Goal: Task Accomplishment & Management: Complete application form

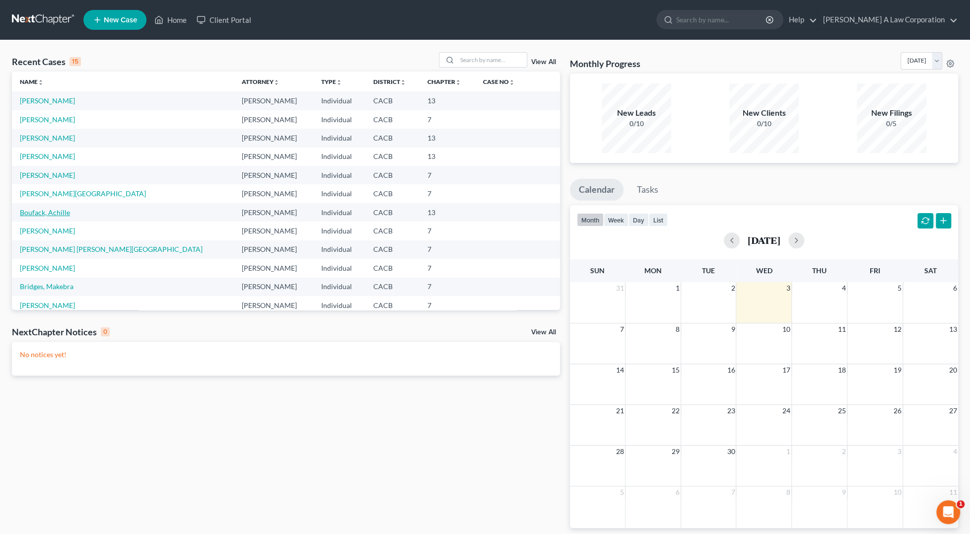
click at [57, 211] on link "Boufack, Achille" at bounding box center [45, 212] width 50 height 8
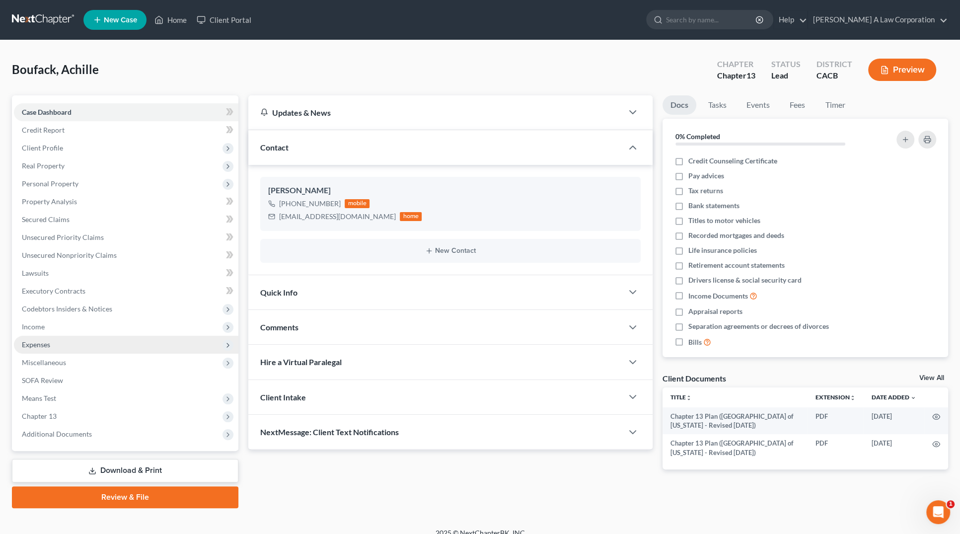
click at [39, 342] on span "Expenses" at bounding box center [36, 344] width 28 height 8
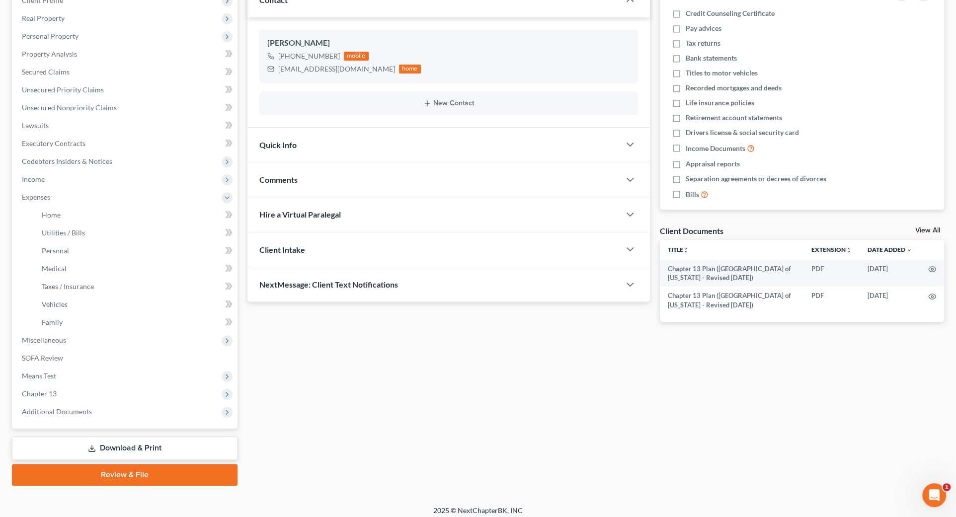
scroll to position [153, 0]
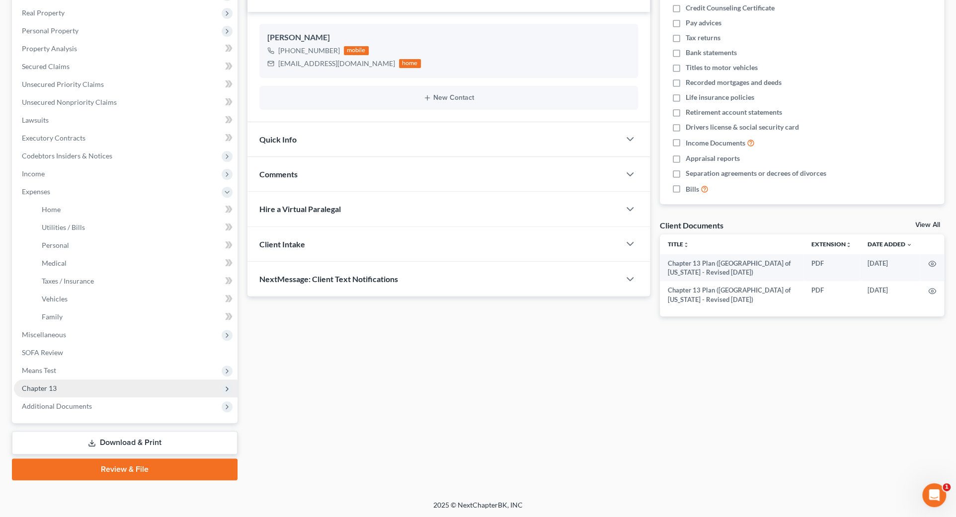
click at [70, 393] on span "Chapter 13" at bounding box center [125, 388] width 223 height 18
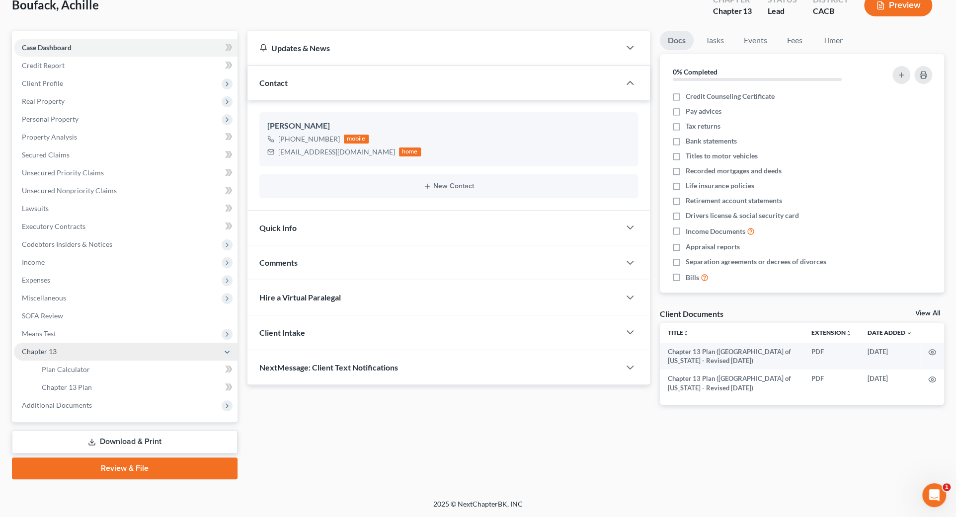
scroll to position [64, 0]
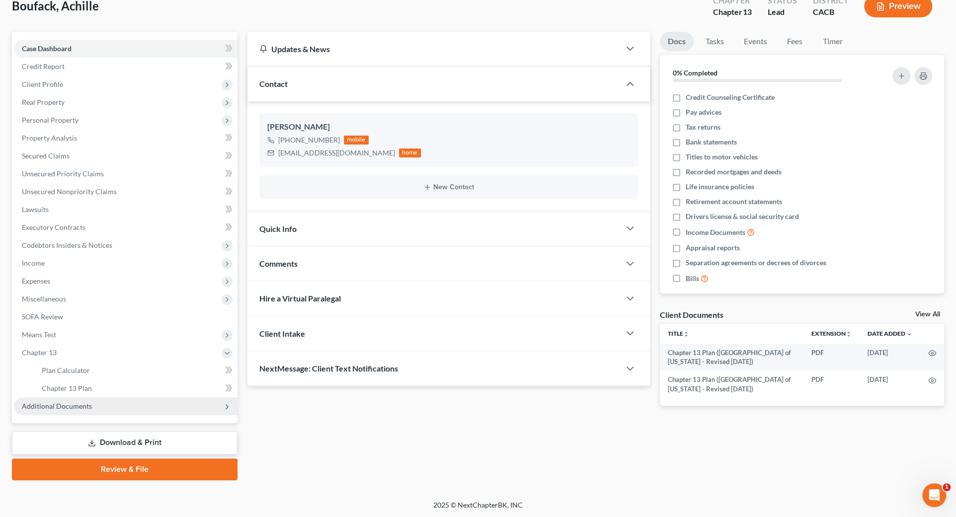
click at [82, 397] on span "Additional Documents" at bounding box center [125, 406] width 223 height 18
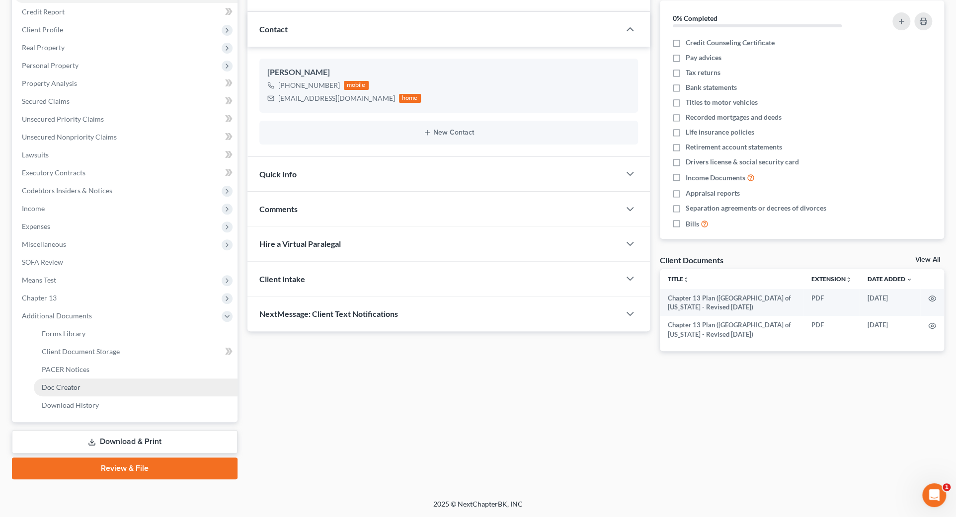
click at [82, 387] on link "Doc Creator" at bounding box center [136, 387] width 204 height 18
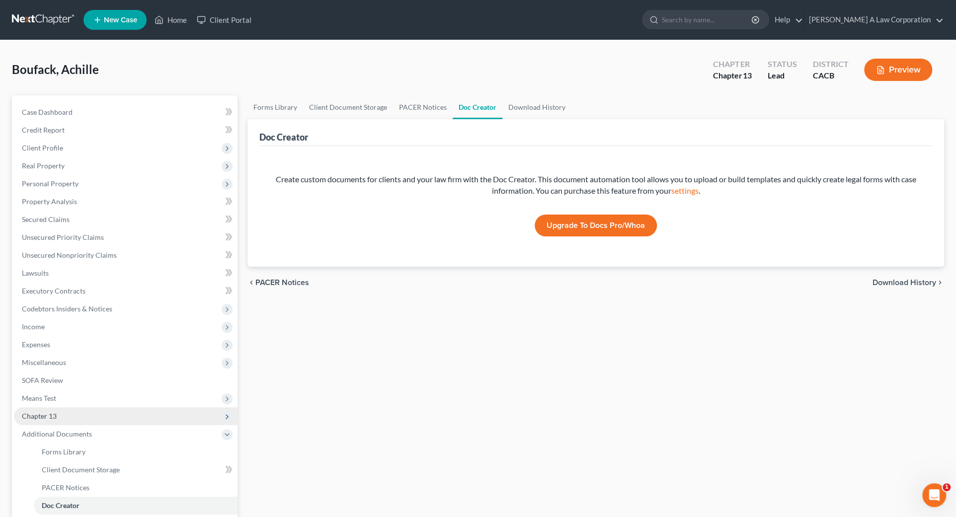
click at [48, 414] on span "Chapter 13" at bounding box center [39, 416] width 35 height 8
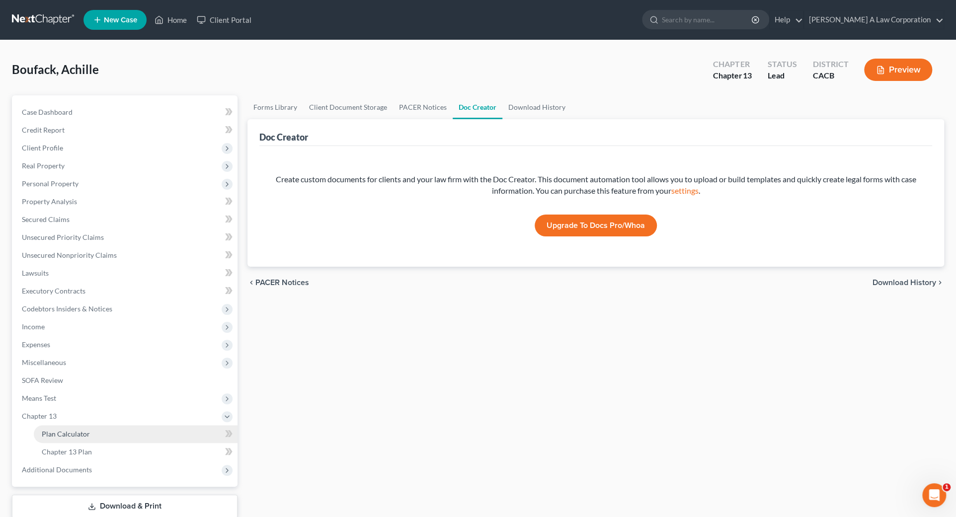
click at [93, 435] on link "Plan Calculator" at bounding box center [136, 434] width 204 height 18
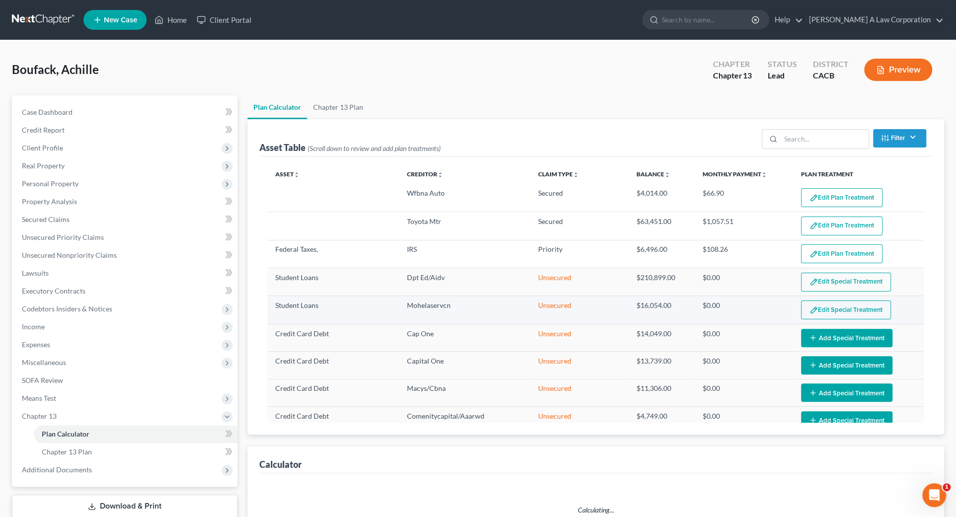
select select "59"
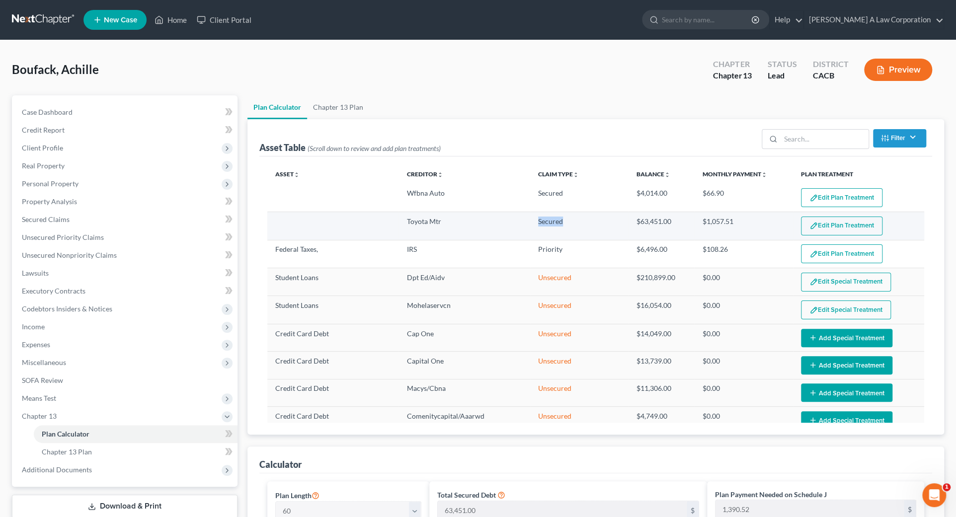
drag, startPoint x: 530, startPoint y: 217, endPoint x: 580, endPoint y: 217, distance: 49.2
click at [580, 217] on td "Secured" at bounding box center [579, 226] width 98 height 28
drag, startPoint x: 734, startPoint y: 222, endPoint x: 397, endPoint y: 223, distance: 336.7
click at [397, 223] on tr "Toyota Mtr Secured $63,451.00 $1,057.51 Edit Plan Treatment Add Plan Treatment" at bounding box center [595, 226] width 657 height 28
click at [815, 218] on button "Edit Plan Treatment" at bounding box center [841, 226] width 81 height 19
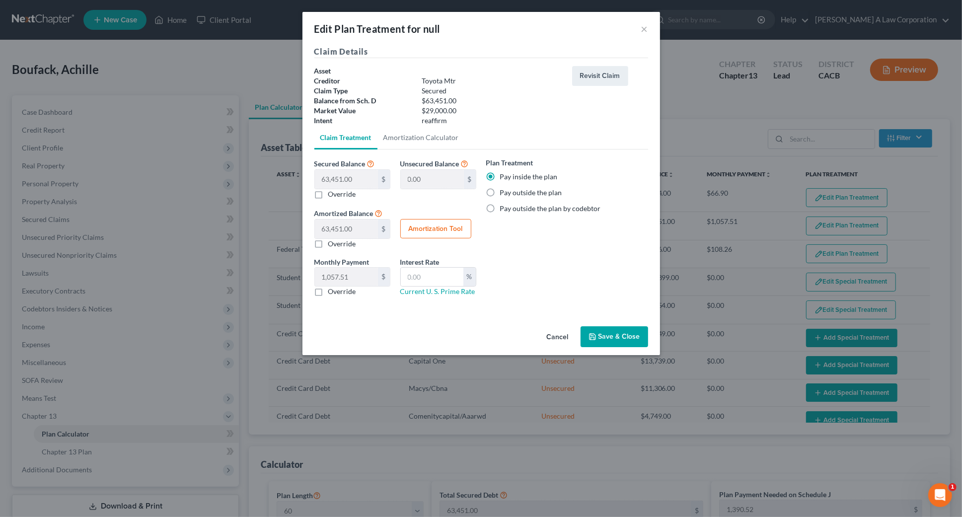
click at [507, 193] on label "Pay outside the plan" at bounding box center [531, 193] width 62 height 10
click at [507, 193] on input "Pay outside the plan" at bounding box center [507, 191] width 6 height 6
radio input "true"
click at [413, 207] on div "Amortized Balance 63,451.00 $ 0.00 $ Override Amortization Tool" at bounding box center [395, 228] width 172 height 42
click at [414, 207] on div "Amortized Balance 63,451.00 $ 0.00 $ Override Amortization Tool" at bounding box center [395, 228] width 172 height 42
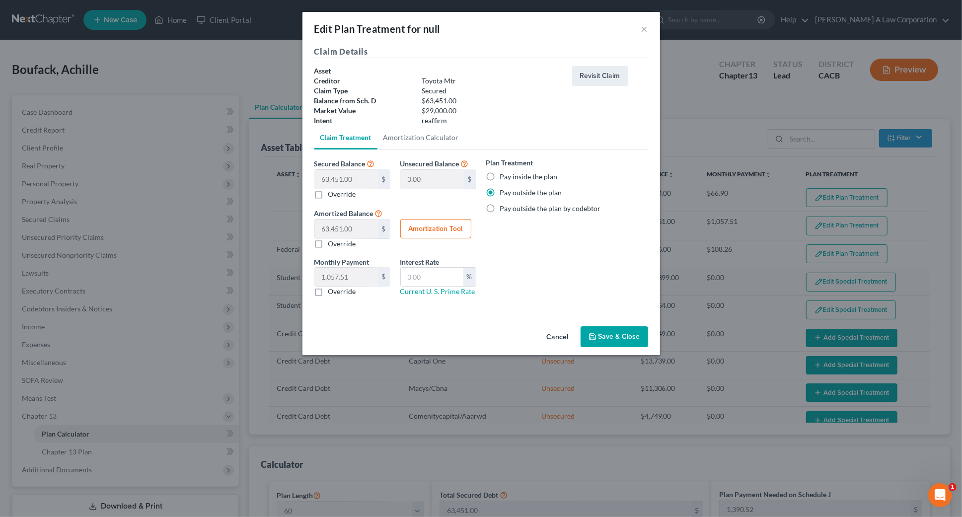
click at [414, 207] on div "Amortized Balance 63,451.00 $ 0.00 $ Override Amortization Tool" at bounding box center [395, 228] width 172 height 42
click at [426, 228] on button "Amortization Tool" at bounding box center [435, 229] width 71 height 20
type input "63,451.00"
type input "60"
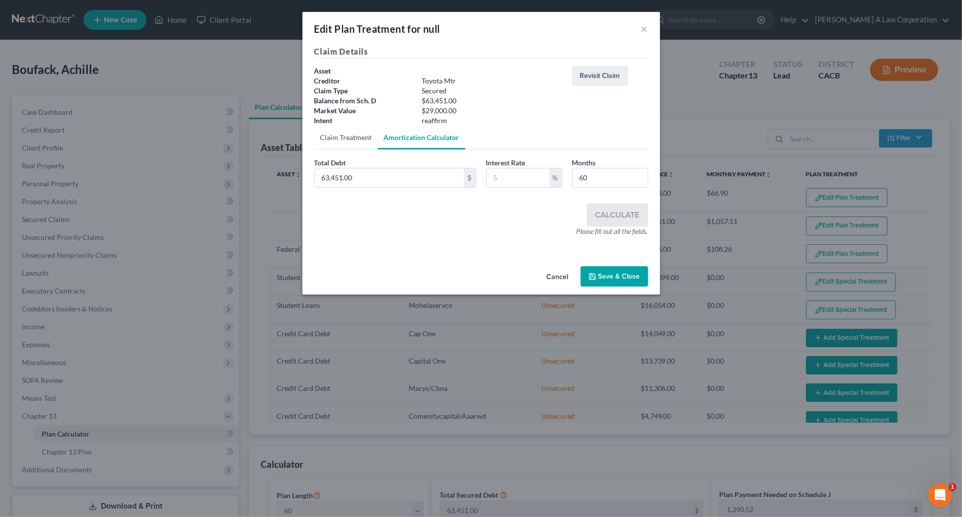
click at [329, 138] on link "Claim Treatment" at bounding box center [346, 138] width 64 height 24
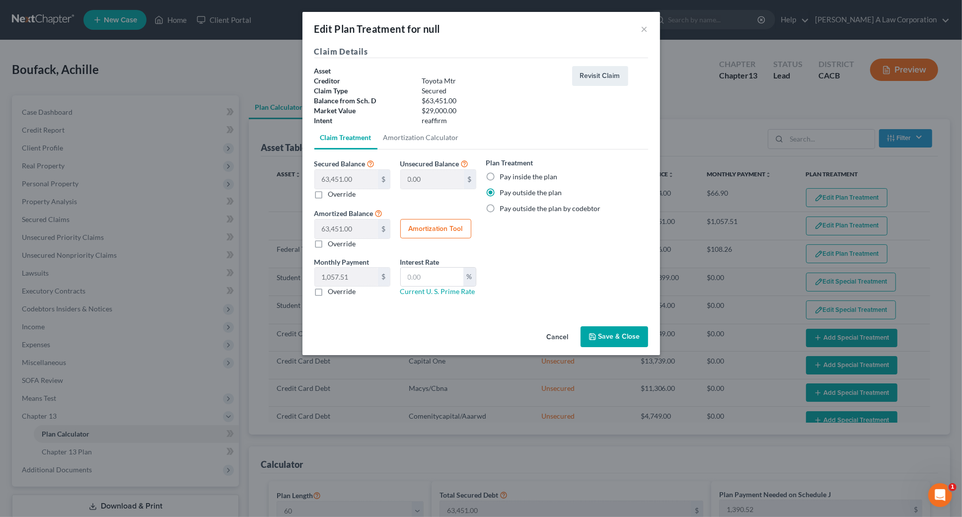
click at [586, 270] on div "Plan Treatment Pay inside the plan Pay outside the plan Pay outside the plan by…" at bounding box center [567, 230] width 172 height 147
click at [513, 275] on div "Plan Treatment Pay inside the plan Pay outside the plan Pay outside the plan by…" at bounding box center [567, 230] width 172 height 147
click at [507, 179] on label "Pay inside the plan" at bounding box center [529, 177] width 58 height 10
click at [507, 178] on input "Pay inside the plan" at bounding box center [507, 175] width 6 height 6
radio input "true"
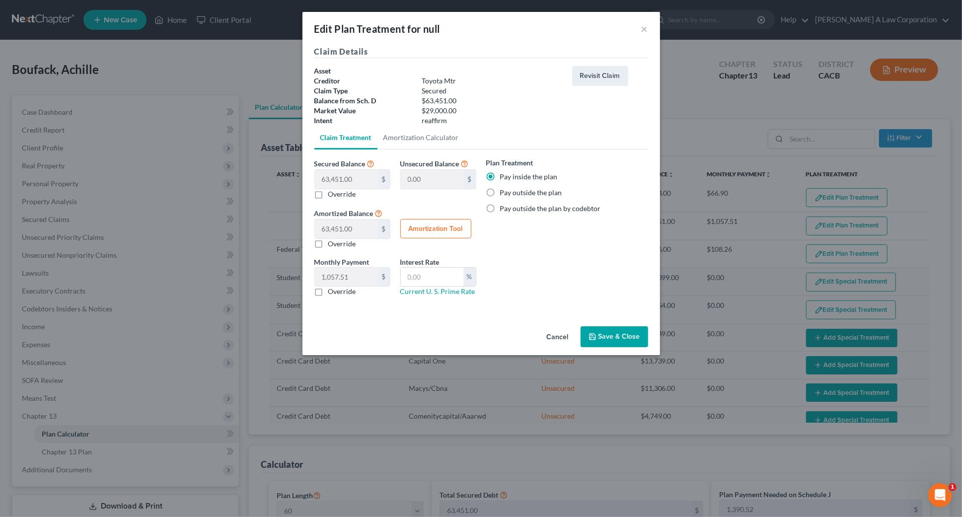
click at [506, 194] on label "Pay outside the plan" at bounding box center [531, 193] width 62 height 10
click at [506, 194] on input "Pay outside the plan" at bounding box center [507, 191] width 6 height 6
radio input "true"
drag, startPoint x: 456, startPoint y: 109, endPoint x: 408, endPoint y: 110, distance: 47.7
click at [408, 110] on div "Market Value $29,000.00" at bounding box center [438, 111] width 258 height 10
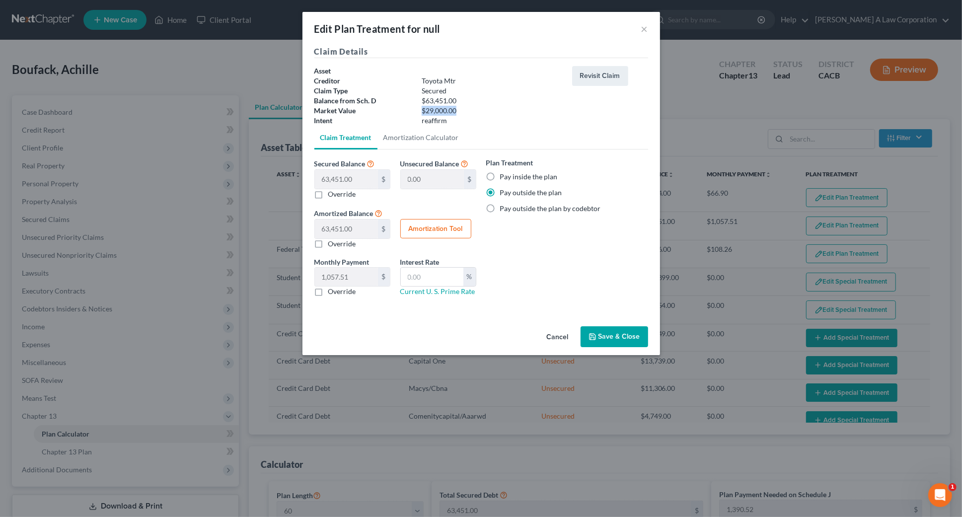
click at [408, 110] on div "Market Value" at bounding box center [362, 111] width 107 height 10
click at [309, 226] on div "63,451.00 $ 0.00 $ Override" at bounding box center [352, 234] width 86 height 30
click at [592, 76] on button "Revisit Claim" at bounding box center [600, 76] width 56 height 20
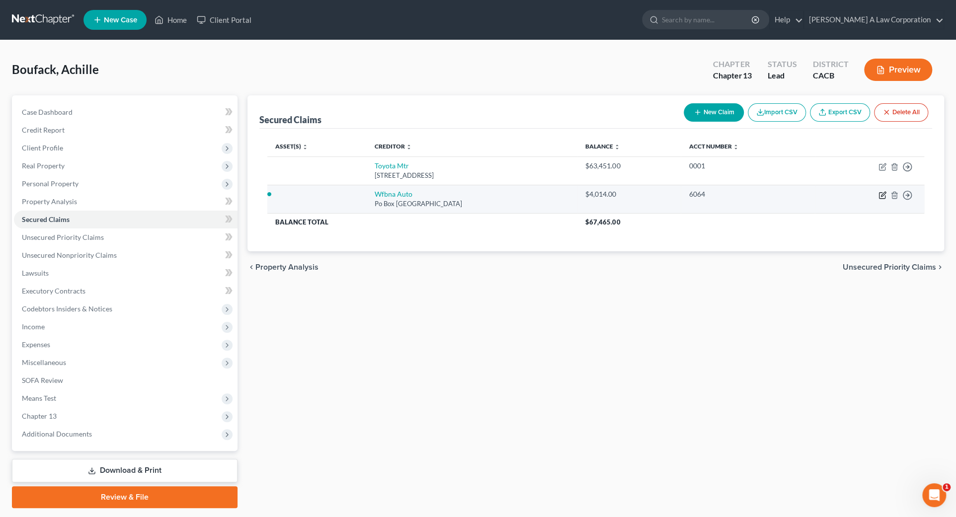
click at [879, 196] on icon "button" at bounding box center [882, 195] width 8 height 8
select select "28"
select select "2"
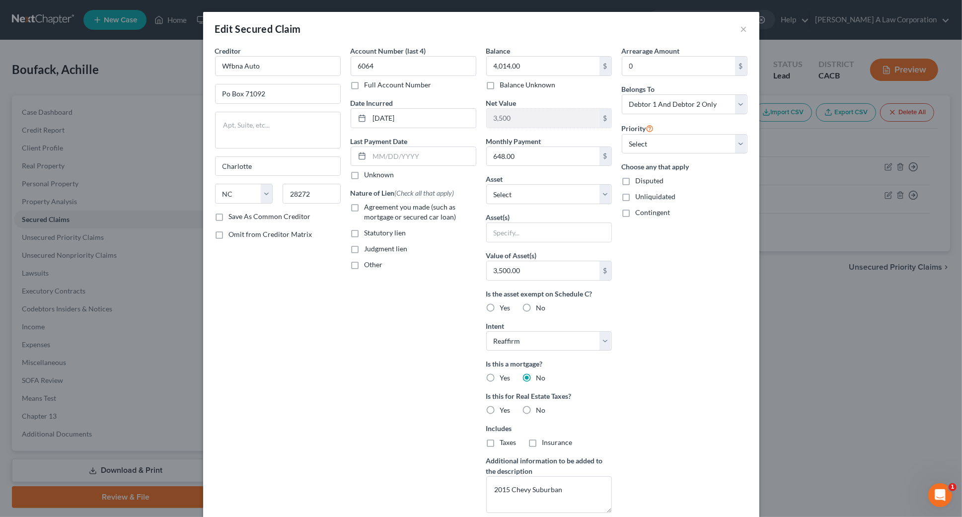
click at [693, 358] on div "Arrearage Amount 0 $ Belongs To * Select Debtor 1 Only Debtor 2 Only Debtor 1 A…" at bounding box center [685, 283] width 136 height 475
drag, startPoint x: 743, startPoint y: 29, endPoint x: 735, endPoint y: 32, distance: 8.3
click at [742, 29] on button "×" at bounding box center [744, 29] width 7 height 12
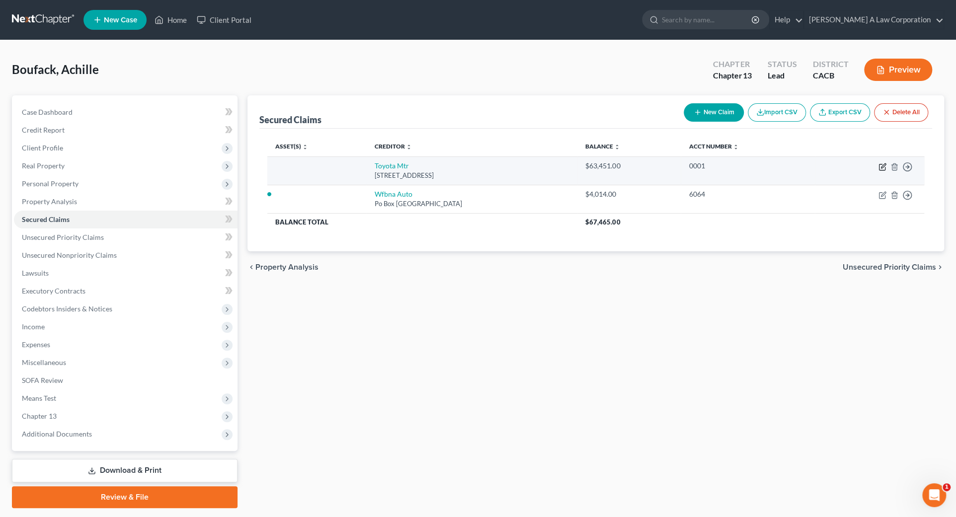
click at [878, 163] on td "Move to E Move to F Move to G Move to Notice Only" at bounding box center [869, 170] width 109 height 28
click at [882, 165] on icon "button" at bounding box center [883, 165] width 4 height 4
select select "14"
select select "0"
select select "2"
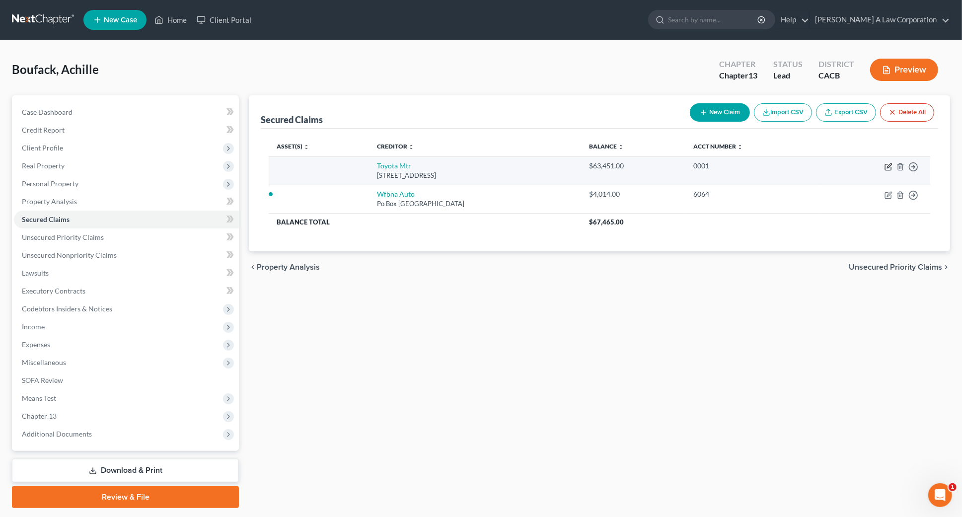
select select "0"
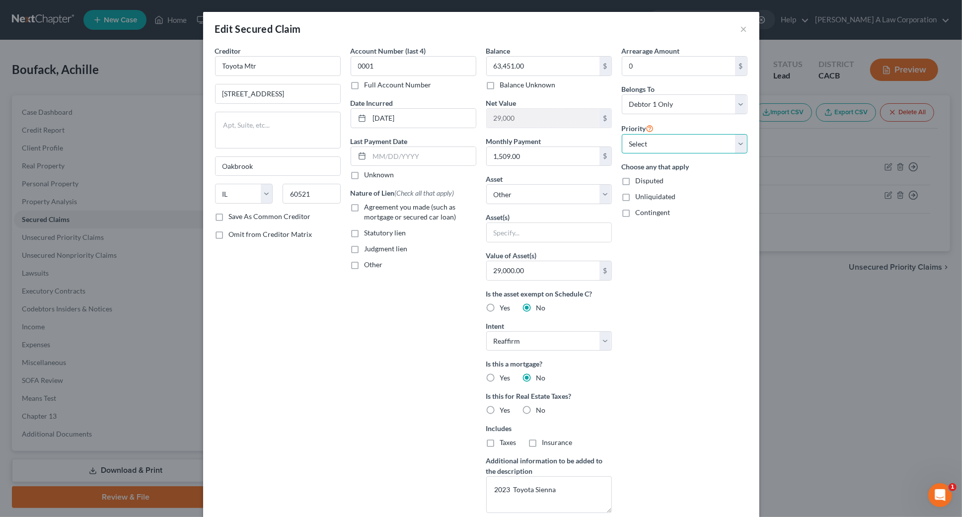
click at [645, 145] on select "Select 1st 2nd 3rd 4th 5th 6th 7th 8th 9th 10th 11th 12th 13th 14th 15th 16th 1…" at bounding box center [685, 144] width 126 height 20
click at [590, 416] on div "Is this a mortgage? Yes No Is this for Real Estate Taxes? Yes No Includes Taxes…" at bounding box center [549, 403] width 126 height 89
click at [634, 60] on input "0" at bounding box center [678, 66] width 113 height 19
click at [658, 61] on input "0" at bounding box center [678, 66] width 113 height 19
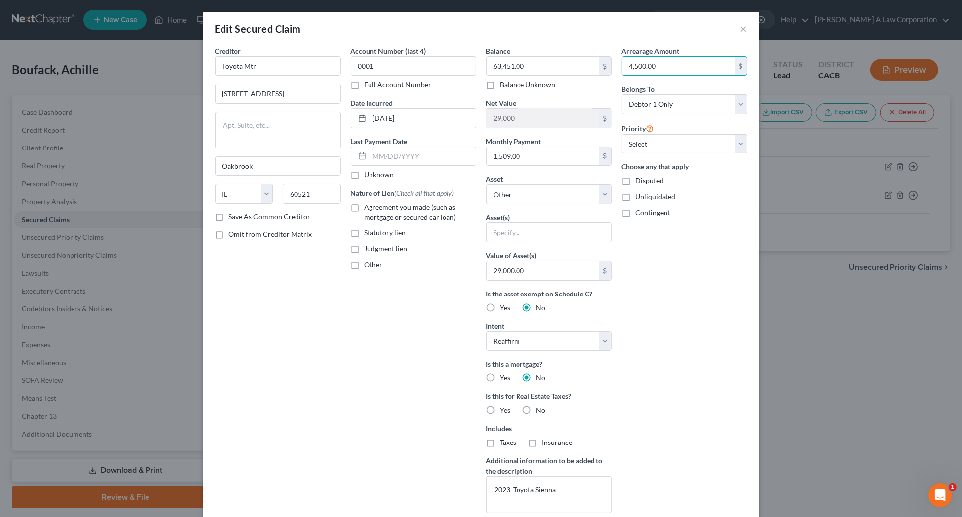
type input "4,500.00"
click at [703, 291] on div "Arrearage Amount 4,500.00 $ Belongs To * Select Debtor 1 Only Debtor 2 Only Deb…" at bounding box center [685, 283] width 136 height 475
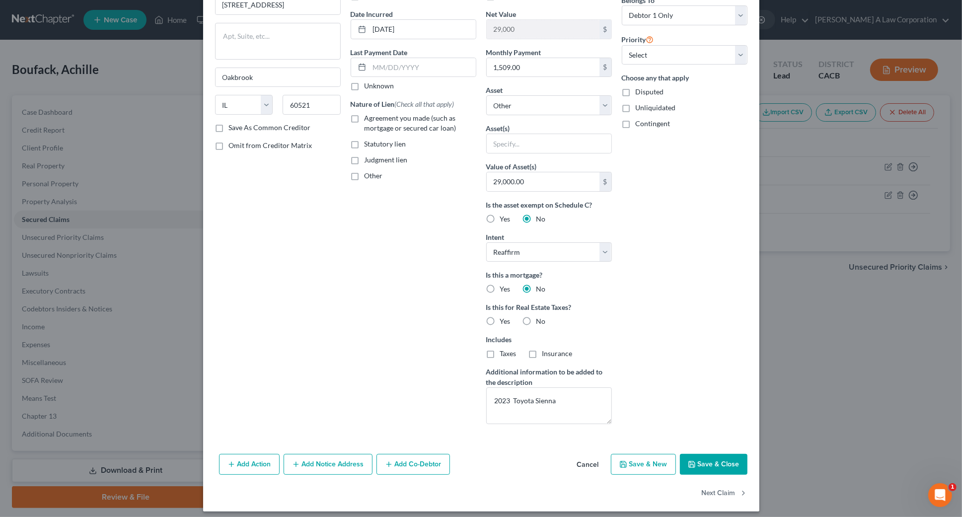
scroll to position [94, 0]
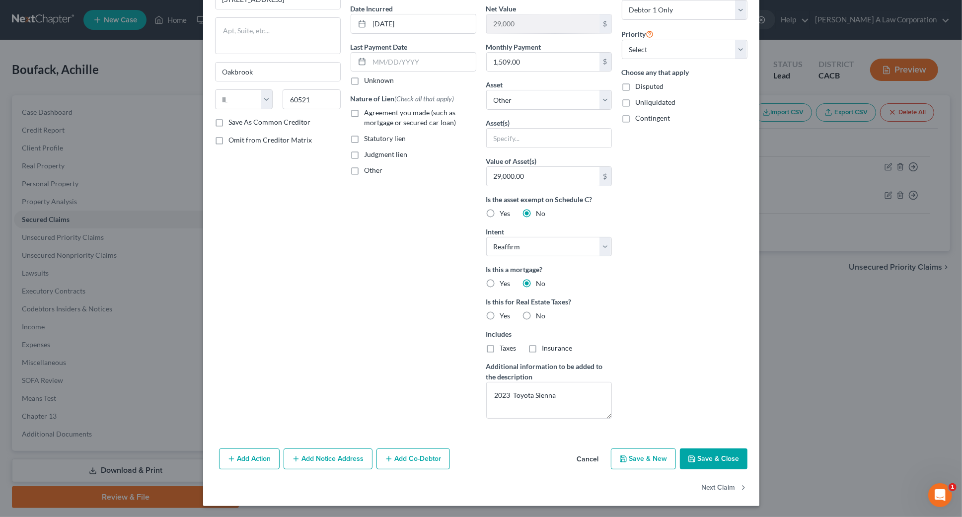
click at [716, 461] on button "Save & Close" at bounding box center [714, 458] width 68 height 21
select select
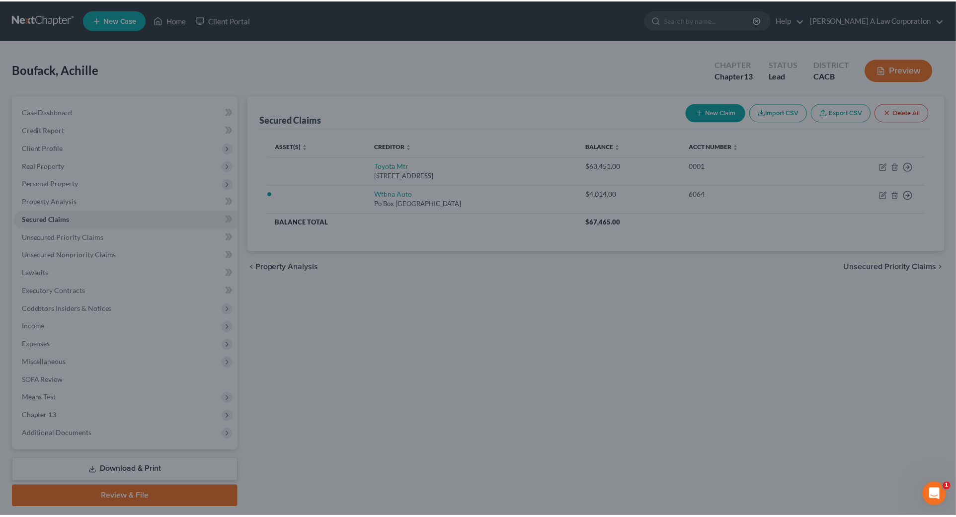
scroll to position [0, 0]
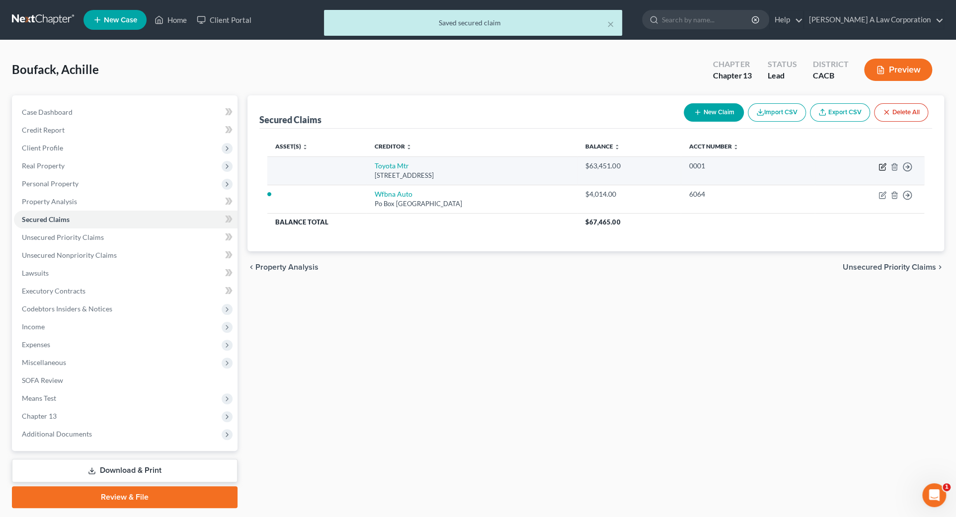
click at [881, 163] on icon "button" at bounding box center [882, 167] width 8 height 8
select select "14"
select select "2"
select select "0"
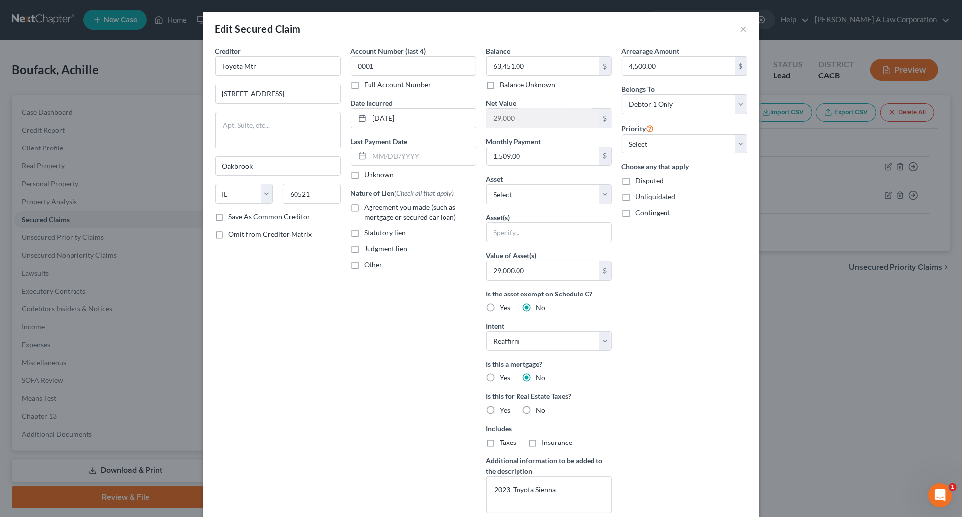
click at [666, 245] on div "Arrearage Amount 4,500.00 $ Belongs To * Select Debtor 1 Only Debtor 2 Only Deb…" at bounding box center [685, 283] width 136 height 475
click at [795, 282] on div "Edit Secured Claim × Creditor * Toyota Mtr [GEOGRAPHIC_DATA] [US_STATE][GEOGRAP…" at bounding box center [481, 258] width 962 height 517
click at [742, 31] on button "×" at bounding box center [744, 29] width 7 height 12
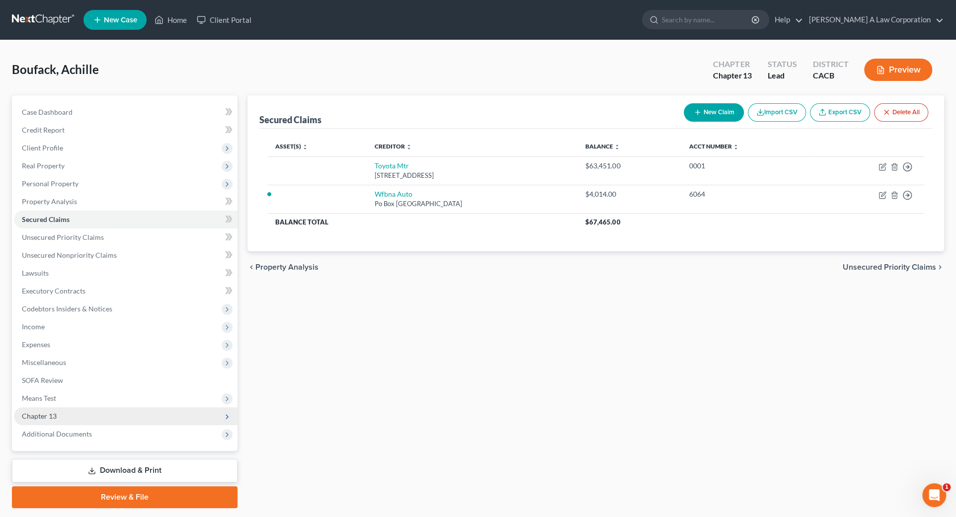
click at [43, 417] on span "Chapter 13" at bounding box center [39, 416] width 35 height 8
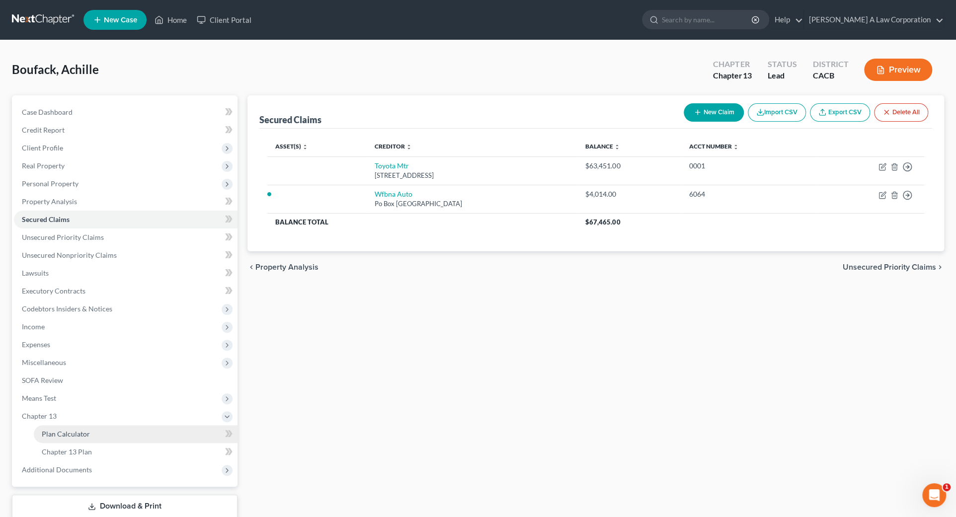
click at [79, 431] on span "Plan Calculator" at bounding box center [66, 434] width 48 height 8
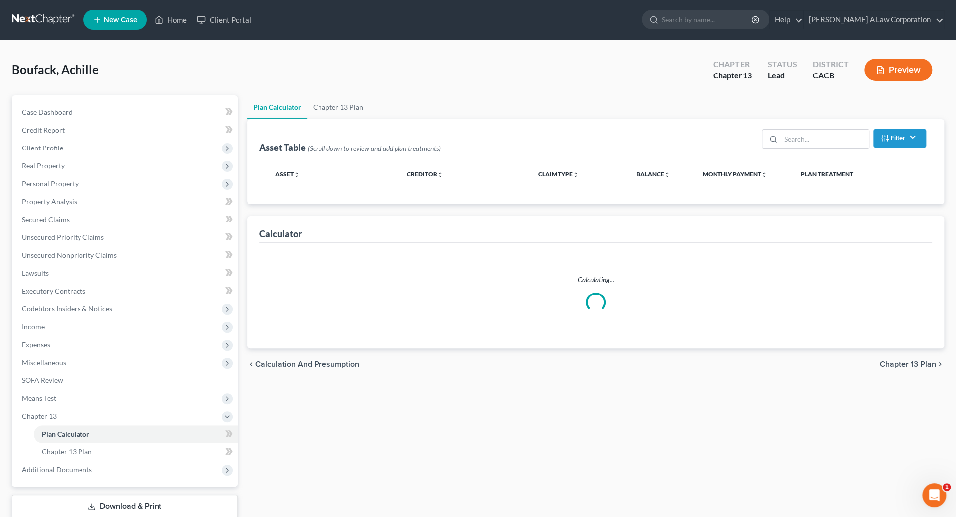
select select "59"
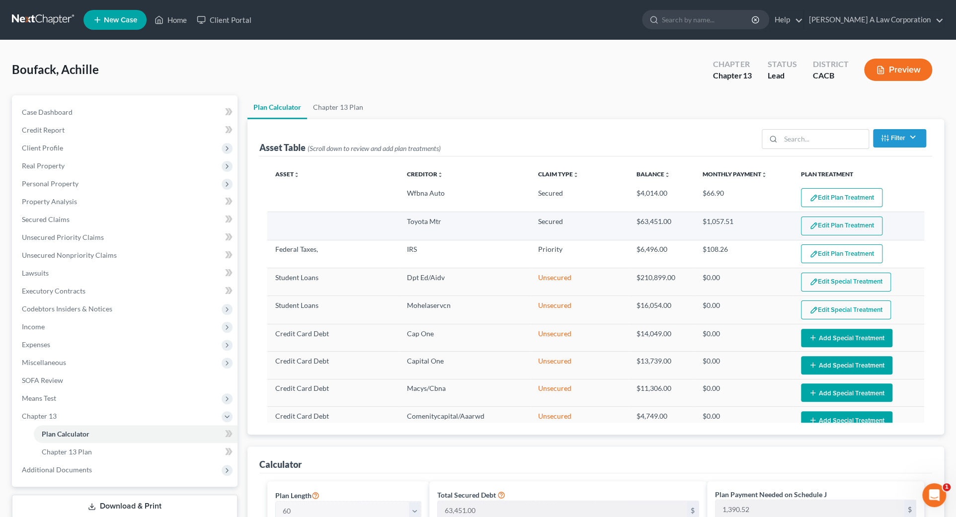
click at [849, 226] on button "Edit Plan Treatment" at bounding box center [841, 226] width 81 height 19
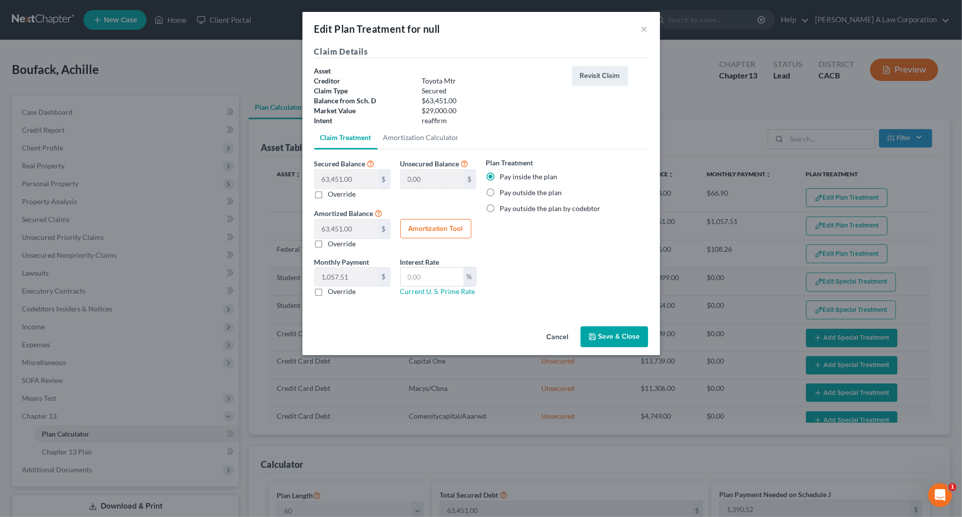
click at [521, 190] on label "Pay outside the plan" at bounding box center [531, 193] width 62 height 10
click at [511, 190] on input "Pay outside the plan" at bounding box center [507, 191] width 6 height 6
radio input "true"
click at [581, 242] on div "Plan Treatment Pay inside the plan Pay outside the plan Pay outside the plan by…" at bounding box center [567, 230] width 172 height 147
click at [585, 259] on div "Plan Treatment Pay inside the plan Pay outside the plan Pay outside the plan by…" at bounding box center [567, 230] width 172 height 147
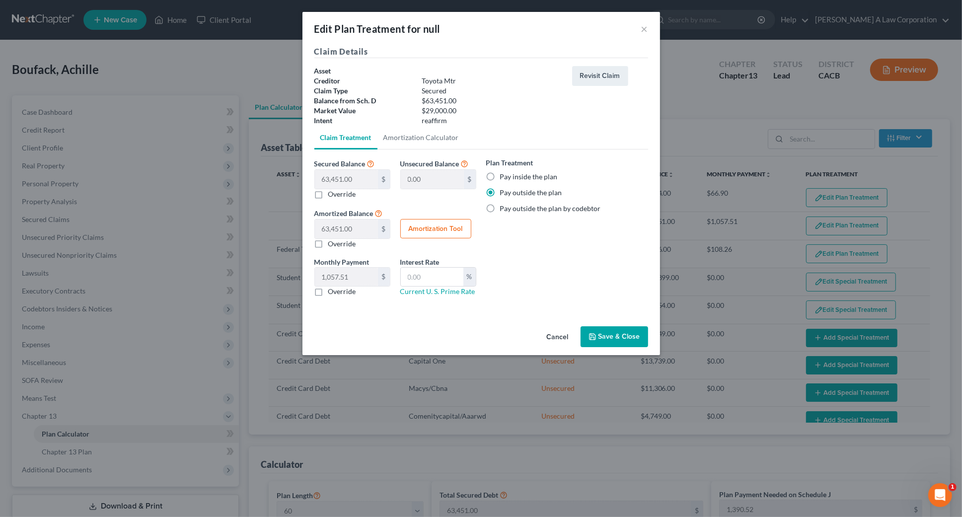
click at [625, 337] on button "Save & Close" at bounding box center [615, 336] width 68 height 21
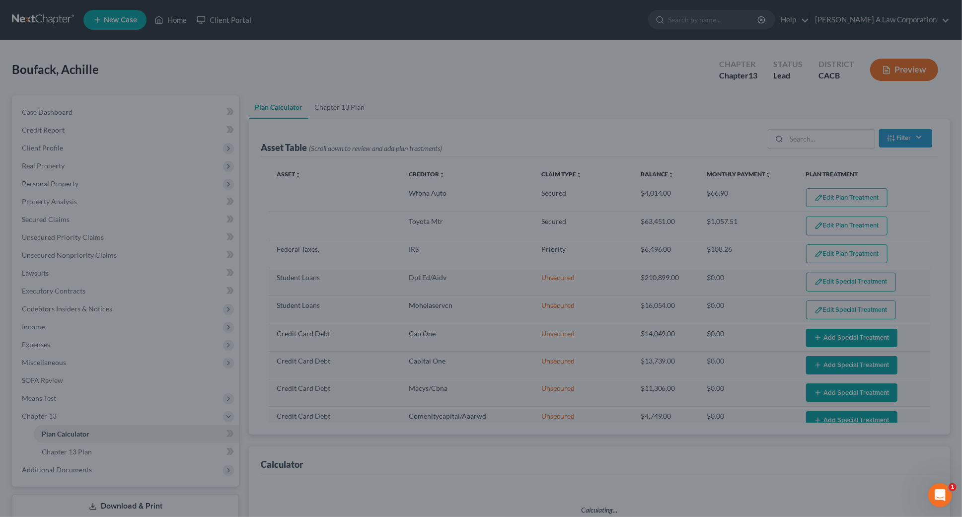
select select "59"
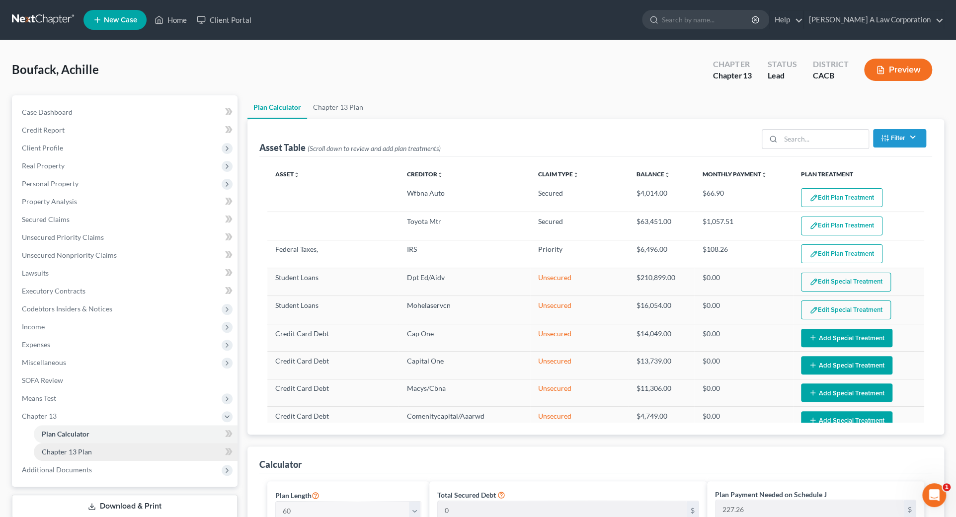
click at [84, 455] on link "Chapter 13 Plan" at bounding box center [136, 452] width 204 height 18
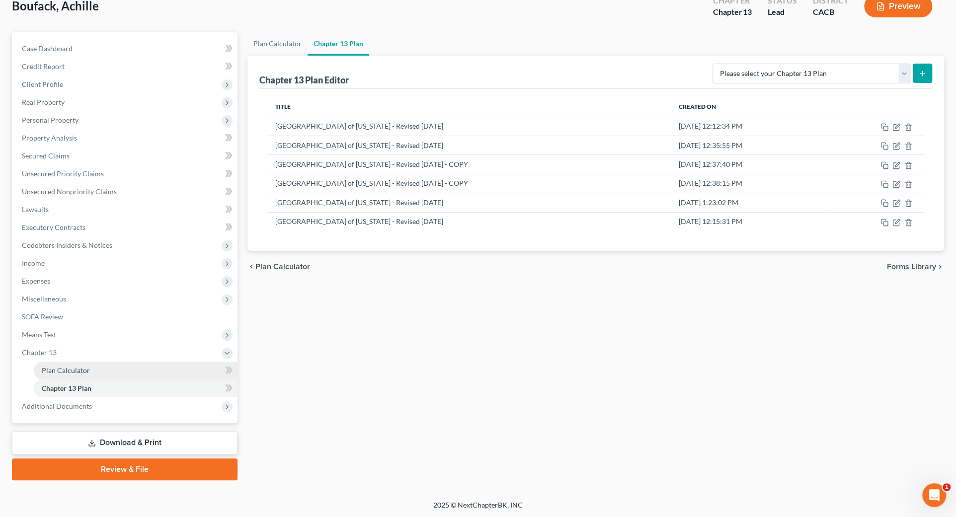
click at [70, 372] on span "Plan Calculator" at bounding box center [66, 370] width 48 height 8
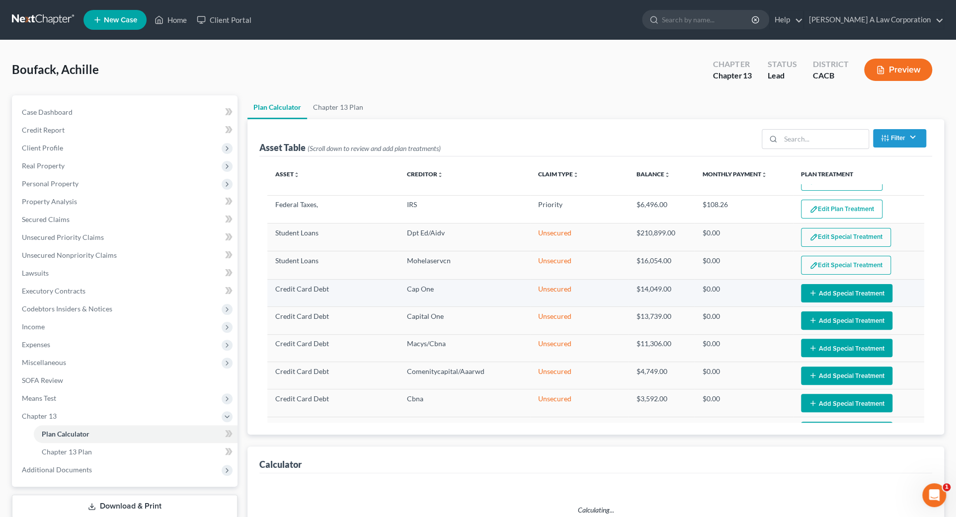
select select "59"
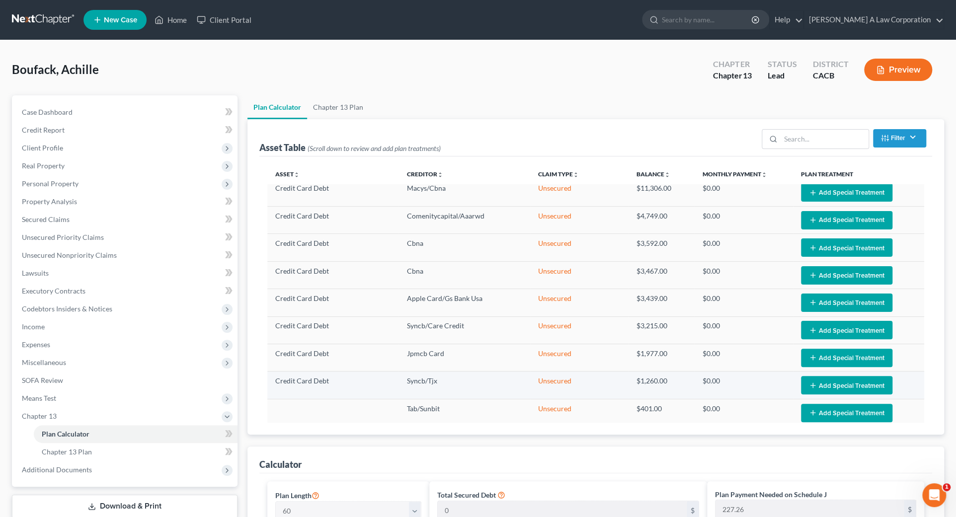
scroll to position [225, 0]
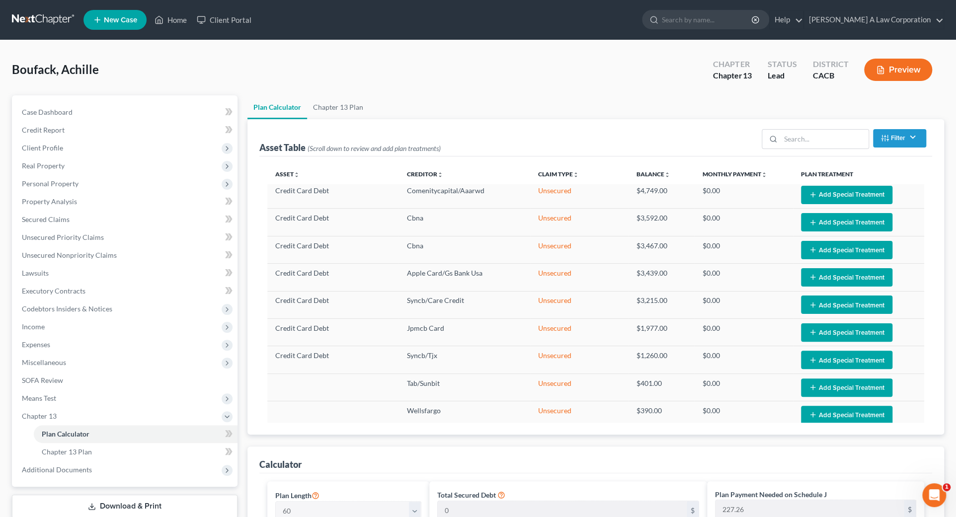
click at [624, 468] on div "Calculator" at bounding box center [595, 459] width 672 height 27
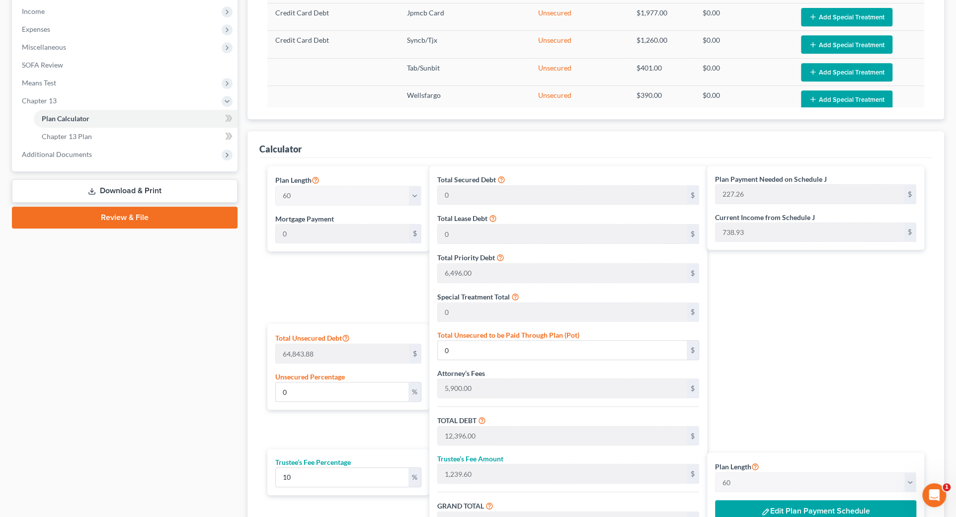
scroll to position [316, 0]
click at [785, 402] on div "Plan Payment Needed on Schedule J 227.26 $ Current Income from Schedule J 738.9…" at bounding box center [818, 366] width 222 height 403
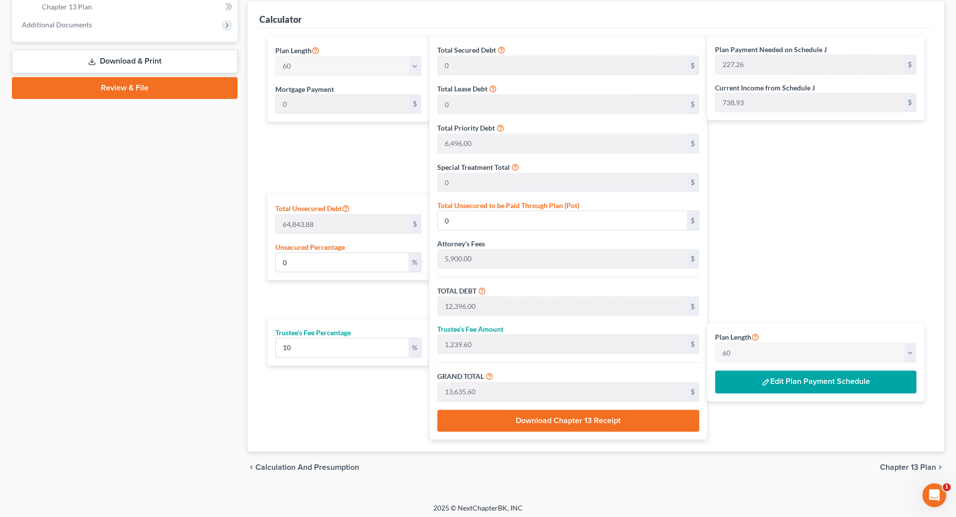
scroll to position [447, 0]
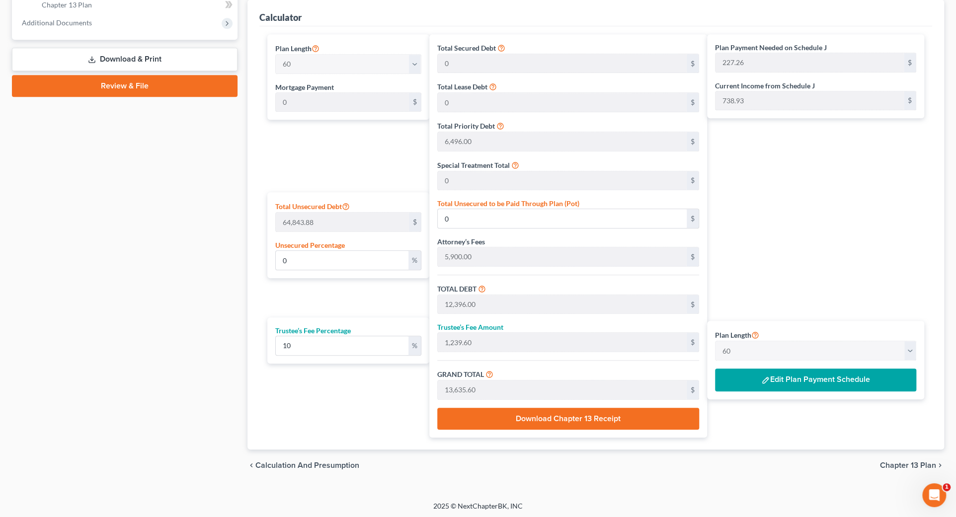
click at [328, 389] on div "Plan Length 1 2 3 4 5 6 7 8 9 10 11 12 13 14 15 16 17 18 19 20 21 22 23 24 25 2…" at bounding box center [345, 235] width 167 height 403
drag, startPoint x: 327, startPoint y: 295, endPoint x: 351, endPoint y: 279, distance: 28.2
click at [339, 287] on div "Plan Length 1 2 3 4 5 6 7 8 9 10 11 12 13 14 15 16 17 18 19 20 21 22 23 24 25 2…" at bounding box center [345, 235] width 167 height 403
click at [844, 186] on div "Plan Payment Needed on Schedule J 227.26 $ Current Income from Schedule J 738.9…" at bounding box center [818, 235] width 222 height 403
click at [338, 173] on div "Plan Length 1 2 3 4 5 6 7 8 9 10 11 12 13 14 15 16 17 18 19 20 21 22 23 24 25 2…" at bounding box center [345, 235] width 167 height 403
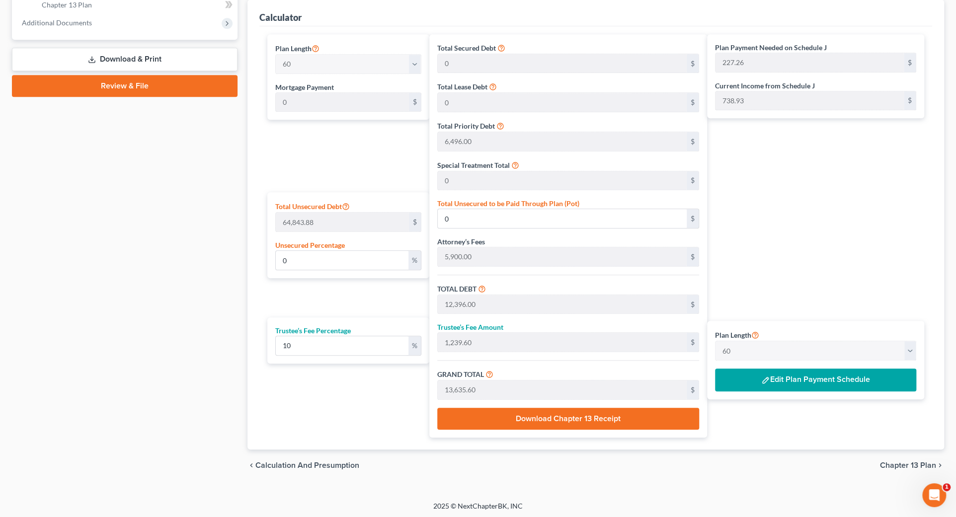
drag, startPoint x: 274, startPoint y: 140, endPoint x: 281, endPoint y: 148, distance: 10.2
click at [278, 140] on div "Plan Length 1 2 3 4 5 6 7 8 9 10 11 12 13 14 15 16 17 18 19 20 21 22 23 24 25 2…" at bounding box center [345, 235] width 167 height 403
click at [436, 62] on div "Total Secured Debt 0 $ Total Lease Debt 0 $ Total Priority Debt 6,496.00 $ Spec…" at bounding box center [568, 235] width 278 height 403
click at [800, 252] on div "Plan Payment Needed on Schedule J 227.26 $ Current Income from Schedule J 738.9…" at bounding box center [818, 235] width 222 height 403
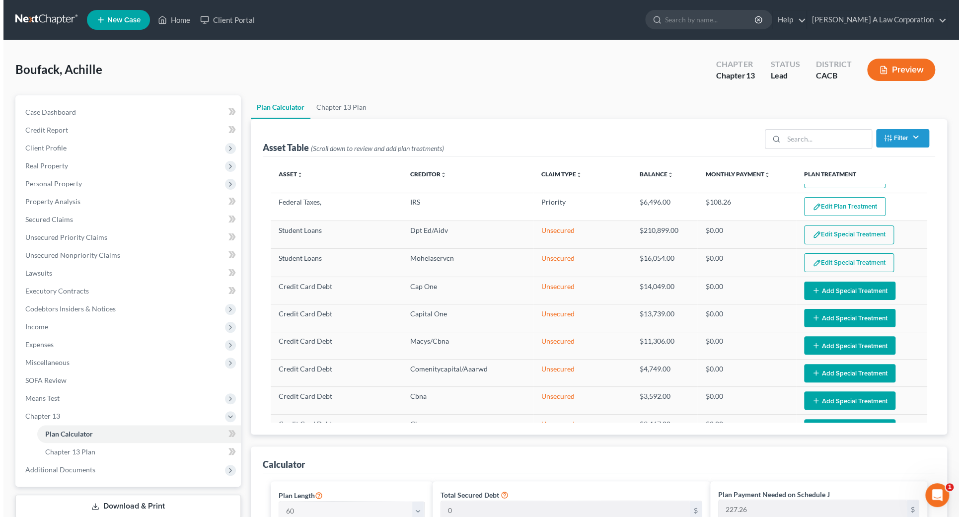
scroll to position [0, 0]
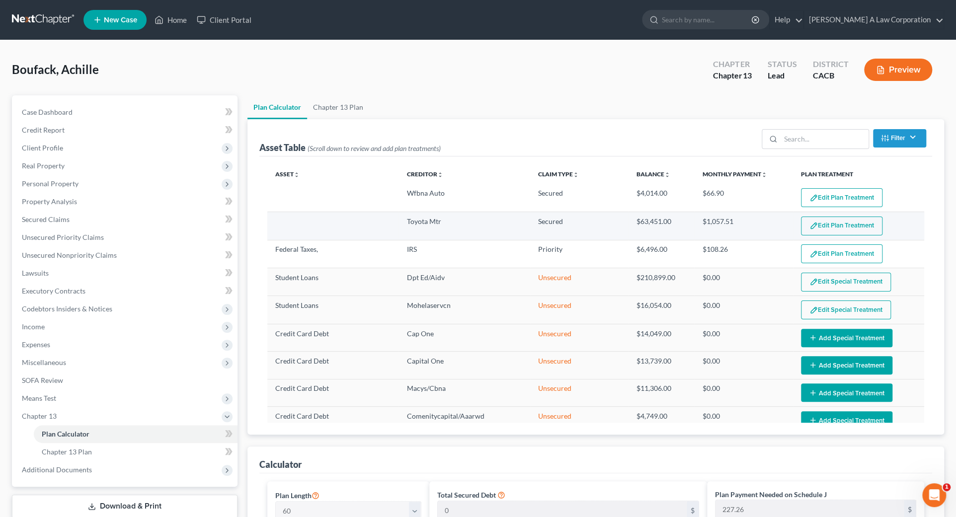
click at [827, 222] on button "Edit Plan Treatment" at bounding box center [841, 226] width 81 height 19
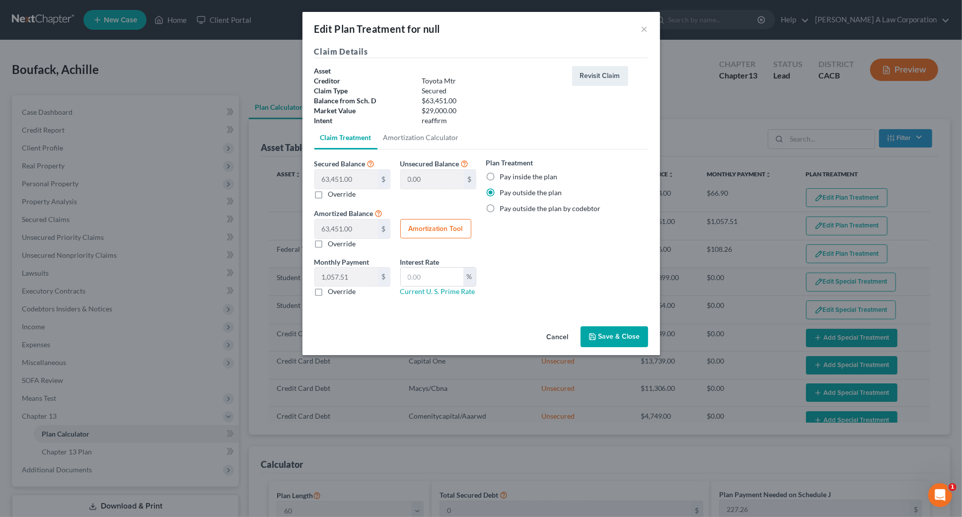
drag, startPoint x: 503, startPoint y: 242, endPoint x: 477, endPoint y: 238, distance: 26.1
click at [503, 242] on div "Plan Treatment Pay inside the plan Pay outside the plan Pay outside the plan by…" at bounding box center [567, 230] width 172 height 147
click at [443, 226] on button "Amortization Tool" at bounding box center [435, 229] width 71 height 20
type input "63,451.00"
type input "60"
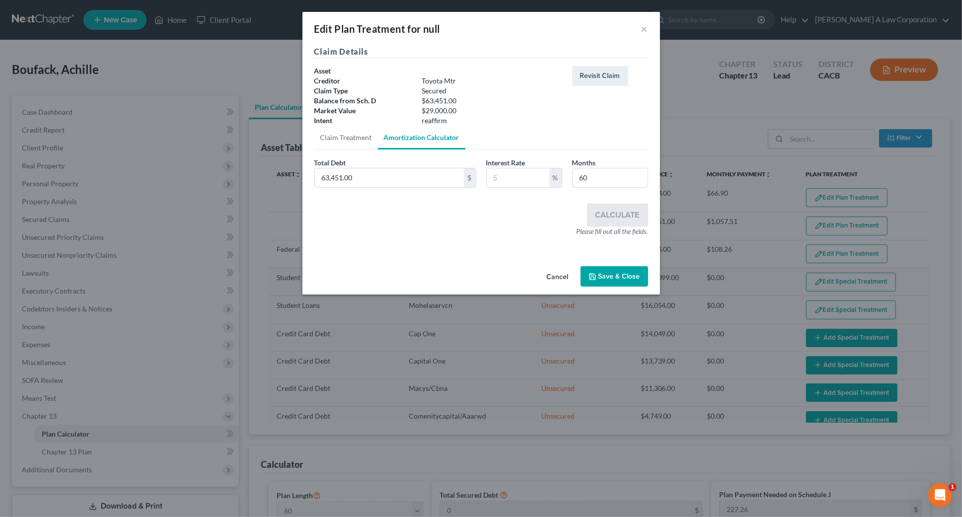
click at [439, 210] on div "Calculate Please fill out all the fields." at bounding box center [481, 220] width 334 height 33
click at [434, 187] on input "63,451.00" at bounding box center [389, 177] width 149 height 19
click at [608, 75] on button "Revisit Claim" at bounding box center [600, 76] width 56 height 20
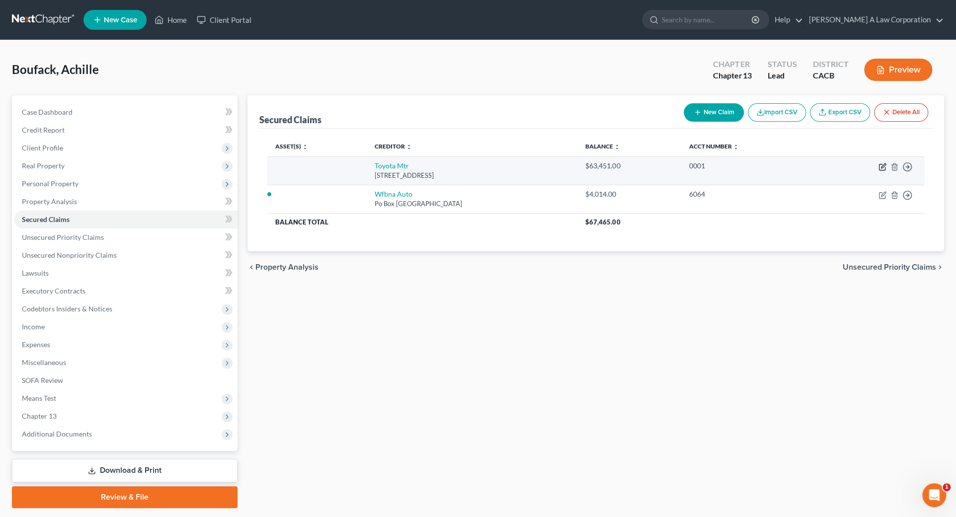
click at [879, 169] on icon "button" at bounding box center [882, 167] width 6 height 6
select select "14"
select select "0"
select select "2"
select select "0"
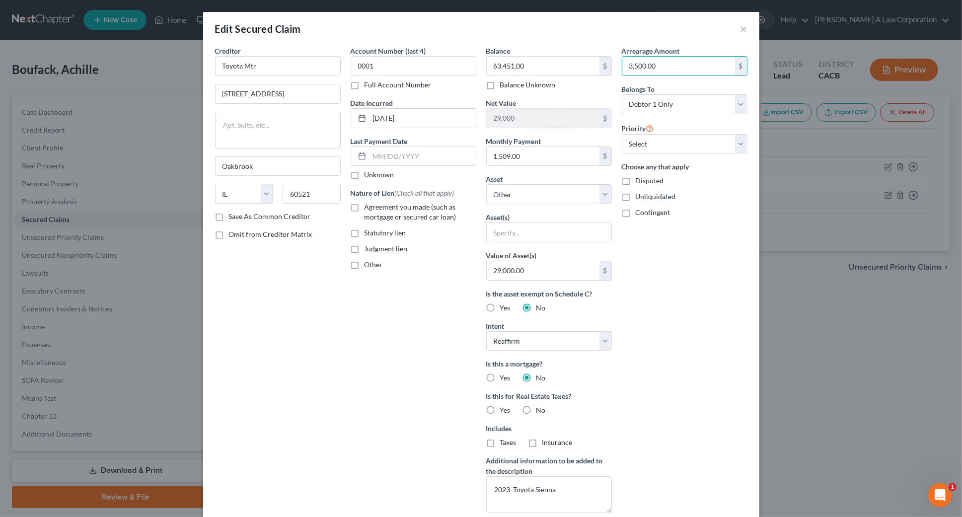
drag, startPoint x: 704, startPoint y: 247, endPoint x: 695, endPoint y: 228, distance: 20.2
click at [704, 245] on div "Arrearage Amount 3,500.00 $ Belongs To * Select Debtor 1 Only Debtor 2 Only Deb…" at bounding box center [685, 283] width 136 height 475
click at [695, 192] on div "Unliquidated" at bounding box center [685, 197] width 126 height 10
type input "4"
type input "4,500.00"
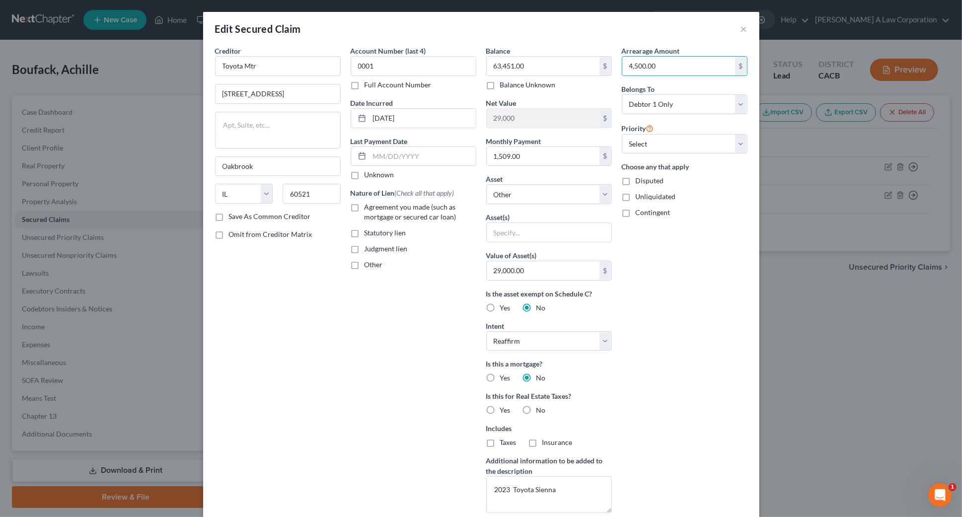
click at [584, 42] on div "Edit Secured Claim ×" at bounding box center [481, 29] width 556 height 34
drag, startPoint x: 661, startPoint y: 315, endPoint x: 656, endPoint y: 315, distance: 5.5
click at [656, 315] on div "Arrearage Amount 4,500.00 $ Belongs To * Select Debtor 1 Only Debtor 2 Only Deb…" at bounding box center [685, 283] width 136 height 475
click at [655, 315] on div "Arrearage Amount 4,500.00 $ Belongs To * Select Debtor 1 Only Debtor 2 Only Deb…" at bounding box center [685, 283] width 136 height 475
click at [630, 370] on div "Arrearage Amount 4,500.00 $ Belongs To * Select Debtor 1 Only Debtor 2 Only Deb…" at bounding box center [685, 283] width 136 height 475
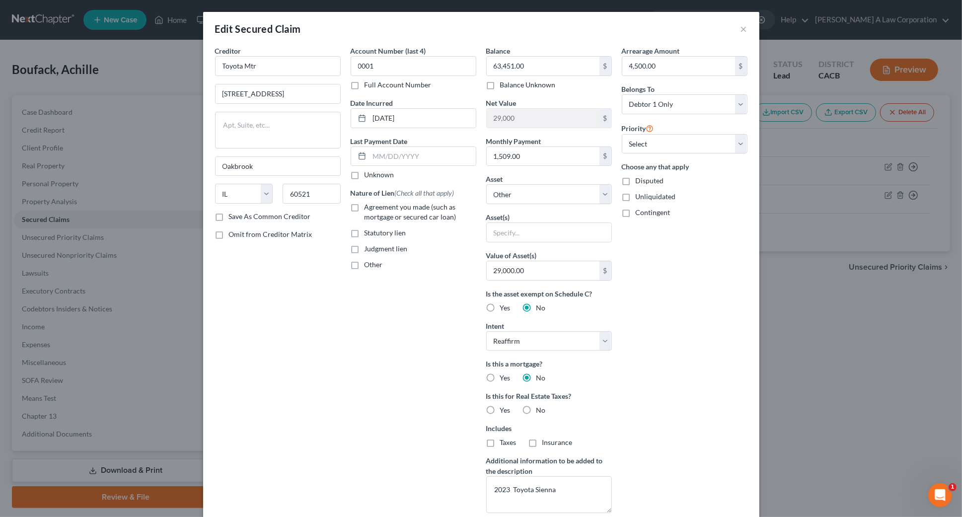
click at [418, 288] on div "Account Number (last 4) 0001 Full Account Number Date Incurred [DATE] Last Paym…" at bounding box center [414, 283] width 136 height 475
click at [664, 144] on select "Select 1st 2nd 3rd 4th 5th 6th 7th 8th 9th 10th 11th 12th 13th 14th 15th 16th 1…" at bounding box center [685, 144] width 126 height 20
drag, startPoint x: 673, startPoint y: 269, endPoint x: 673, endPoint y: 309, distance: 39.7
click at [674, 270] on div "Arrearage Amount 4,500.00 $ Belongs To * Select Debtor 1 Only Debtor 2 Only Deb…" at bounding box center [685, 283] width 136 height 475
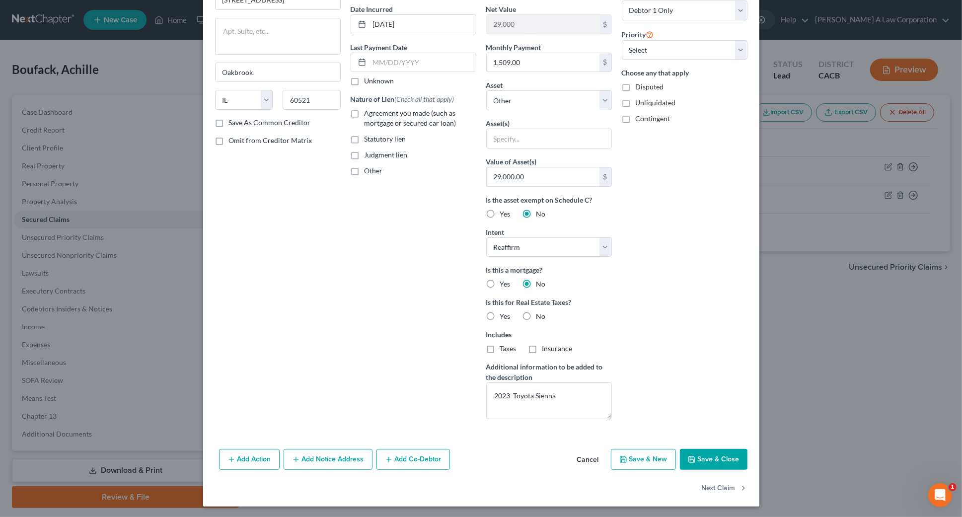
scroll to position [94, 0]
click at [735, 460] on button "Save & Close" at bounding box center [714, 458] width 68 height 21
select select
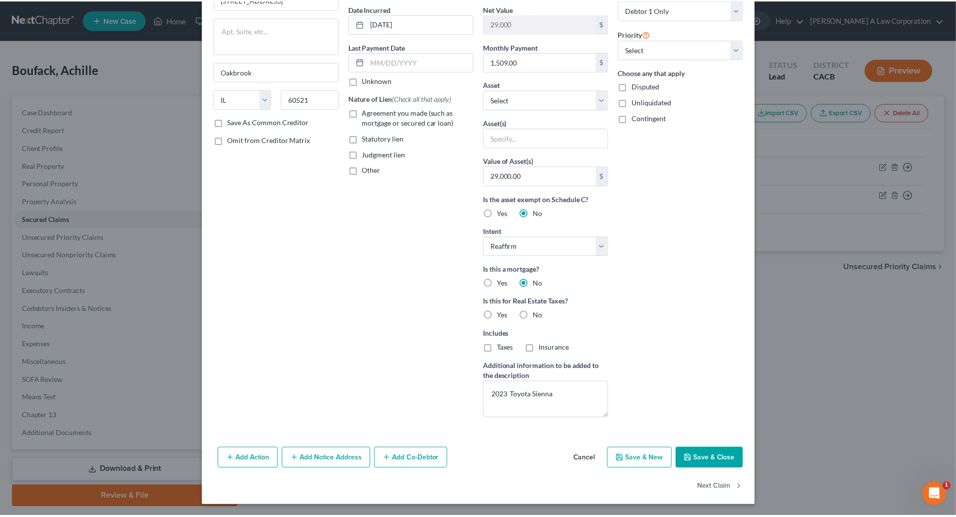
scroll to position [0, 0]
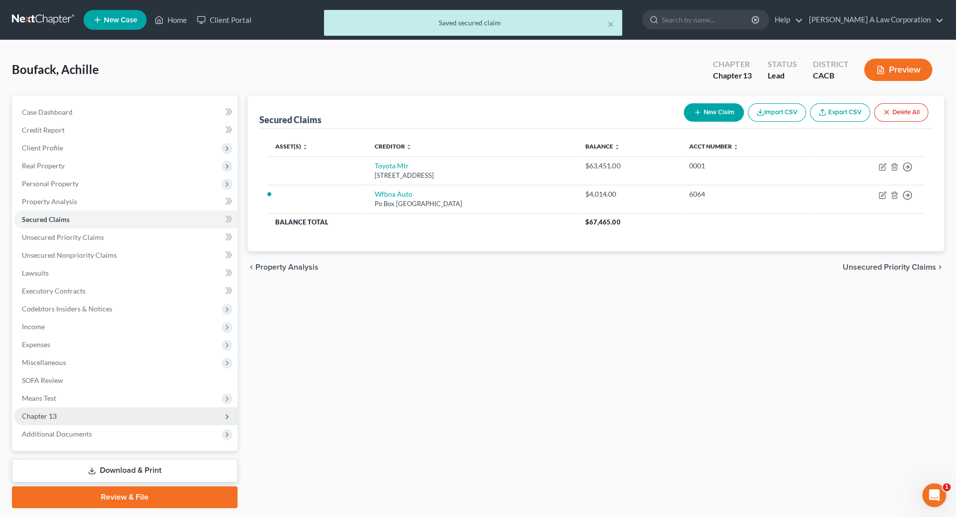
click at [87, 411] on span "Chapter 13" at bounding box center [125, 416] width 223 height 18
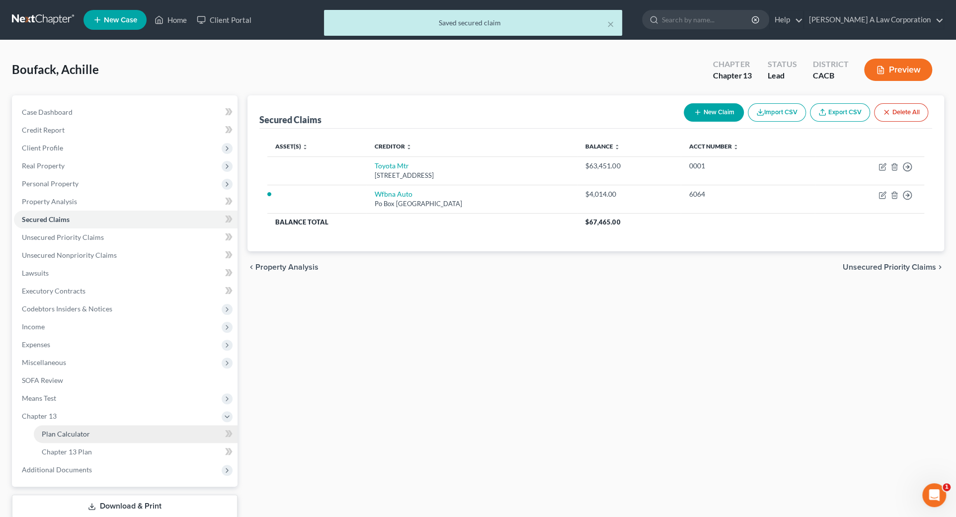
click at [89, 437] on link "Plan Calculator" at bounding box center [136, 434] width 204 height 18
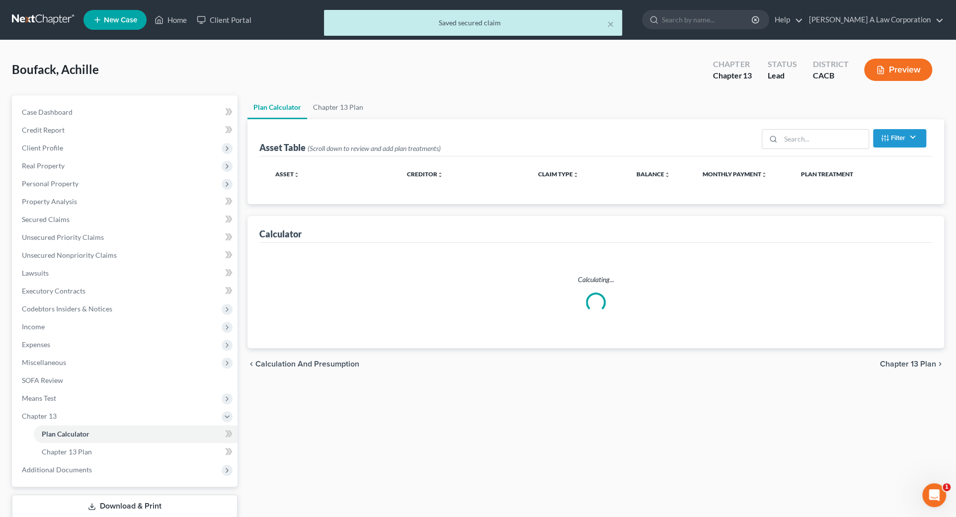
select select "59"
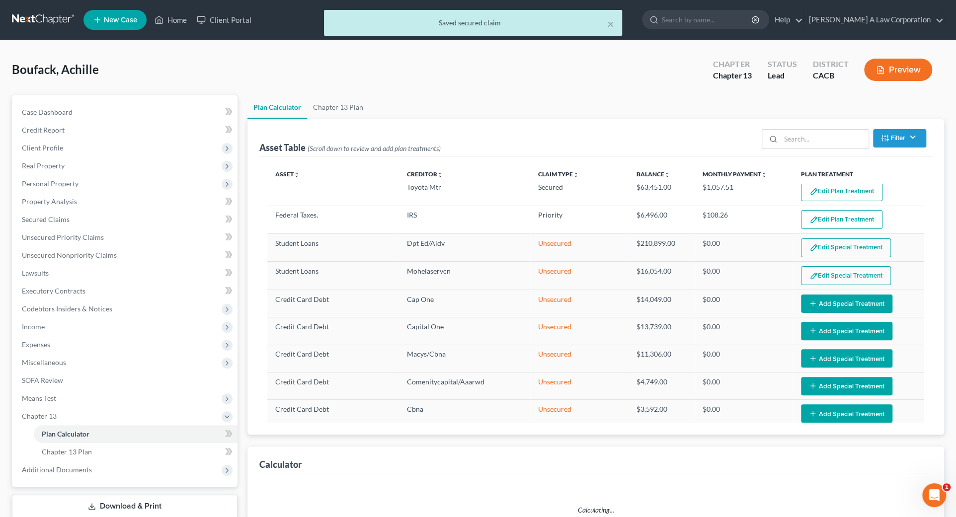
select select "59"
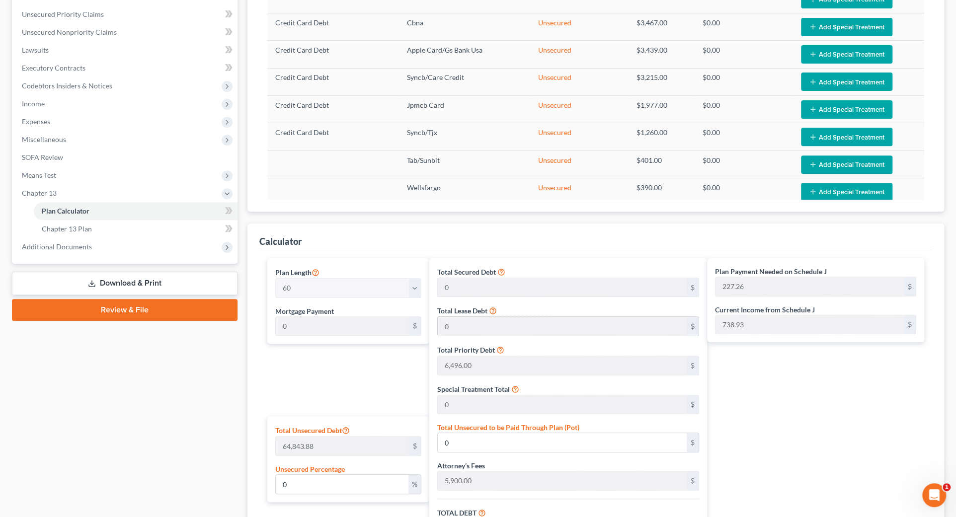
scroll to position [225, 0]
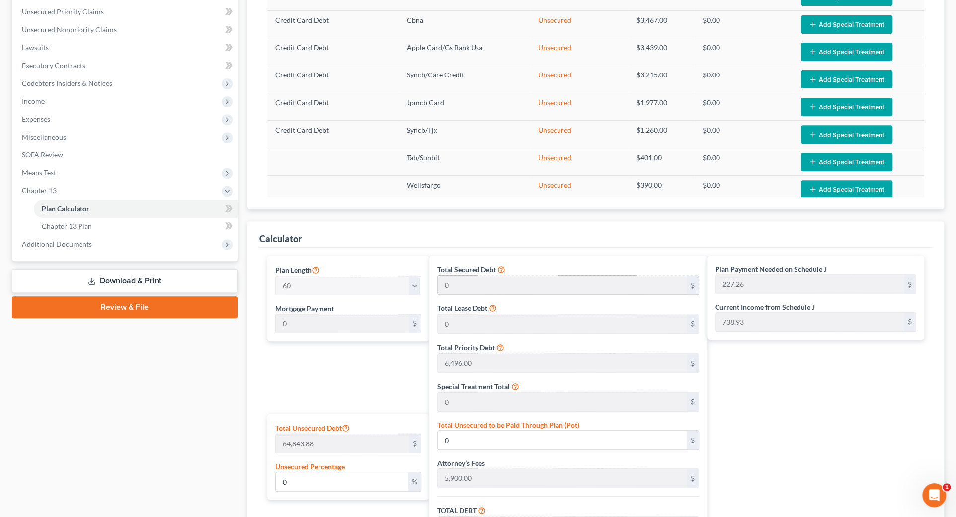
click at [439, 281] on div "0 $" at bounding box center [568, 285] width 262 height 20
drag, startPoint x: 437, startPoint y: 281, endPoint x: 436, endPoint y: 321, distance: 40.2
click at [436, 321] on div "Total Secured Debt 0 $ Total Lease Debt 0 $ Total Priority Debt 6,496.00 $ Spec…" at bounding box center [568, 457] width 278 height 403
click at [856, 415] on div "Plan Payment Needed on Schedule J 227.26 $ Current Income from Schedule J 738.9…" at bounding box center [818, 457] width 222 height 403
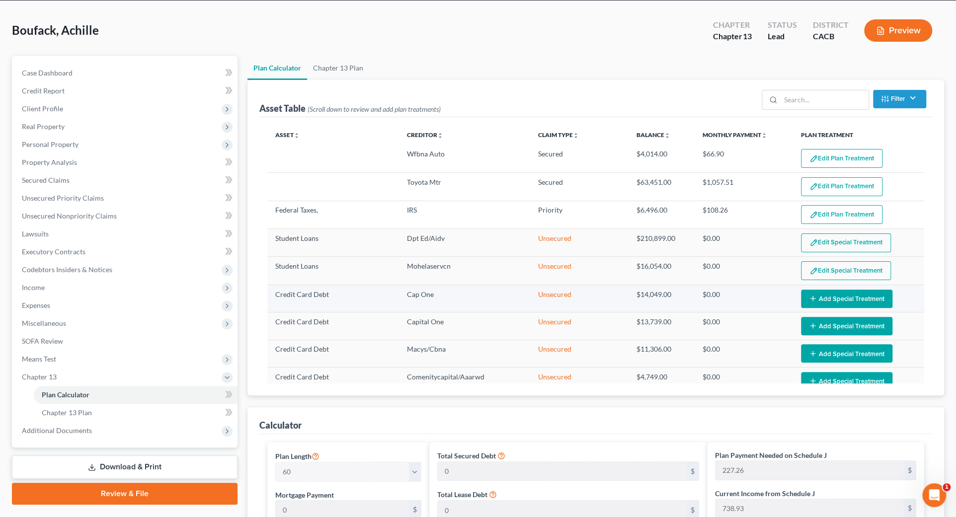
scroll to position [0, 0]
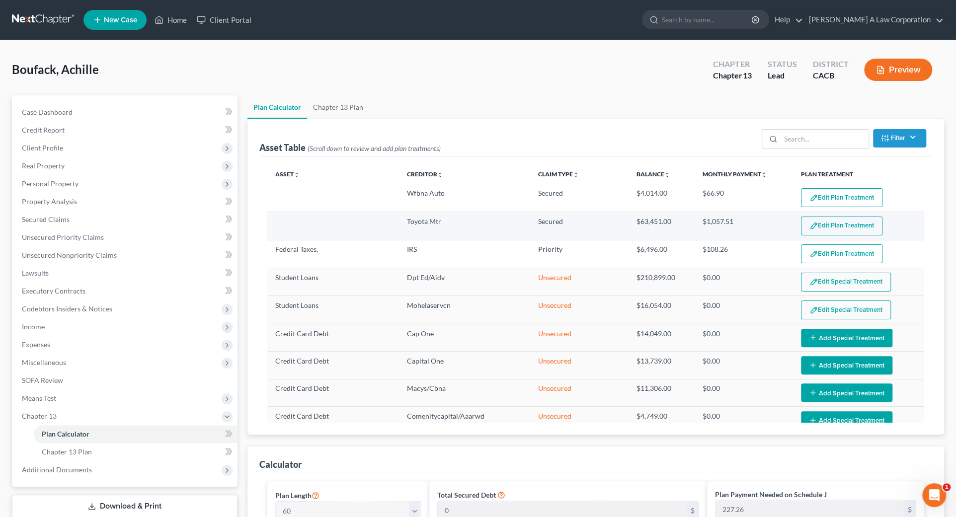
drag, startPoint x: 855, startPoint y: 228, endPoint x: 834, endPoint y: 226, distance: 20.9
click at [834, 226] on button "Edit Plan Treatment" at bounding box center [841, 226] width 81 height 19
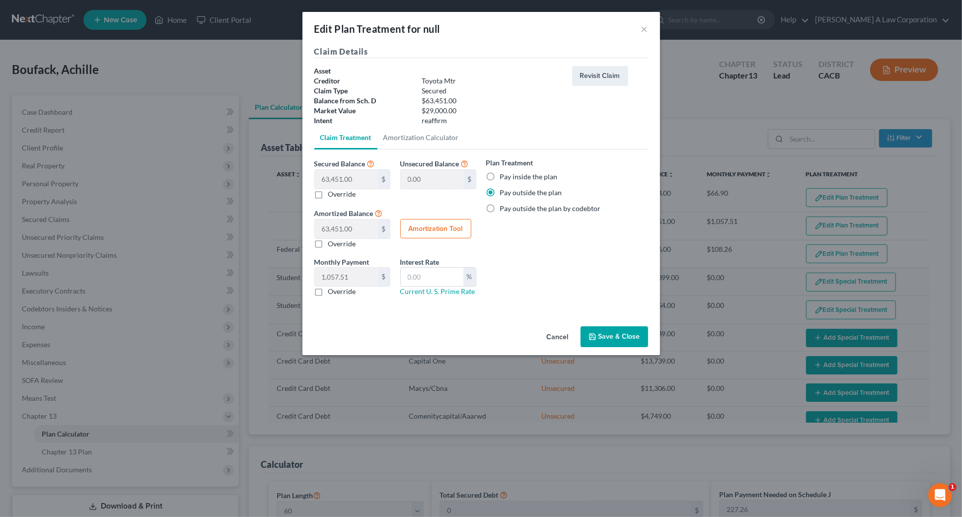
click at [466, 106] on div "$29,000.00" at bounding box center [492, 111] width 150 height 10
click at [427, 207] on div "Amortized Balance 63,451.00 $ 0.00 $ Override Amortization Tool" at bounding box center [395, 228] width 172 height 42
click at [336, 247] on label "Override" at bounding box center [342, 244] width 28 height 10
click at [336, 245] on input "Override" at bounding box center [335, 242] width 6 height 6
checkbox input "true"
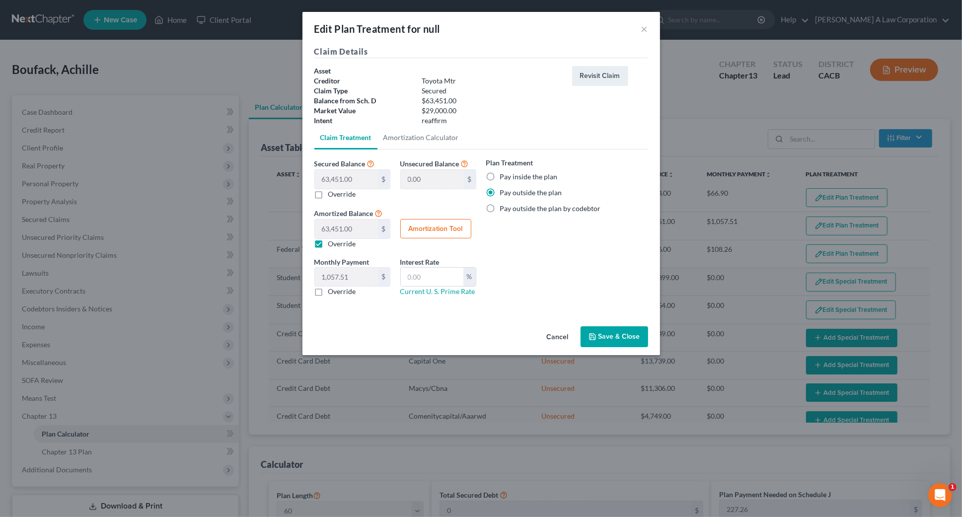
type input "0"
click at [357, 230] on input "0.00" at bounding box center [346, 229] width 63 height 19
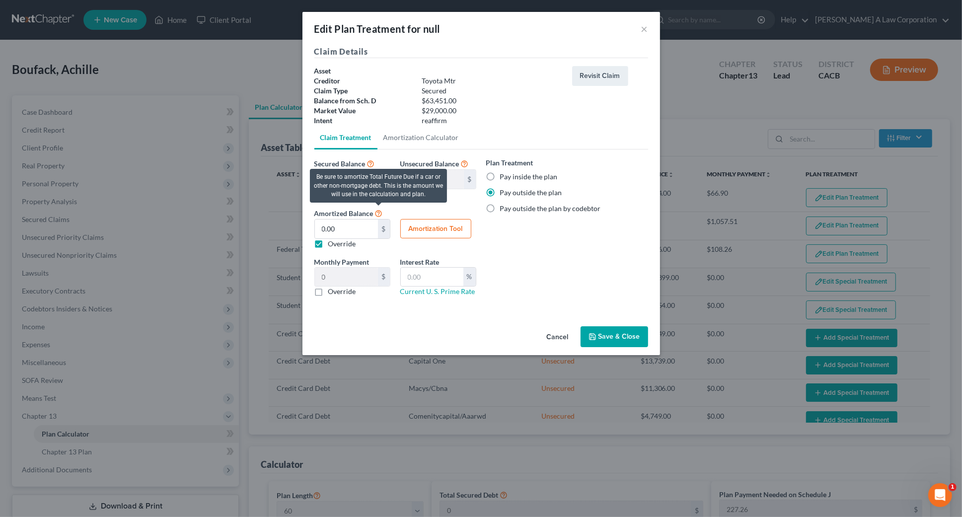
click at [381, 210] on icon at bounding box center [379, 212] width 8 height 9
click at [377, 206] on div "Secured Balance 63,451.00 $ 0.00 $ Override Unsecured Balance 0.00 $ Amortized …" at bounding box center [395, 206] width 172 height 99
click at [379, 213] on icon at bounding box center [379, 212] width 8 height 9
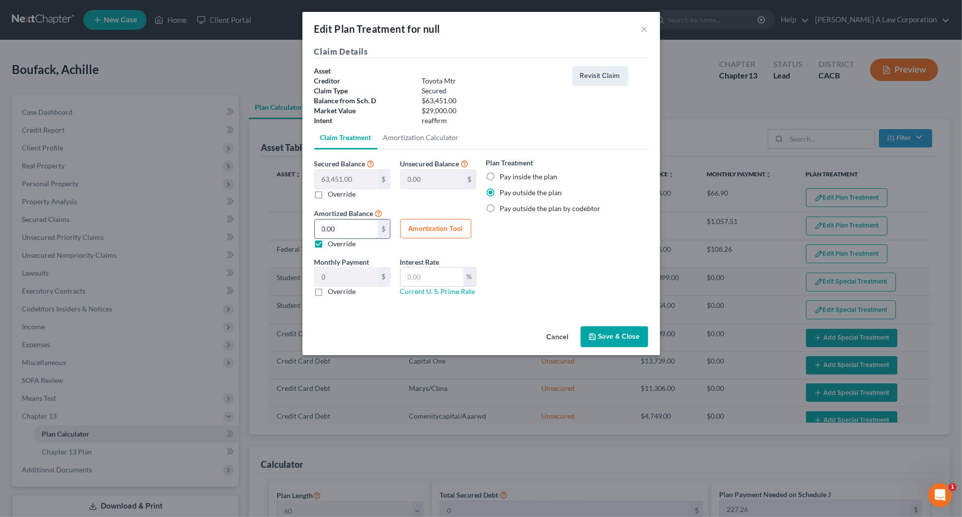
click at [357, 228] on input "0.00" at bounding box center [346, 229] width 63 height 19
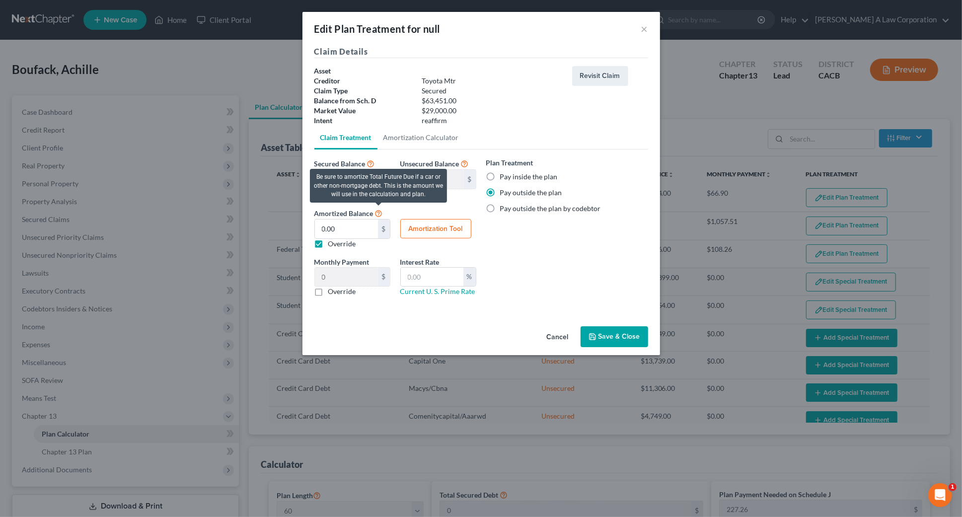
click at [377, 212] on icon at bounding box center [379, 212] width 8 height 9
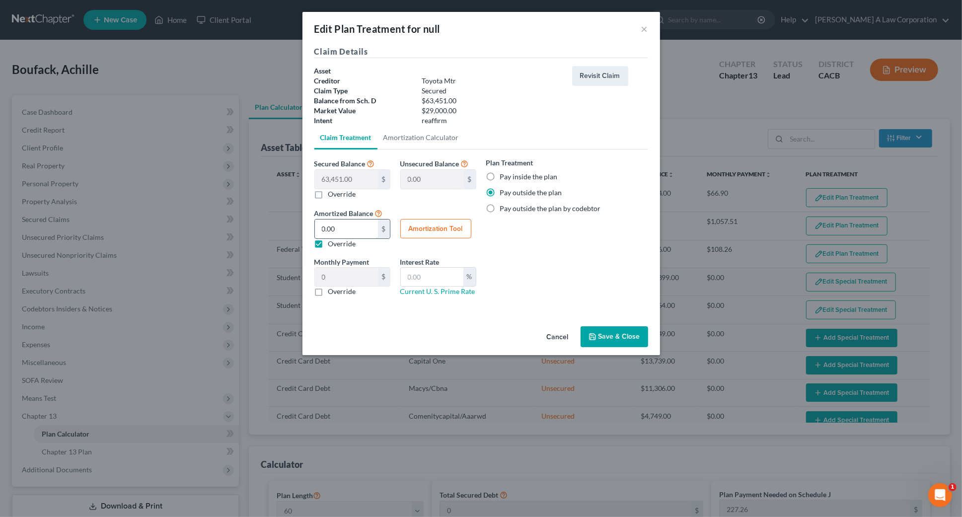
click at [363, 233] on input "0.00" at bounding box center [346, 229] width 63 height 19
type input "4"
type input "0.06"
type input "45"
type input "0.75"
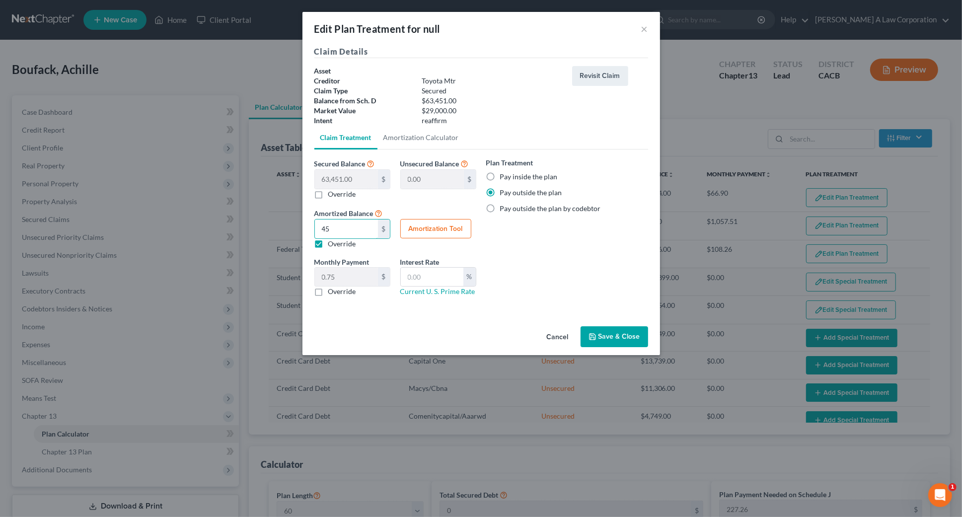
type input "450"
type input "7.50"
type input "4500"
type input "75.00"
type input "4,500.00"
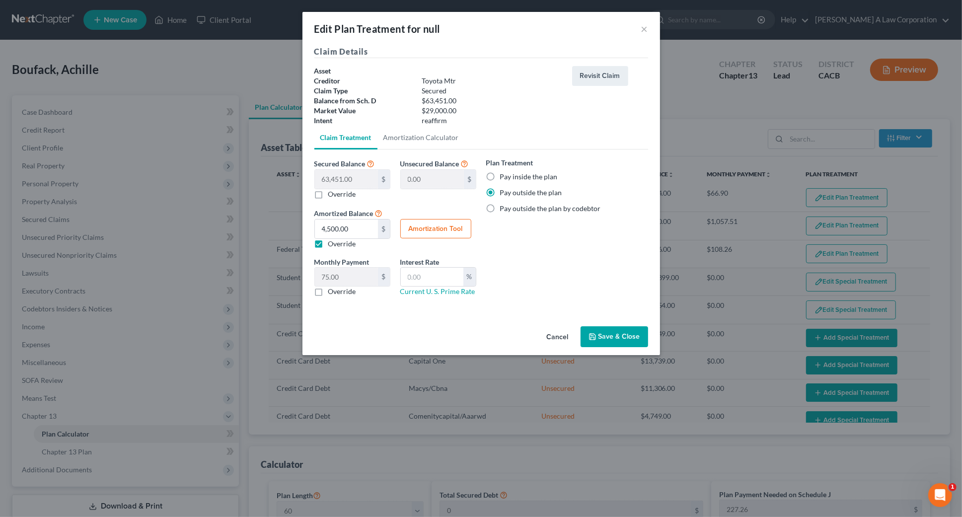
click at [561, 254] on div "Plan Treatment Pay inside the plan Pay outside the plan Pay outside the plan by…" at bounding box center [567, 230] width 172 height 147
click at [602, 333] on button "Save & Close" at bounding box center [615, 336] width 68 height 21
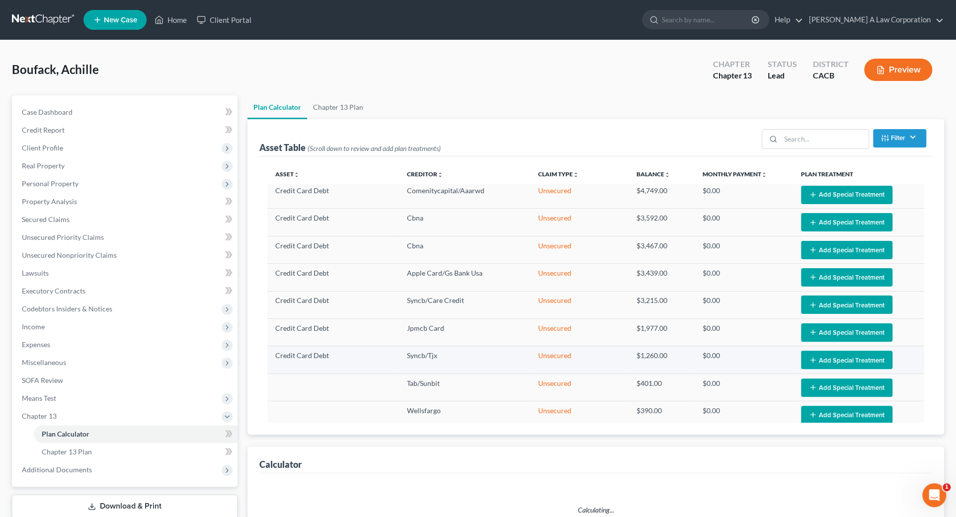
select select "59"
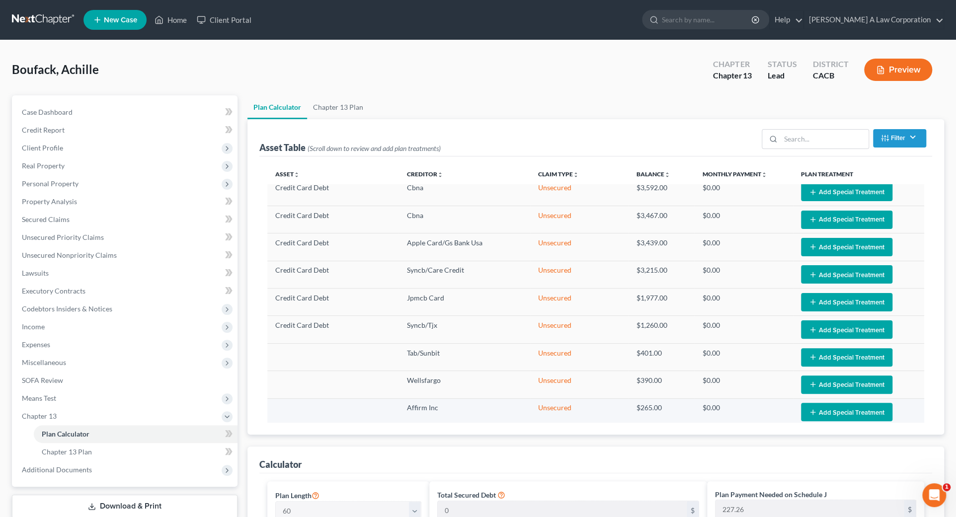
scroll to position [293, 0]
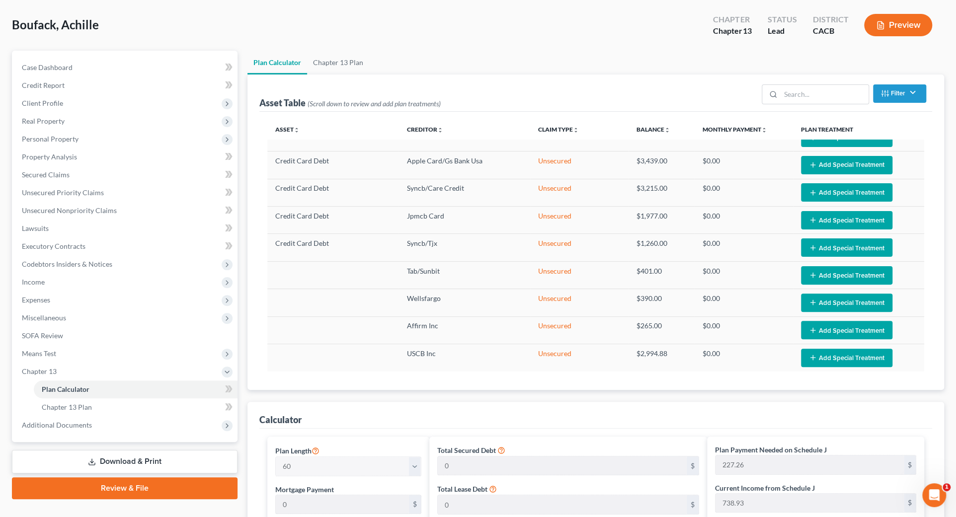
click at [559, 451] on div "Total Secured Debt 0 $" at bounding box center [568, 460] width 262 height 31
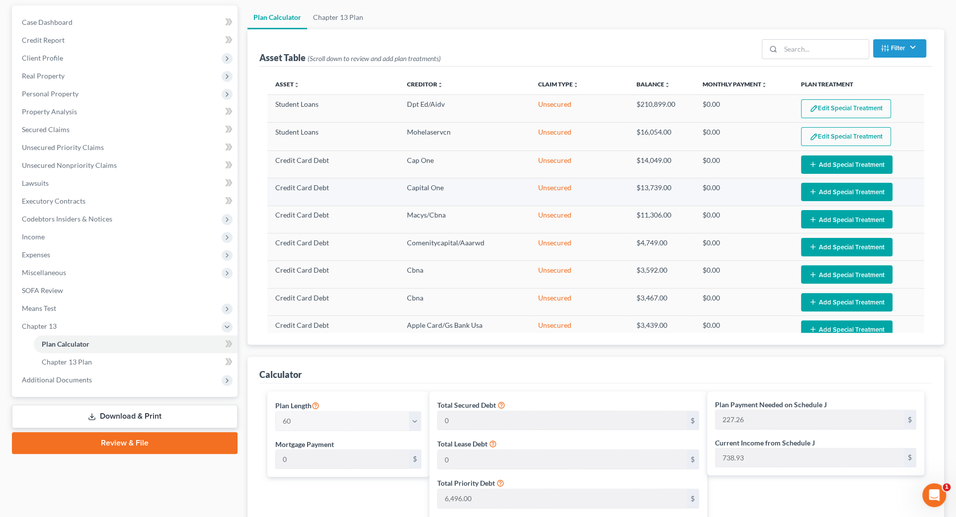
scroll to position [0, 0]
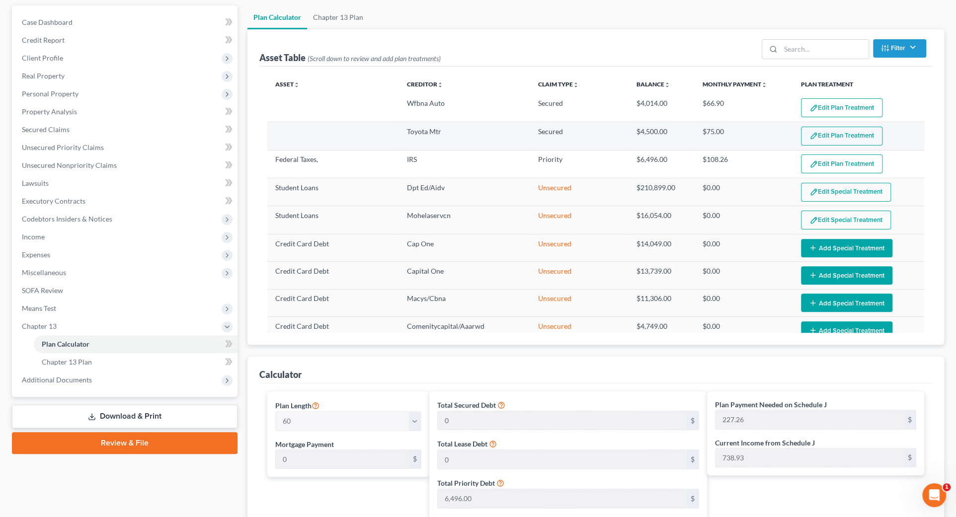
click at [818, 136] on button "Edit Plan Treatment" at bounding box center [841, 136] width 81 height 19
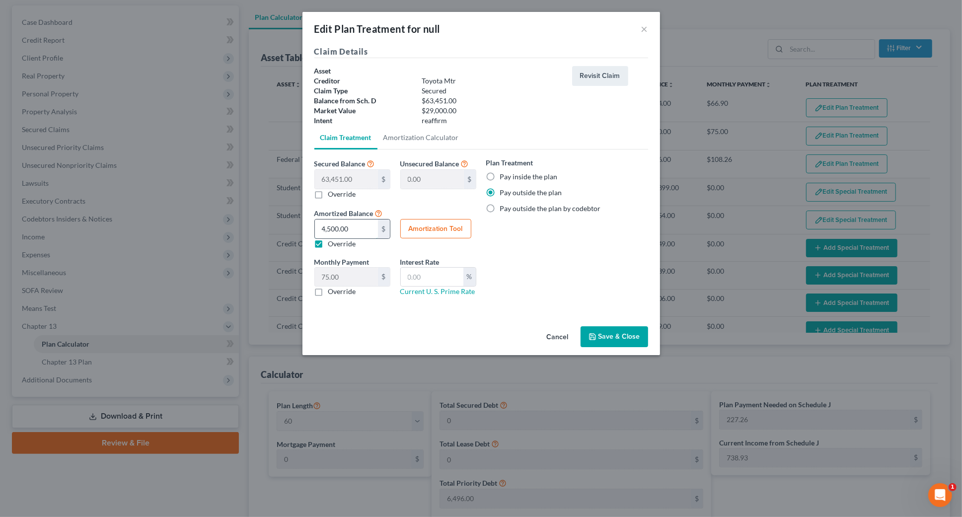
click at [358, 227] on input "4,500.00" at bounding box center [346, 229] width 63 height 19
click at [351, 243] on label "Override" at bounding box center [342, 244] width 28 height 10
click at [339, 243] on input "Override" at bounding box center [335, 242] width 6 height 6
checkbox input "false"
type input "1,057.51"
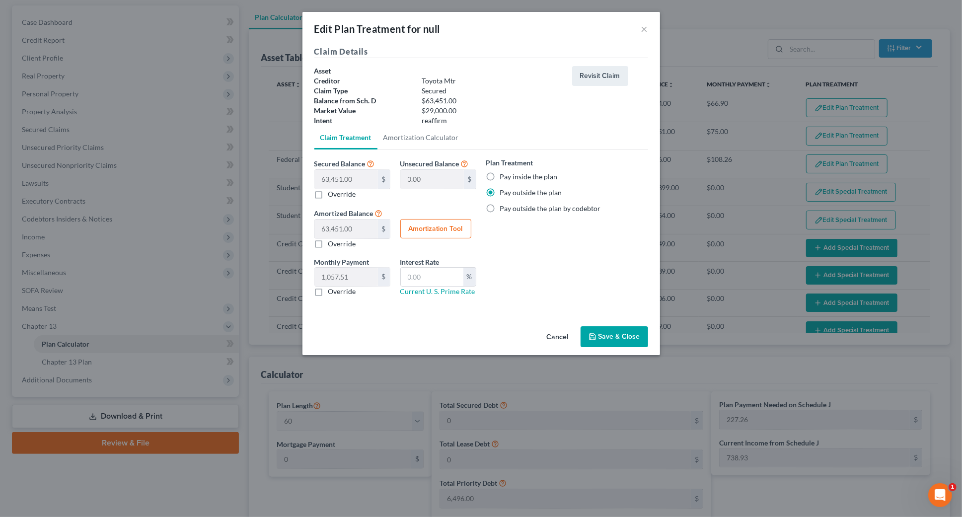
click at [495, 238] on div "Plan Treatment Pay inside the plan Pay outside the plan Pay outside the plan by…" at bounding box center [567, 230] width 172 height 147
click at [403, 305] on div "Secured Balance 63,451.00 $ 0.00 $ Override Unsecured Balance 0.00 $ Amortized …" at bounding box center [481, 230] width 334 height 163
click at [502, 179] on label "Pay inside the plan" at bounding box center [529, 177] width 58 height 10
click at [504, 178] on input "Pay inside the plan" at bounding box center [507, 175] width 6 height 6
radio input "true"
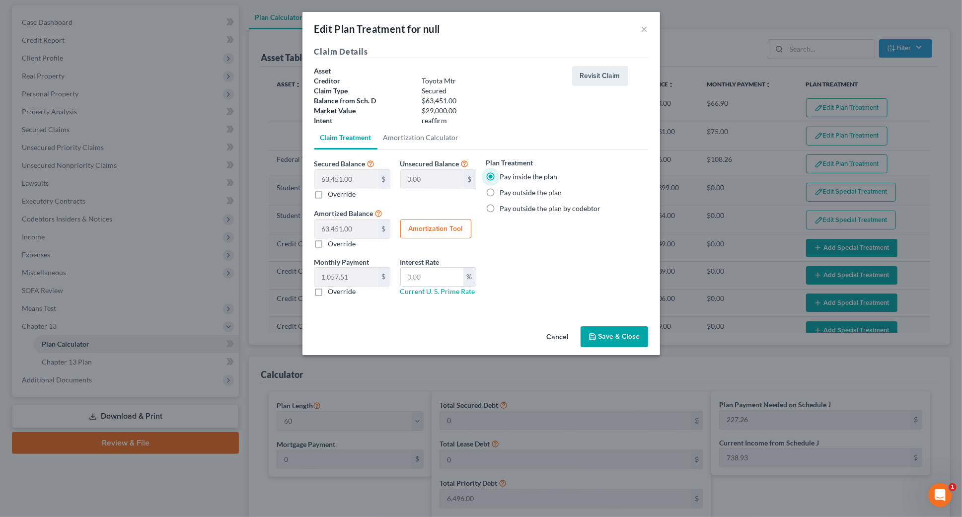
click at [500, 192] on label "Pay outside the plan" at bounding box center [531, 193] width 62 height 10
click at [504, 192] on input "Pay outside the plan" at bounding box center [507, 191] width 6 height 6
radio input "true"
click at [589, 273] on div "Plan Treatment Pay inside the plan Pay outside the plan Pay outside the plan by…" at bounding box center [567, 230] width 172 height 147
click at [635, 333] on button "Save & Close" at bounding box center [615, 336] width 68 height 21
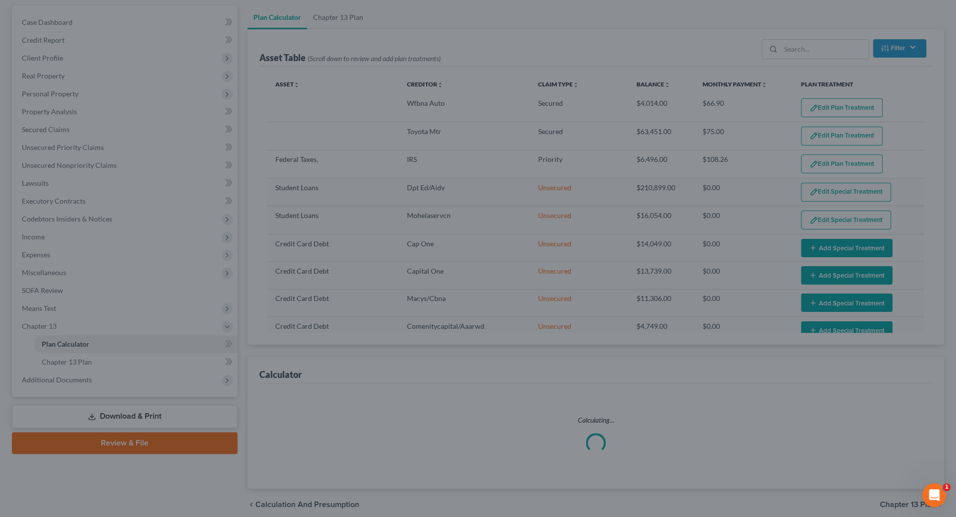
select select "59"
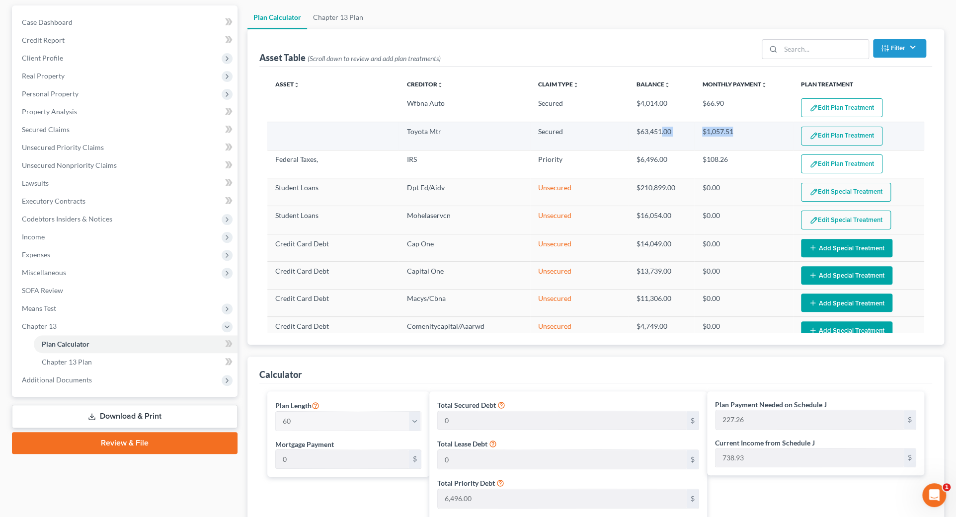
drag, startPoint x: 660, startPoint y: 133, endPoint x: 775, endPoint y: 133, distance: 114.7
click at [752, 134] on tr "Toyota Mtr Secured $63,451.00 $1,057.51 Edit Plan Treatment Add Plan Treatment" at bounding box center [595, 136] width 657 height 28
click at [708, 137] on td "$1,057.51" at bounding box center [743, 136] width 98 height 28
click at [674, 133] on td "$63,451.00" at bounding box center [661, 136] width 66 height 28
click at [841, 133] on button "Edit Plan Treatment" at bounding box center [841, 136] width 81 height 19
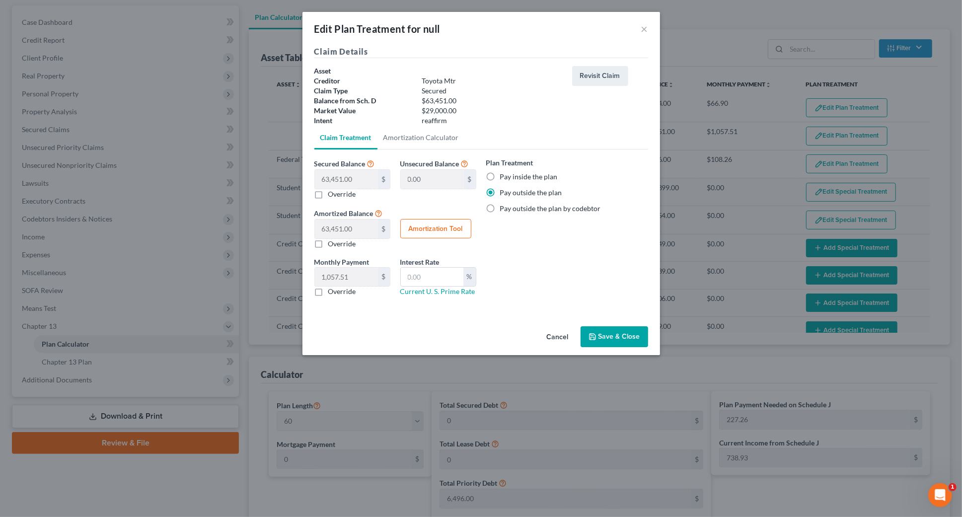
click at [328, 247] on label "Override" at bounding box center [342, 244] width 28 height 10
click at [332, 245] on input "Override" at bounding box center [335, 242] width 6 height 6
checkbox input "true"
type input "75.00"
type input "5"
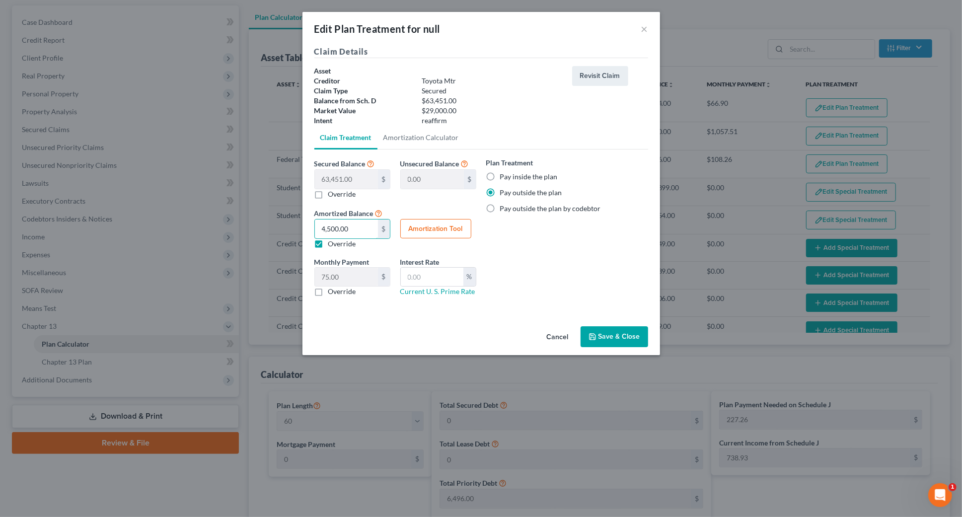
type input "0.08"
type input "58"
type input "0.96"
type input "589"
type input "9.81"
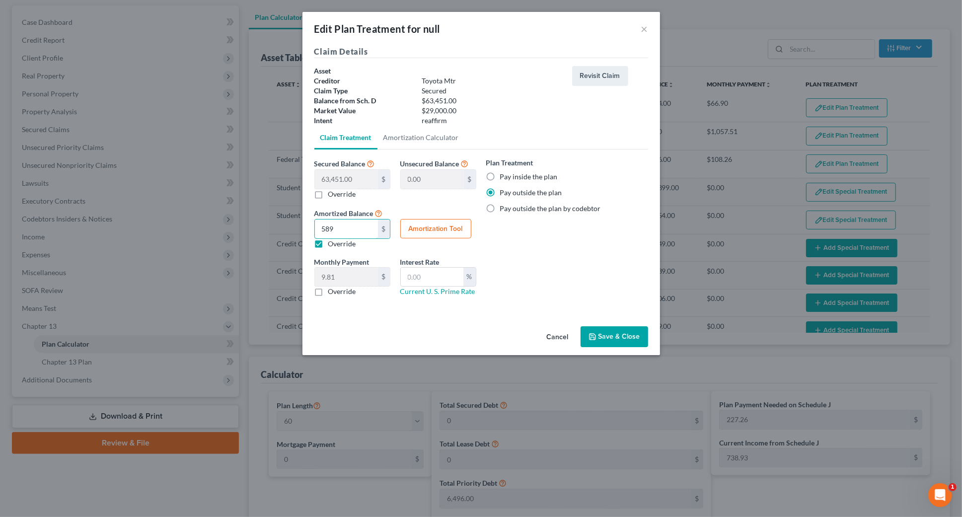
type input "5895"
type input "98.25"
type input "5,8951"
type input "982.51"
type input "58,951.00"
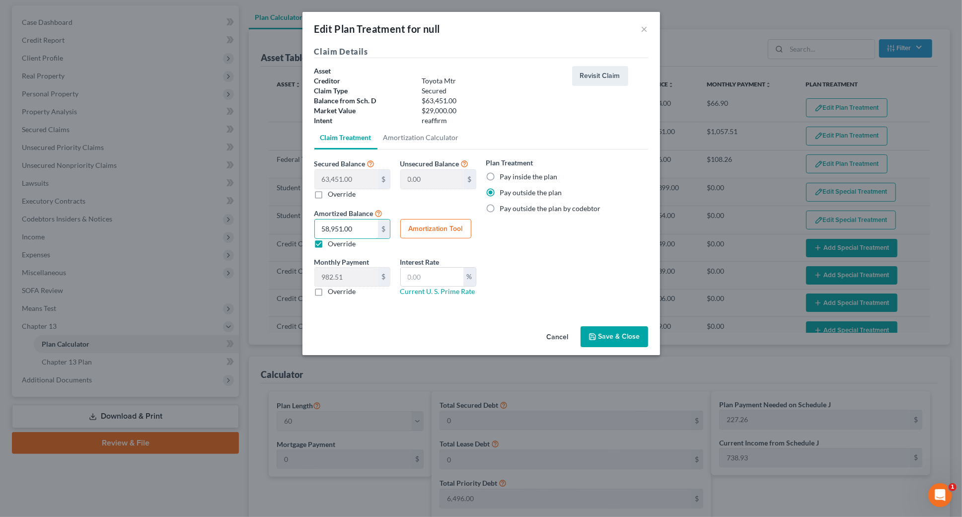
drag, startPoint x: 278, startPoint y: 223, endPoint x: 263, endPoint y: 222, distance: 14.4
click at [263, 223] on div "Edit Plan Treatment for null × Claim Details Asset Creditor Toyota Mtr Claim Ty…" at bounding box center [481, 258] width 962 height 517
type input "0"
click at [328, 243] on label "Override" at bounding box center [342, 244] width 28 height 10
click at [332, 243] on input "Override" at bounding box center [335, 242] width 6 height 6
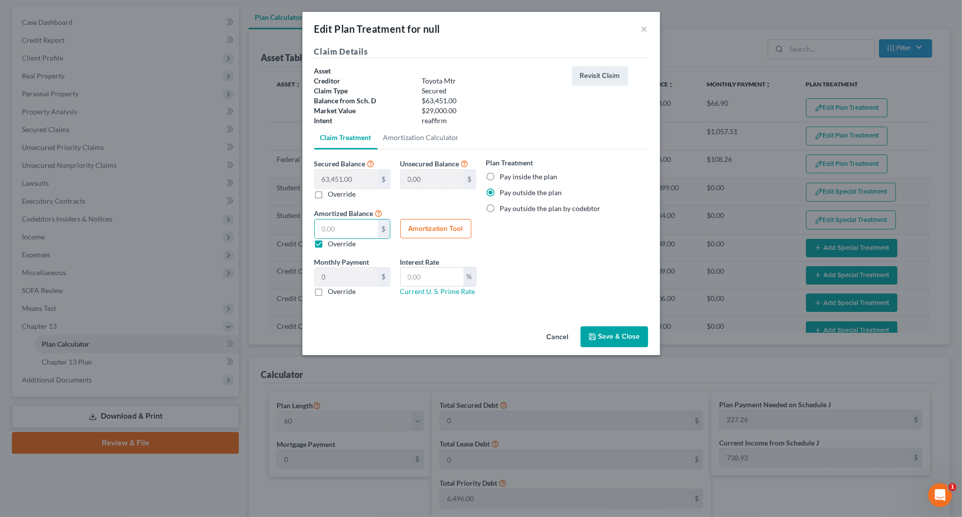
checkbox input "false"
type input "1,057.51"
click at [328, 243] on label "Override" at bounding box center [342, 244] width 28 height 10
click at [332, 243] on input "Override" at bounding box center [335, 242] width 6 height 6
checkbox input "true"
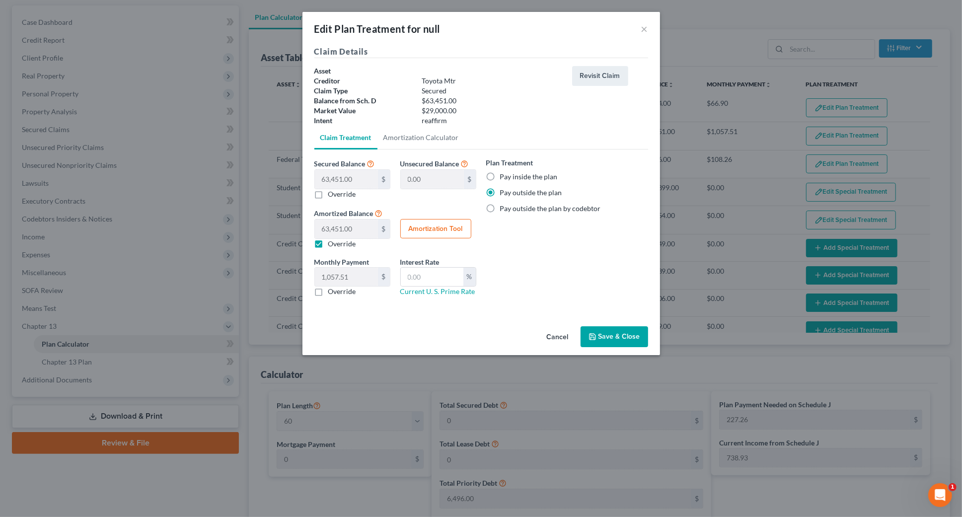
type input "0"
click at [328, 197] on label "Override" at bounding box center [342, 194] width 28 height 10
click at [332, 196] on input "Override" at bounding box center [335, 192] width 6 height 6
checkbox input "true"
type input "63,451.00"
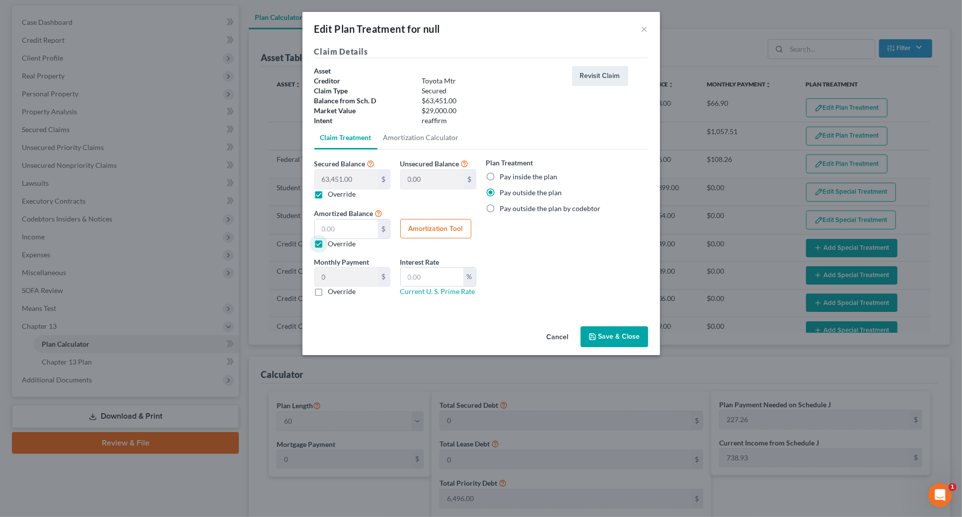
type input "0.00"
click at [328, 244] on label "Override" at bounding box center [342, 244] width 28 height 10
click at [332, 244] on input "Override" at bounding box center [335, 242] width 6 height 6
checkbox input "false"
click at [357, 177] on input "0.00" at bounding box center [346, 179] width 63 height 19
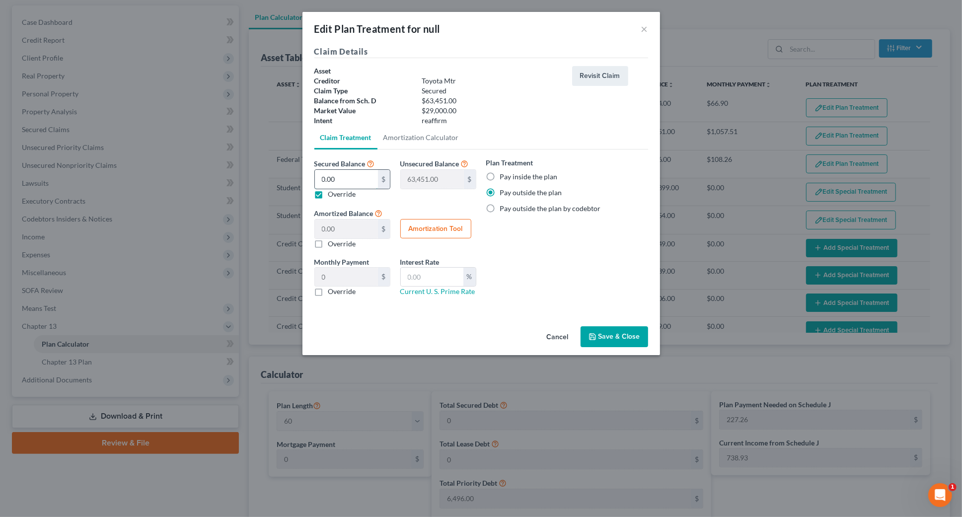
type input "5"
type input "63,446.00"
type input "5.00"
type input "0.08"
type input "59"
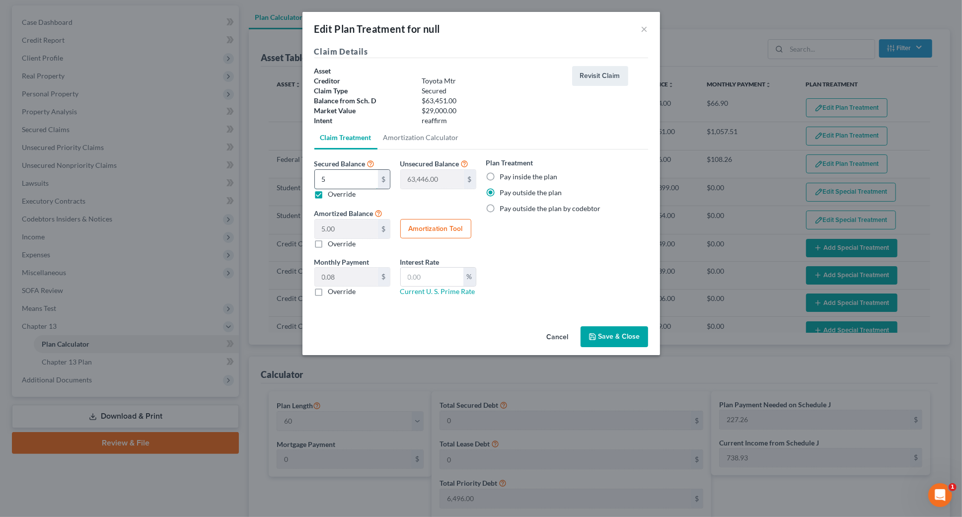
type input "63,392.00"
type input "59.00"
type input "0.98"
type input "5"
type input "63,446.00"
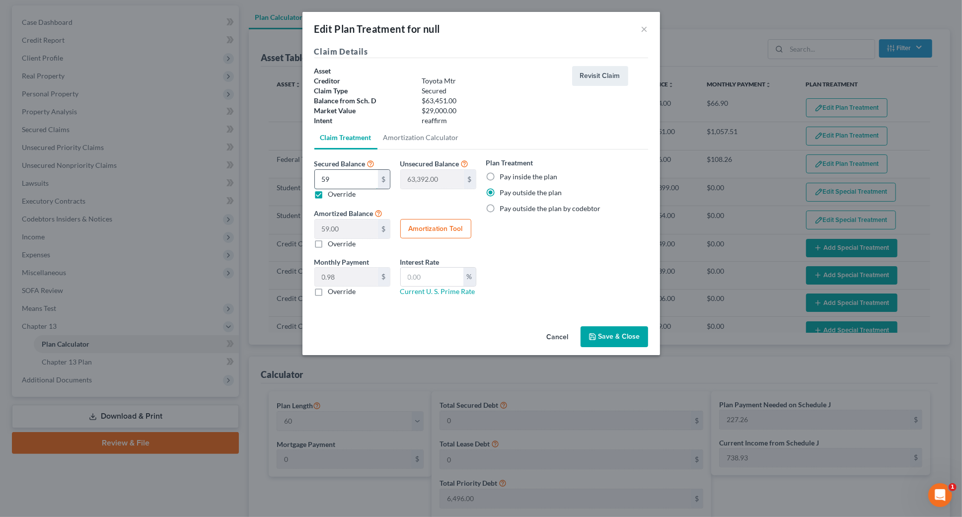
type input "5.00"
type input "0.08"
type input "63,451.00"
type input "0"
type input "8"
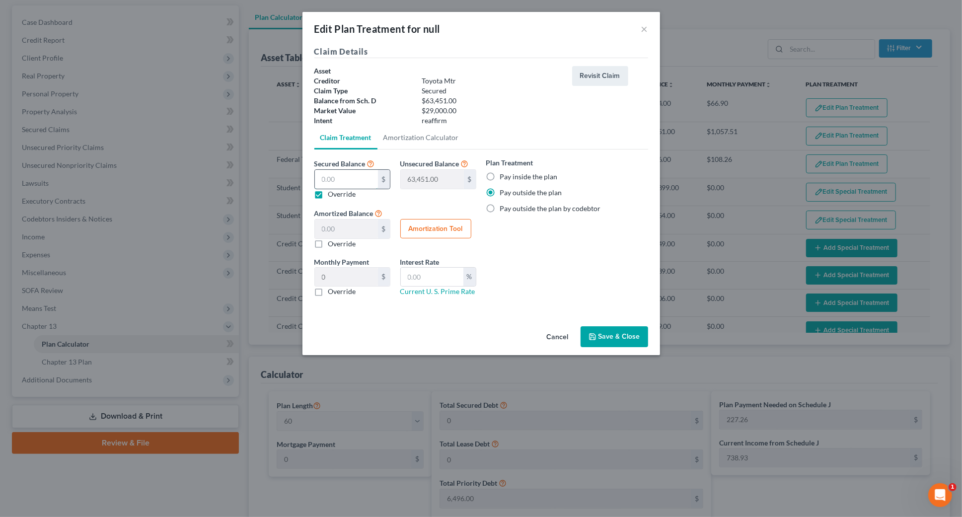
type input "63,443.00"
type input "8.00"
type input "0.13"
type input "89"
type input "63,362.00"
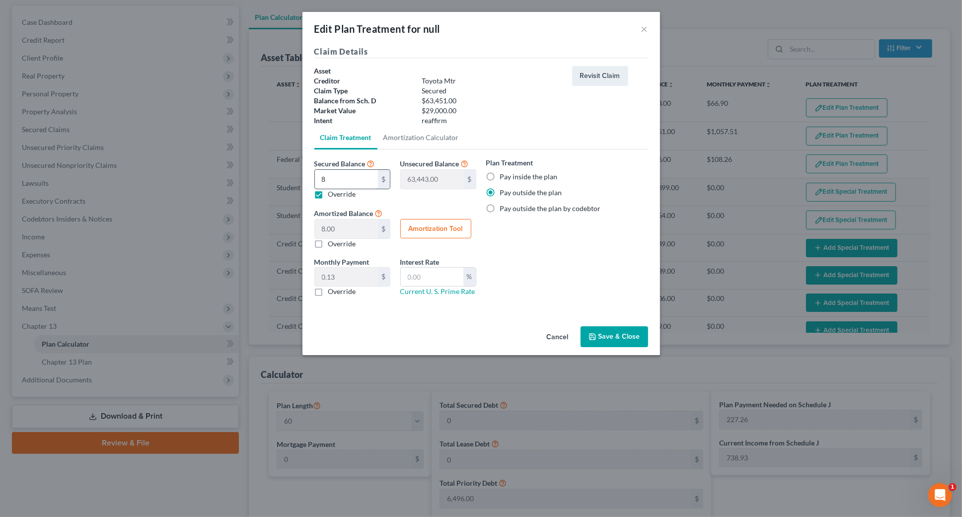
type input "89.00"
type input "1.48"
type input "895"
type input "62,556.00"
type input "895.00"
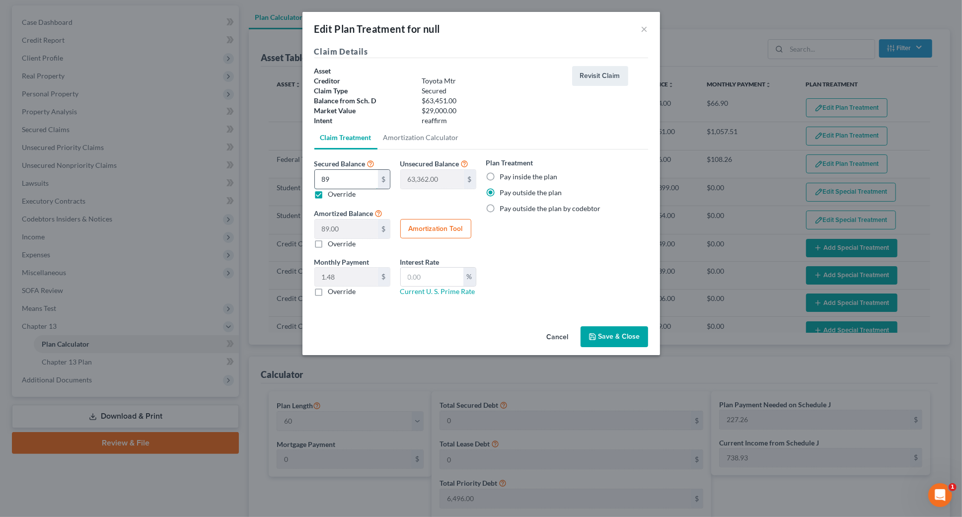
type input "14.91"
type input "8951"
type input "54,500.00"
type input "8,951.00"
type input "149.18"
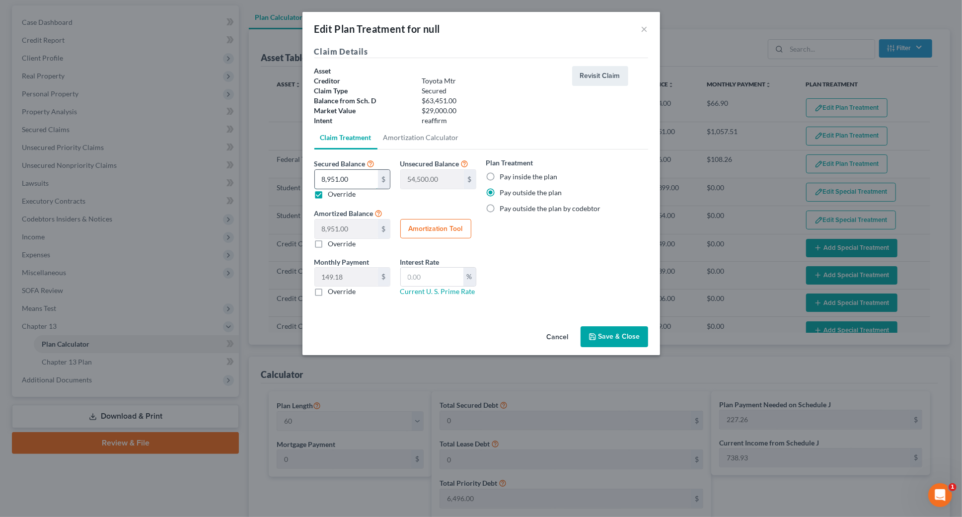
click at [319, 176] on input "8,951.00" at bounding box center [346, 179] width 63 height 19
type input "58,951.00"
type input "4,500.00"
type input "58,951.00"
type input "982.51"
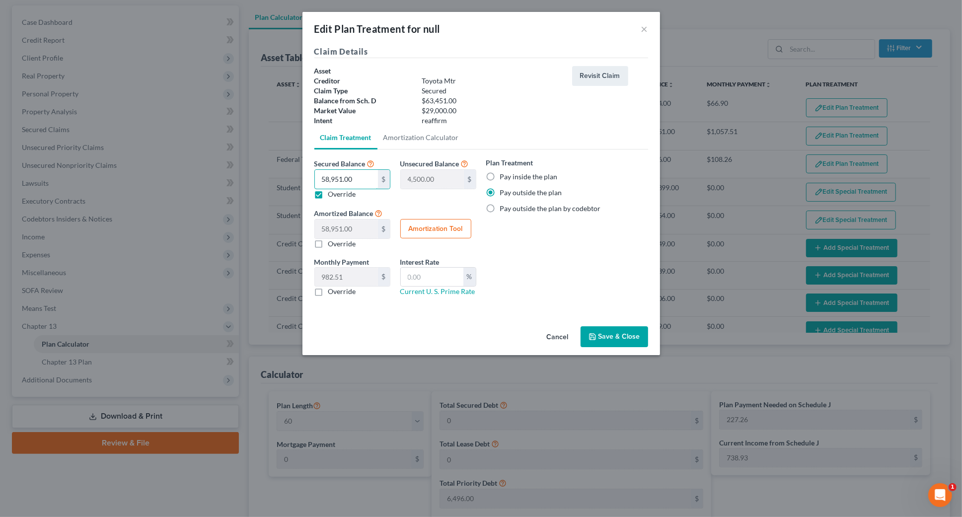
type input "58,951.00"
click at [552, 237] on div "Plan Treatment Pay inside the plan Pay outside the plan Pay outside the plan by…" at bounding box center [567, 230] width 172 height 147
click at [623, 220] on div "Plan Treatment Pay inside the plan Pay outside the plan Pay outside the plan by…" at bounding box center [567, 230] width 172 height 147
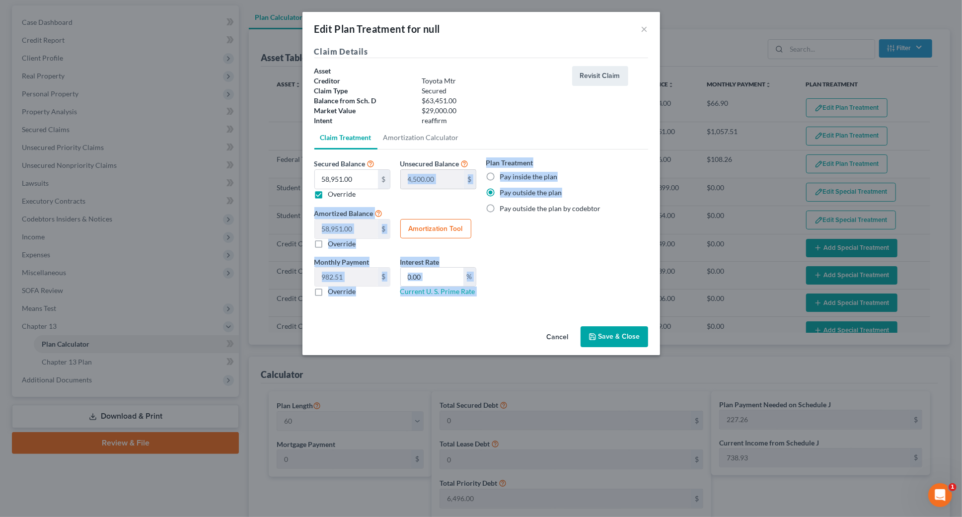
drag, startPoint x: 570, startPoint y: 193, endPoint x: 461, endPoint y: 189, distance: 108.9
click at [461, 189] on div "Secured Balance 63,451.00 $ 58,951.00 $ Override Unsecured Balance 4,500.00 $ A…" at bounding box center [481, 230] width 344 height 147
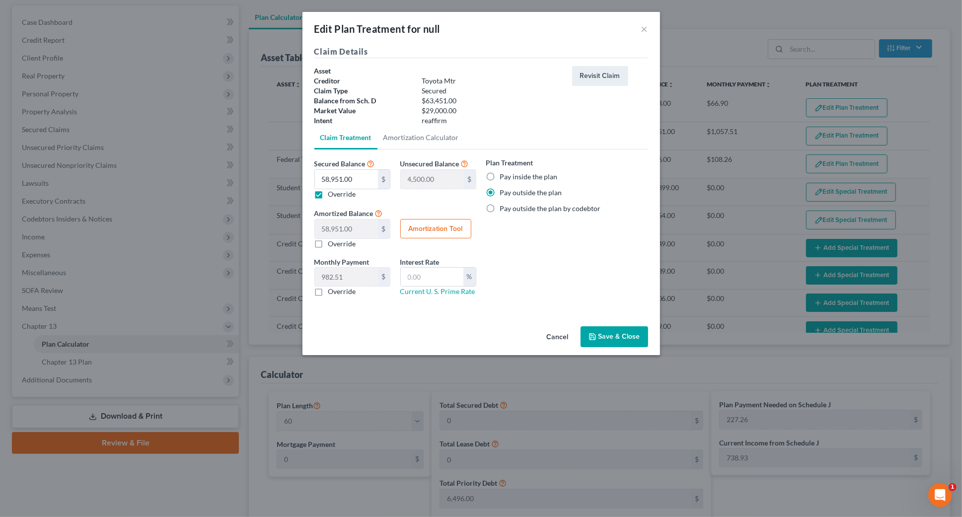
click at [520, 221] on div "Plan Treatment Pay inside the plan Pay outside the plan Pay outside the plan by…" at bounding box center [567, 230] width 172 height 147
click at [548, 230] on div "Plan Treatment Pay inside the plan Pay outside the plan Pay outside the plan by…" at bounding box center [567, 230] width 172 height 147
click at [594, 189] on div "Pay outside the plan" at bounding box center [567, 193] width 162 height 10
click at [327, 197] on div "Override" at bounding box center [352, 194] width 76 height 10
click at [328, 194] on label "Override" at bounding box center [342, 194] width 28 height 10
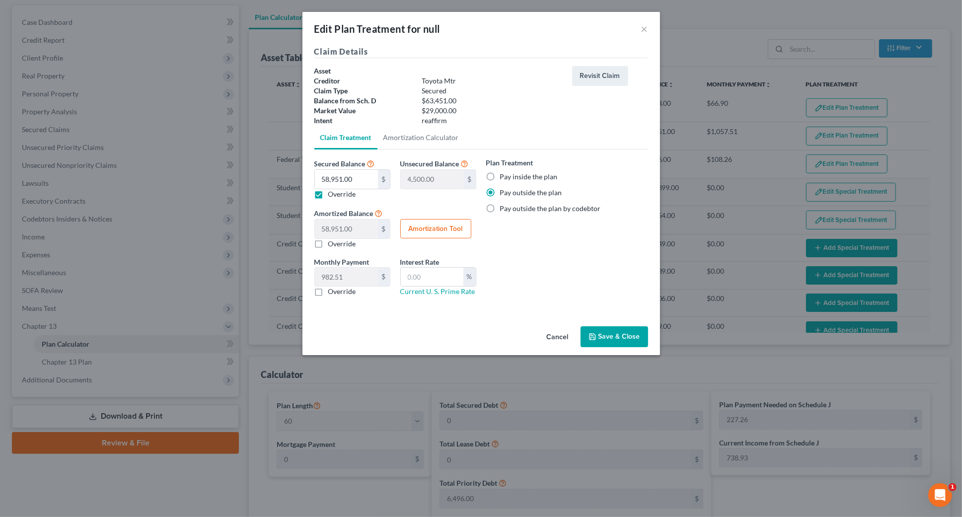
click at [332, 194] on input "Override" at bounding box center [335, 192] width 6 height 6
checkbox input "false"
type input "0.00"
type input "63,451.00"
type input "1,057.51"
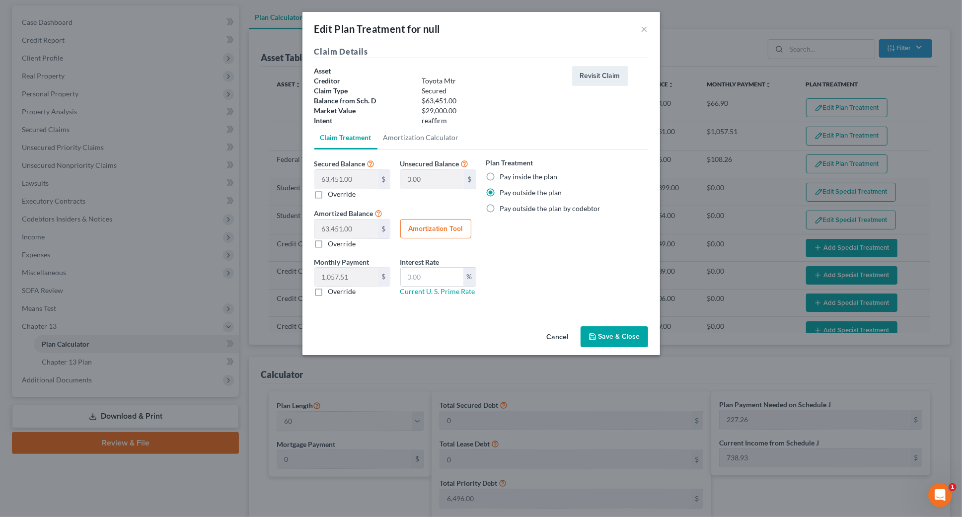
click at [328, 194] on label "Override" at bounding box center [342, 194] width 28 height 10
click at [332, 194] on input "Override" at bounding box center [335, 192] width 6 height 6
checkbox input "true"
type input "4,500.00"
type input "58,951.00"
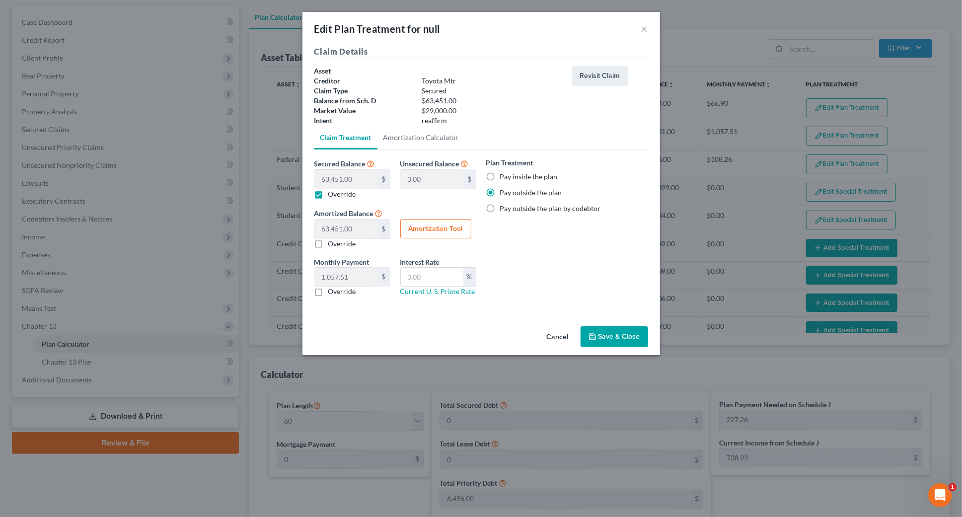
type input "982.51"
click at [521, 231] on div "Plan Treatment Pay inside the plan Pay outside the plan Pay outside the plan by…" at bounding box center [567, 230] width 172 height 147
click at [386, 179] on div "Secured Balance 63,451.00 $ 58,951.00 $ Override Unsecured Balance 4,500.00 $ A…" at bounding box center [395, 206] width 172 height 99
click at [330, 197] on label "Override" at bounding box center [342, 194] width 28 height 10
click at [332, 196] on input "Override" at bounding box center [335, 192] width 6 height 6
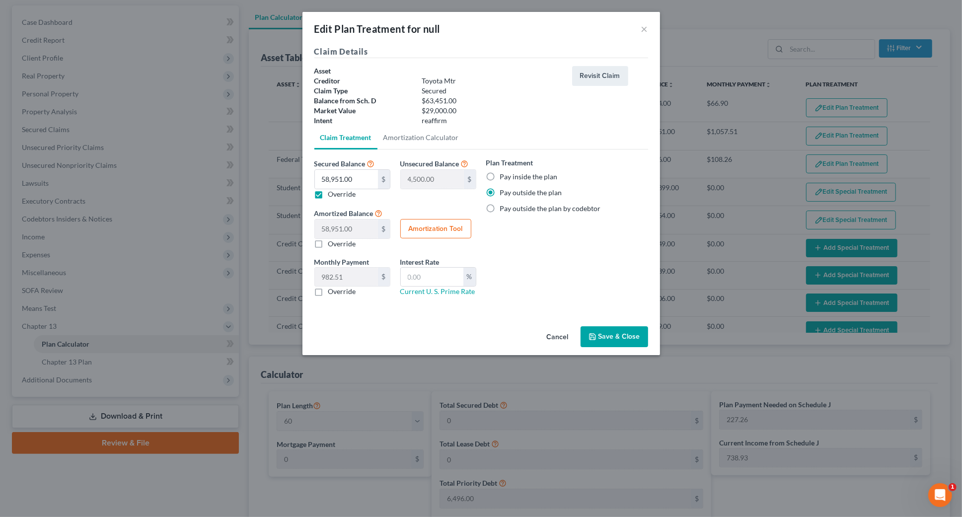
checkbox input "false"
type input "0.00"
type input "63,451.00"
type input "1,057.51"
click at [607, 270] on div "Plan Treatment Pay inside the plan Pay outside the plan Pay outside the plan by…" at bounding box center [567, 230] width 172 height 147
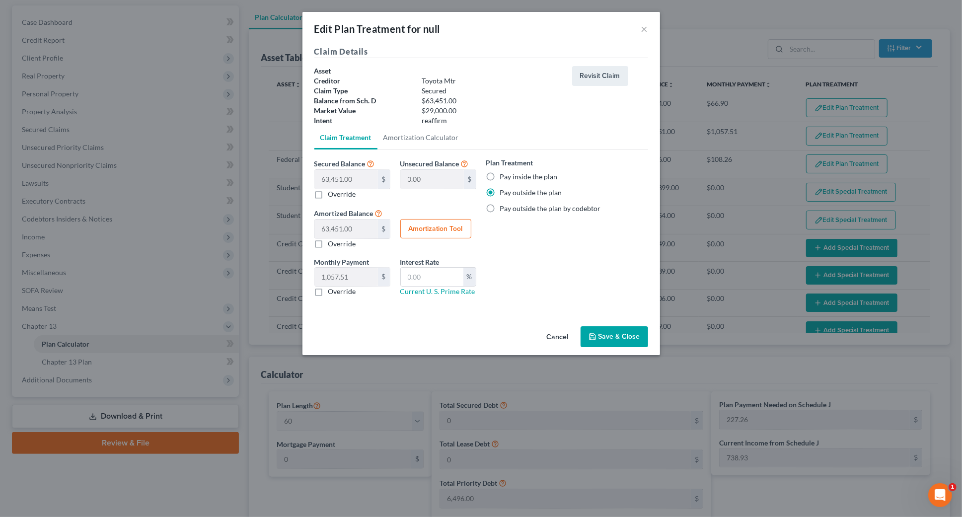
click at [339, 293] on label "Override" at bounding box center [342, 292] width 28 height 10
click at [339, 293] on input "Override" at bounding box center [335, 290] width 6 height 6
checkbox input "true"
click at [344, 281] on input "0.00" at bounding box center [346, 277] width 63 height 19
type input "1,500.00"
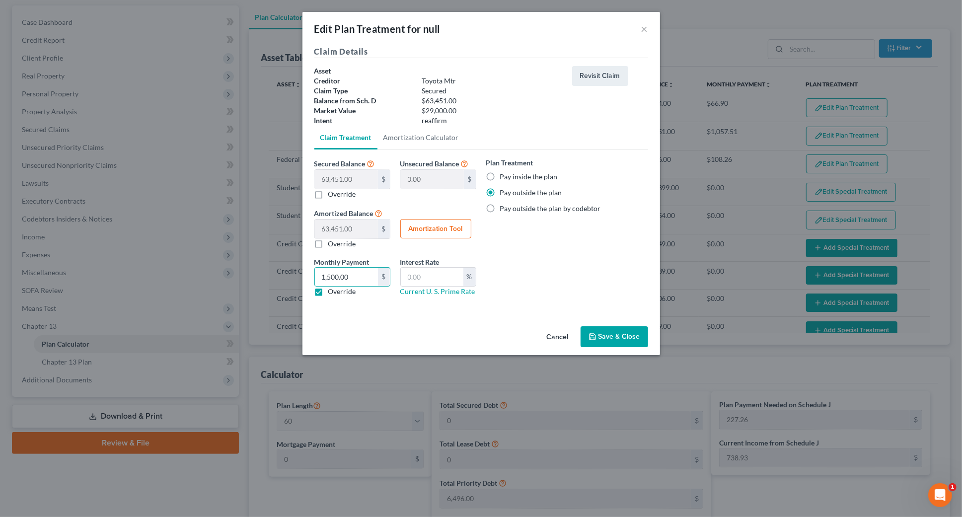
click at [631, 277] on div "Plan Treatment Pay inside the plan Pay outside the plan Pay outside the plan by…" at bounding box center [567, 230] width 172 height 147
click at [610, 346] on button "Save & Close" at bounding box center [615, 336] width 68 height 21
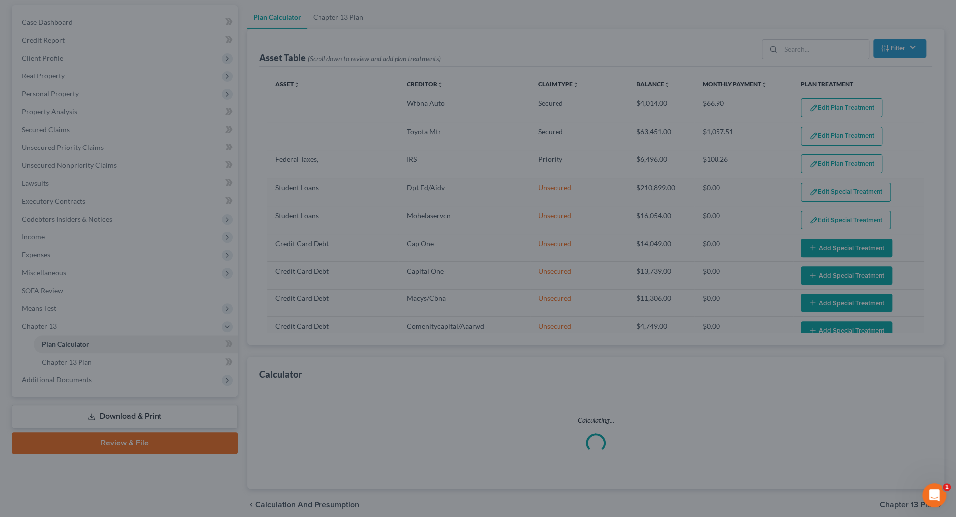
select select "59"
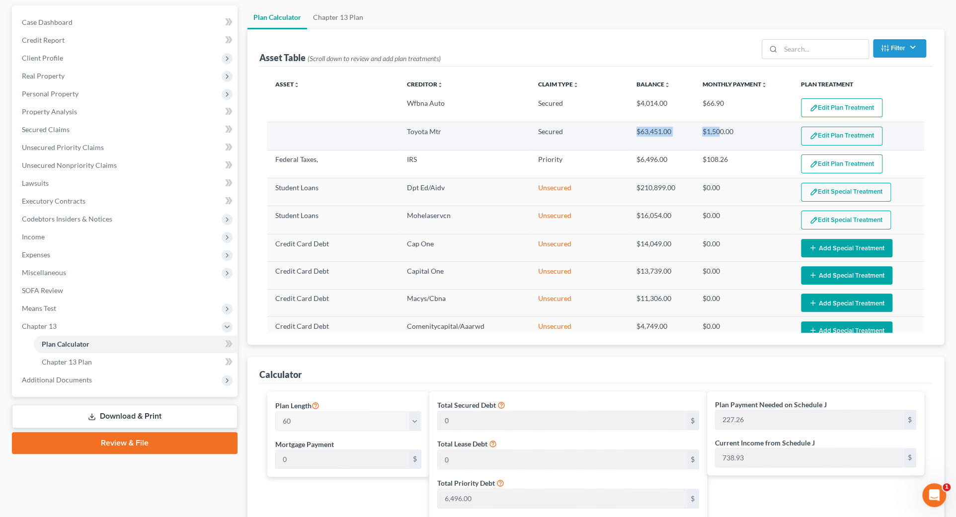
drag, startPoint x: 634, startPoint y: 133, endPoint x: 729, endPoint y: 135, distance: 94.4
click at [719, 135] on tr "Toyota Mtr Secured $63,451.00 $1,500.00 Edit Plan Treatment Add Plan Treatment" at bounding box center [595, 136] width 657 height 28
drag, startPoint x: 730, startPoint y: 136, endPoint x: 778, endPoint y: 134, distance: 48.7
click at [737, 136] on td "$1,500.00" at bounding box center [743, 136] width 98 height 28
click at [814, 134] on button "Edit Plan Treatment" at bounding box center [841, 136] width 81 height 19
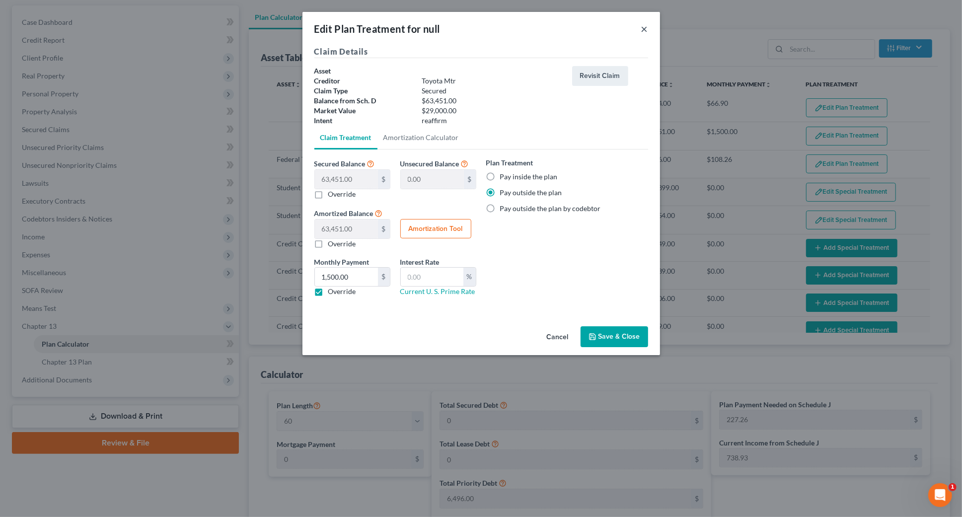
click at [644, 29] on button "×" at bounding box center [644, 29] width 7 height 12
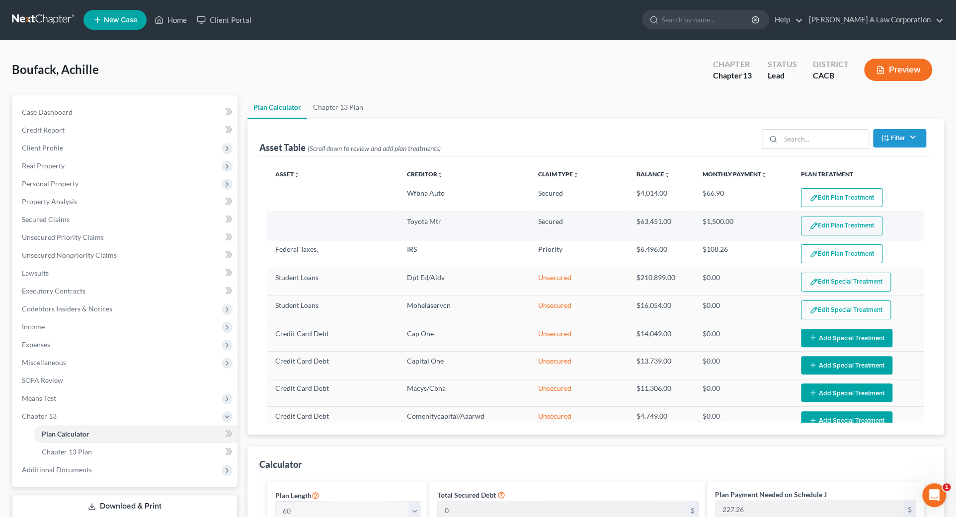
click at [829, 226] on button "Edit Plan Treatment" at bounding box center [841, 226] width 81 height 19
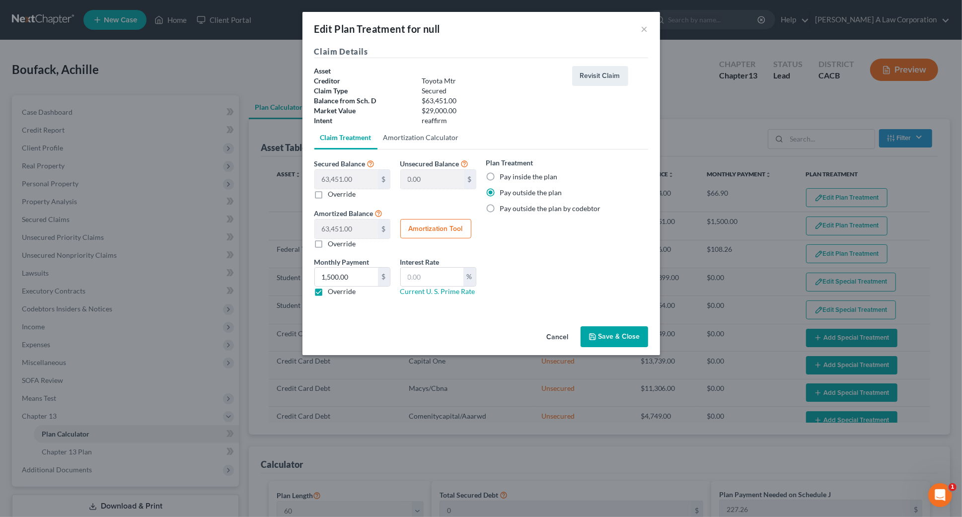
click at [402, 139] on link "Amortization Calculator" at bounding box center [420, 138] width 87 height 24
type input "63,451.00"
type input "60"
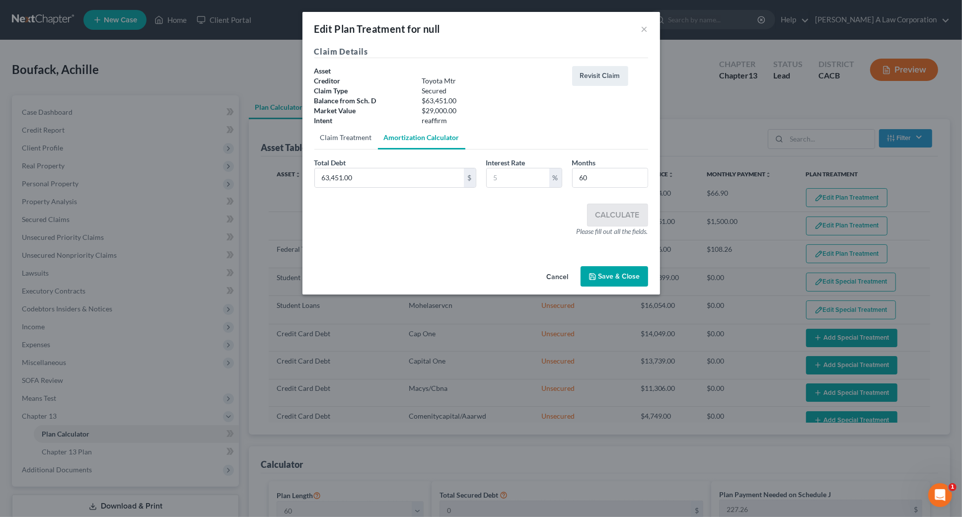
click at [360, 141] on link "Claim Treatment" at bounding box center [346, 138] width 64 height 24
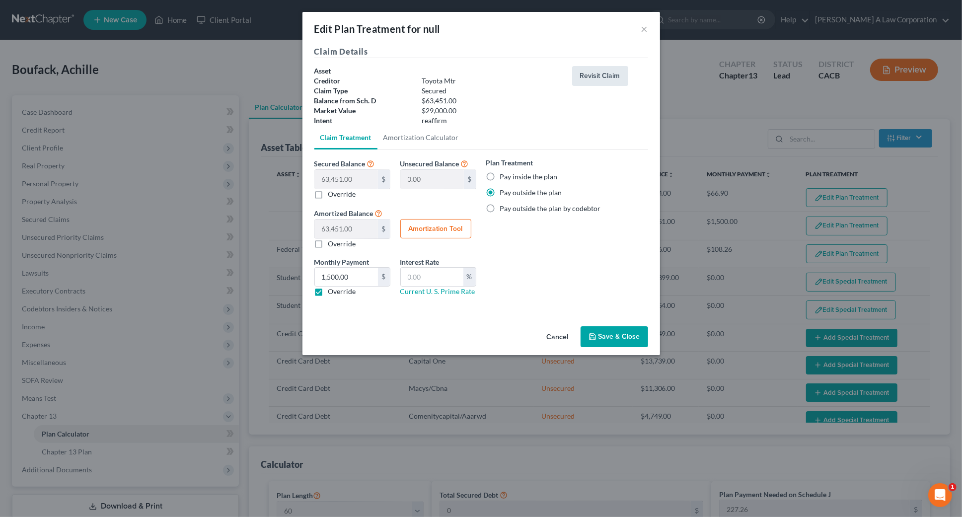
click at [610, 74] on button "Revisit Claim" at bounding box center [600, 76] width 56 height 20
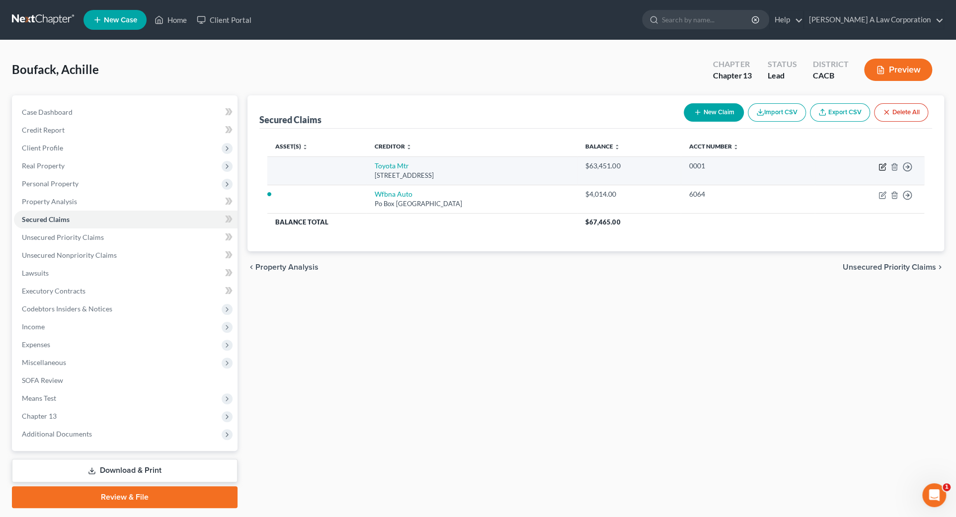
click at [882, 164] on icon "button" at bounding box center [882, 167] width 8 height 8
select select "14"
select select "0"
select select "2"
select select "0"
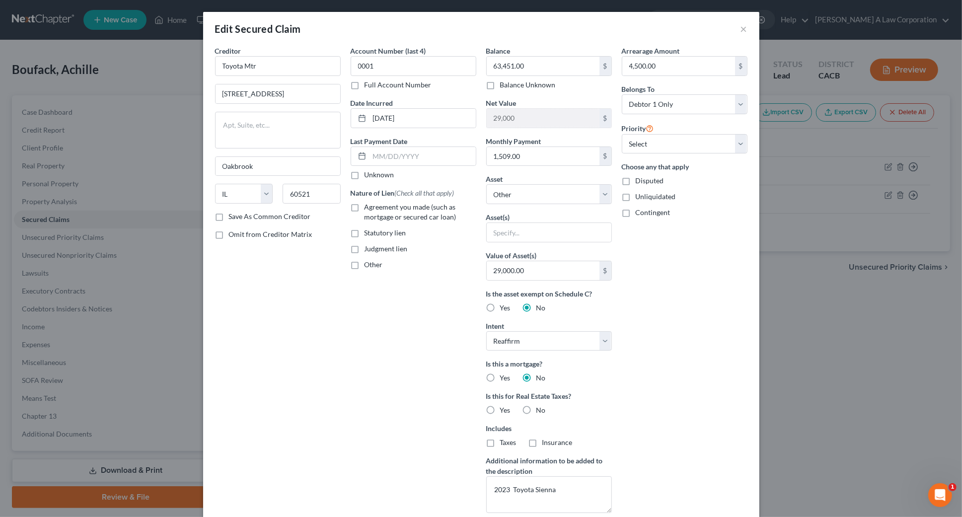
click at [657, 431] on div "Arrearage Amount 4,500.00 $ Belongs To * Select Debtor 1 Only Debtor 2 Only Deb…" at bounding box center [685, 283] width 136 height 475
click at [377, 154] on input "text" at bounding box center [423, 156] width 106 height 19
click at [431, 229] on div "Statutory lien" at bounding box center [414, 233] width 126 height 10
click at [422, 208] on span "Agreement you made (such as mortgage or secured car loan)" at bounding box center [411, 212] width 92 height 18
click at [375, 208] on input "Agreement you made (such as mortgage or secured car loan)" at bounding box center [372, 205] width 6 height 6
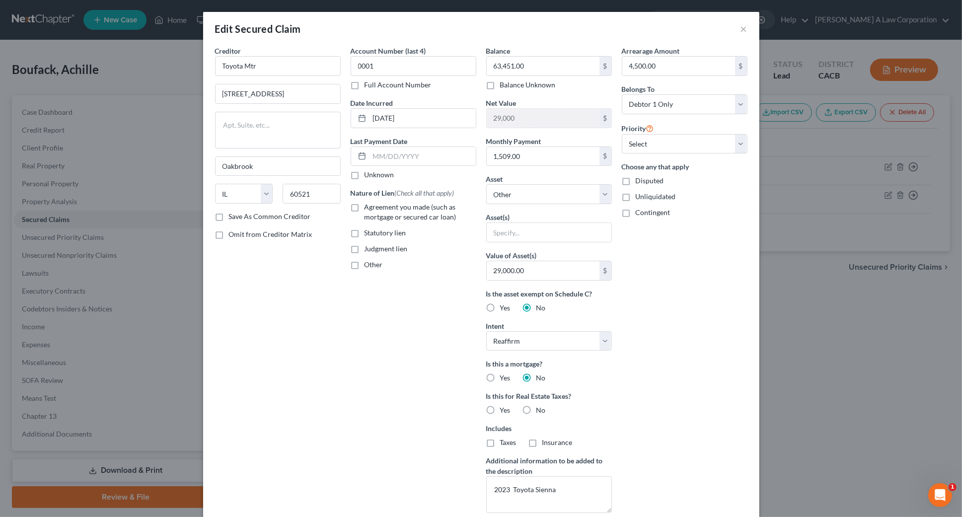
checkbox input "true"
click at [586, 232] on input "text" at bounding box center [549, 232] width 125 height 19
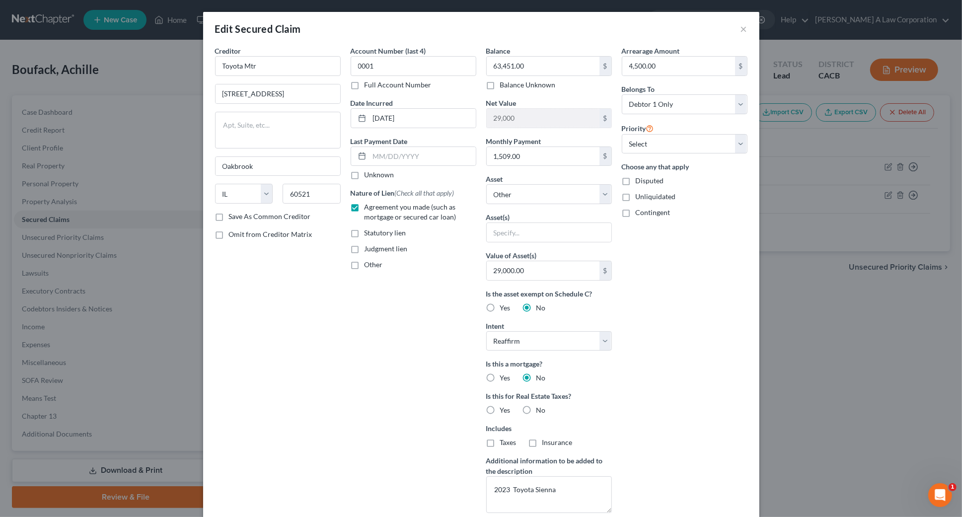
click at [662, 261] on div "Arrearage Amount 4,500.00 $ Belongs To * Select Debtor 1 Only Debtor 2 Only Deb…" at bounding box center [685, 283] width 136 height 475
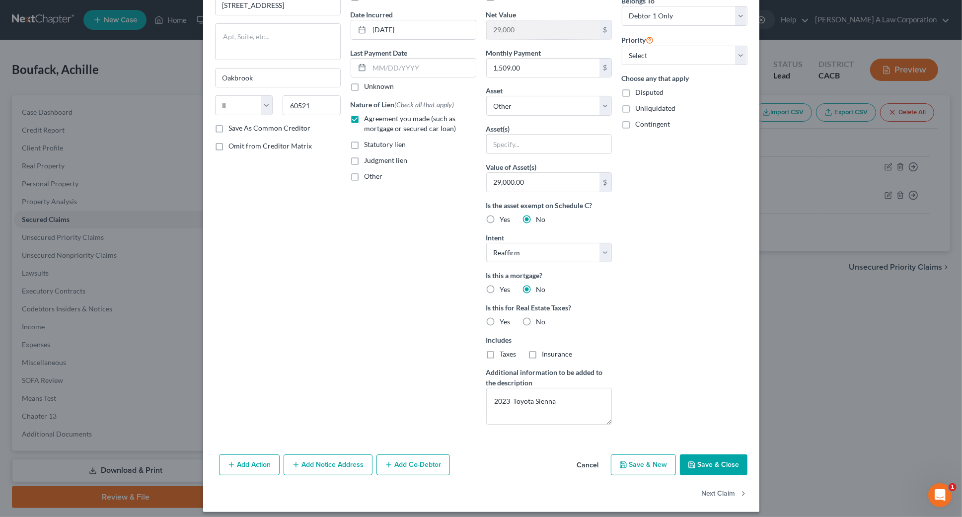
scroll to position [94, 0]
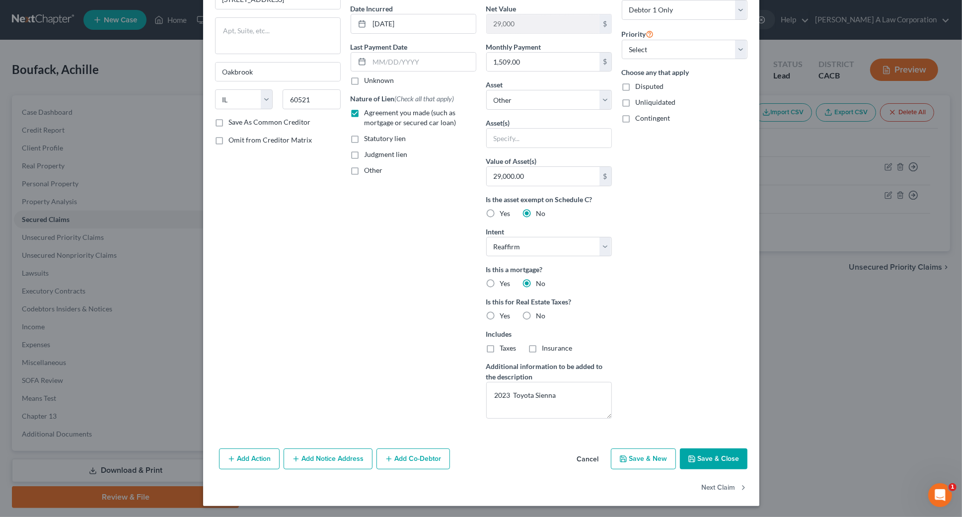
click at [256, 460] on button "Add Action" at bounding box center [249, 458] width 61 height 21
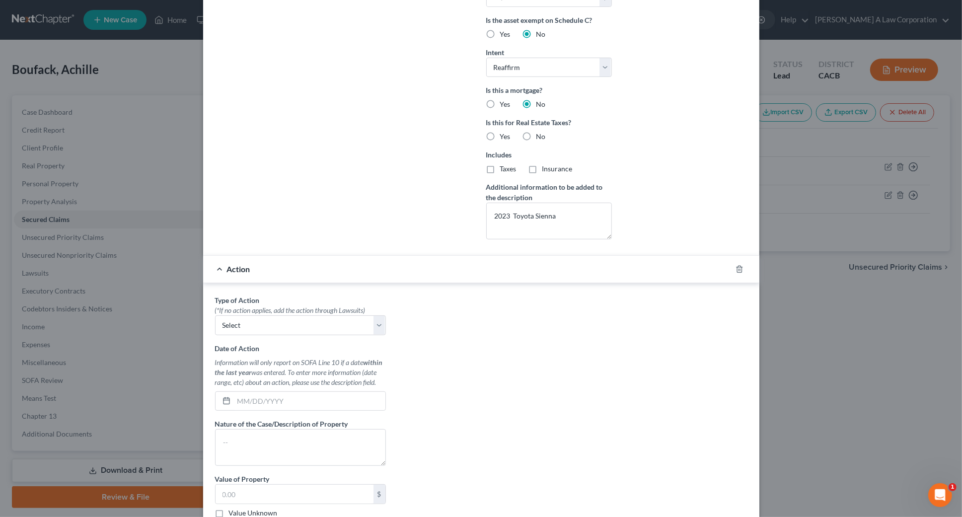
scroll to position [275, 0]
click at [298, 319] on select "Select Repossession Garnishment Foreclosure Personal Injury Attached, Seized, O…" at bounding box center [300, 324] width 171 height 20
click at [736, 264] on icon "button" at bounding box center [740, 268] width 8 height 8
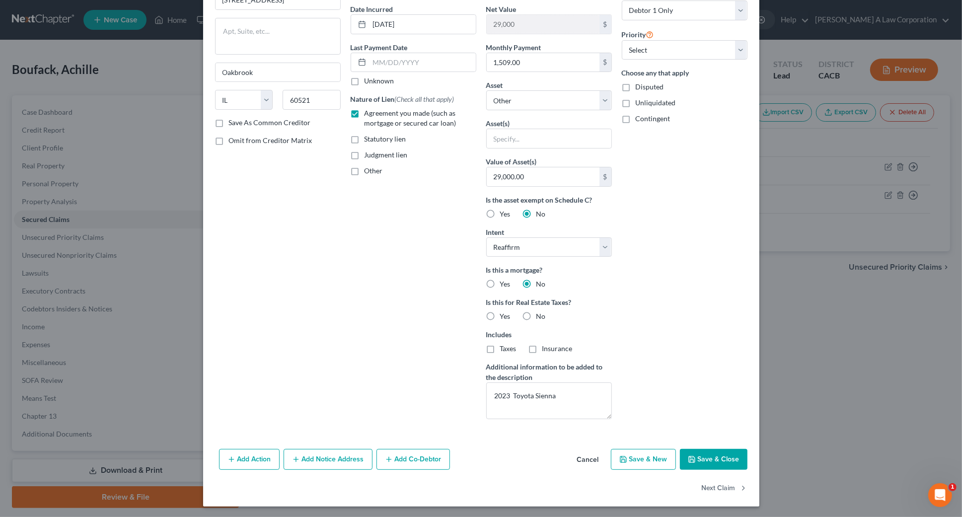
scroll to position [94, 0]
click at [715, 453] on button "Save & Close" at bounding box center [714, 458] width 68 height 21
select select
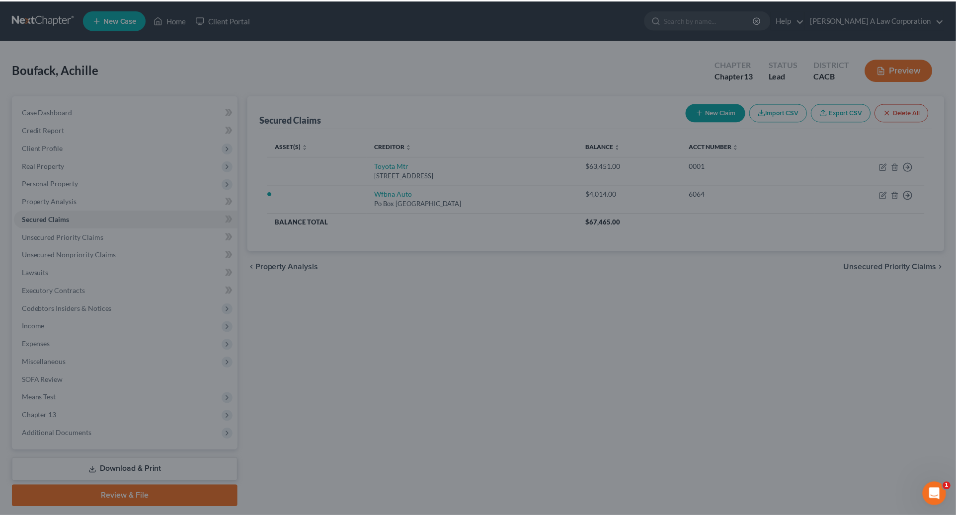
scroll to position [0, 0]
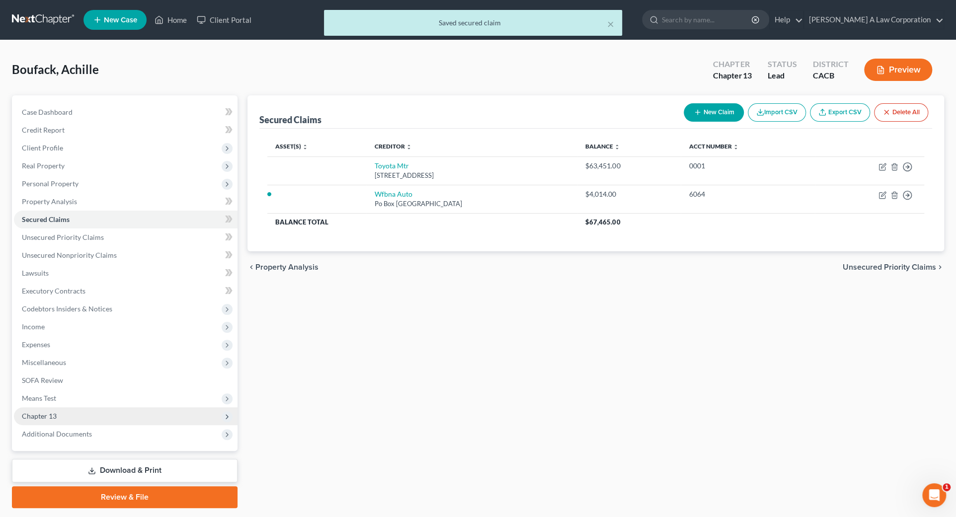
click at [62, 417] on span "Chapter 13" at bounding box center [125, 416] width 223 height 18
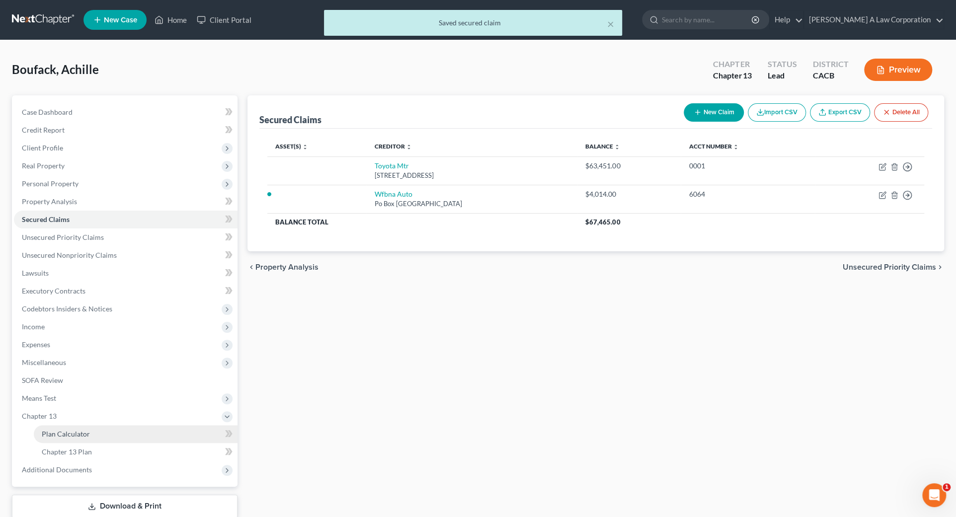
drag, startPoint x: 91, startPoint y: 431, endPoint x: 103, endPoint y: 428, distance: 12.3
click at [91, 431] on link "Plan Calculator" at bounding box center [136, 434] width 204 height 18
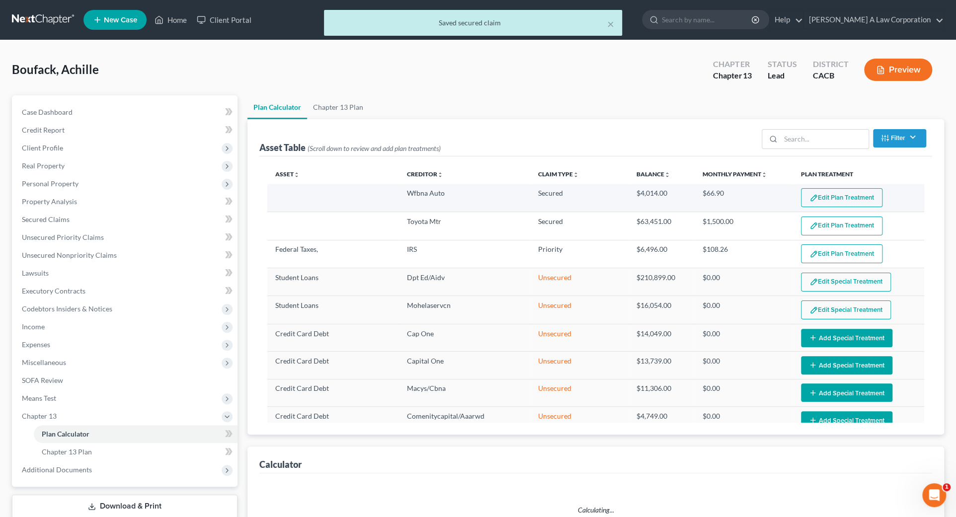
select select "59"
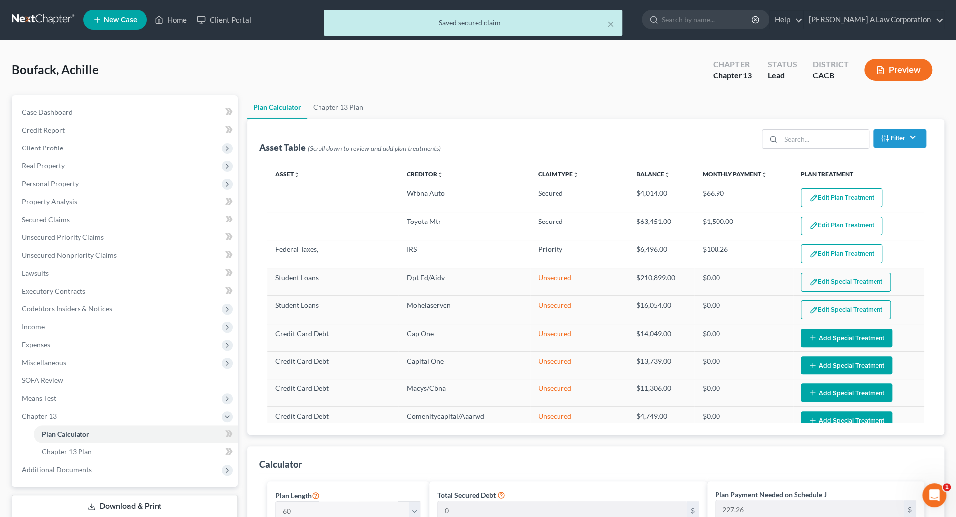
click at [635, 110] on ul "Plan Calculator Chapter 13 Plan" at bounding box center [595, 107] width 696 height 24
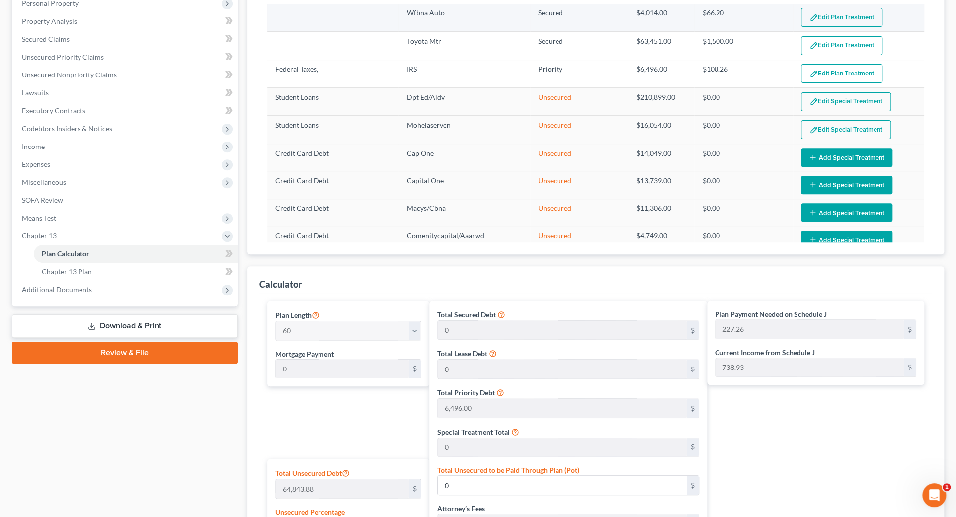
scroll to position [45, 0]
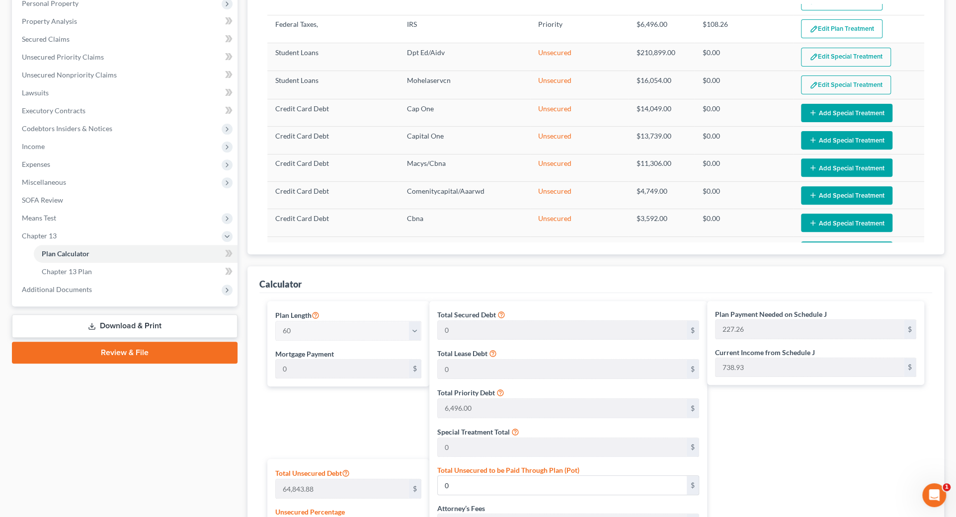
click at [326, 444] on div "Plan Length 1 2 3 4 5 6 7 8 9 10 11 12 13 14 15 16 17 18 19 20 21 22 23 24 25 2…" at bounding box center [345, 502] width 167 height 403
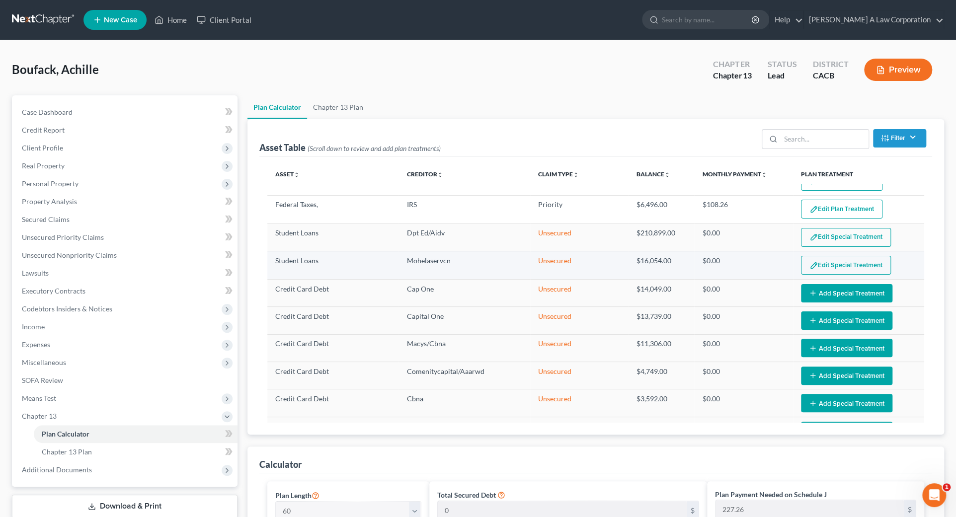
scroll to position [0, 0]
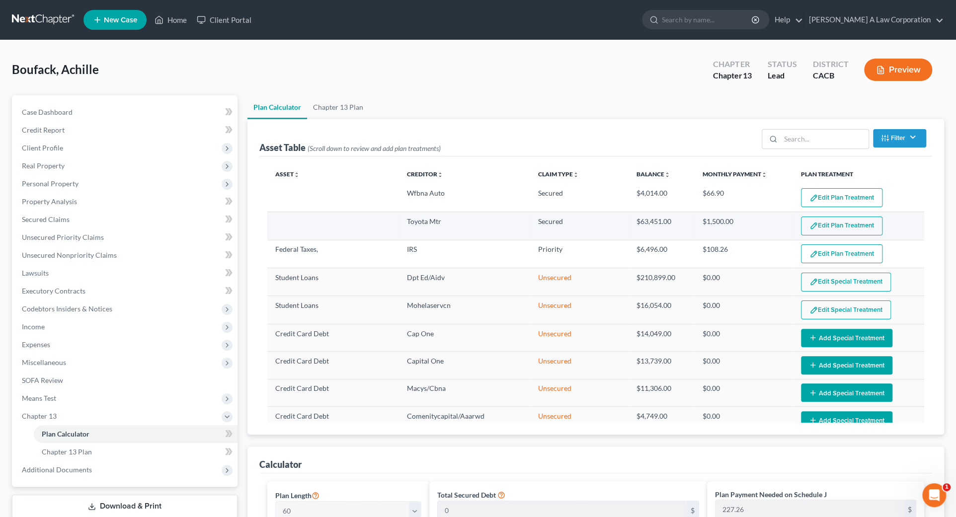
click at [824, 223] on button "Edit Plan Treatment" at bounding box center [841, 226] width 81 height 19
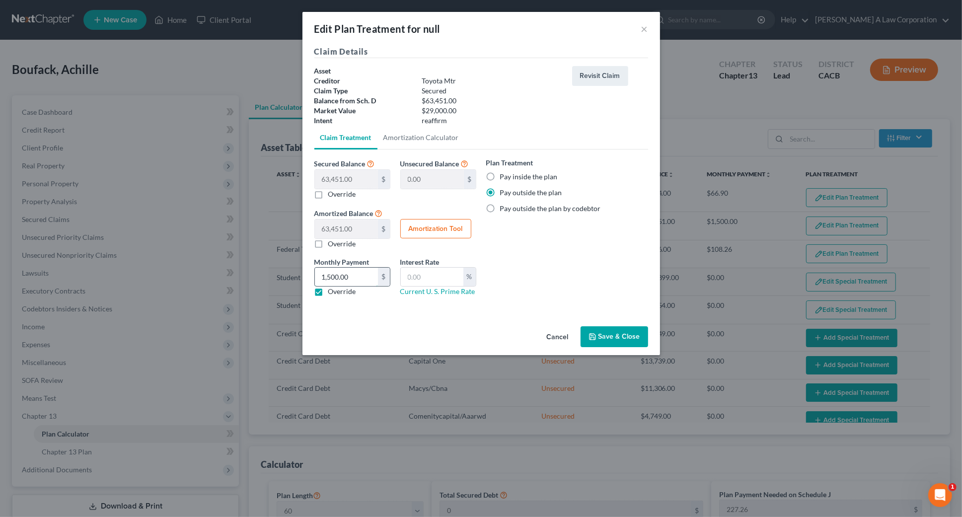
click at [363, 274] on input "1,500.00" at bounding box center [346, 277] width 63 height 19
click at [417, 274] on input "text" at bounding box center [432, 277] width 63 height 19
click at [561, 263] on div "Plan Treatment Pay inside the plan Pay outside the plan Pay outside the plan by…" at bounding box center [567, 230] width 172 height 147
click at [571, 221] on div "Plan Treatment Pay inside the plan Pay outside the plan Pay outside the plan by…" at bounding box center [567, 230] width 172 height 147
click at [556, 198] on div "Plan Treatment Pay inside the plan Pay outside the plan Pay outside the plan by…" at bounding box center [567, 185] width 162 height 56
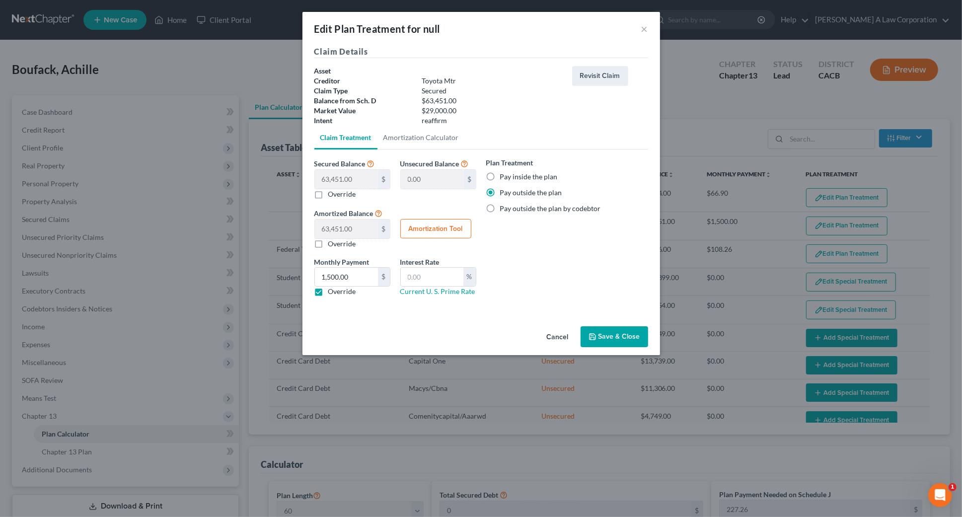
click at [554, 196] on label "Pay outside the plan" at bounding box center [531, 193] width 62 height 10
click at [511, 194] on input "Pay outside the plan" at bounding box center [507, 191] width 6 height 6
click at [646, 32] on button "×" at bounding box center [644, 29] width 7 height 12
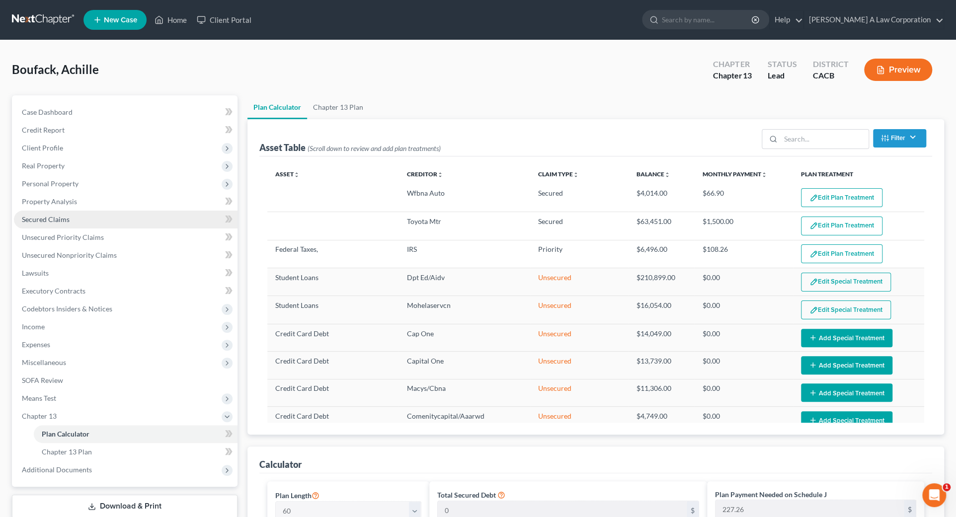
click at [72, 213] on link "Secured Claims" at bounding box center [125, 220] width 223 height 18
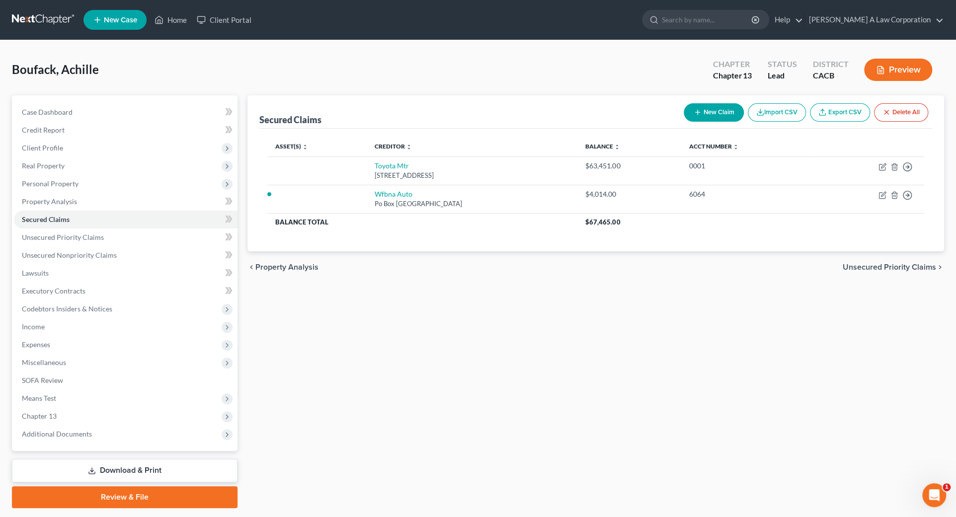
click at [706, 106] on button "New Claim" at bounding box center [713, 112] width 60 height 18
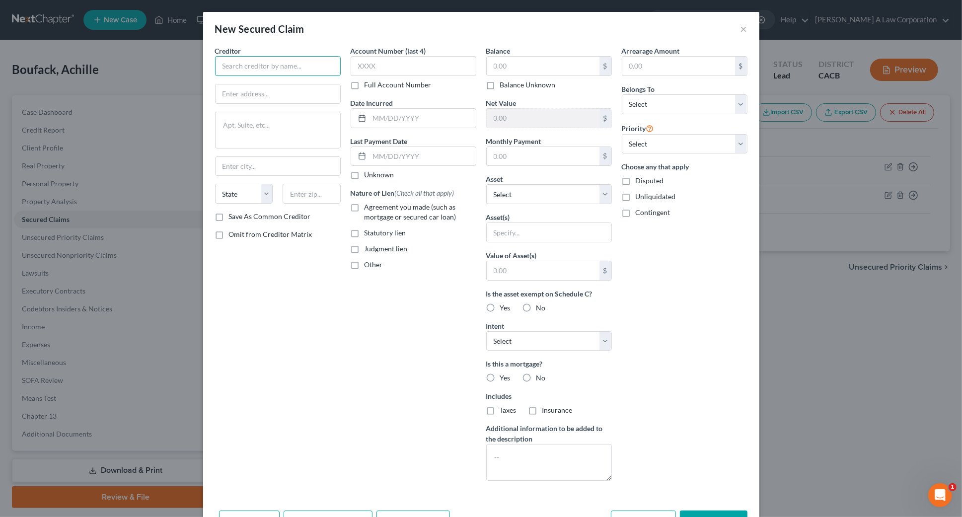
click at [263, 60] on input "text" at bounding box center [278, 66] width 126 height 20
type input "t"
type input "Toyota Mtr"
click at [631, 65] on input "text" at bounding box center [678, 66] width 113 height 19
type input "4"
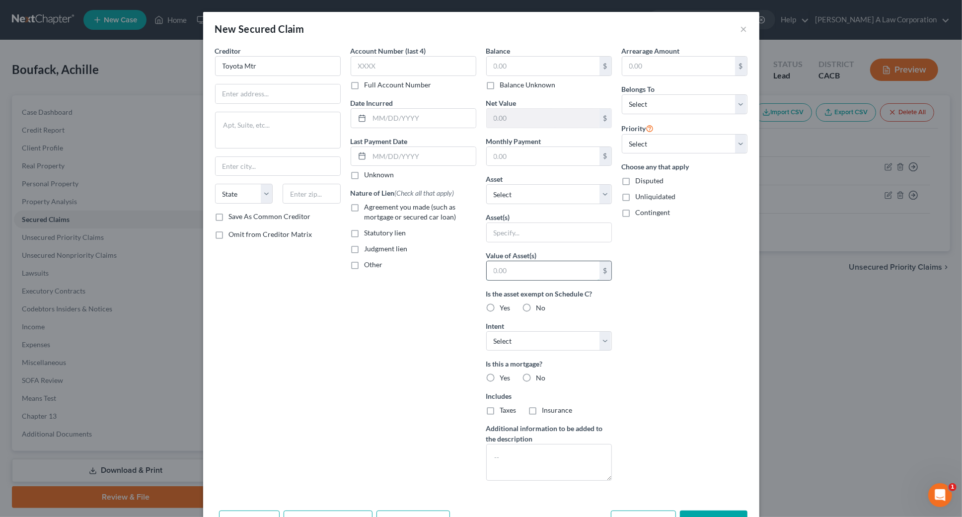
click at [554, 271] on input "text" at bounding box center [543, 270] width 113 height 19
click at [430, 352] on div "Account Number (last 4) Full Account Number Date Incurred Last Payment Date Unk…" at bounding box center [414, 267] width 136 height 443
click at [522, 344] on select "Select Surrender Redeem Reaffirm Avoid Other" at bounding box center [549, 341] width 126 height 20
click at [670, 377] on div "Arrearage Amount $ Belongs To * Select Debtor 1 Only Debtor 2 Only Debtor 1 And…" at bounding box center [685, 267] width 136 height 443
click at [536, 155] on input "text" at bounding box center [543, 156] width 113 height 19
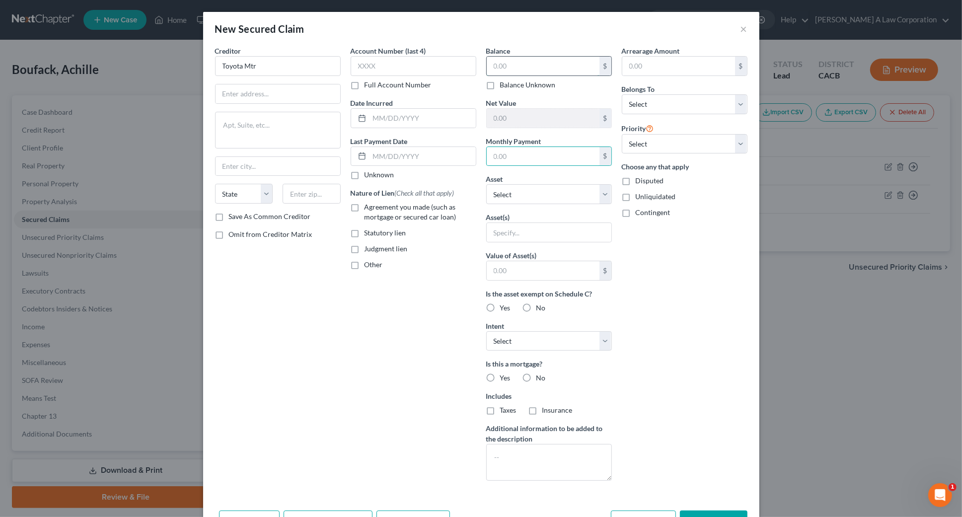
click at [487, 64] on input "text" at bounding box center [543, 66] width 113 height 19
type input "4,500.00"
click at [417, 67] on input "text" at bounding box center [414, 66] width 126 height 20
click at [437, 36] on div "New Secured Claim ×" at bounding box center [481, 29] width 556 height 34
click at [697, 352] on div "Arrearage Amount $ Belongs To * Select Debtor 1 Only Debtor 2 Only Debtor 1 And…" at bounding box center [685, 267] width 136 height 443
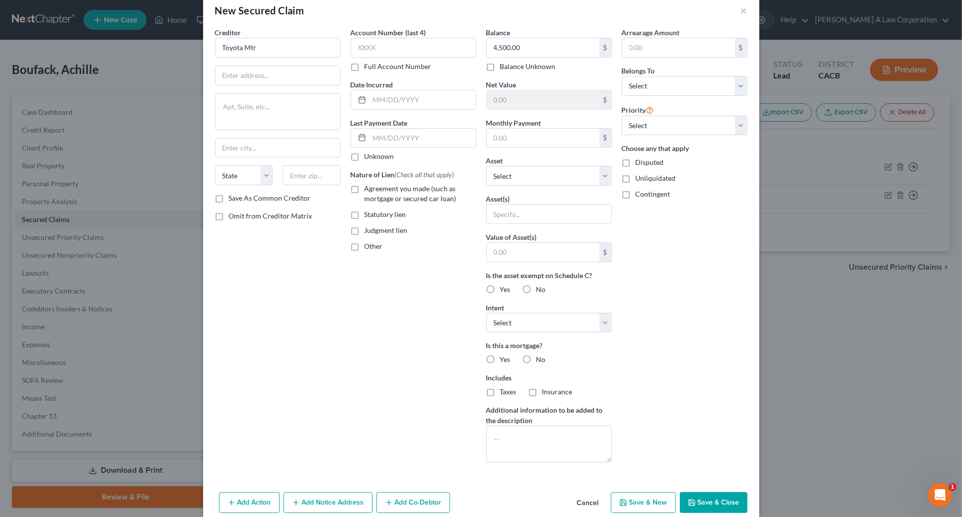
scroll to position [33, 0]
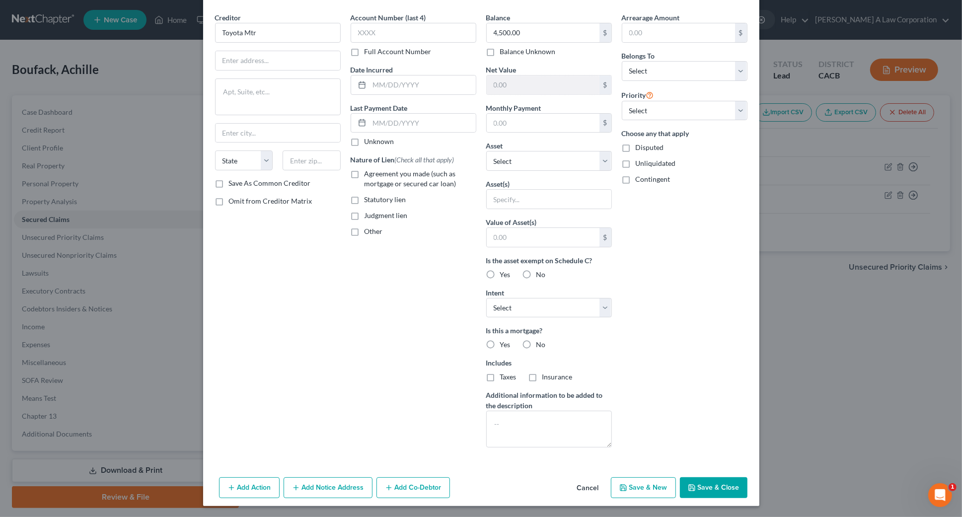
click at [705, 486] on button "Save & Close" at bounding box center [714, 487] width 68 height 21
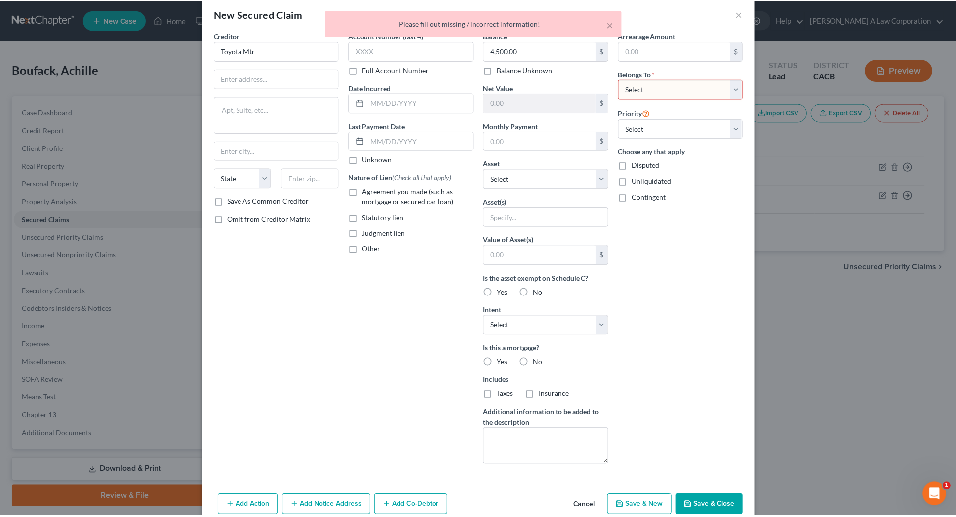
scroll to position [0, 0]
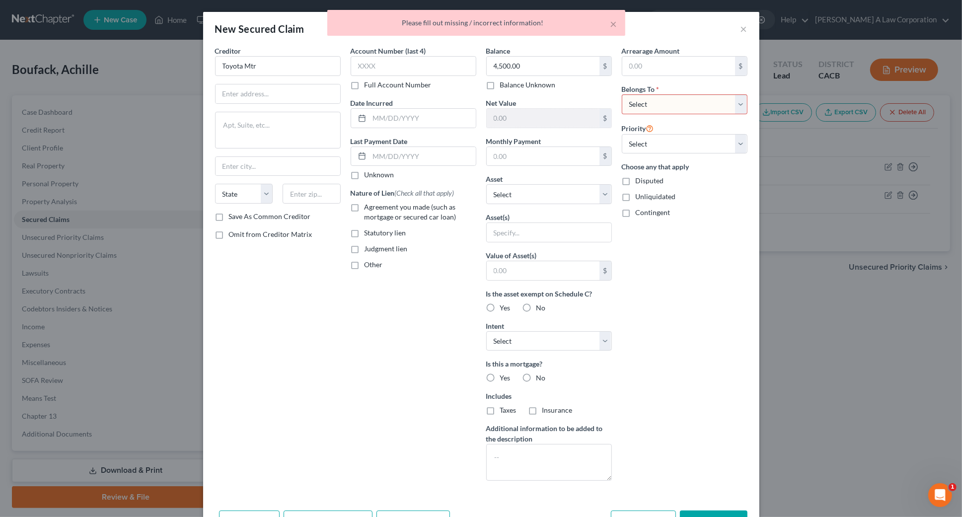
drag, startPoint x: 658, startPoint y: 105, endPoint x: 658, endPoint y: 113, distance: 7.5
click at [658, 105] on select "Select Debtor 1 Only Debtor 2 Only Debtor 1 And Debtor 2 Only At Least One Of T…" at bounding box center [685, 104] width 126 height 20
select select "0"
click at [622, 94] on select "Select Debtor 1 Only Debtor 2 Only Debtor 1 And Debtor 2 Only At Least One Of T…" at bounding box center [685, 104] width 126 height 20
click at [651, 65] on input "text" at bounding box center [678, 66] width 113 height 19
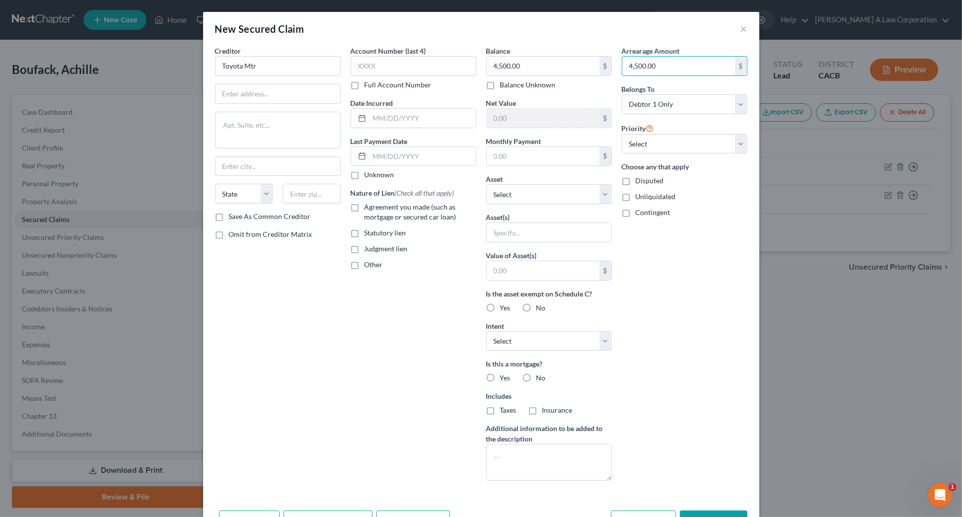
type input "4,500.00"
click at [704, 261] on div "Arrearage Amount 4,500.00 $ Belongs To * Select Debtor 1 Only Debtor 2 Only Deb…" at bounding box center [685, 267] width 136 height 443
click at [536, 198] on select "Select Other Multiple Assets CHASE (Checking Account) - $100.0 Clothing - Cloth…" at bounding box center [549, 194] width 126 height 20
select select "7"
click at [486, 184] on select "Select Other Multiple Assets CHASE (Checking Account) - $100.0 Clothing - Cloth…" at bounding box center [549, 194] width 126 height 20
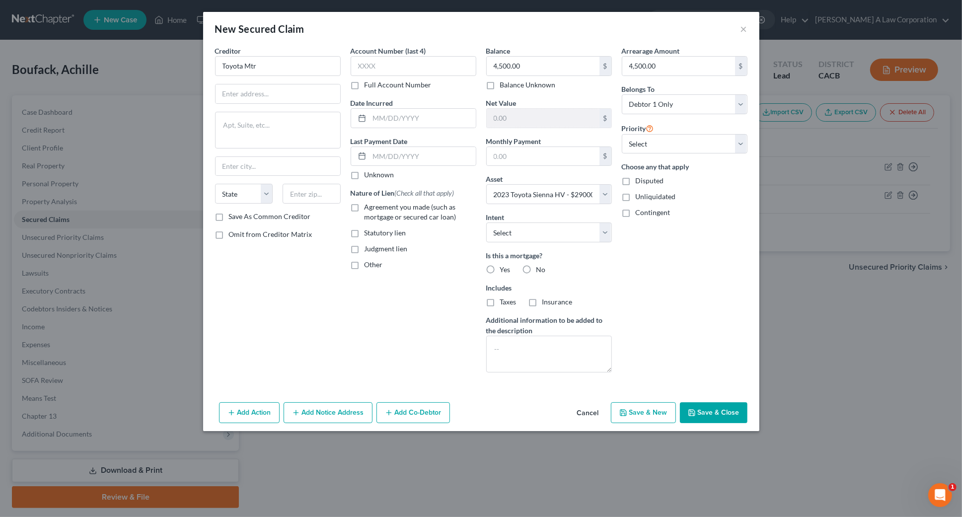
click at [635, 311] on div "Arrearage Amount 4,500.00 $ Belongs To * Select Debtor 1 Only Debtor 2 Only Deb…" at bounding box center [685, 213] width 136 height 335
click at [722, 409] on button "Save & Close" at bounding box center [714, 412] width 68 height 21
select select
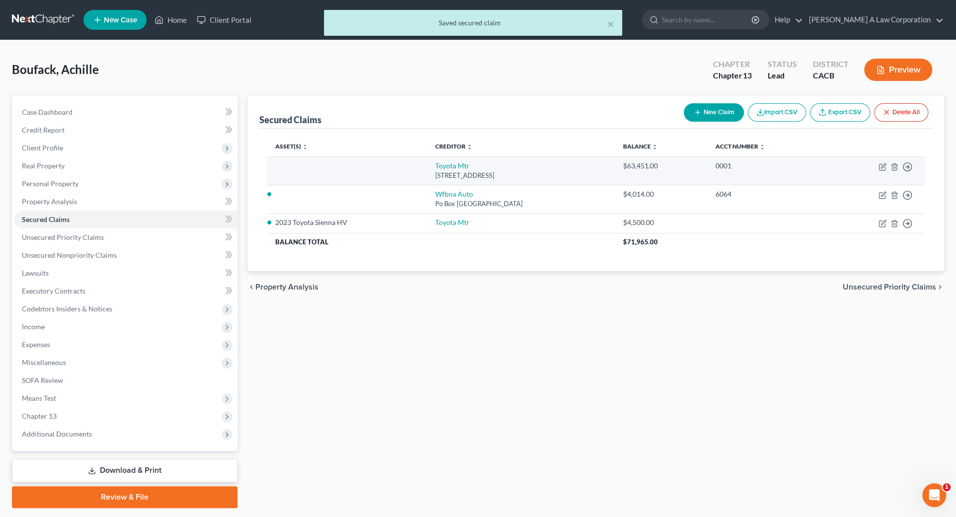
drag, startPoint x: 531, startPoint y: 172, endPoint x: 427, endPoint y: 172, distance: 104.3
click at [435, 172] on div "[STREET_ADDRESS]" at bounding box center [521, 175] width 172 height 9
copy div "[STREET_ADDRESS]"
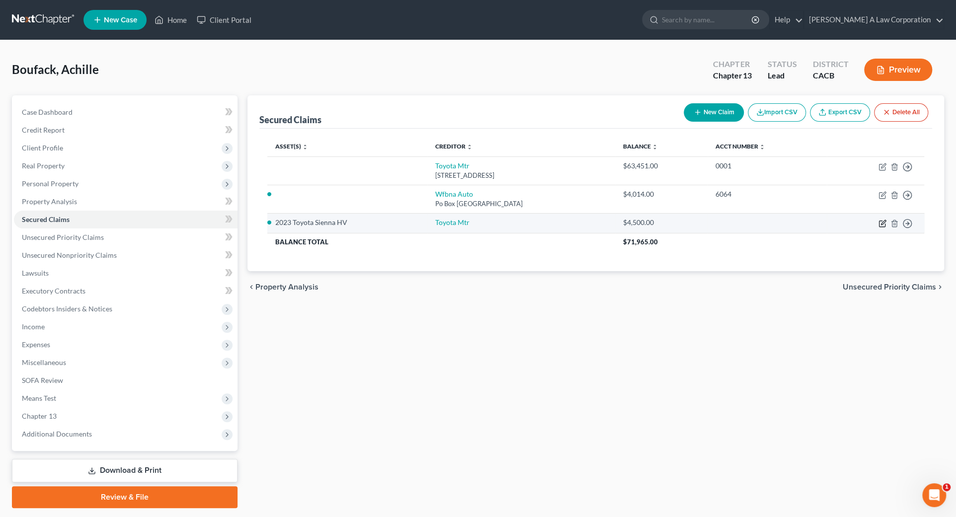
click at [878, 224] on icon "button" at bounding box center [882, 224] width 8 height 8
select select "0"
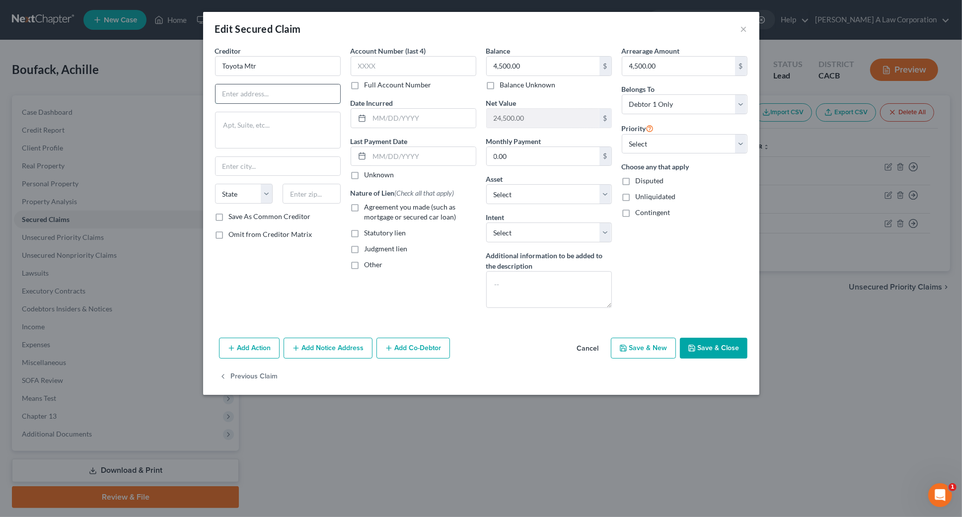
click at [227, 94] on input "text" at bounding box center [278, 93] width 125 height 19
paste input "[STREET_ADDRESS]"
type input "[STREET_ADDRESS]"
click at [233, 195] on select "State [US_STATE] AK AR AZ CA CO CT DE DC [GEOGRAPHIC_DATA] [GEOGRAPHIC_DATA] GU…" at bounding box center [244, 194] width 58 height 20
select select "14"
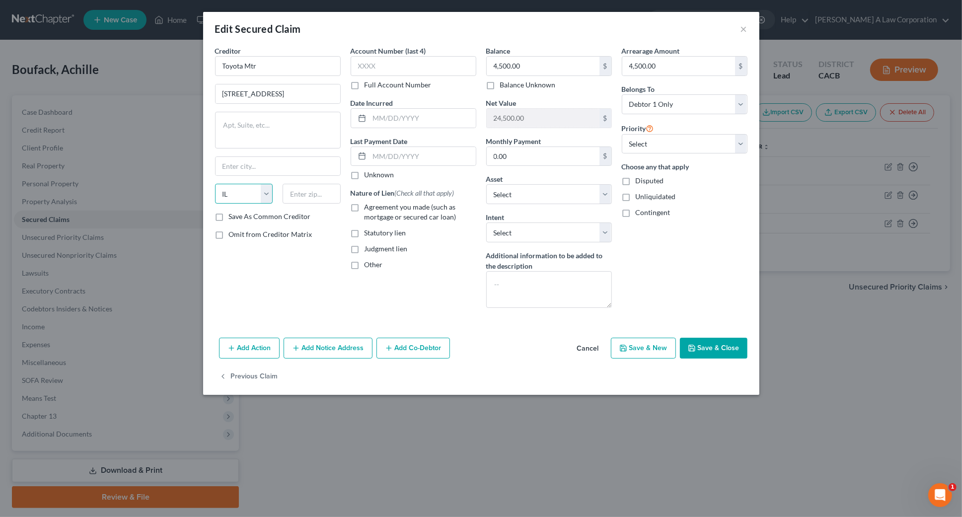
click at [215, 184] on select "State [US_STATE] AK AR AZ CA CO CT DE DC [GEOGRAPHIC_DATA] [GEOGRAPHIC_DATA] GU…" at bounding box center [244, 194] width 58 height 20
click at [305, 190] on input "text" at bounding box center [312, 194] width 58 height 20
type input "60521"
type input "Hinsdale"
click at [309, 93] on input "[STREET_ADDRESS]" at bounding box center [278, 93] width 125 height 19
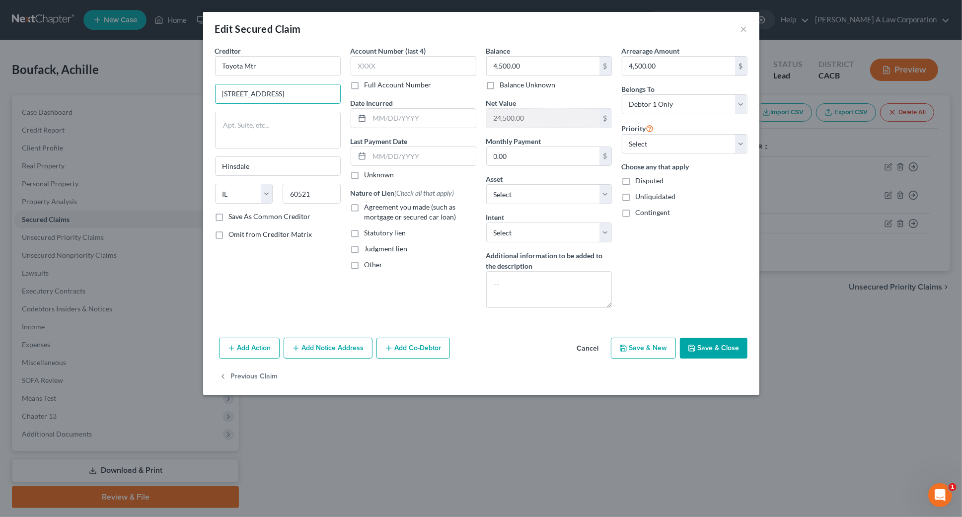
drag, startPoint x: 303, startPoint y: 92, endPoint x: 341, endPoint y: 94, distance: 38.3
click at [341, 94] on div "Creditor * Toyota Mtr [STREET_ADDRESS] [GEOGRAPHIC_DATA] [US_STATE][GEOGRAPHIC_…" at bounding box center [278, 181] width 136 height 270
drag, startPoint x: 306, startPoint y: 94, endPoint x: 273, endPoint y: 98, distance: 33.5
click at [273, 98] on input "[STREET_ADDRESS]" at bounding box center [278, 93] width 125 height 19
type input "[STREET_ADDRESS]"
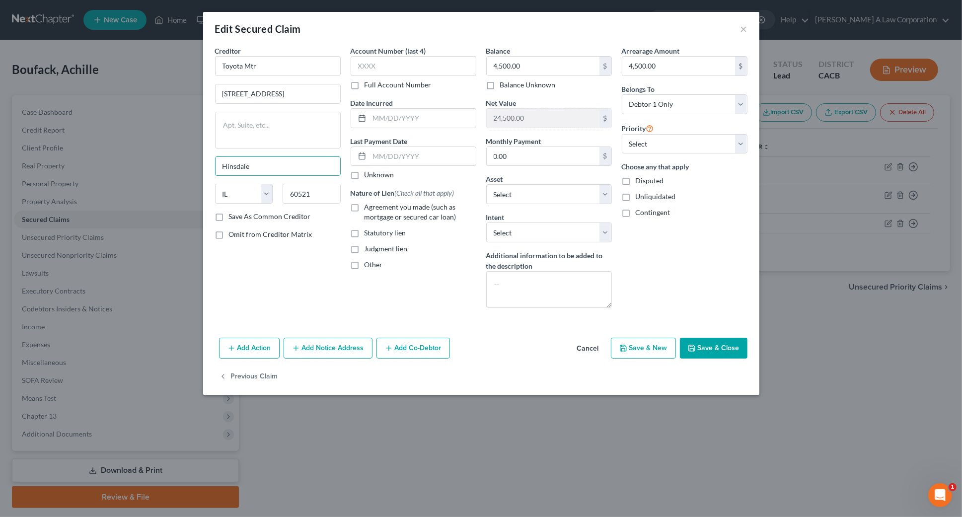
drag, startPoint x: 258, startPoint y: 167, endPoint x: 196, endPoint y: 167, distance: 62.1
click at [196, 167] on div "Edit Secured Claim × Creditor * Toyota Mtr [STREET_ADDRESS][GEOGRAPHIC_DATA] [U…" at bounding box center [481, 258] width 962 height 517
paste input "Oakbrook"
type input "Oakbrook"
click at [600, 336] on div "Add Action Add Notice Address Add Co-Debtor Cancel Save & New Save & Close" at bounding box center [481, 350] width 556 height 33
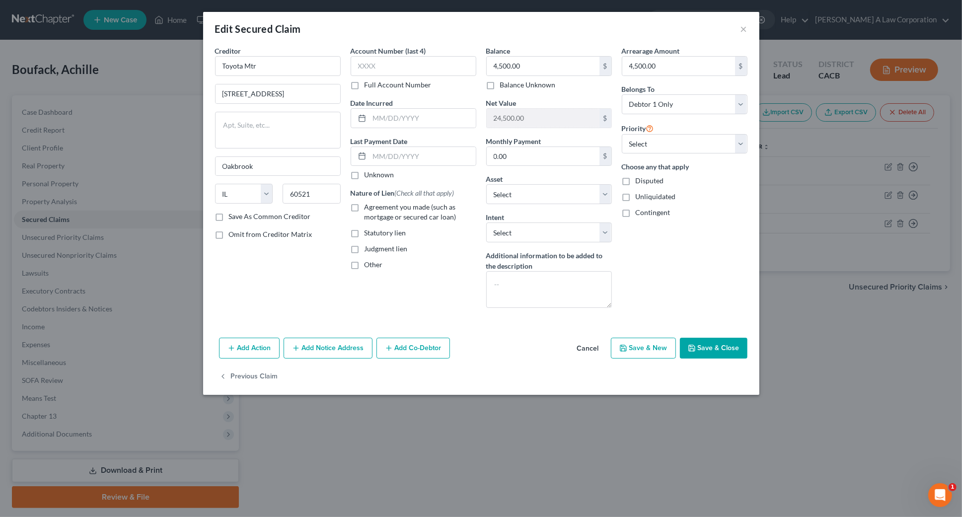
click at [712, 358] on button "Save & Close" at bounding box center [714, 348] width 68 height 21
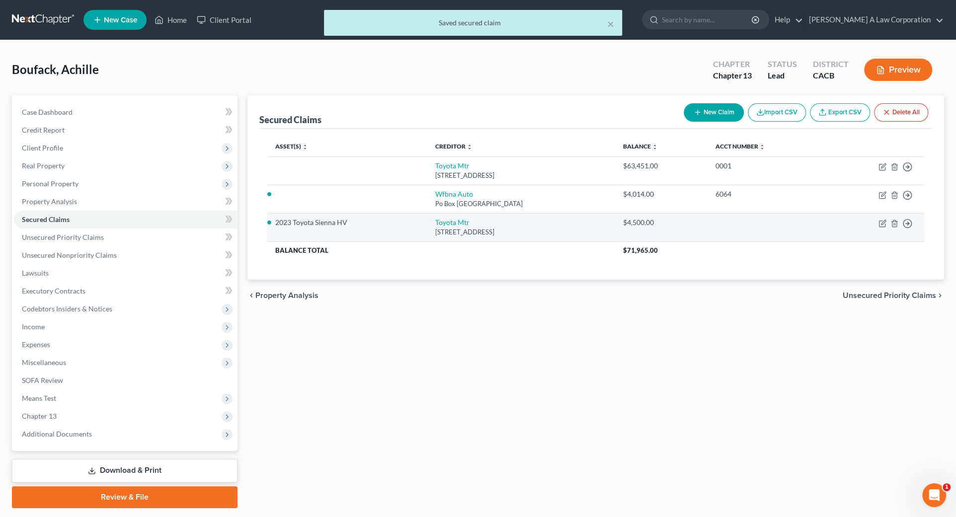
click at [707, 230] on td "$4,500.00" at bounding box center [661, 227] width 92 height 28
click at [879, 223] on icon "button" at bounding box center [882, 224] width 8 height 8
select select "14"
select select "7"
select select "0"
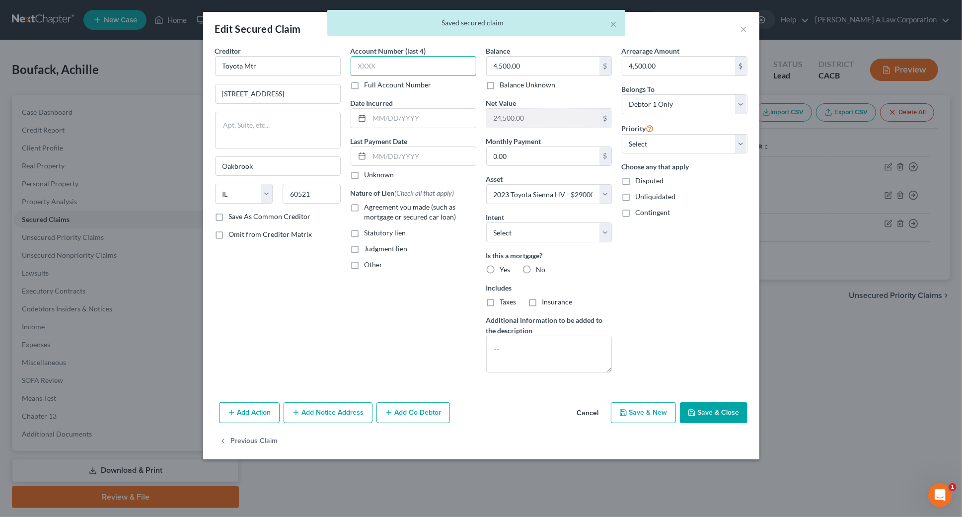
click at [389, 65] on input "text" at bounding box center [414, 66] width 126 height 20
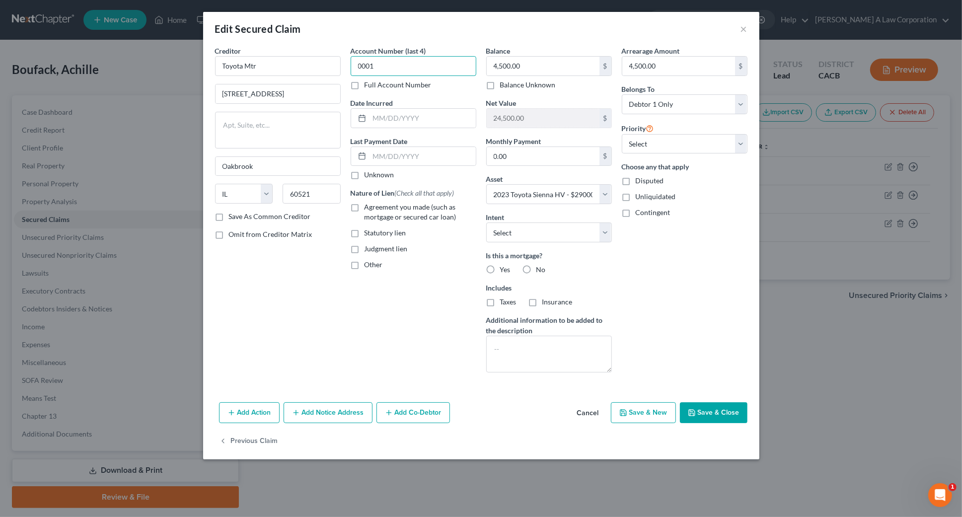
type input "0001"
click at [720, 418] on button "Save & Close" at bounding box center [714, 412] width 68 height 21
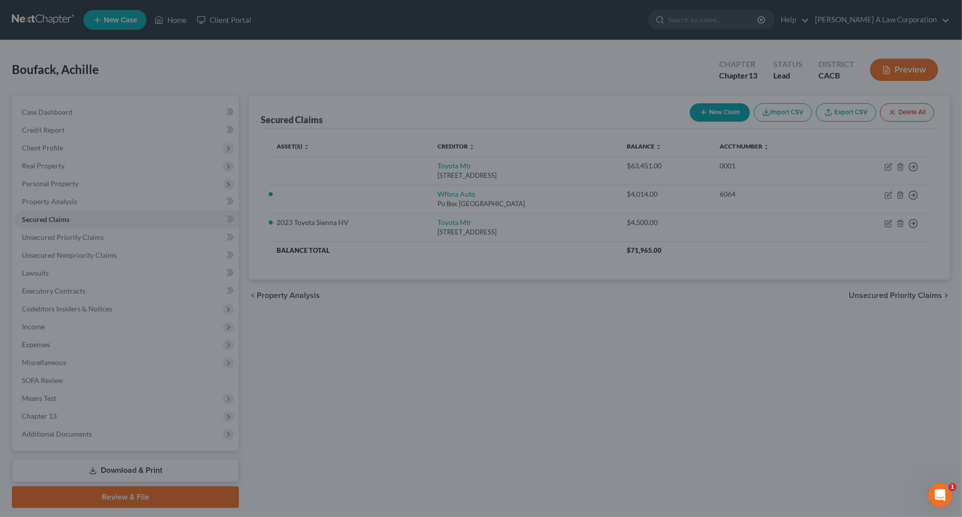
select select "7"
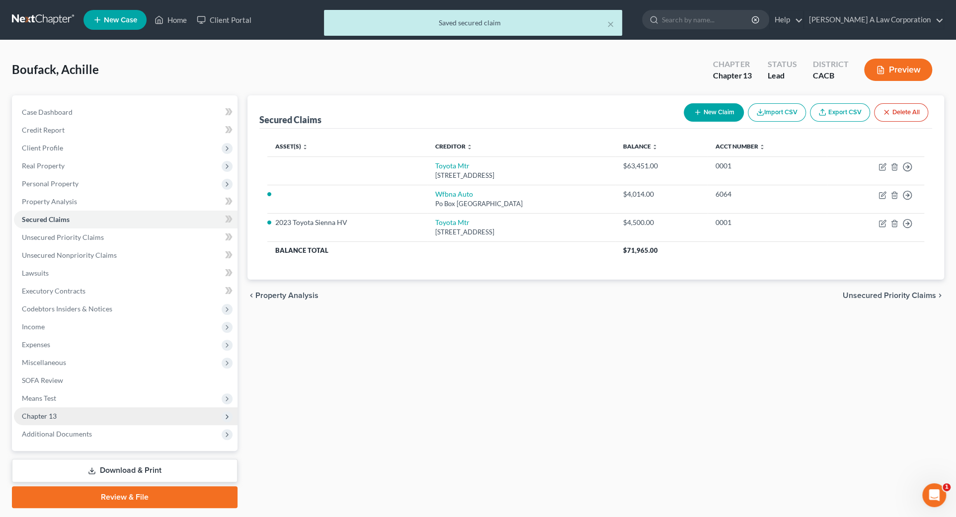
click at [42, 417] on span "Chapter 13" at bounding box center [39, 416] width 35 height 8
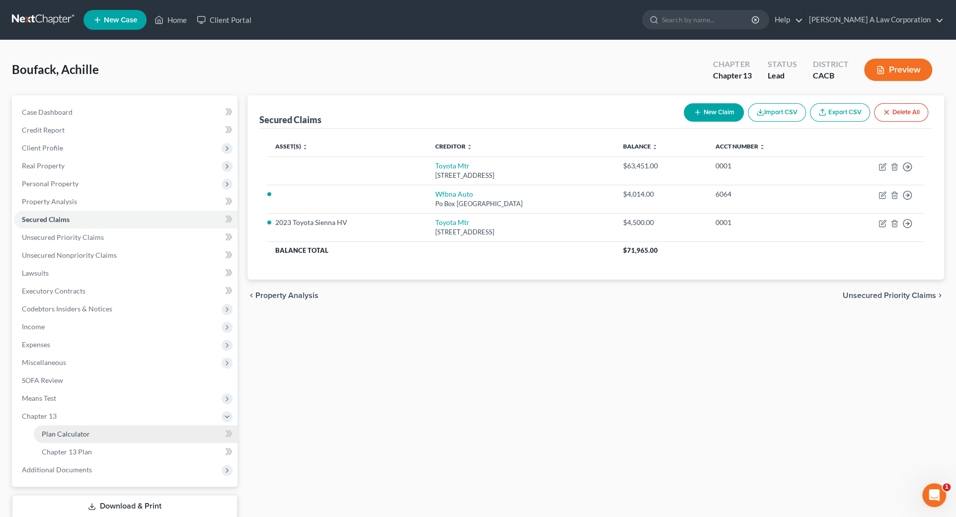
click at [86, 437] on link "Plan Calculator" at bounding box center [136, 434] width 204 height 18
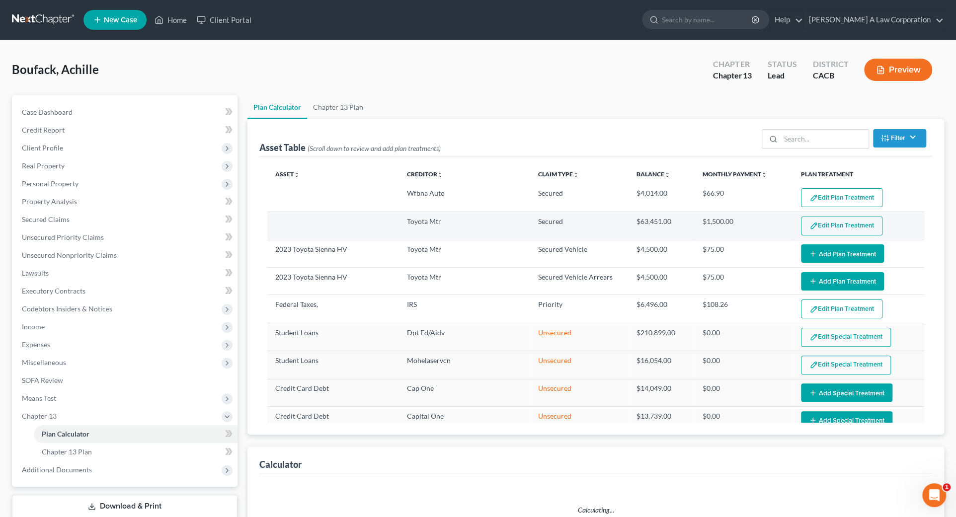
select select "59"
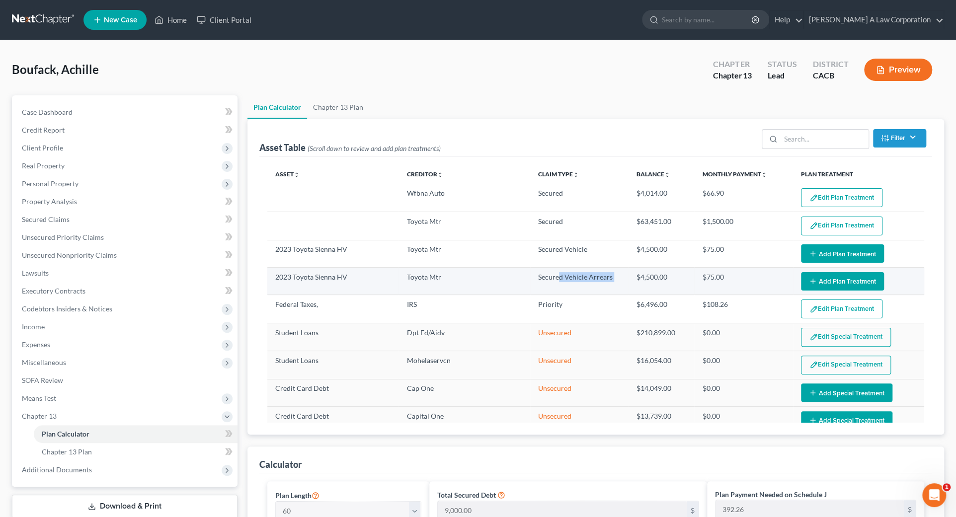
drag, startPoint x: 555, startPoint y: 278, endPoint x: 627, endPoint y: 281, distance: 72.1
click at [627, 281] on tr "2023 Toyota Sienna HV Toyota Mtr Secured Vehicle Arrears $4,500.00 $75.00 Edit …" at bounding box center [595, 281] width 657 height 27
click at [628, 281] on td "$4,500.00" at bounding box center [661, 281] width 66 height 27
click at [839, 279] on button "Add Plan Treatment" at bounding box center [842, 281] width 83 height 18
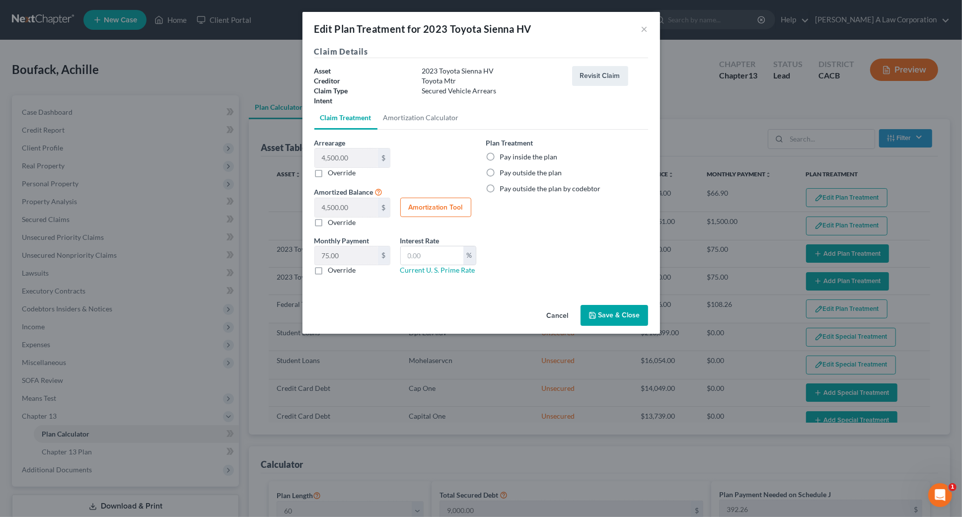
drag, startPoint x: 504, startPoint y: 254, endPoint x: 490, endPoint y: 201, distance: 55.4
click at [504, 254] on div "Plan Treatment Pay inside the plan Pay outside the plan Pay outside the plan by…" at bounding box center [567, 211] width 172 height 146
click at [500, 154] on label "Pay inside the plan" at bounding box center [529, 157] width 58 height 10
click at [504, 154] on input "Pay inside the plan" at bounding box center [507, 155] width 6 height 6
radio input "true"
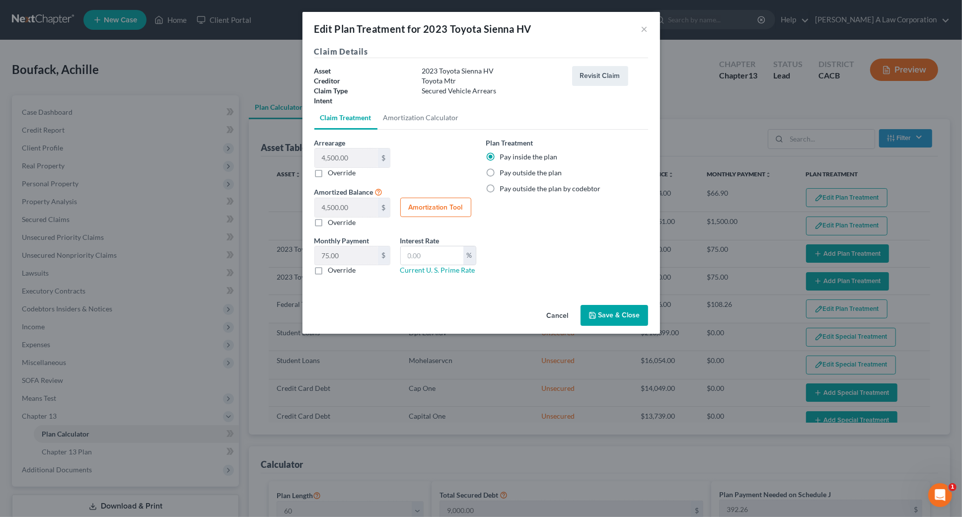
click at [609, 318] on button "Save & Close" at bounding box center [615, 315] width 68 height 21
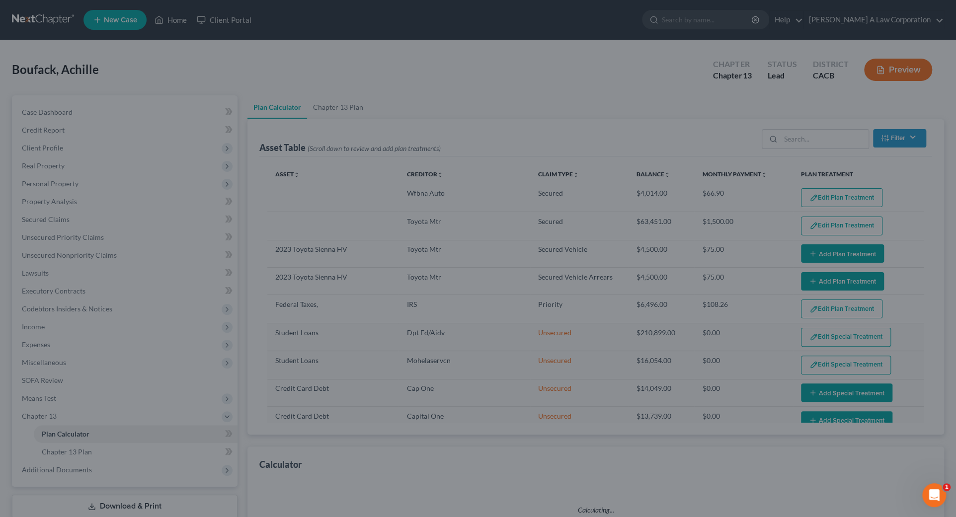
select select "59"
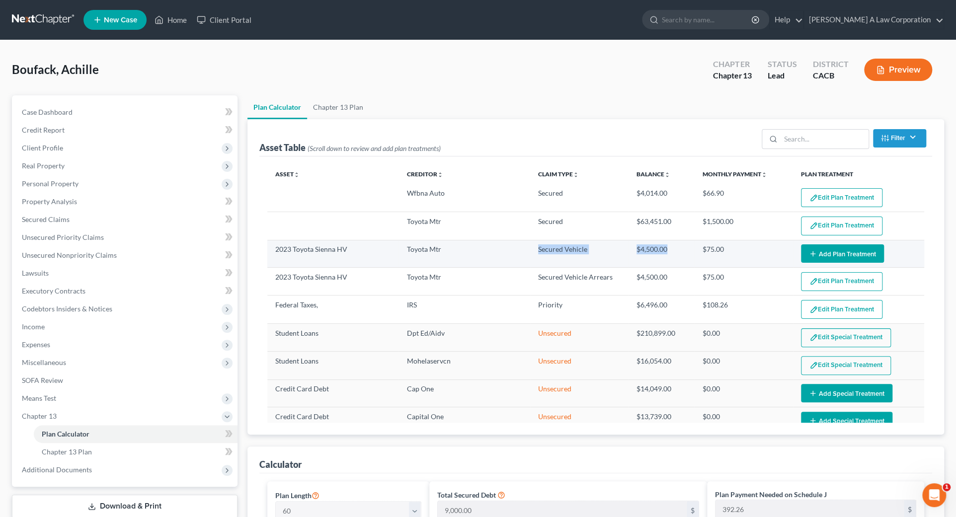
drag, startPoint x: 540, startPoint y: 247, endPoint x: 678, endPoint y: 246, distance: 138.1
click at [678, 246] on tr "2023 Toyota Sienna HV Toyota Mtr Secured Vehicle $4,500.00 $75.00 Edit Plan Tre…" at bounding box center [595, 253] width 657 height 27
click at [576, 248] on td "Secured Vehicle" at bounding box center [579, 253] width 98 height 27
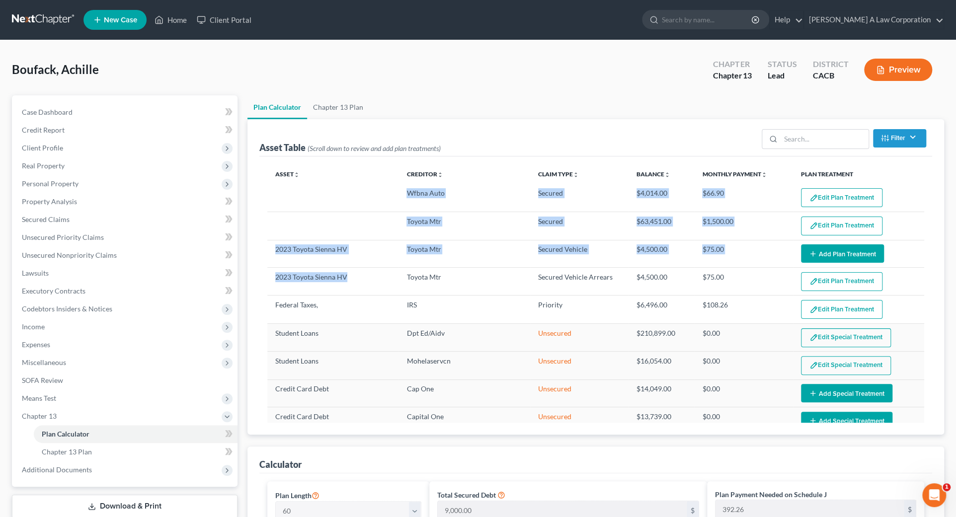
drag, startPoint x: 371, startPoint y: 278, endPoint x: 263, endPoint y: 245, distance: 112.6
click at [263, 245] on div "Asset unfold_more expand_more expand_less Creditor unfold_more expand_more expa…" at bounding box center [595, 295] width 672 height 278
click at [50, 217] on span "Secured Claims" at bounding box center [46, 219] width 48 height 8
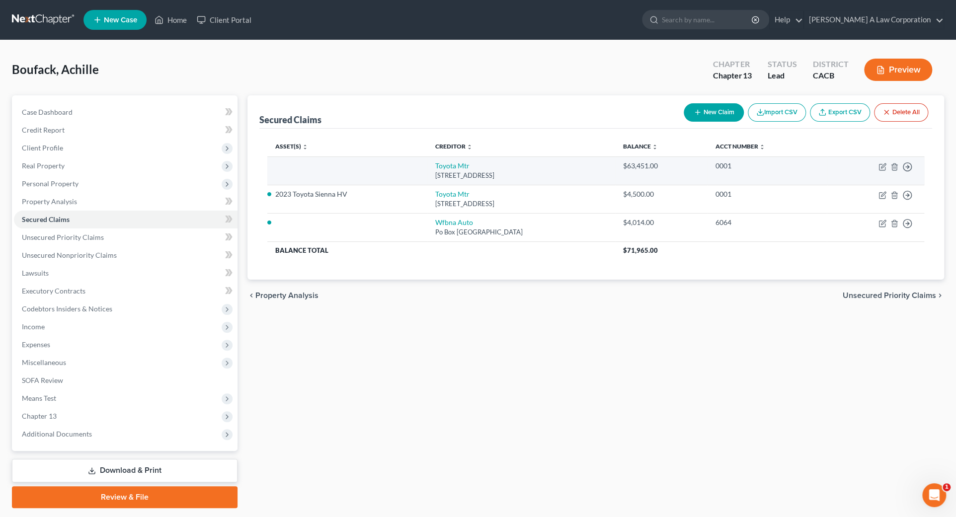
click at [877, 164] on td "Move to E Move to F Move to G Move to Notice Only" at bounding box center [874, 170] width 97 height 28
click at [879, 166] on icon "button" at bounding box center [882, 167] width 8 height 8
select select "14"
select select "0"
select select "2"
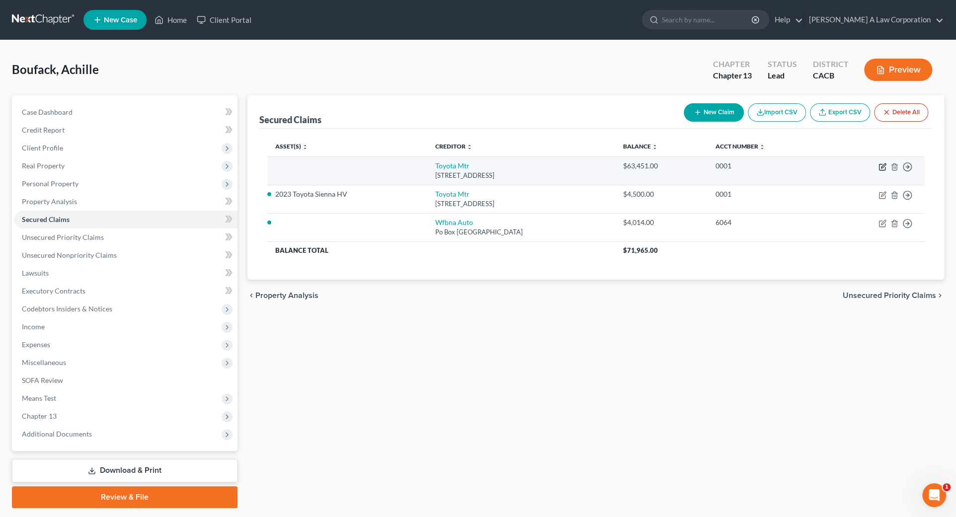
select select "0"
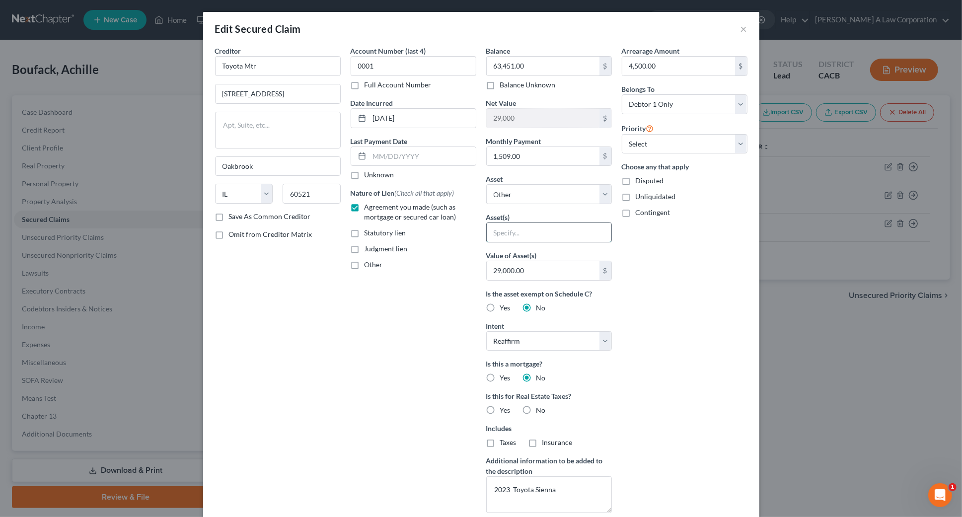
click at [529, 228] on input "text" at bounding box center [549, 232] width 125 height 19
click at [529, 229] on input "text" at bounding box center [549, 232] width 125 height 19
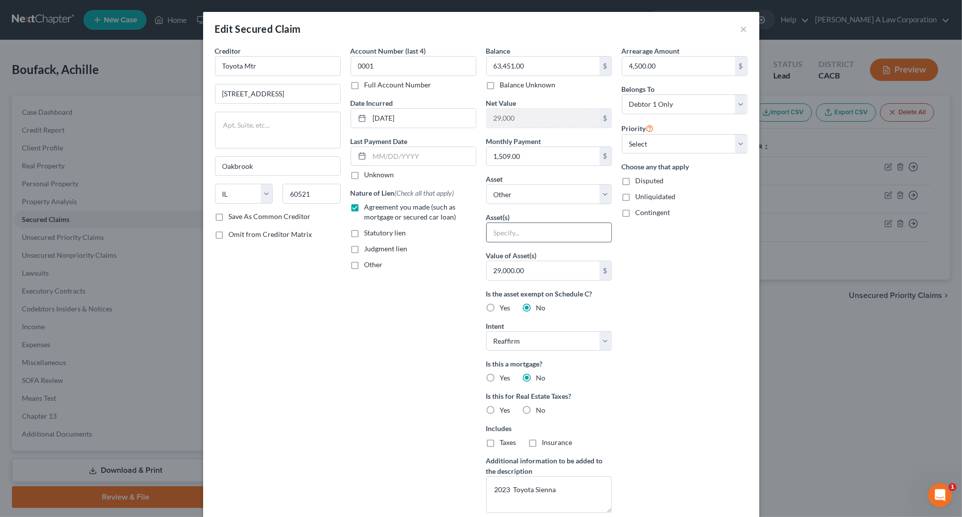
click at [529, 229] on input "text" at bounding box center [549, 232] width 125 height 19
click at [528, 229] on input "text" at bounding box center [549, 232] width 125 height 19
click at [684, 291] on div "Arrearage Amount 4,500.00 $ Belongs To * Select Debtor 1 Only Debtor 2 Only Deb…" at bounding box center [685, 283] width 136 height 475
drag, startPoint x: 532, startPoint y: 232, endPoint x: 532, endPoint y: 203, distance: 29.3
click at [532, 231] on input "text" at bounding box center [549, 232] width 125 height 19
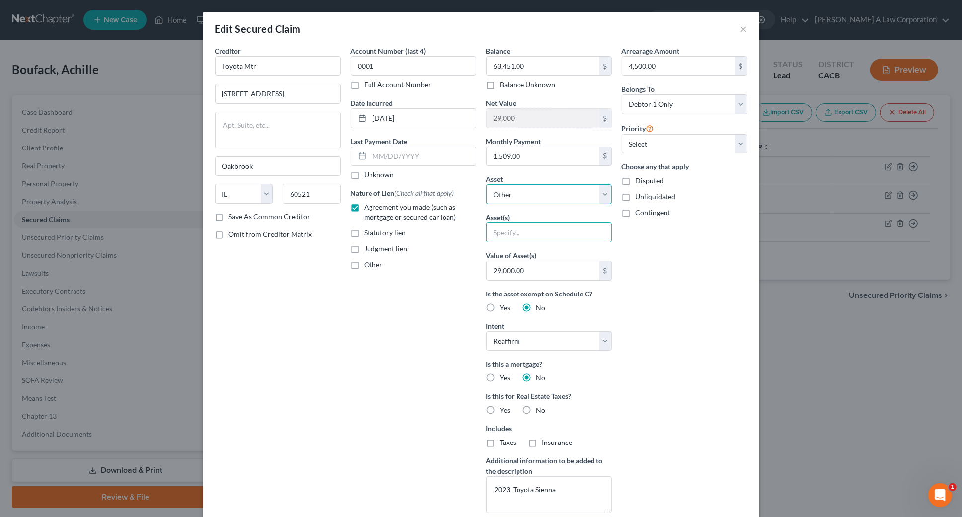
click at [532, 199] on select "Select Other Multiple Assets CHASE (Checking Account) - $100.0 Clothing - Cloth…" at bounding box center [549, 194] width 126 height 20
select select "7"
click at [486, 184] on select "Select Other Multiple Assets CHASE (Checking Account) - $100.0 Clothing - Cloth…" at bounding box center [549, 194] width 126 height 20
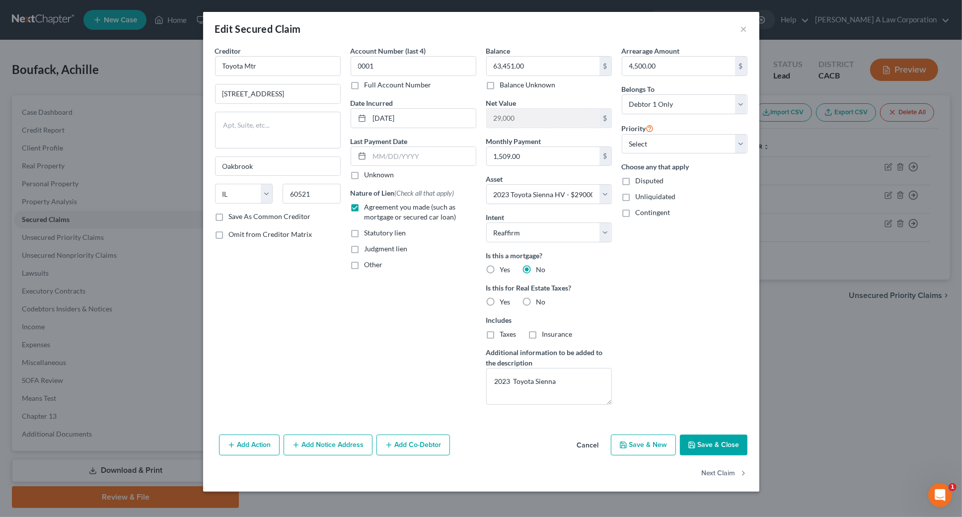
click at [725, 441] on button "Save & Close" at bounding box center [714, 445] width 68 height 21
select select
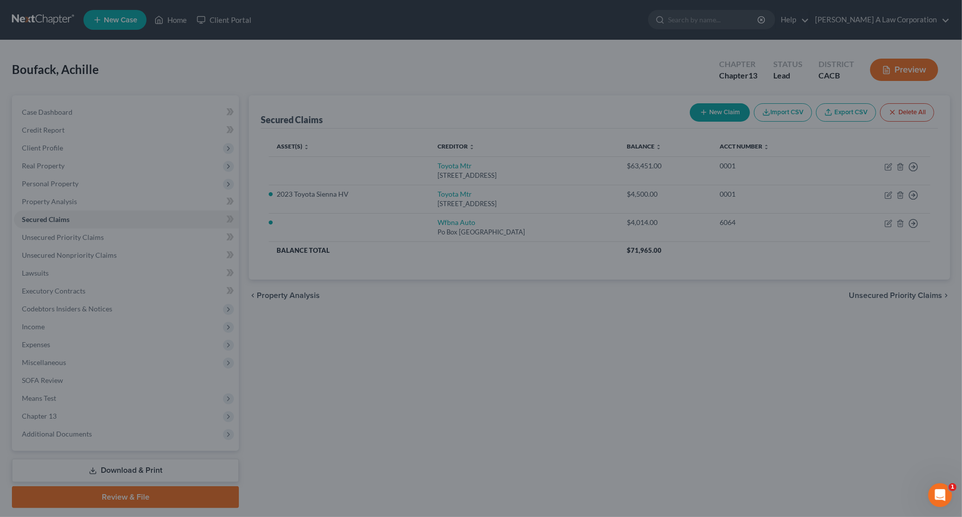
type input "-34,451.00"
select select "7"
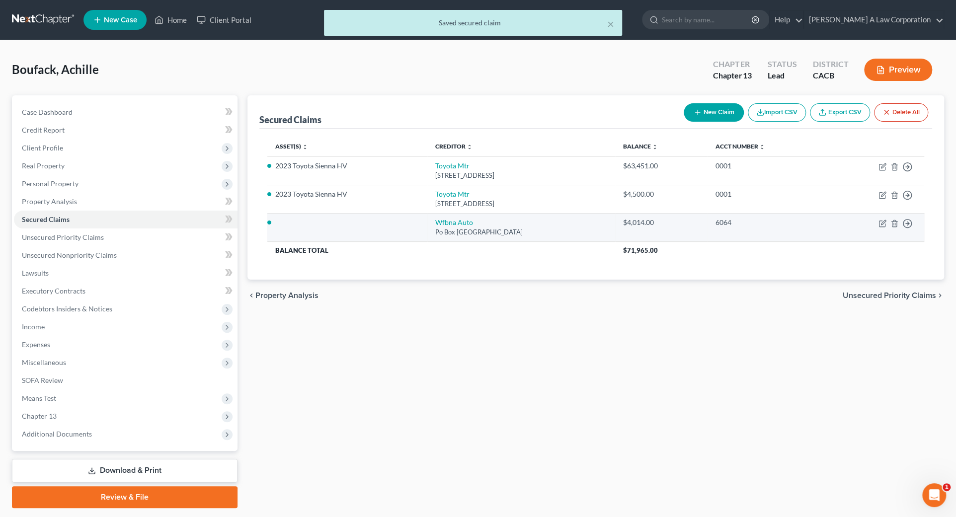
click at [317, 217] on td at bounding box center [347, 227] width 160 height 28
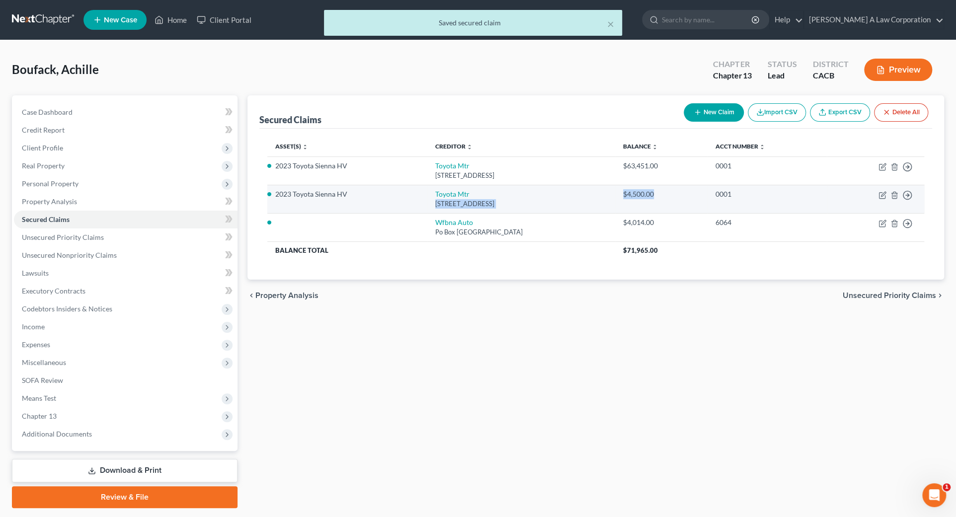
drag, startPoint x: 664, startPoint y: 199, endPoint x: 569, endPoint y: 193, distance: 95.5
click at [569, 193] on tr "2023 Toyota Sienna HV Toyota Mtr [STREET_ADDRESS] $4,500.00 0001 Move to E Move…" at bounding box center [595, 199] width 657 height 28
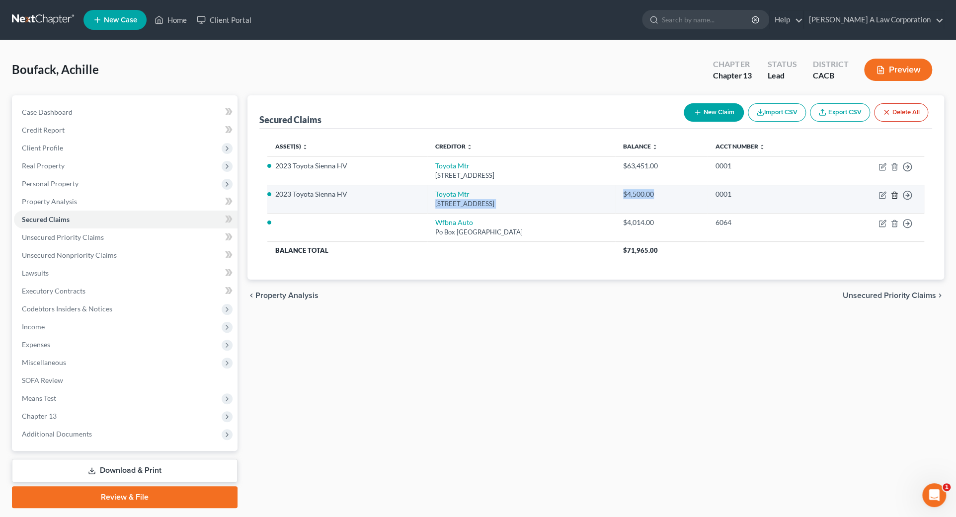
click at [893, 194] on icon "button" at bounding box center [894, 195] width 8 height 8
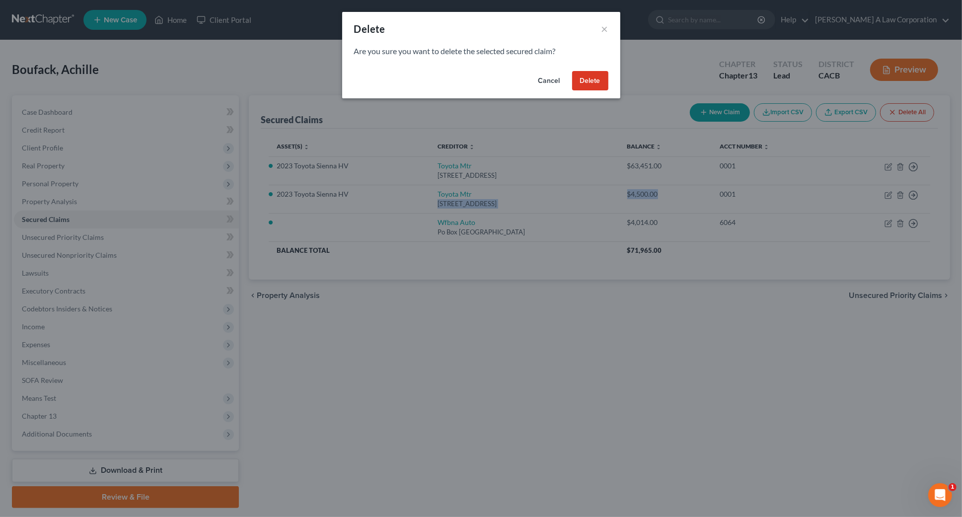
click at [584, 83] on button "Delete" at bounding box center [590, 81] width 36 height 20
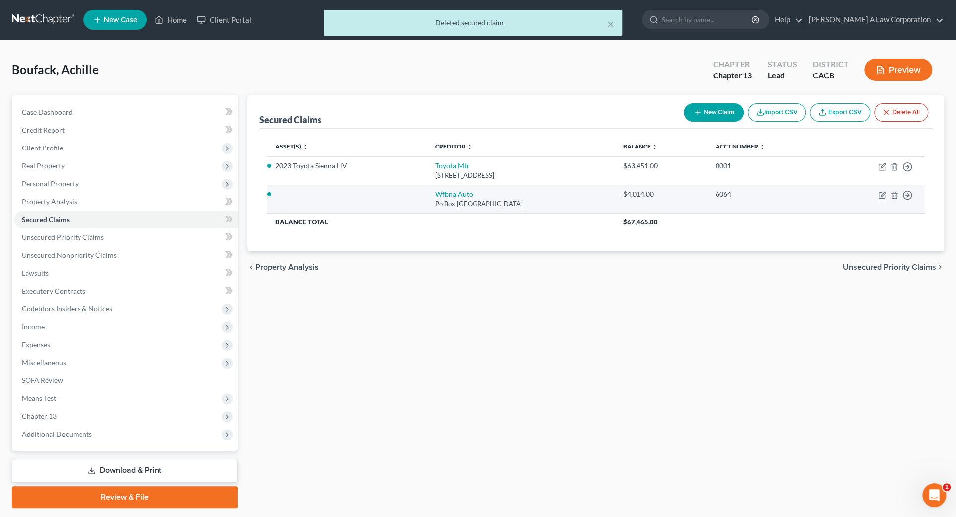
click at [317, 204] on td at bounding box center [347, 199] width 160 height 28
click at [881, 194] on icon "button" at bounding box center [883, 194] width 4 height 4
select select "28"
select select "2"
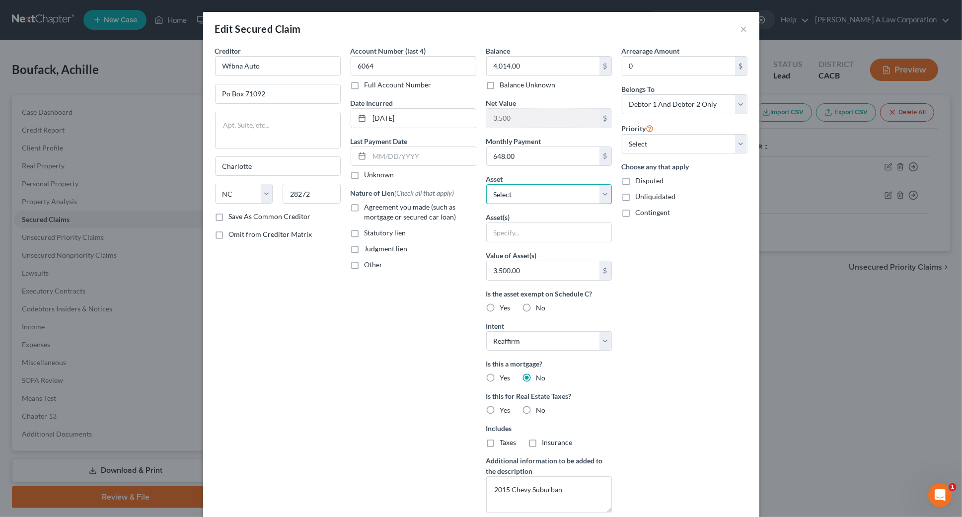
click at [516, 192] on select "Select Other Multiple Assets CHASE (Checking Account) - $100.0 Clothing - Cloth…" at bounding box center [549, 194] width 126 height 20
select select "5"
click at [486, 184] on select "Select Other Multiple Assets CHASE (Checking Account) - $100.0 Clothing - Cloth…" at bounding box center [549, 194] width 126 height 20
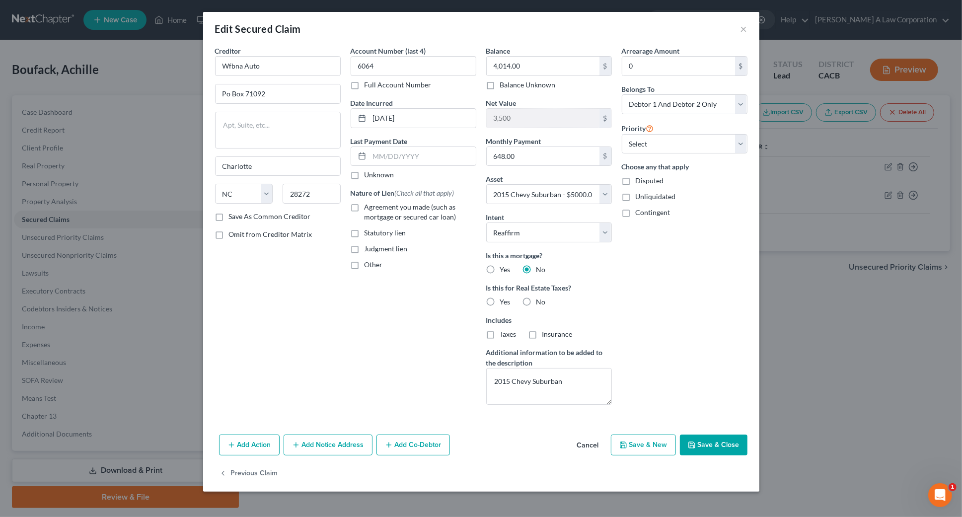
click at [730, 445] on button "Save & Close" at bounding box center [714, 445] width 68 height 21
select select
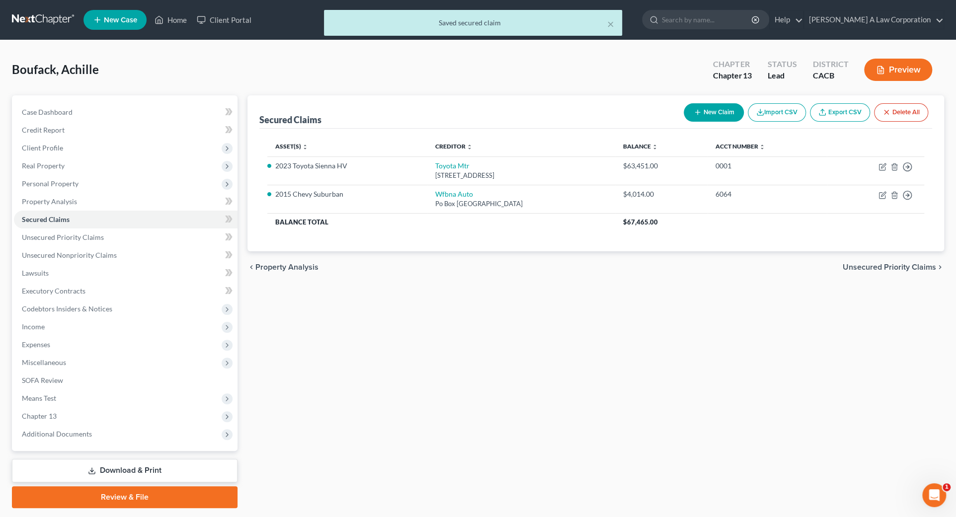
click at [591, 350] on div "Secured Claims New Claim Import CSV Export CSV Delete All Asset(s) expand_more …" at bounding box center [595, 301] width 706 height 413
click at [155, 412] on span "Chapter 13" at bounding box center [125, 416] width 223 height 18
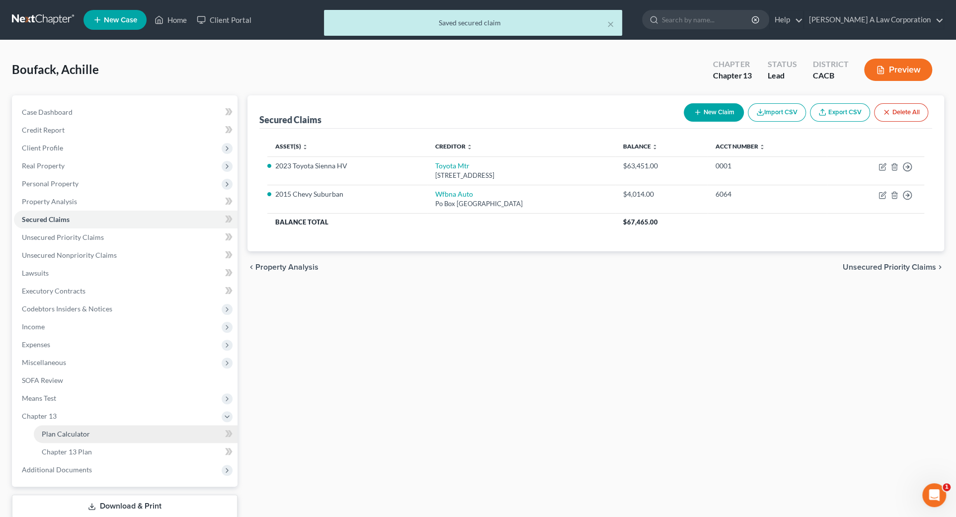
click at [50, 439] on link "Plan Calculator" at bounding box center [136, 434] width 204 height 18
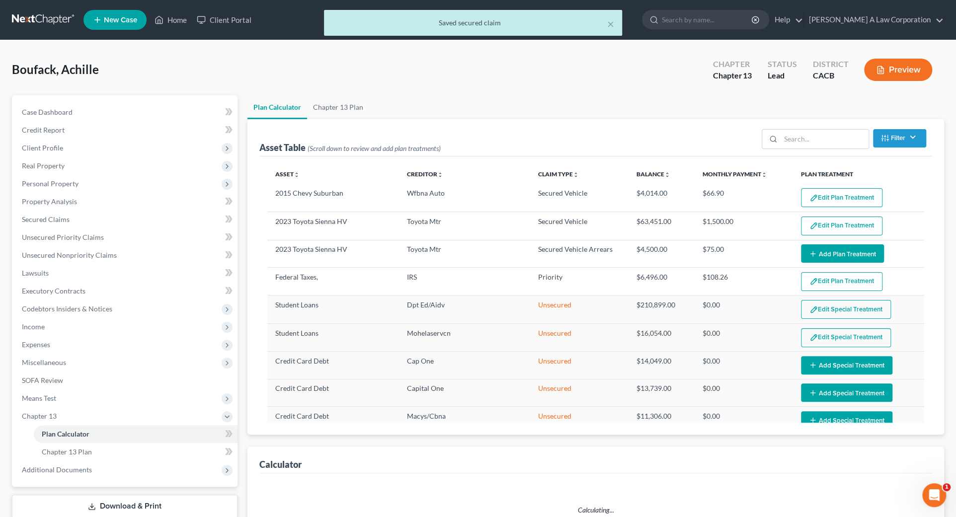
select select "59"
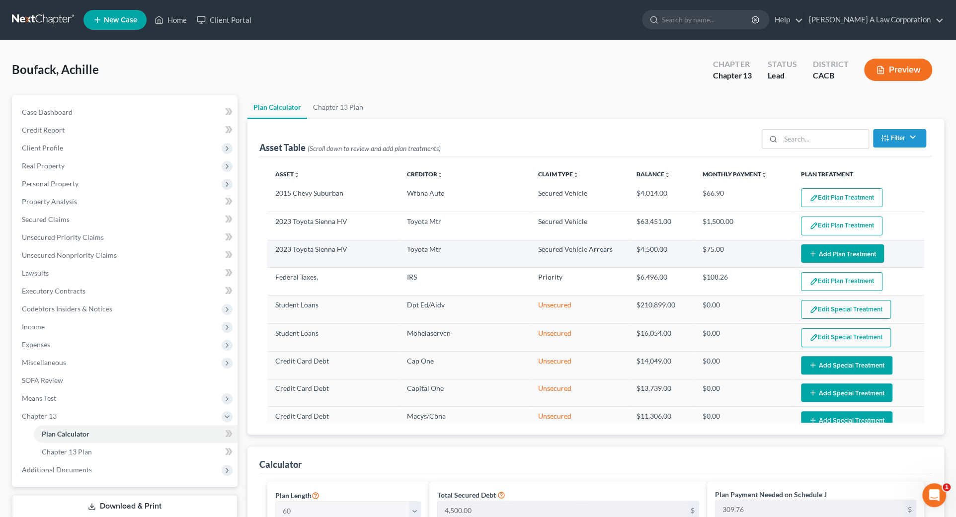
click at [829, 251] on button "Add Plan Treatment" at bounding box center [842, 253] width 83 height 18
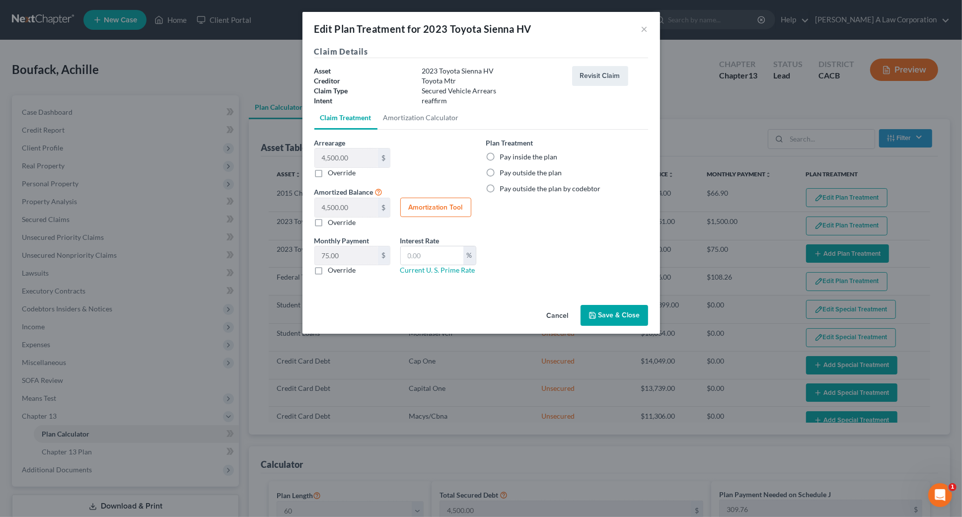
click at [535, 238] on div "Plan Treatment Pay inside the plan Pay outside the plan Pay outside the plan by…" at bounding box center [567, 211] width 172 height 146
click at [518, 156] on label "Pay inside the plan" at bounding box center [529, 157] width 58 height 10
click at [511, 156] on input "Pay inside the plan" at bounding box center [507, 155] width 6 height 6
radio input "true"
click at [528, 242] on div "Plan Treatment Pay inside the plan Pay outside the plan Pay outside the plan by…" at bounding box center [567, 211] width 172 height 146
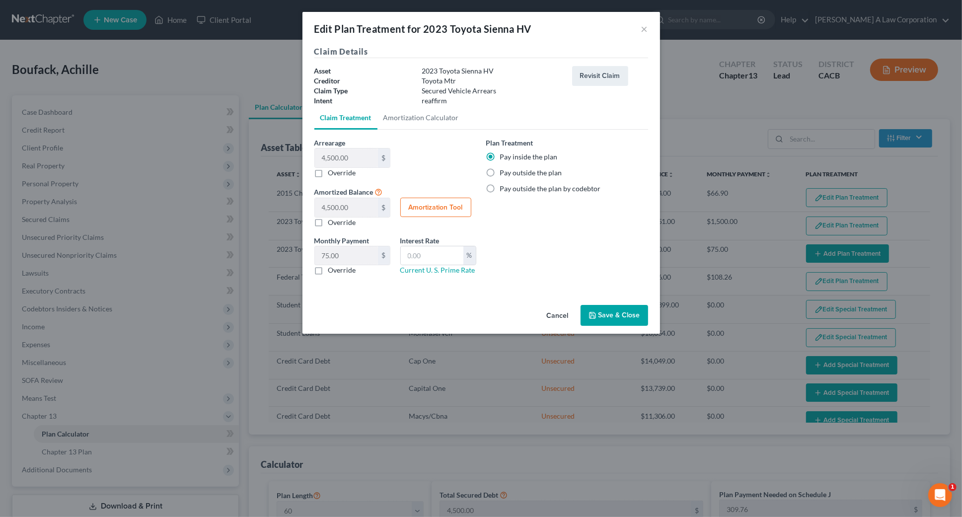
click at [631, 322] on button "Save & Close" at bounding box center [615, 315] width 68 height 21
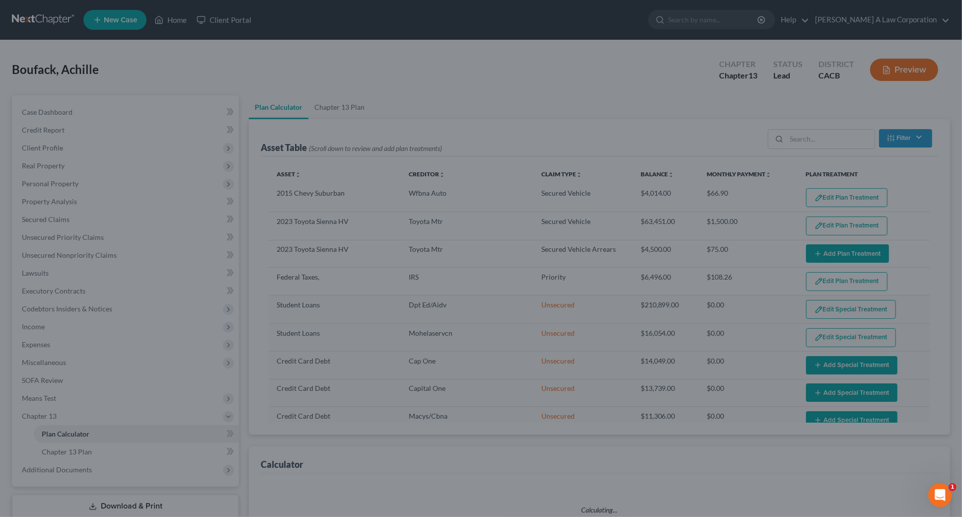
select select "59"
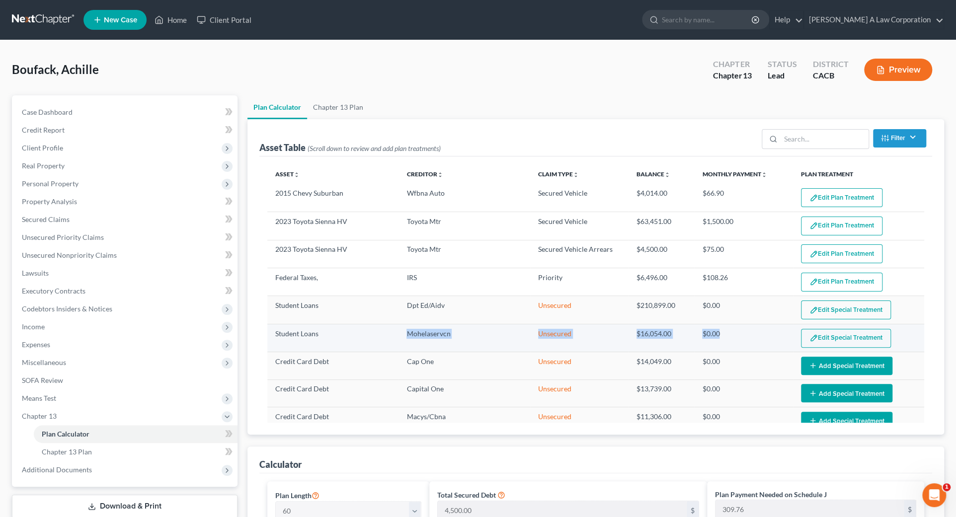
drag, startPoint x: 347, startPoint y: 338, endPoint x: 720, endPoint y: 331, distance: 373.6
click at [720, 331] on tr "Student Loans Mohelaservcn Unsecured $16,054.00 Unknown $0.00 Edit Special Trea…" at bounding box center [595, 338] width 657 height 28
click at [341, 333] on td "Student Loans" at bounding box center [332, 338] width 131 height 28
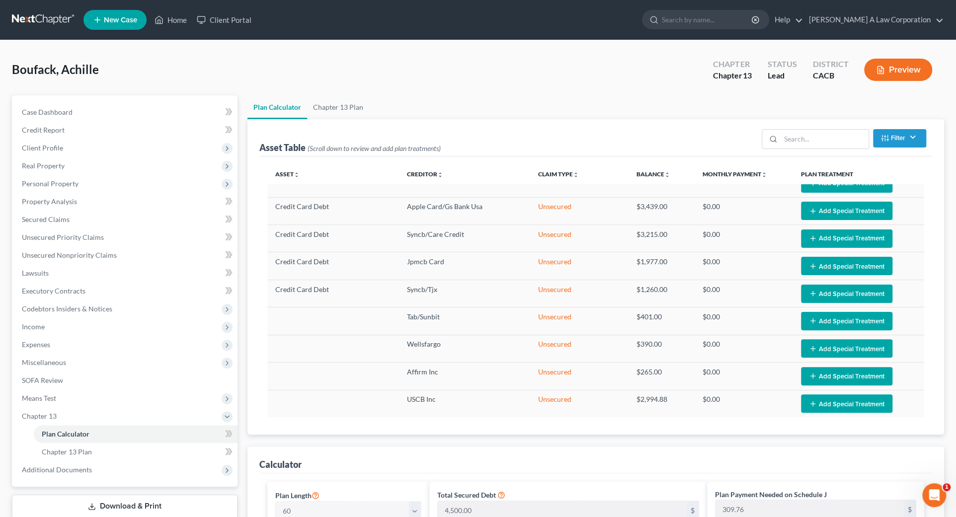
scroll to position [321, 0]
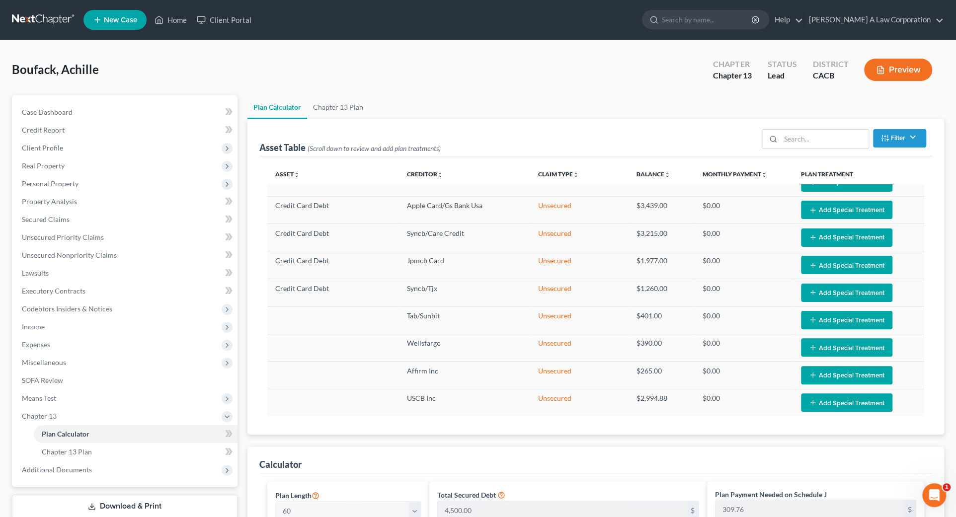
click at [757, 451] on div "Calculator" at bounding box center [595, 459] width 672 height 27
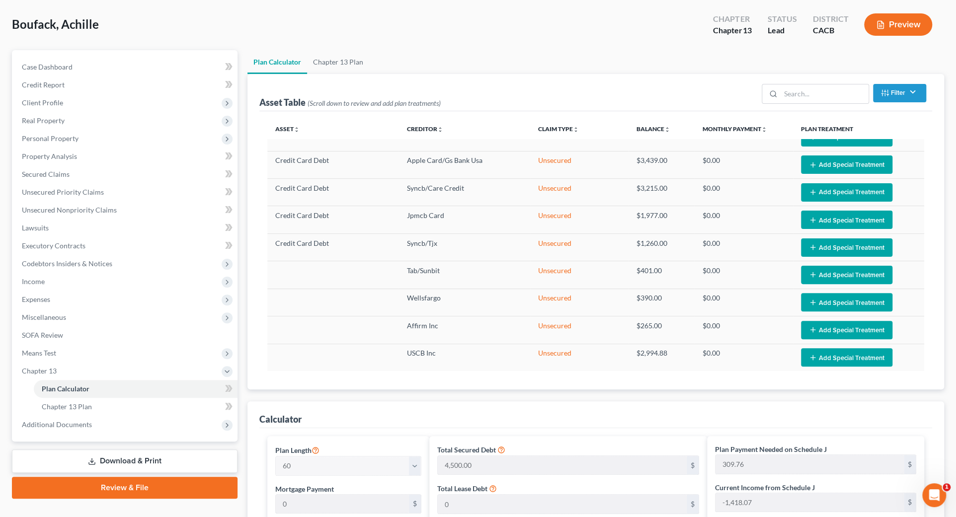
scroll to position [180, 0]
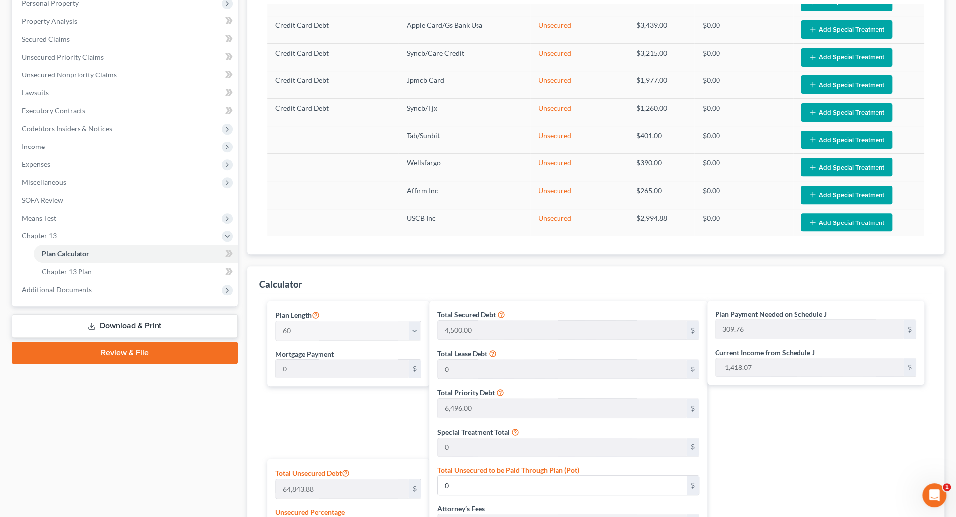
click at [752, 439] on div "Plan Payment Needed on Schedule J 309.76 $ Current Income from Schedule J -1,41…" at bounding box center [818, 502] width 222 height 403
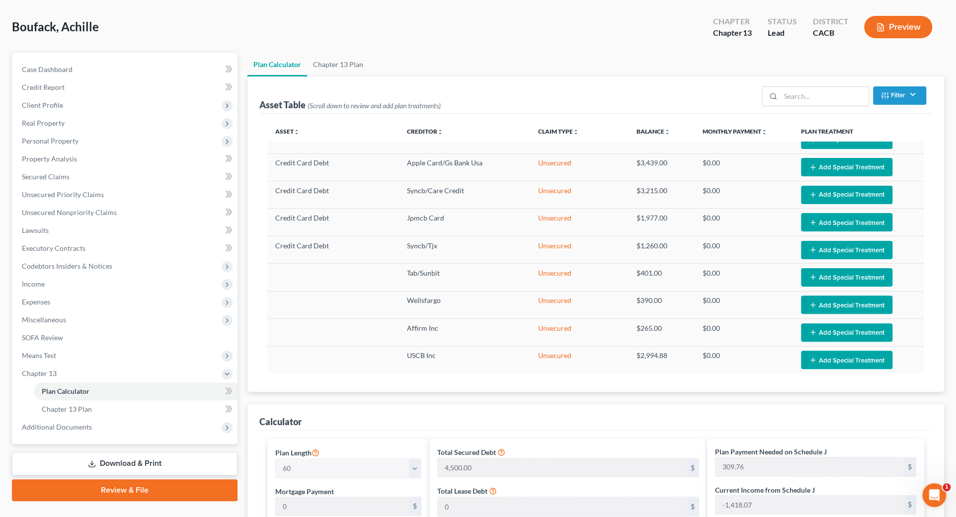
scroll to position [40, 0]
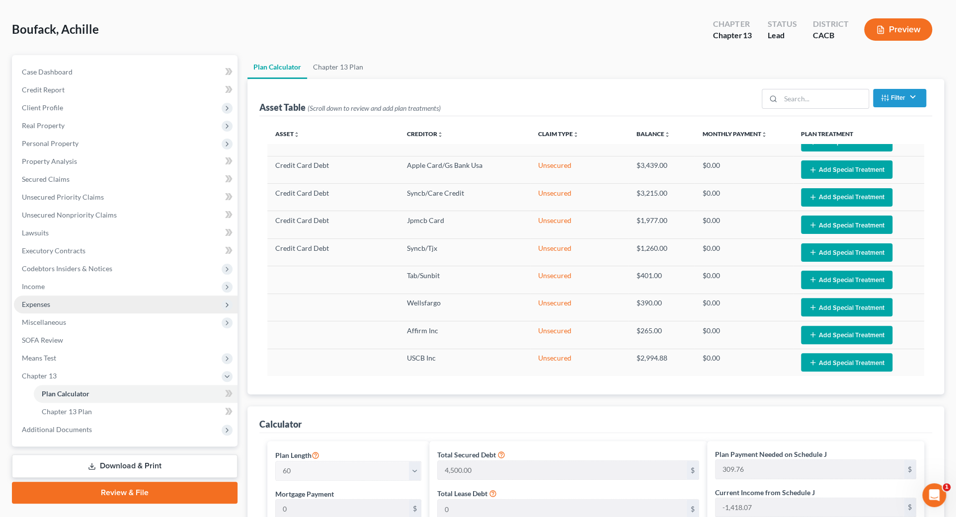
click at [30, 306] on span "Expenses" at bounding box center [36, 304] width 28 height 8
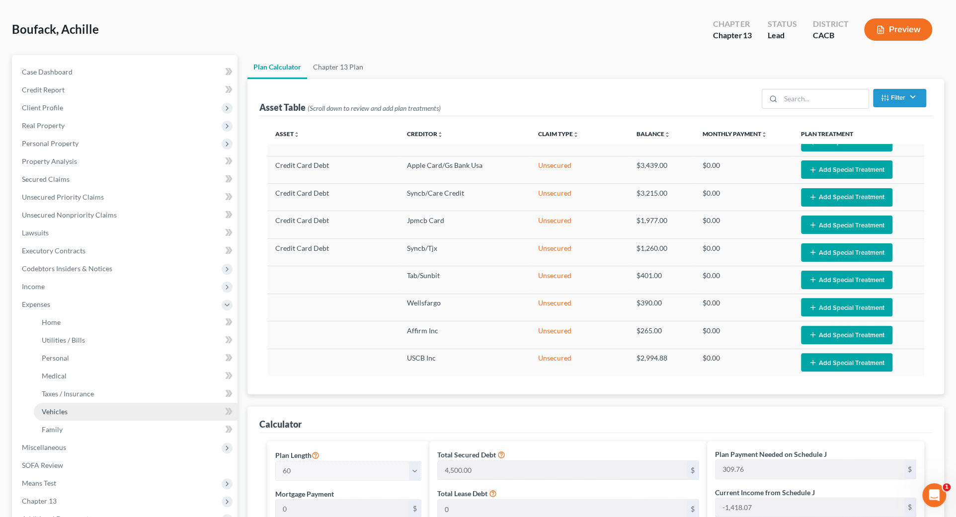
click at [53, 414] on span "Vehicles" at bounding box center [55, 411] width 26 height 8
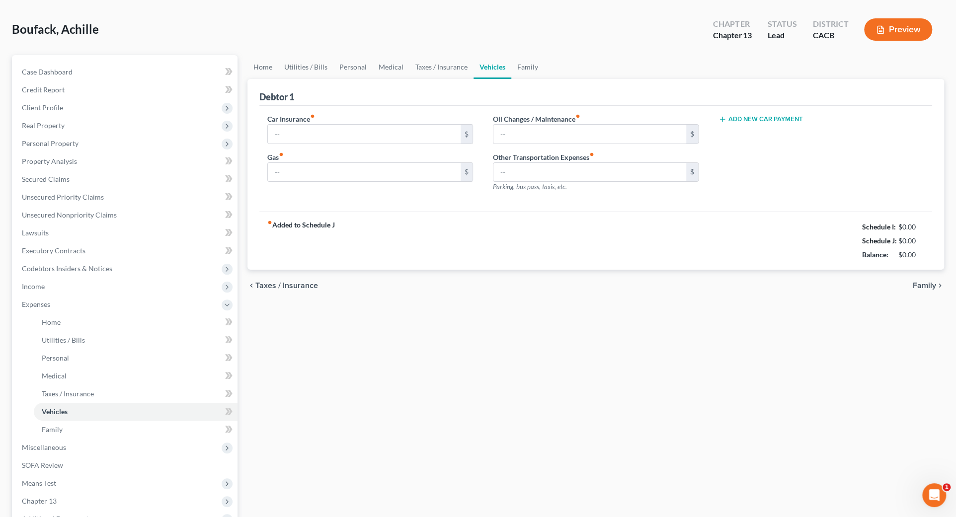
scroll to position [1, 0]
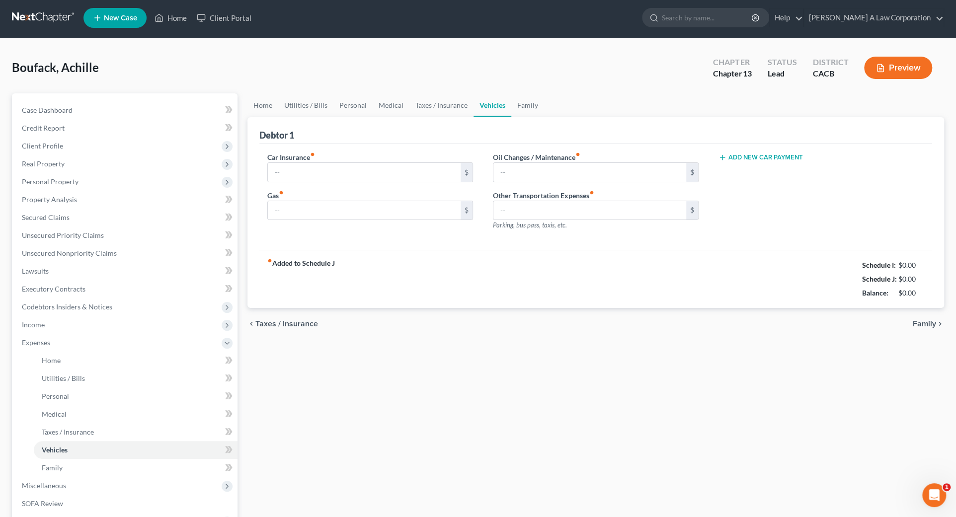
type input "517.50"
type input "300.00"
type input "80.00"
type input "0.00"
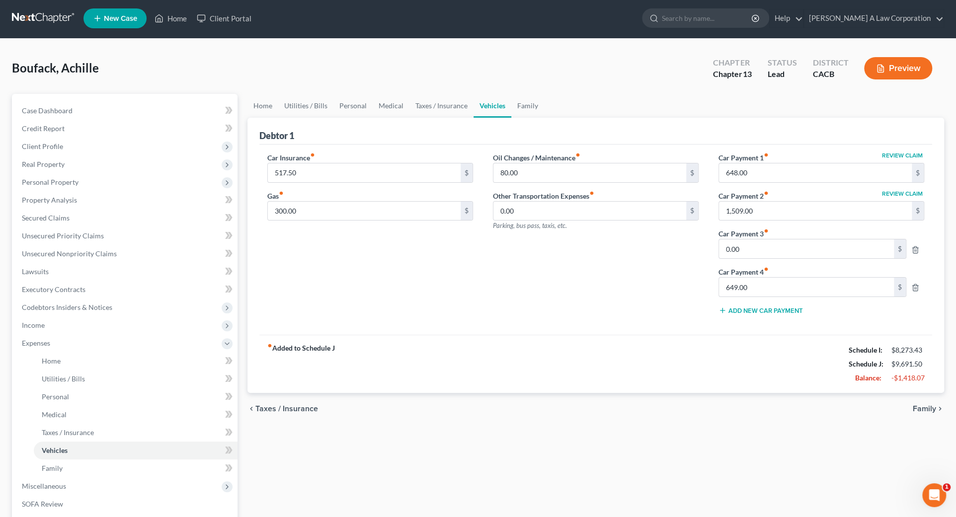
scroll to position [0, 0]
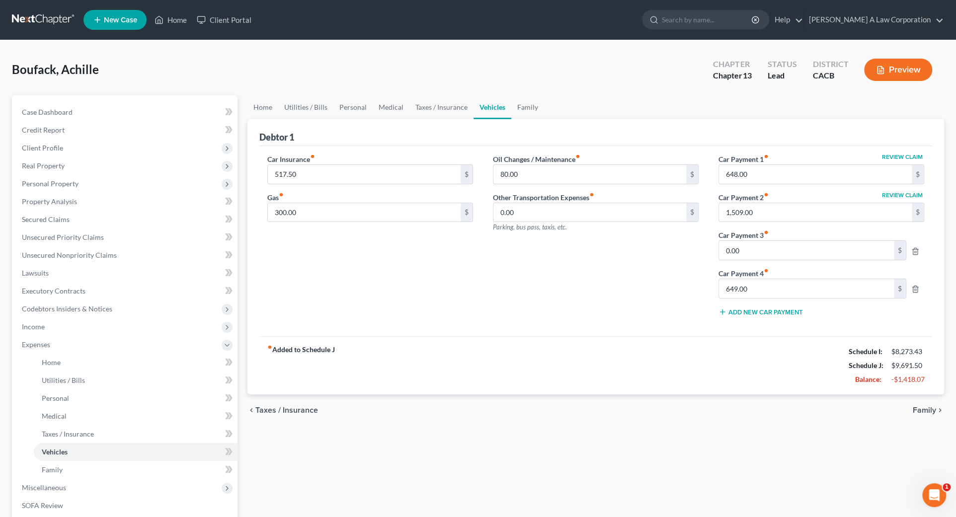
click at [715, 124] on div "Debtor 1" at bounding box center [595, 132] width 672 height 27
click at [915, 290] on icon "button" at bounding box center [915, 289] width 8 height 8
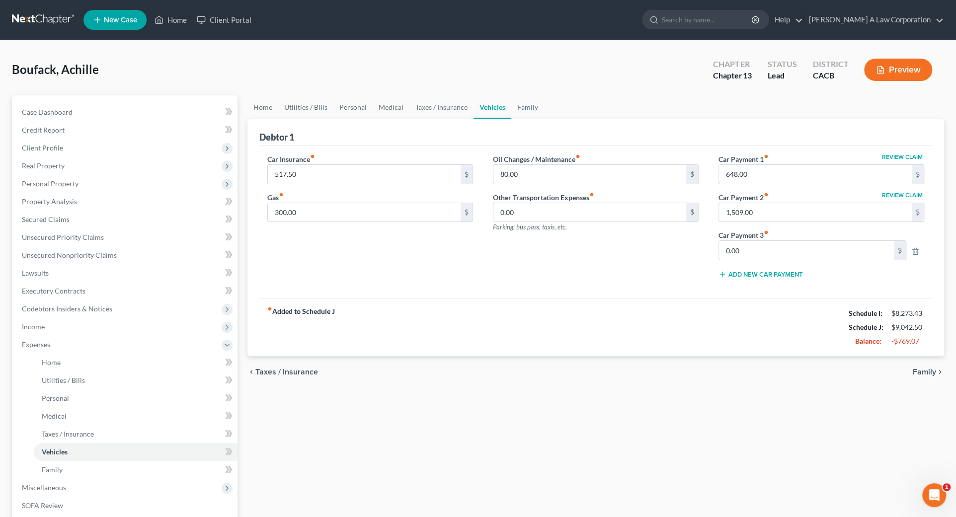
click at [688, 279] on div "Oil Changes / Maintenance fiber_manual_record 80.00 $ Other Transportation Expe…" at bounding box center [595, 220] width 225 height 132
click at [673, 244] on div "Oil Changes / Maintenance fiber_manual_record 80.00 $ Other Transportation Expe…" at bounding box center [595, 220] width 225 height 132
drag, startPoint x: 439, startPoint y: 259, endPoint x: 365, endPoint y: 237, distance: 77.0
click at [438, 259] on div "Car Insurance fiber_manual_record 517.50 $ Gas fiber_manual_record 300.00 $" at bounding box center [369, 220] width 225 height 132
click at [522, 107] on link "Family" at bounding box center [527, 107] width 33 height 24
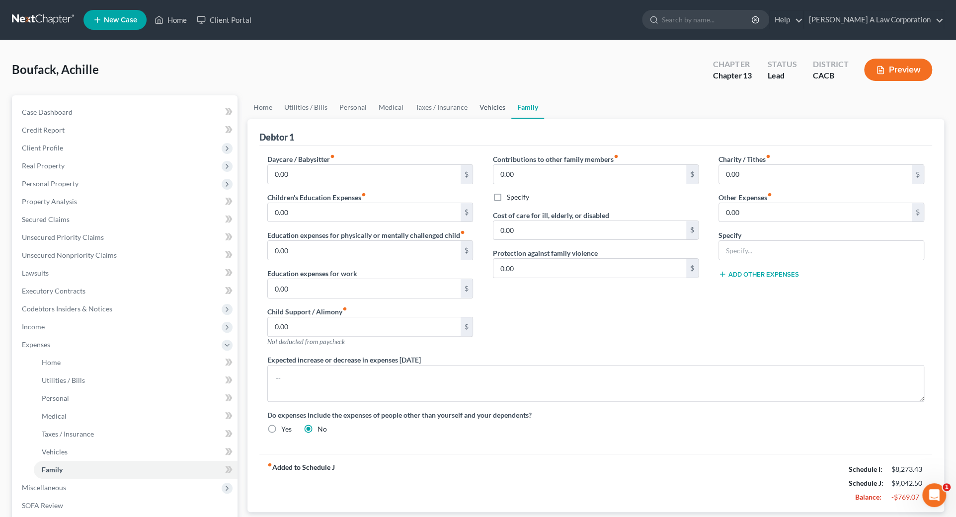
click at [486, 108] on link "Vehicles" at bounding box center [492, 107] width 38 height 24
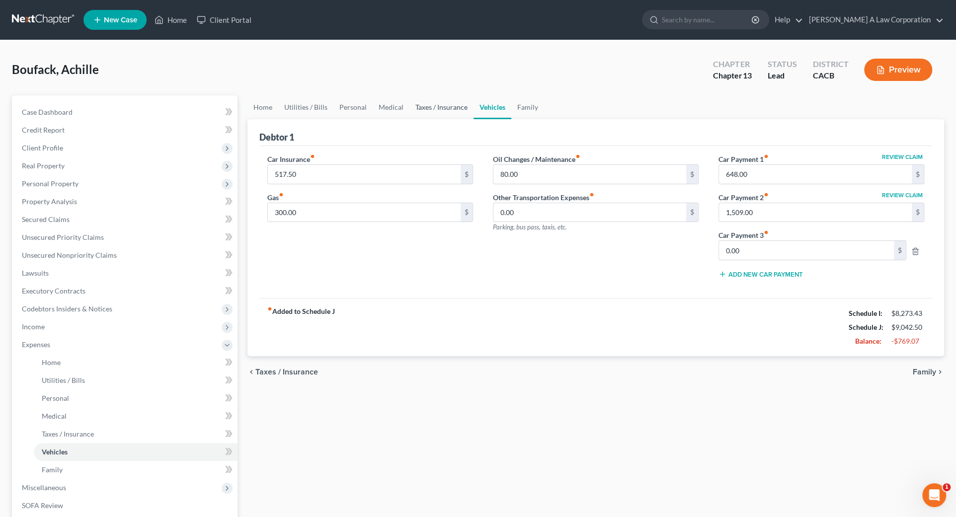
click at [449, 116] on link "Taxes / Insurance" at bounding box center [441, 107] width 64 height 24
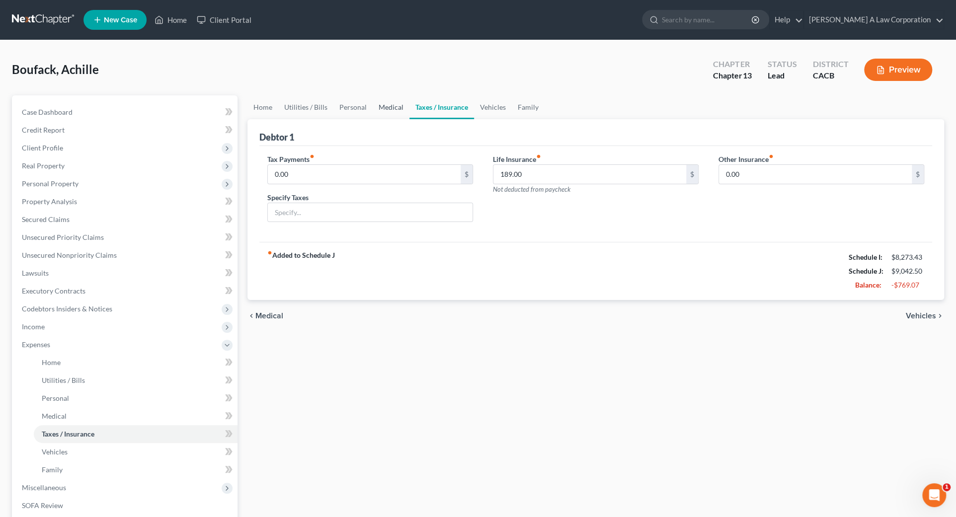
click at [375, 107] on link "Medical" at bounding box center [390, 107] width 37 height 24
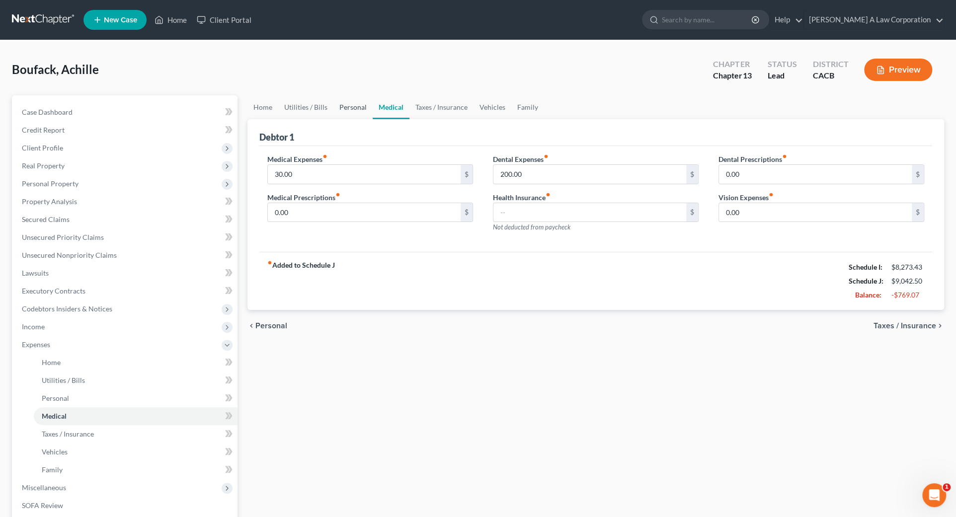
click at [357, 108] on link "Personal" at bounding box center [352, 107] width 39 height 24
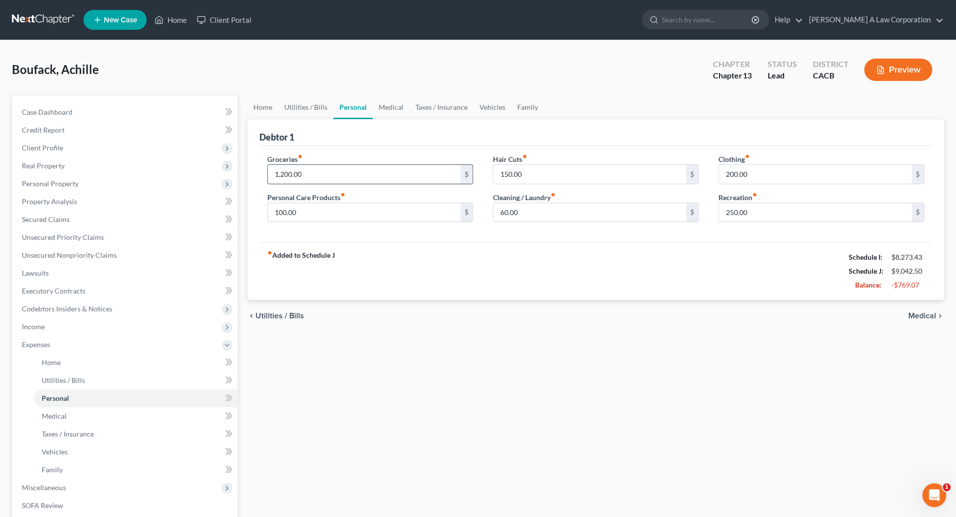
click at [311, 171] on input "1,200.00" at bounding box center [364, 174] width 193 height 19
type input "1,000.00"
click at [562, 166] on input "150.00" at bounding box center [589, 174] width 193 height 19
type input "100"
click at [736, 168] on input "200.00" at bounding box center [815, 174] width 193 height 19
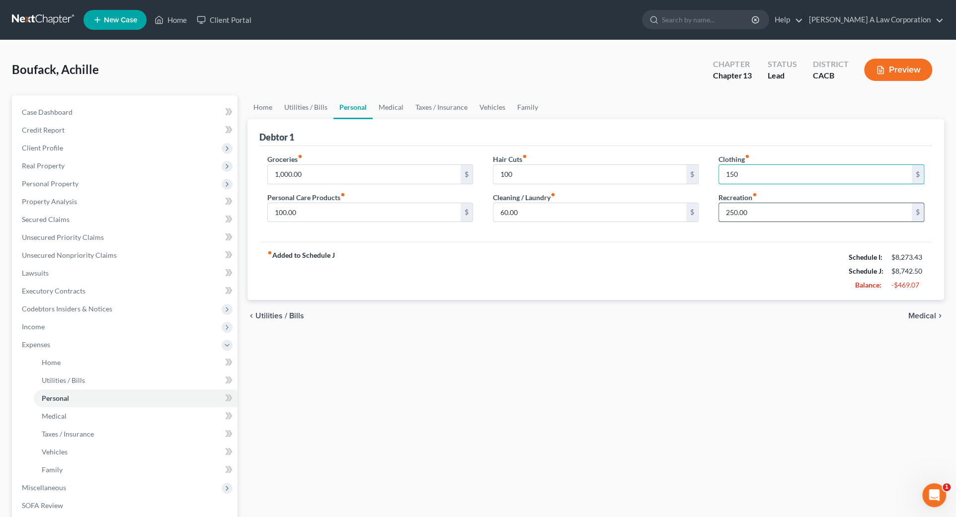
type input "150"
click at [743, 220] on input "250.00" at bounding box center [815, 212] width 193 height 19
type input "200"
drag, startPoint x: 700, startPoint y: 304, endPoint x: 679, endPoint y: 260, distance: 48.7
click at [698, 303] on div "chevron_left Utilities / Bills Medical chevron_right" at bounding box center [595, 316] width 696 height 32
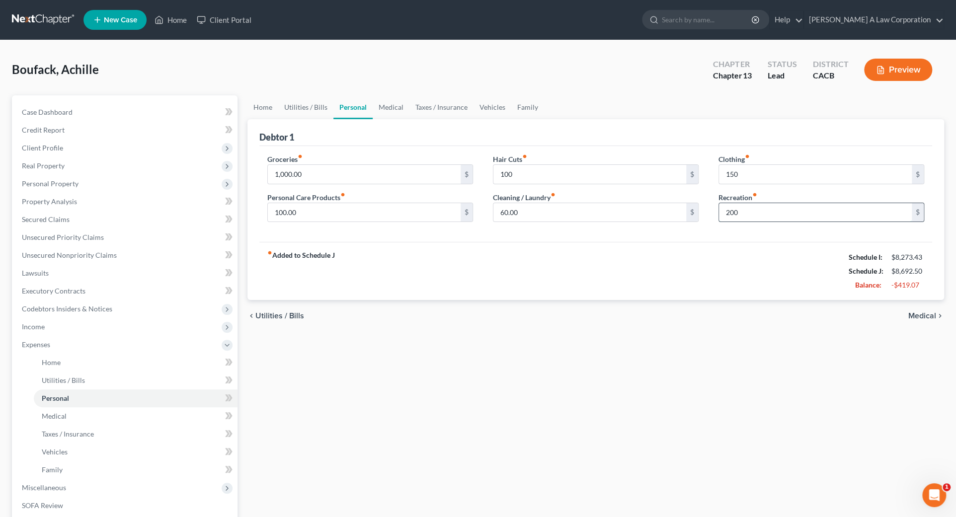
click at [731, 208] on input "200" at bounding box center [815, 212] width 193 height 19
click at [746, 173] on input "150" at bounding box center [815, 174] width 193 height 19
type input "150"
click at [563, 294] on div "fiber_manual_record Added to Schedule J Schedule I: $8,273.43 Schedule J: $8,69…" at bounding box center [595, 271] width 672 height 58
click at [298, 105] on link "Utilities / Bills" at bounding box center [305, 107] width 55 height 24
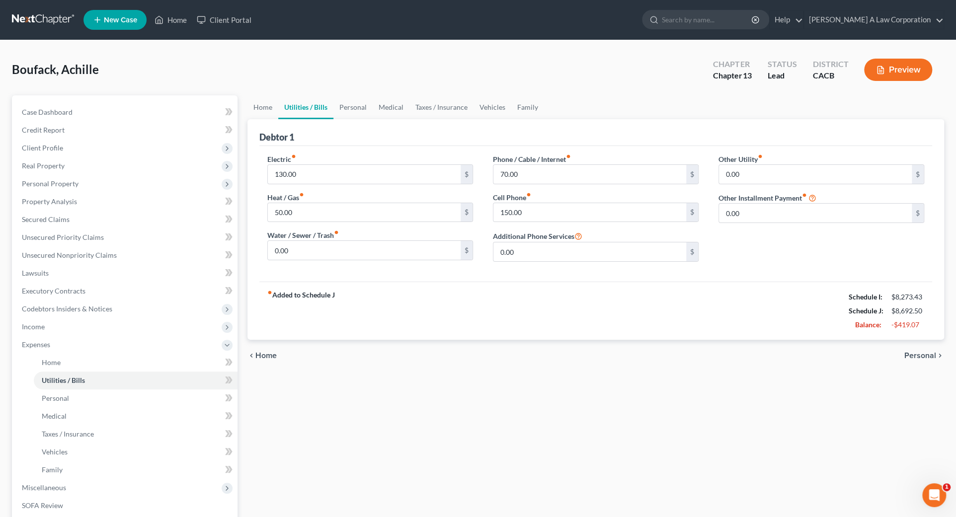
click at [299, 104] on link "Utilities / Bills" at bounding box center [305, 107] width 55 height 24
click at [267, 107] on link "Home" at bounding box center [262, 107] width 31 height 24
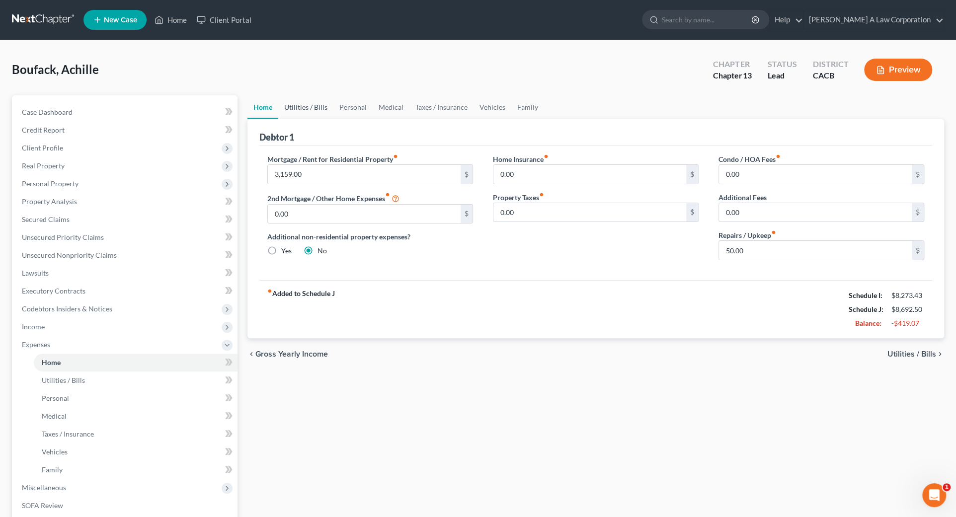
click at [286, 105] on link "Utilities / Bills" at bounding box center [305, 107] width 55 height 24
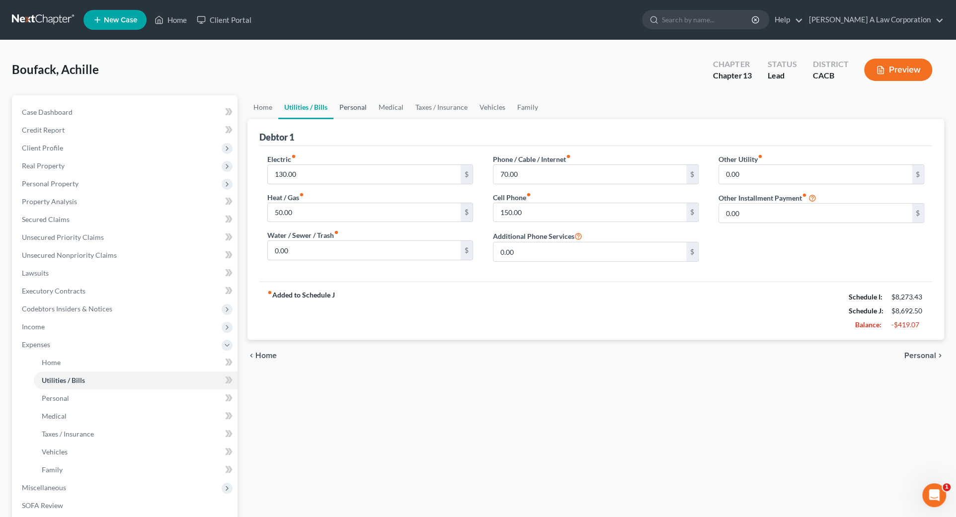
click at [345, 104] on link "Personal" at bounding box center [352, 107] width 39 height 24
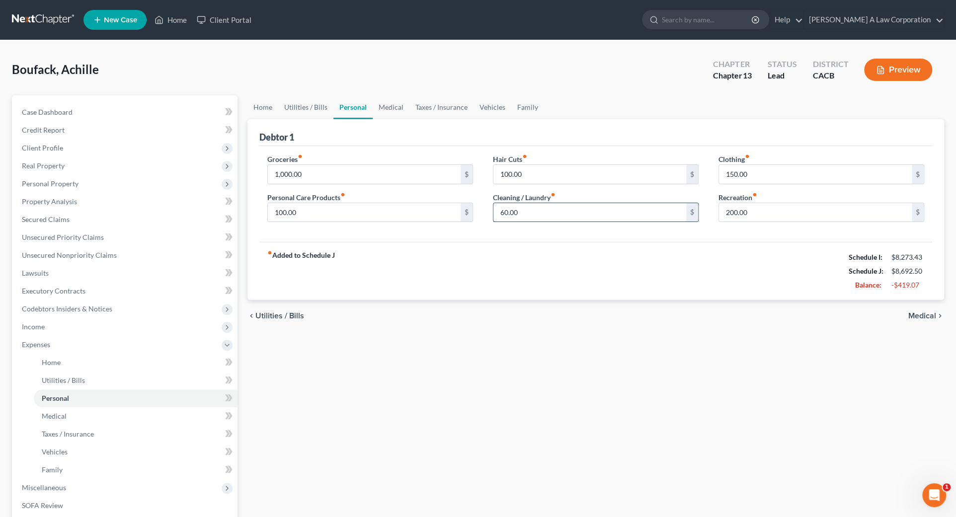
click at [533, 209] on input "60.00" at bounding box center [589, 212] width 193 height 19
type input "40"
click at [743, 171] on input "150.00" at bounding box center [815, 174] width 193 height 19
type input "100"
drag, startPoint x: 740, startPoint y: 201, endPoint x: 738, endPoint y: 212, distance: 11.1
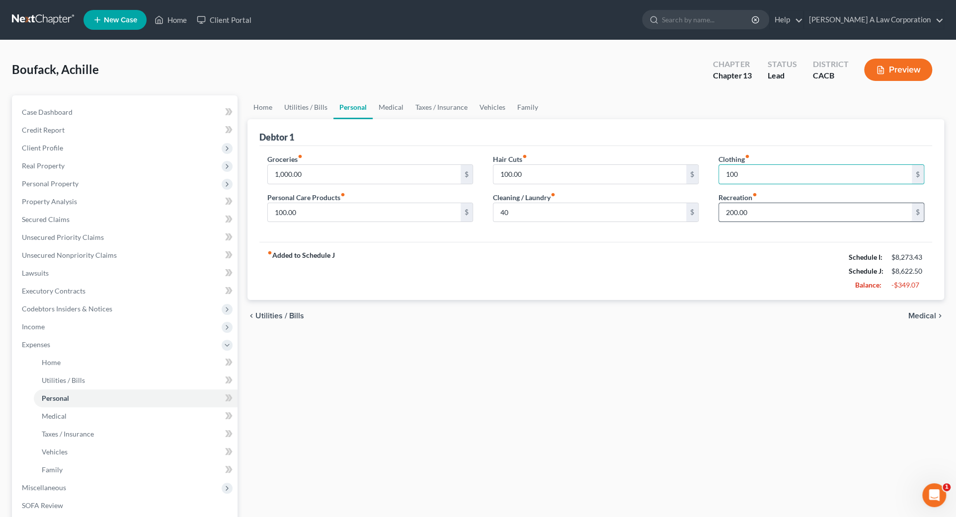
click at [740, 201] on div "Recreation fiber_manual_record 200.00 $" at bounding box center [821, 207] width 206 height 30
click at [737, 213] on input "200.00" at bounding box center [815, 212] width 193 height 19
click at [667, 263] on div "fiber_manual_record Added to Schedule J Schedule I: $8,273.43 Schedule J: $8,57…" at bounding box center [595, 271] width 672 height 58
click at [338, 211] on input "100.00" at bounding box center [364, 212] width 193 height 19
click at [298, 165] on input "1,000.00" at bounding box center [364, 174] width 193 height 19
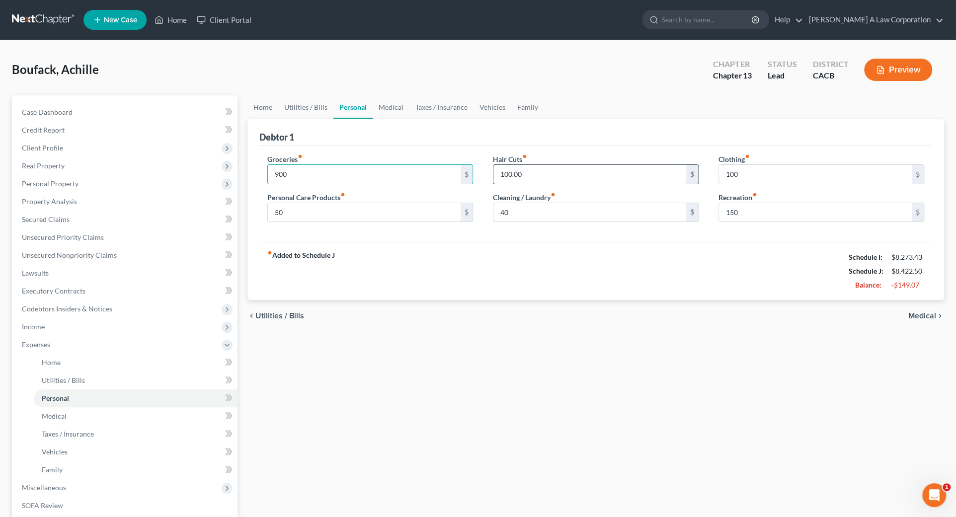
click at [409, 154] on div "Groceries fiber_manual_record 900 $" at bounding box center [370, 169] width 206 height 30
click at [569, 171] on input "100.00" at bounding box center [589, 174] width 193 height 19
click at [743, 176] on input "100" at bounding box center [815, 174] width 193 height 19
click at [558, 178] on input "80" at bounding box center [589, 174] width 193 height 19
drag, startPoint x: 739, startPoint y: 173, endPoint x: 739, endPoint y: 179, distance: 6.5
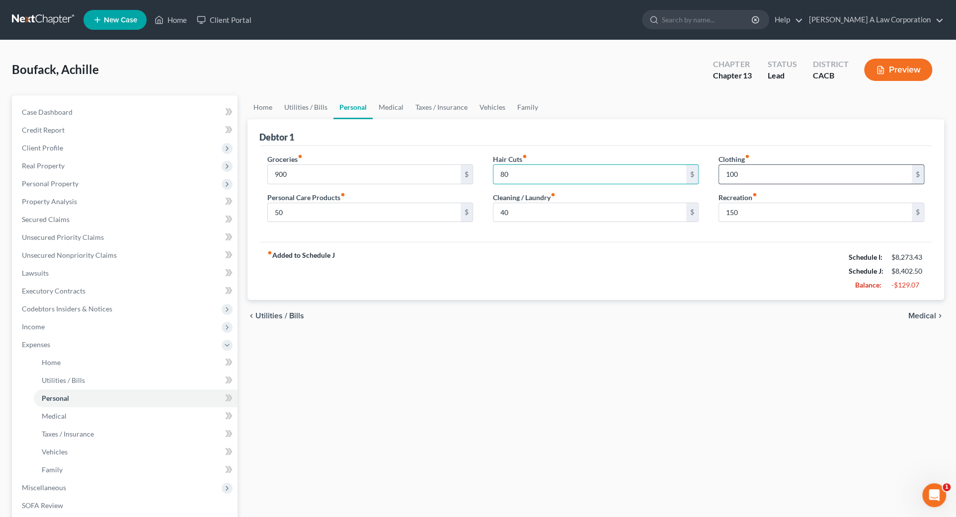
click at [739, 173] on input "100" at bounding box center [815, 174] width 193 height 19
click at [752, 210] on input "150" at bounding box center [815, 212] width 193 height 19
click at [687, 263] on div "fiber_manual_record Added to Schedule J Schedule I: $8,273.43 Schedule J: $8,40…" at bounding box center [595, 271] width 672 height 58
click at [388, 108] on link "Medical" at bounding box center [390, 107] width 37 height 24
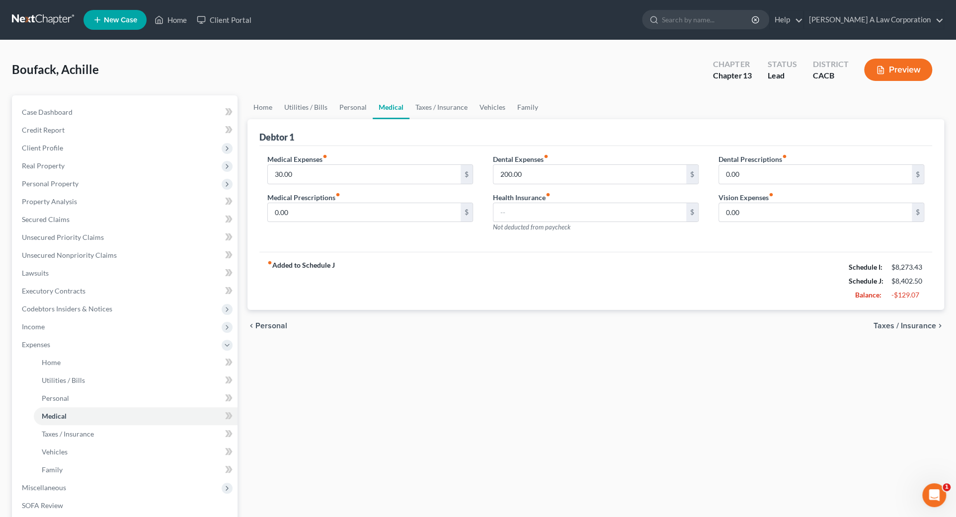
click at [388, 106] on link "Medical" at bounding box center [390, 107] width 37 height 24
click at [436, 111] on link "Taxes / Insurance" at bounding box center [441, 107] width 64 height 24
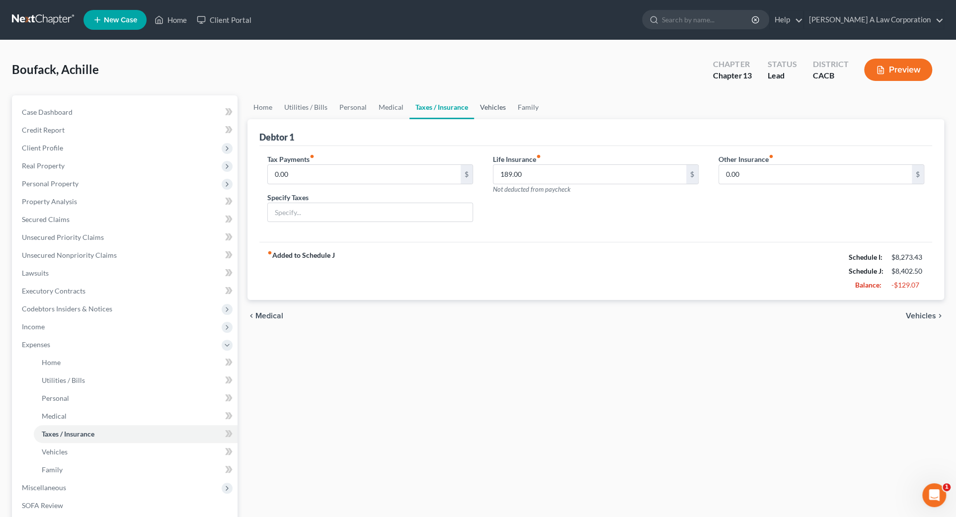
click at [492, 112] on link "Vehicles" at bounding box center [493, 107] width 38 height 24
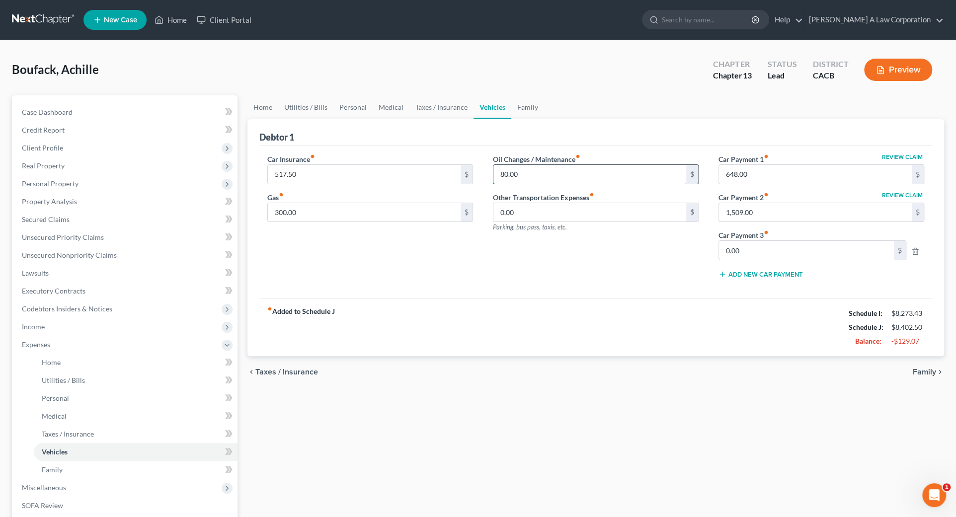
click at [523, 169] on input "80.00" at bounding box center [589, 174] width 193 height 19
click at [525, 109] on link "Family" at bounding box center [527, 107] width 33 height 24
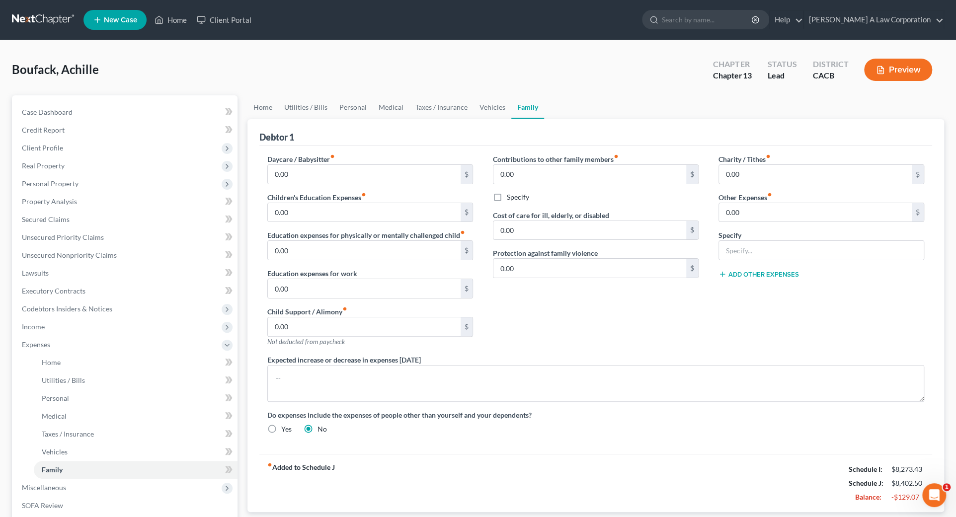
click at [643, 126] on div "Debtor 1" at bounding box center [595, 132] width 672 height 27
click at [267, 109] on link "Home" at bounding box center [262, 107] width 31 height 24
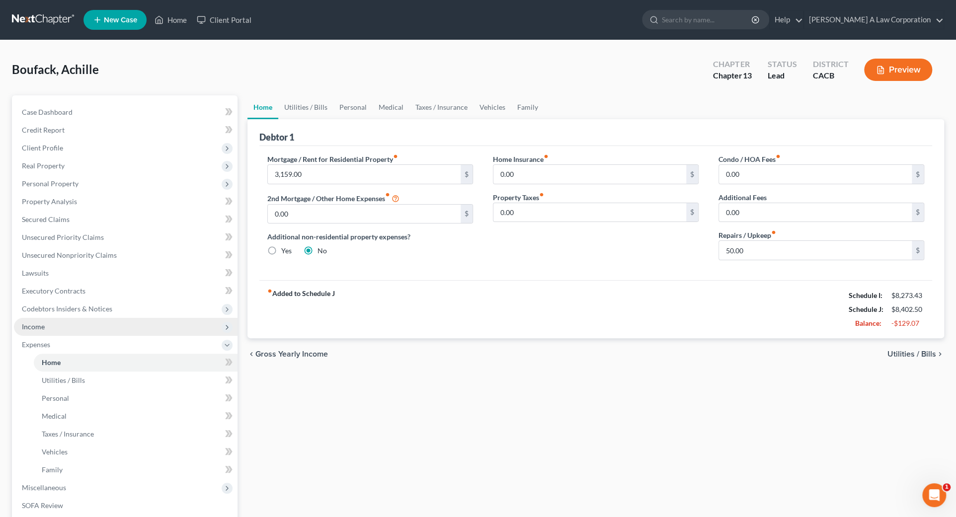
click at [28, 324] on span "Income" at bounding box center [33, 326] width 23 height 8
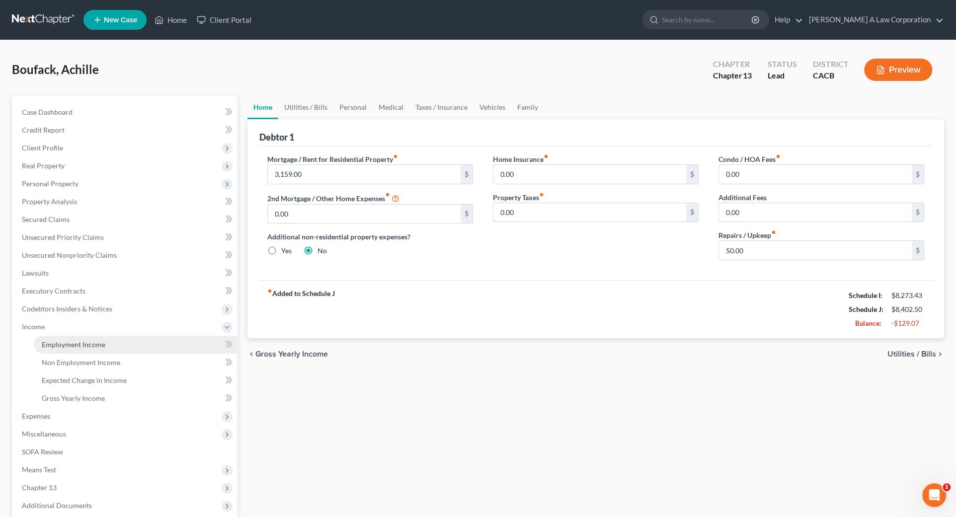
click at [58, 344] on span "Employment Income" at bounding box center [74, 344] width 64 height 8
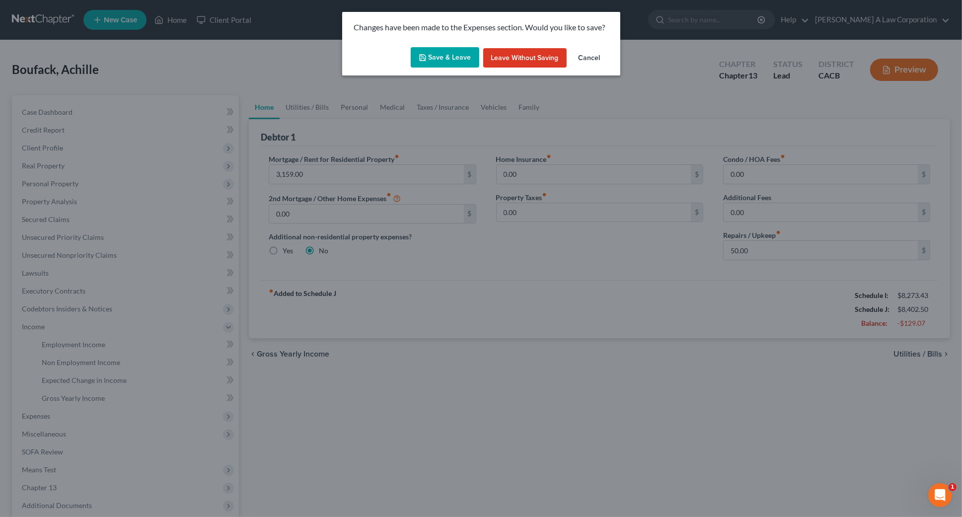
click at [446, 52] on button "Save & Leave" at bounding box center [445, 57] width 69 height 21
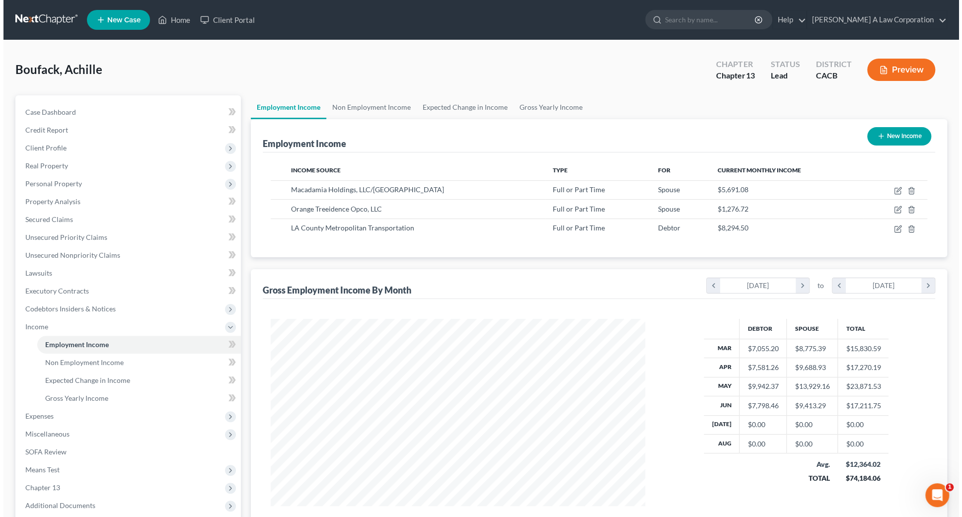
scroll to position [187, 394]
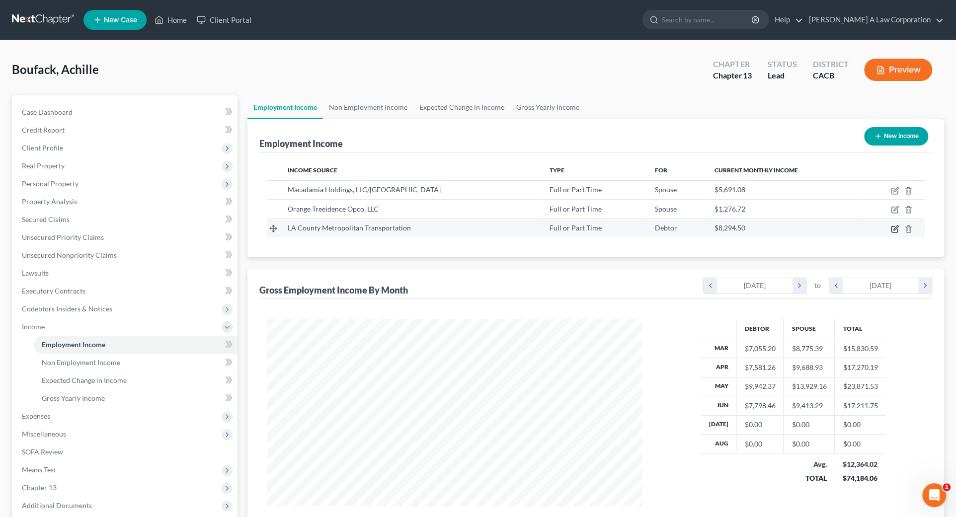
click at [896, 230] on icon "button" at bounding box center [895, 229] width 8 height 8
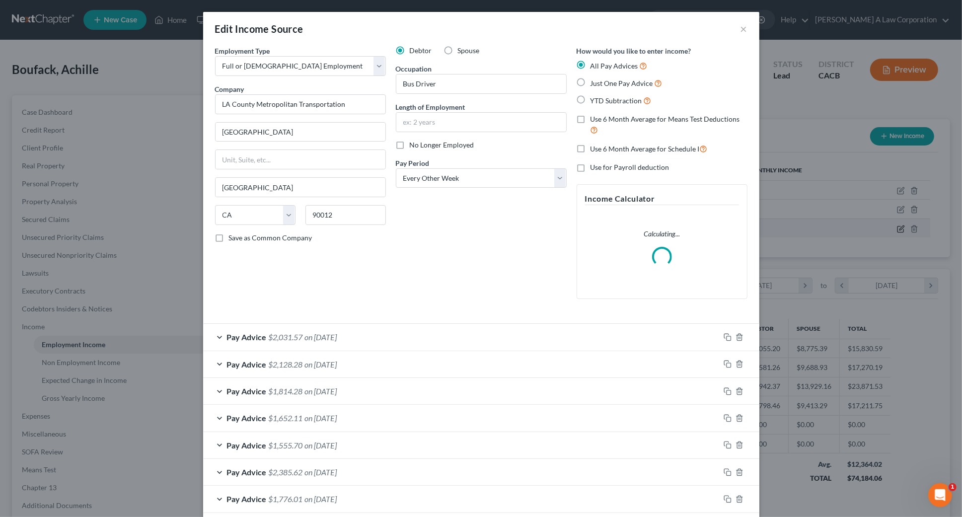
scroll to position [189, 397]
click at [415, 337] on div "Pay Advice $2,031.57 on [DATE]" at bounding box center [461, 337] width 517 height 26
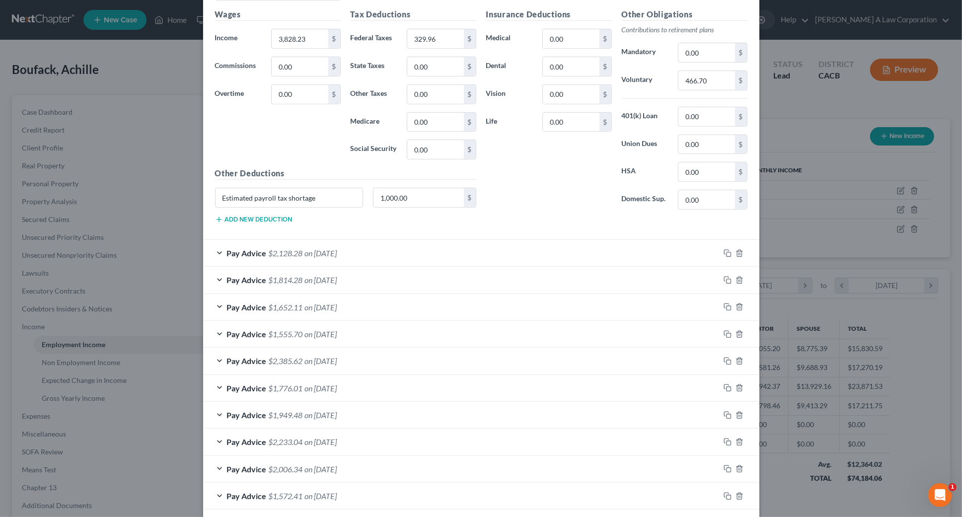
scroll to position [497, 0]
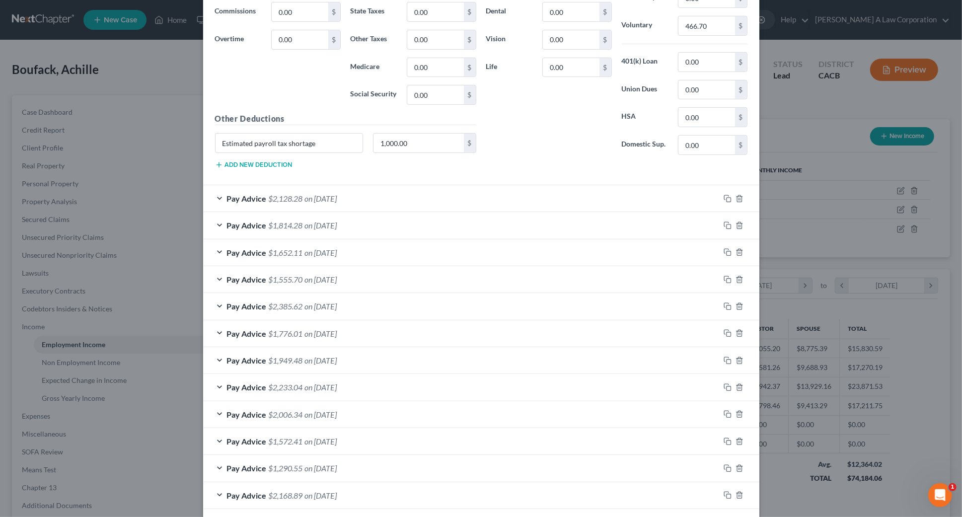
click at [363, 188] on div "Pay Advice $2,128.28 on [DATE]" at bounding box center [461, 198] width 517 height 26
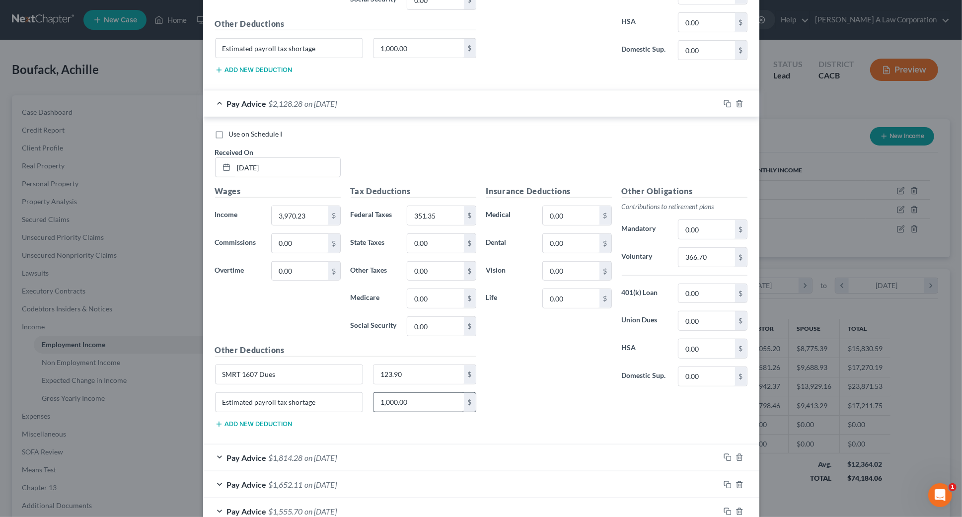
scroll to position [677, 0]
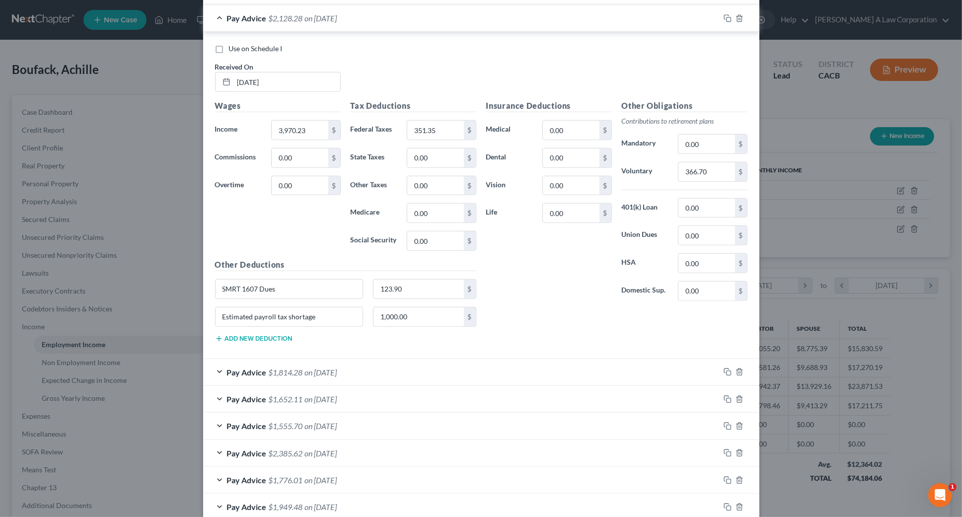
click at [440, 369] on div "Pay Advice $1,814.28 on [DATE]" at bounding box center [461, 372] width 517 height 26
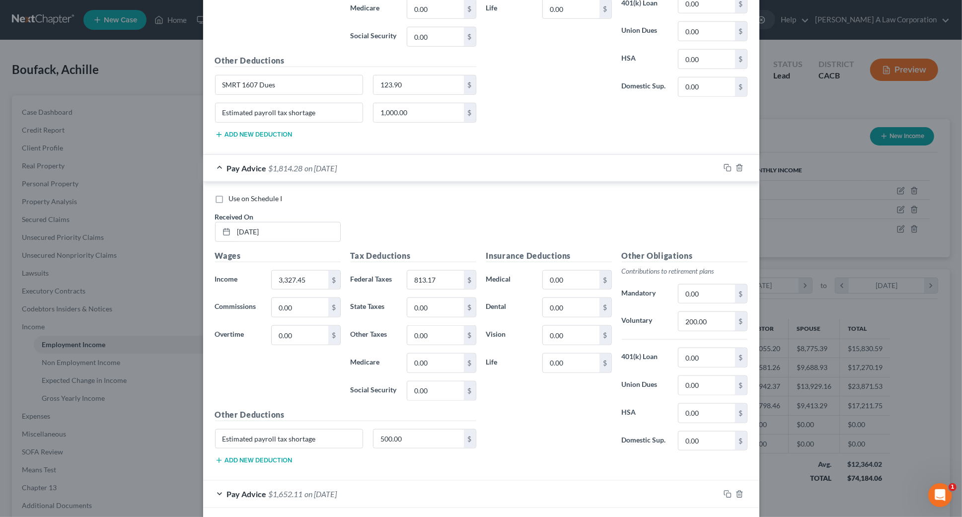
scroll to position [993, 0]
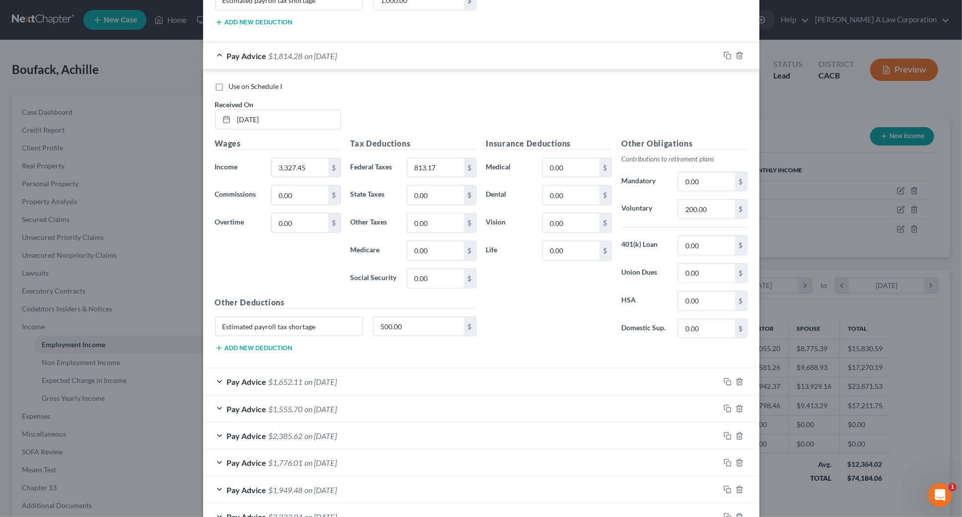
click at [410, 379] on div "Pay Advice $1,652.11 on [DATE]" at bounding box center [461, 382] width 517 height 26
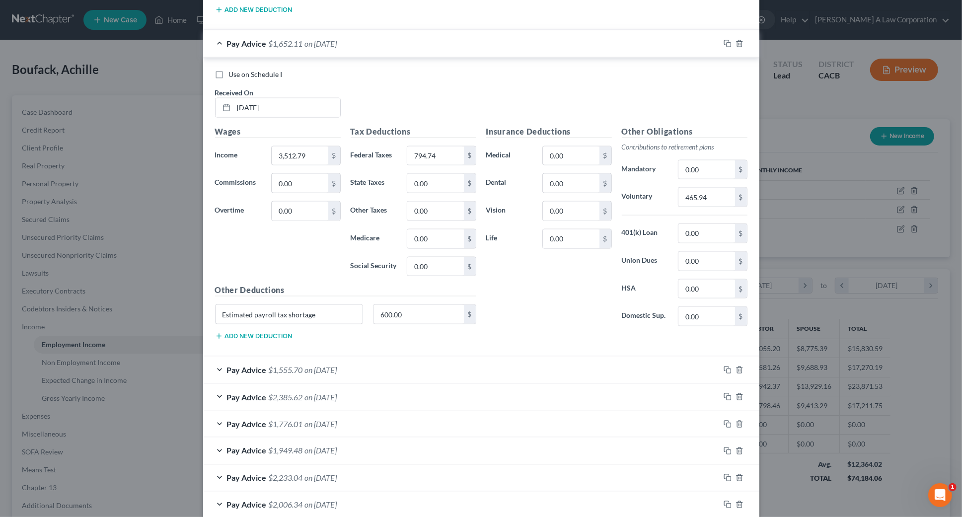
scroll to position [1400, 0]
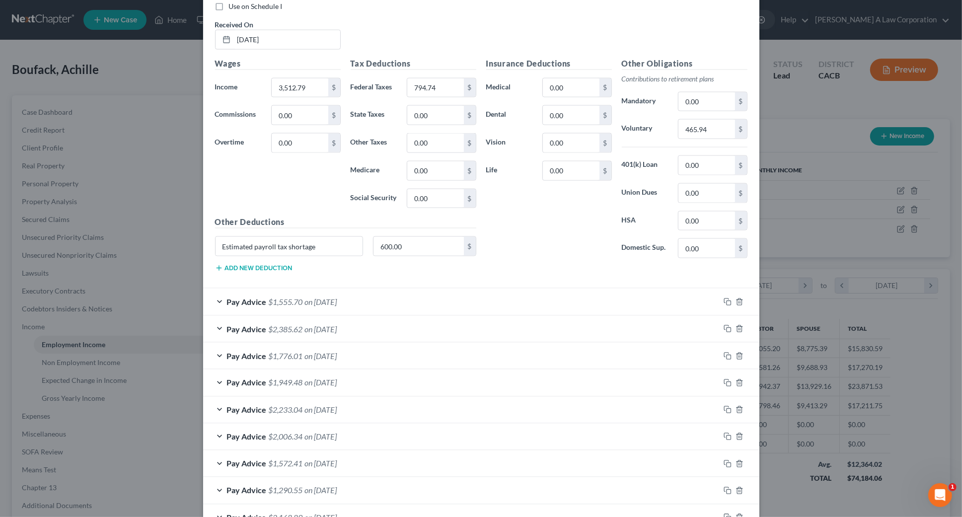
click at [392, 303] on div "Pay Advice $1,555.70 on [DATE]" at bounding box center [461, 302] width 517 height 26
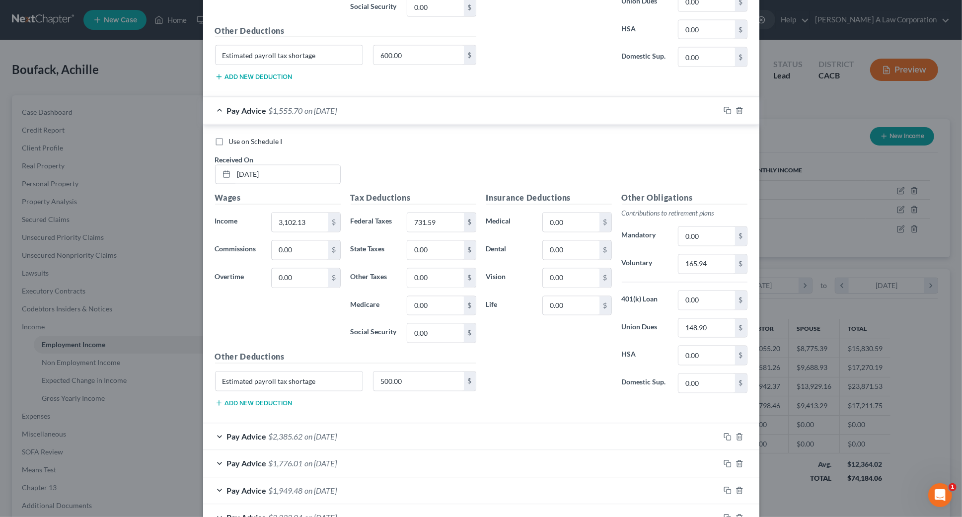
scroll to position [1715, 0]
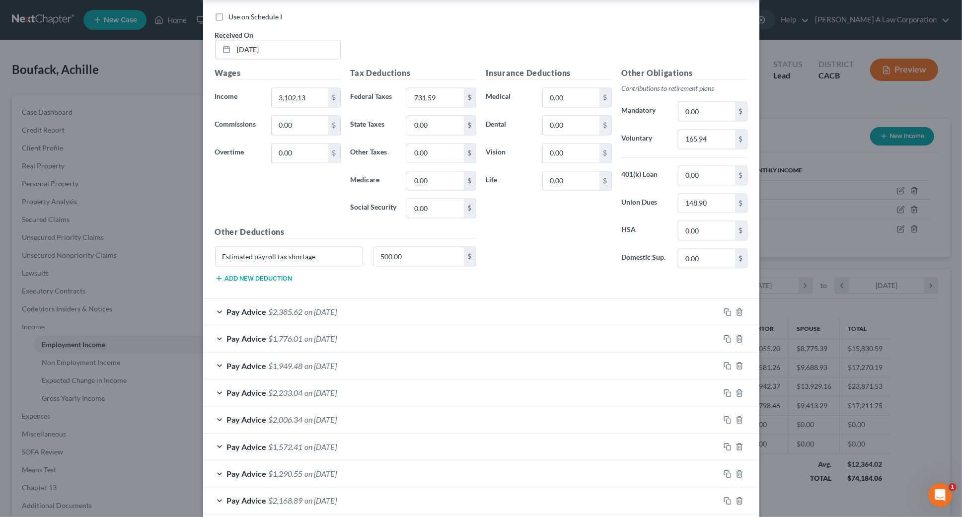
click at [415, 305] on div "Pay Advice $2,385.62 on [DATE]" at bounding box center [461, 312] width 517 height 26
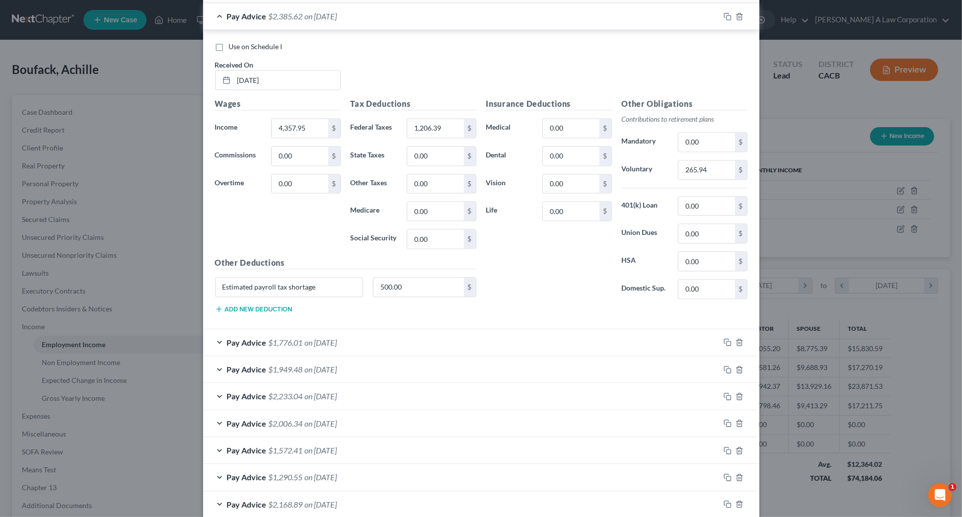
scroll to position [2031, 0]
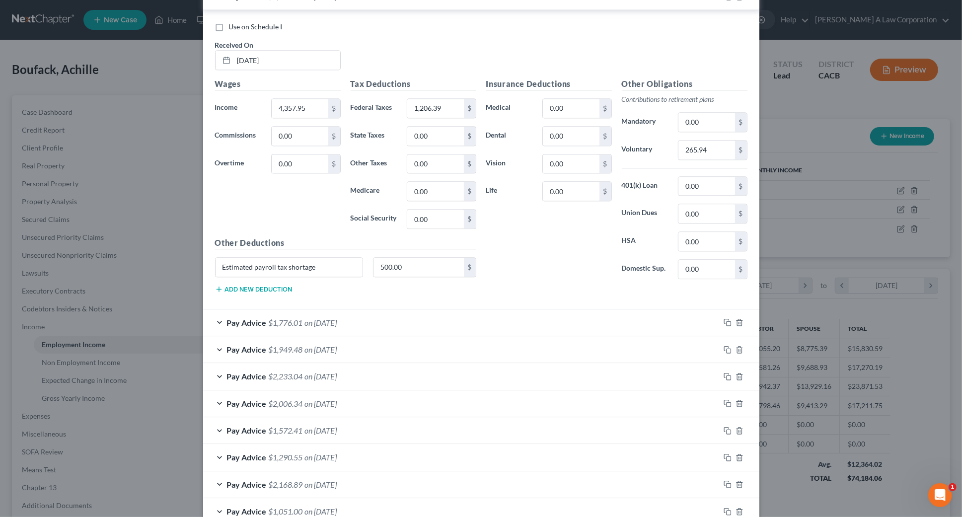
click at [376, 324] on div "Pay Advice $1,776.01 on [DATE]" at bounding box center [461, 322] width 517 height 26
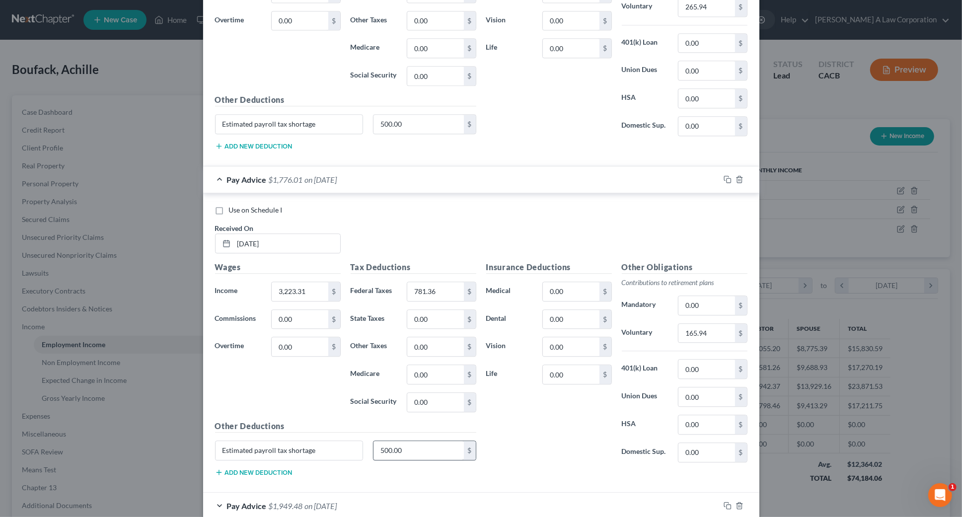
scroll to position [2257, 0]
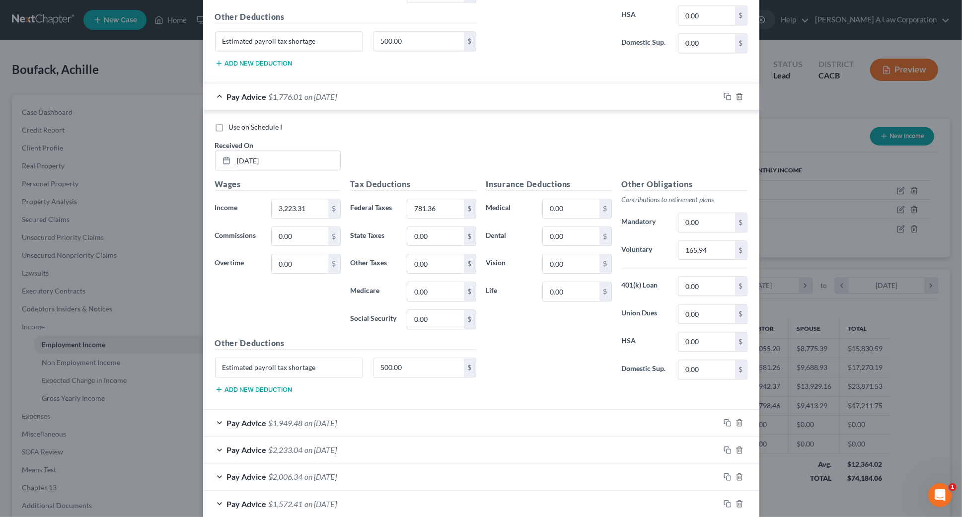
drag, startPoint x: 398, startPoint y: 415, endPoint x: 397, endPoint y: 396, distance: 18.4
click at [398, 415] on div "Pay Advice $1,949.48 on [DATE]" at bounding box center [461, 423] width 517 height 26
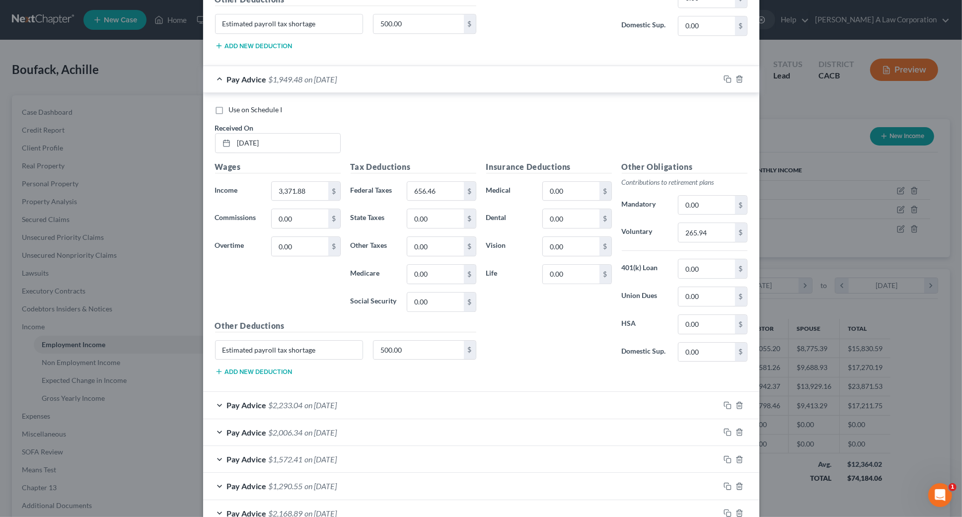
scroll to position [2711, 0]
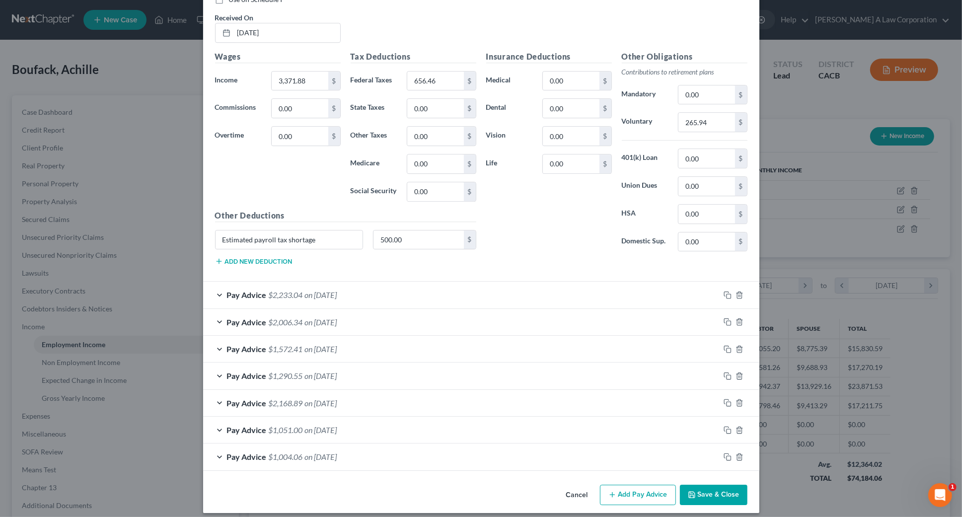
click at [382, 283] on div "Pay Advice $2,233.04 on [DATE]" at bounding box center [461, 295] width 517 height 26
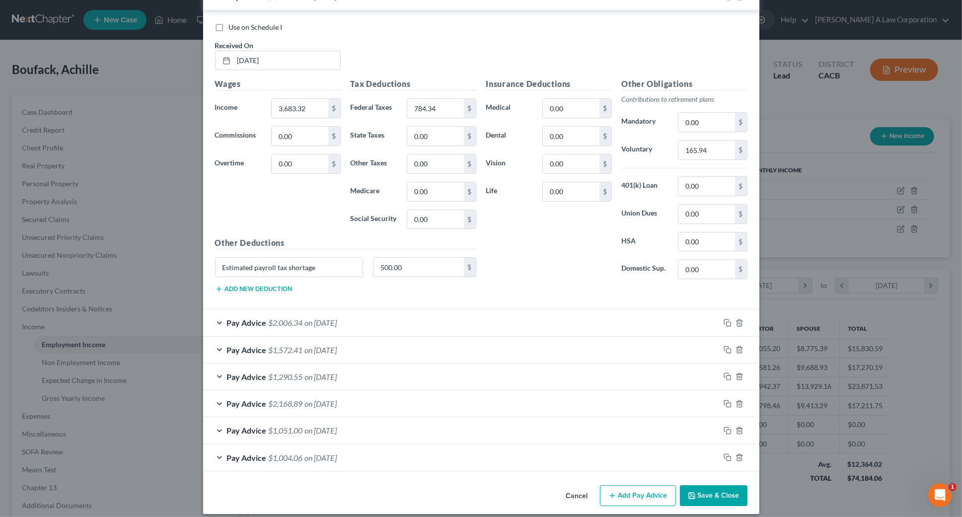
click at [386, 312] on div "Pay Advice $2,006.34 on [DATE]" at bounding box center [461, 322] width 517 height 26
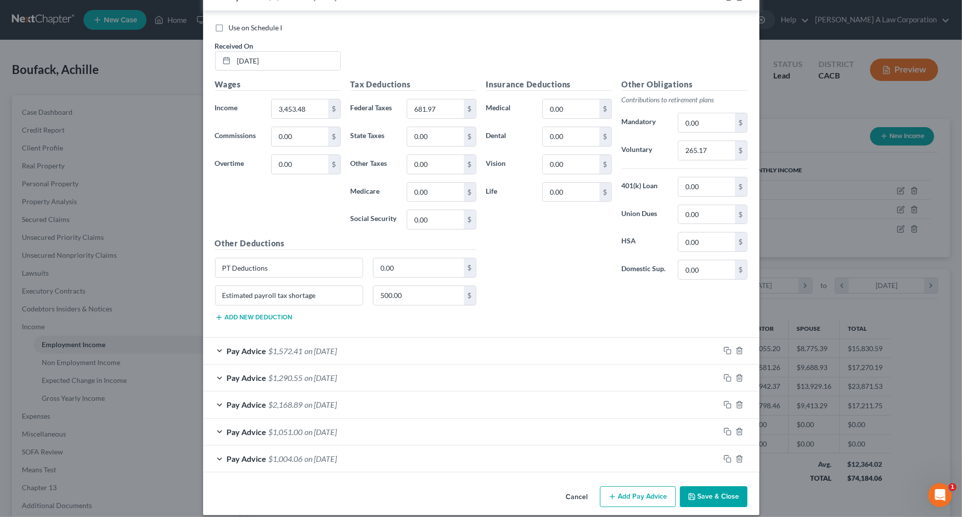
click at [376, 339] on div "Pay Advice $1,572.41 on [DATE]" at bounding box center [461, 351] width 517 height 26
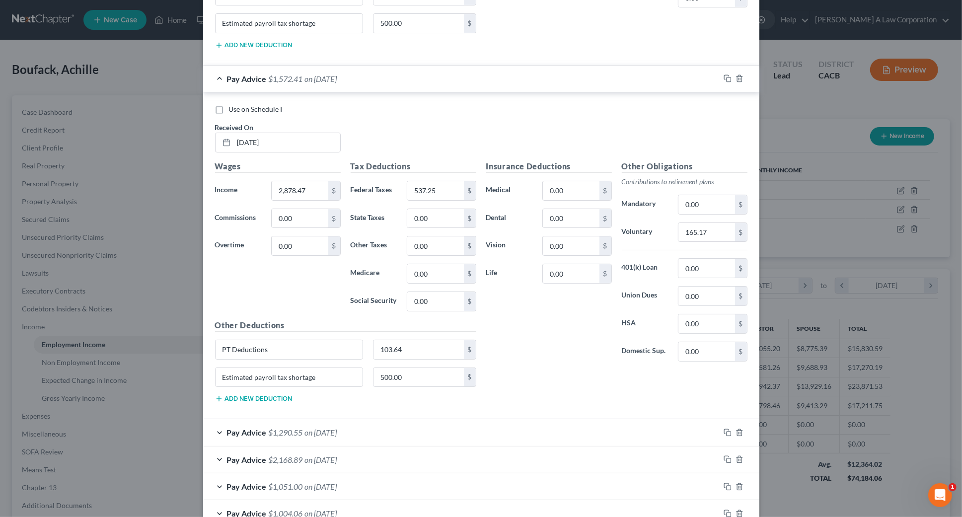
scroll to position [3661, 0]
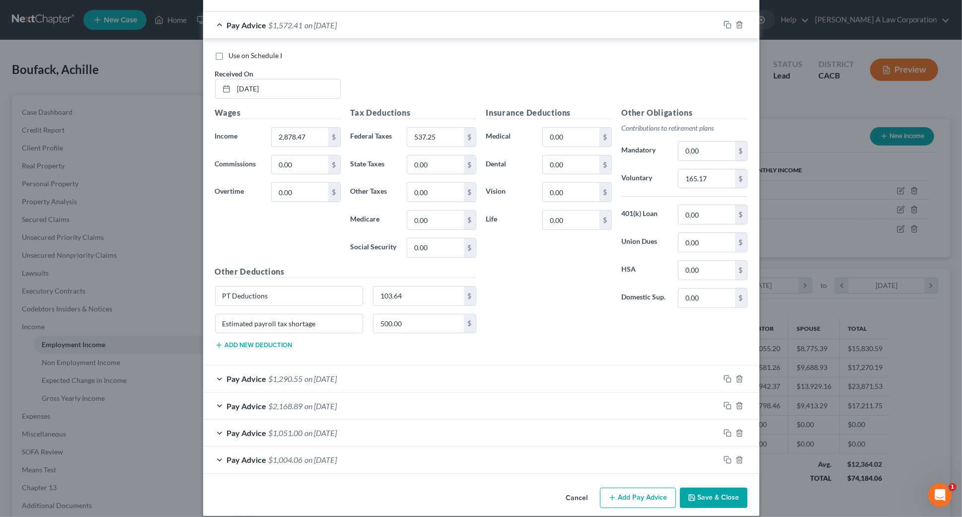
click at [381, 366] on div "Pay Advice $1,290.55 on [DATE]" at bounding box center [461, 379] width 517 height 26
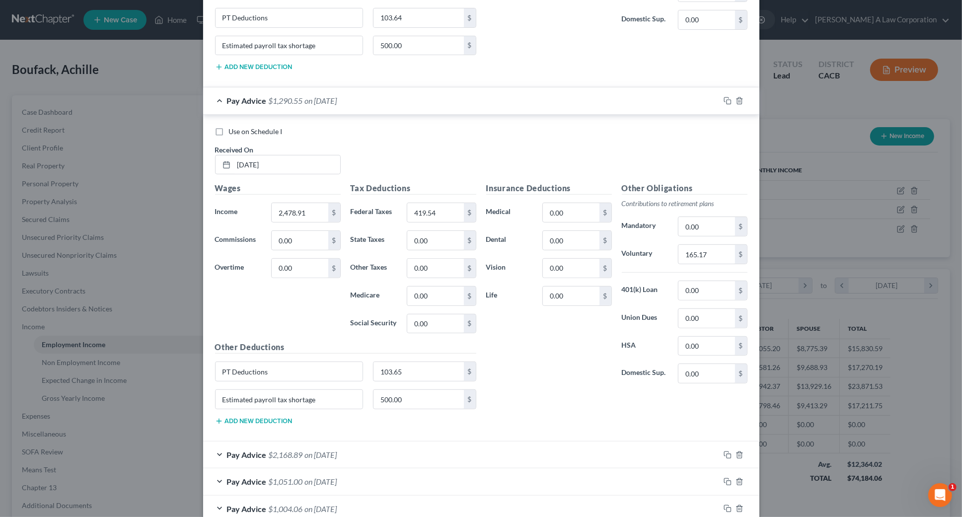
scroll to position [3988, 0]
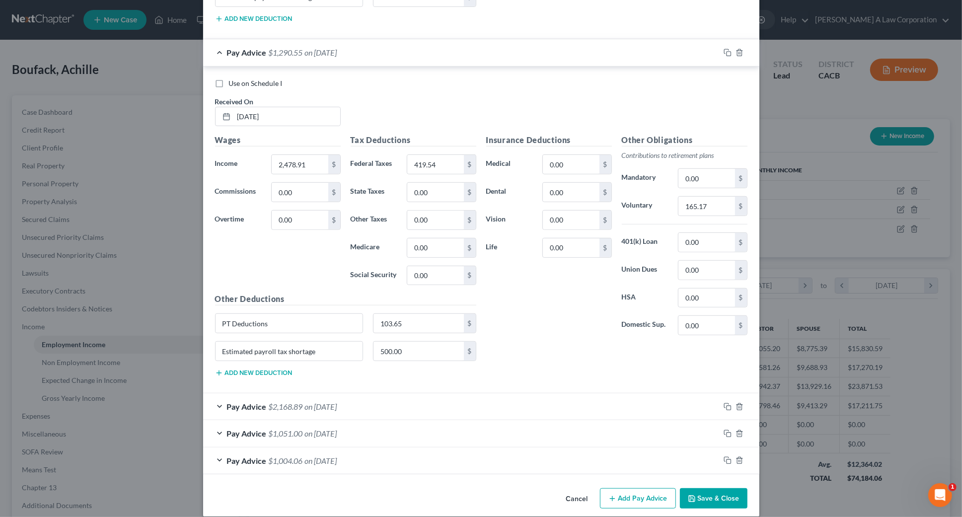
click at [375, 394] on div "Pay Advice $2,168.89 on [DATE]" at bounding box center [461, 406] width 517 height 26
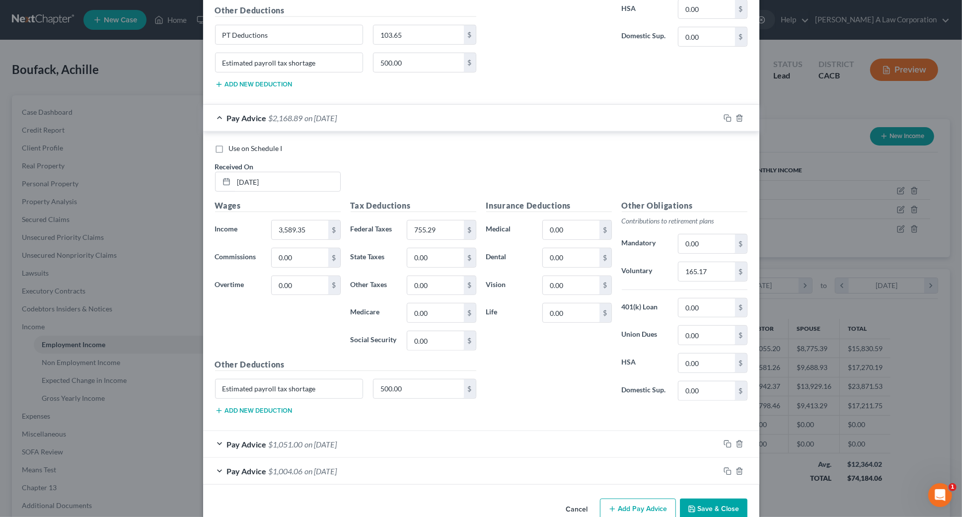
scroll to position [4286, 0]
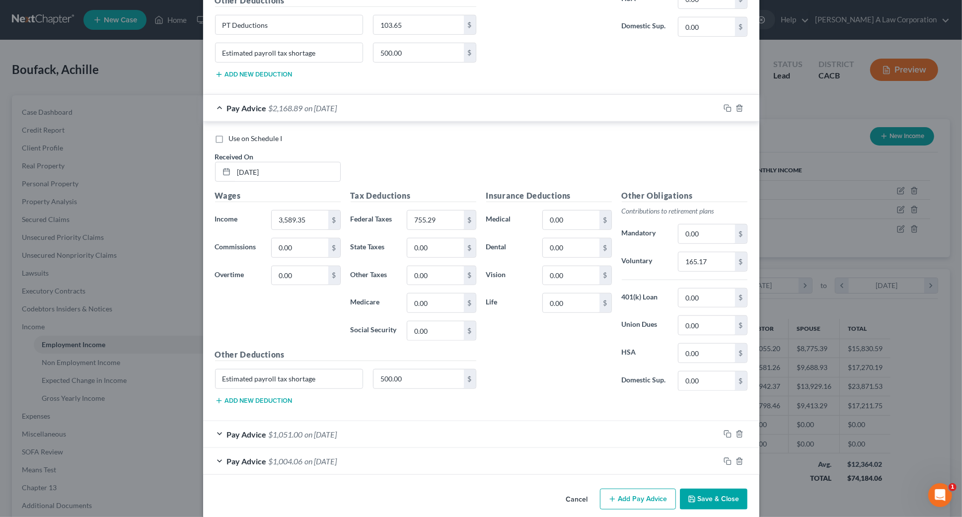
click at [363, 406] on div "Use on Schedule I Received On * [DATE] Wages Income * 3,589.35 $ Commissions 0.…" at bounding box center [481, 271] width 556 height 299
click at [366, 421] on div "Pay Advice $1,051.00 on [DATE]" at bounding box center [461, 434] width 517 height 26
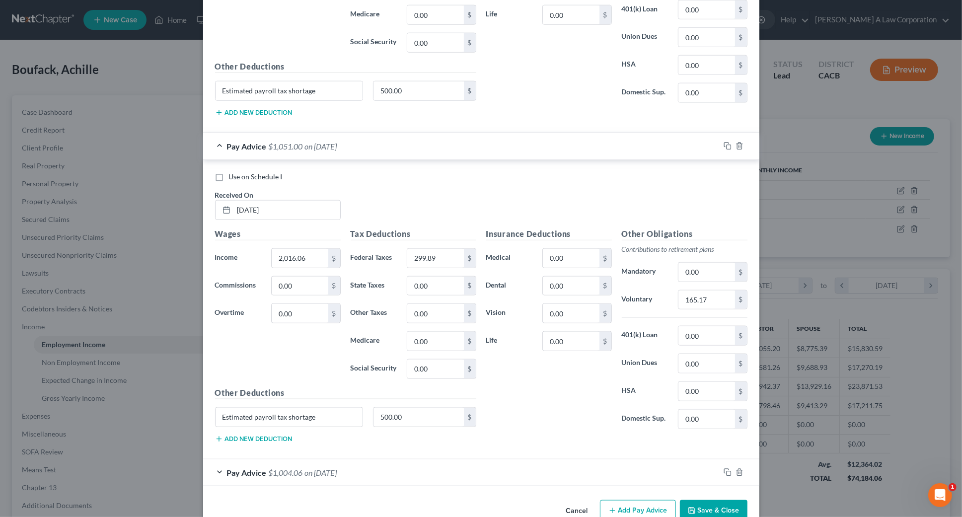
scroll to position [4584, 0]
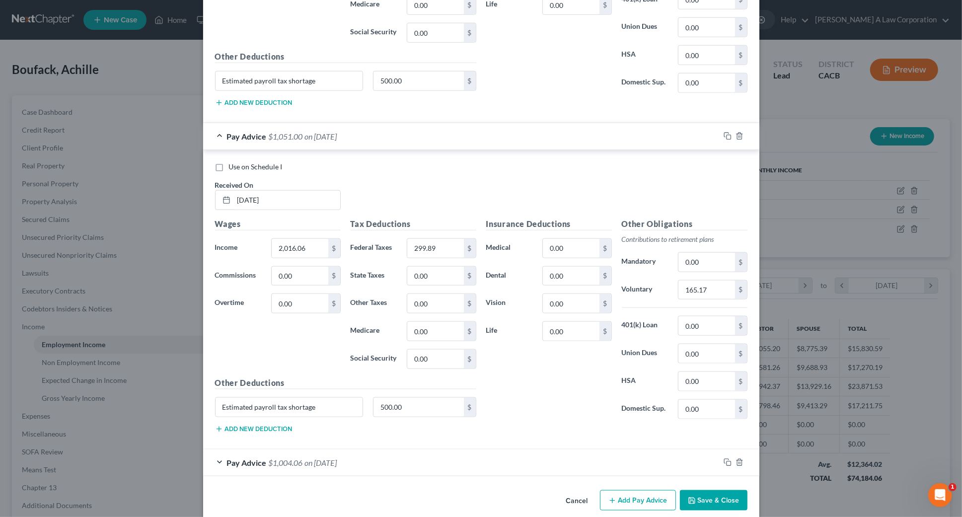
click at [374, 454] on div "Pay Advice $1,004.06 on [DATE]" at bounding box center [461, 462] width 517 height 26
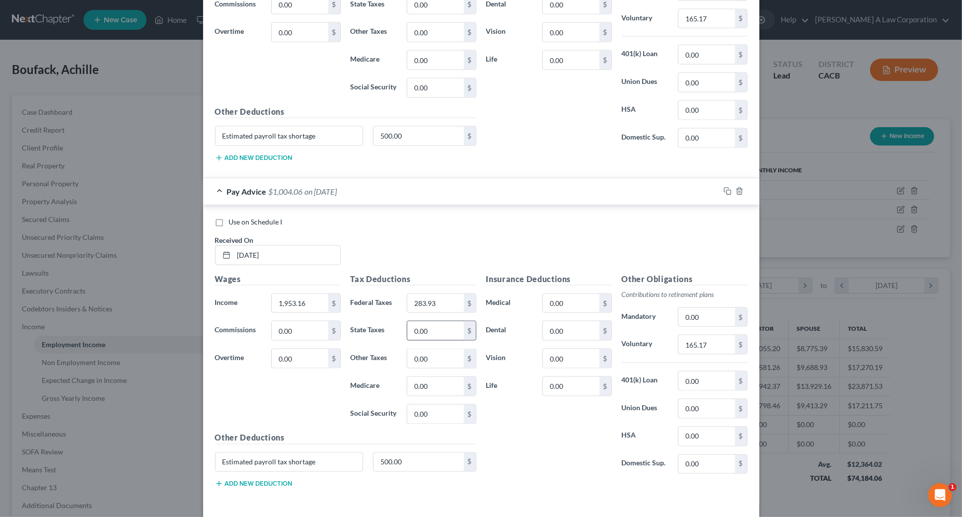
scroll to position [4882, 0]
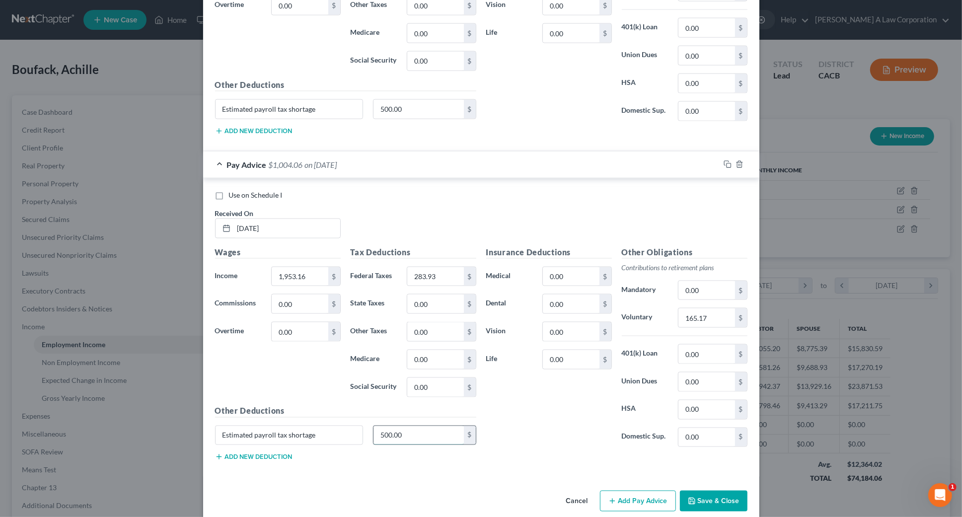
click at [404, 426] on input "500.00" at bounding box center [418, 435] width 90 height 19
click at [389, 100] on input "500.00" at bounding box center [418, 109] width 90 height 19
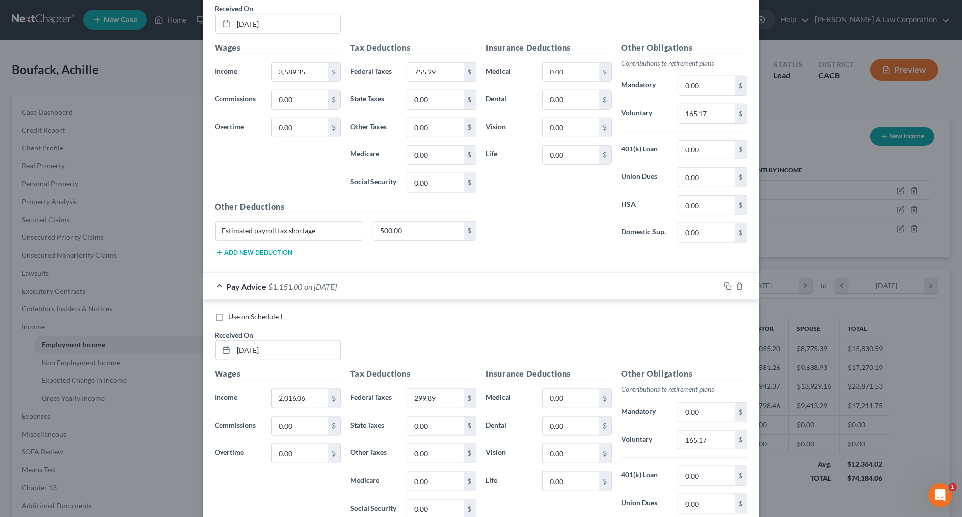
scroll to position [4430, 0]
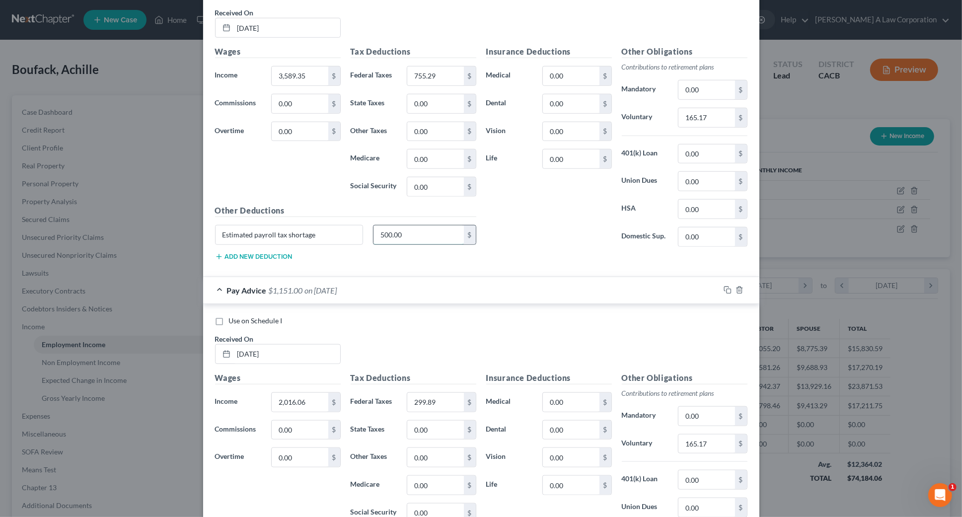
click at [409, 225] on input "500.00" at bounding box center [418, 234] width 90 height 19
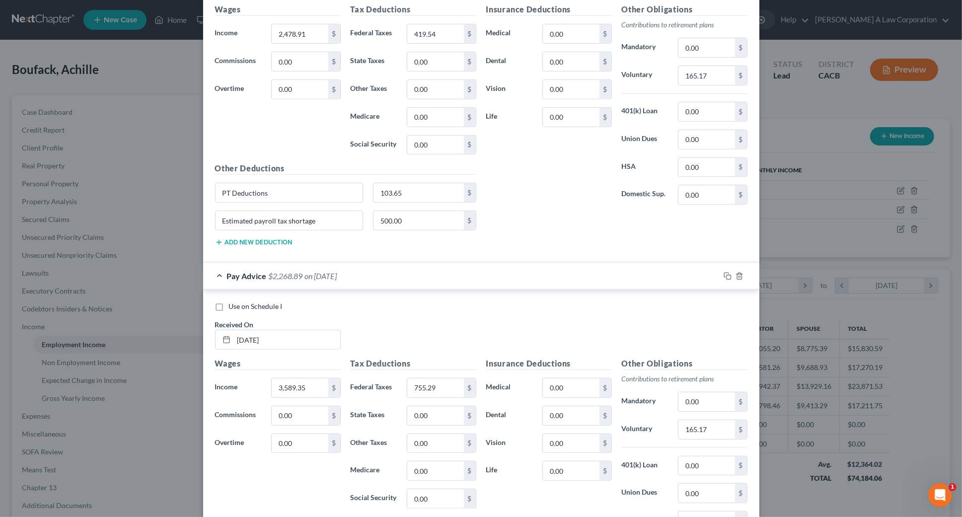
scroll to position [4114, 0]
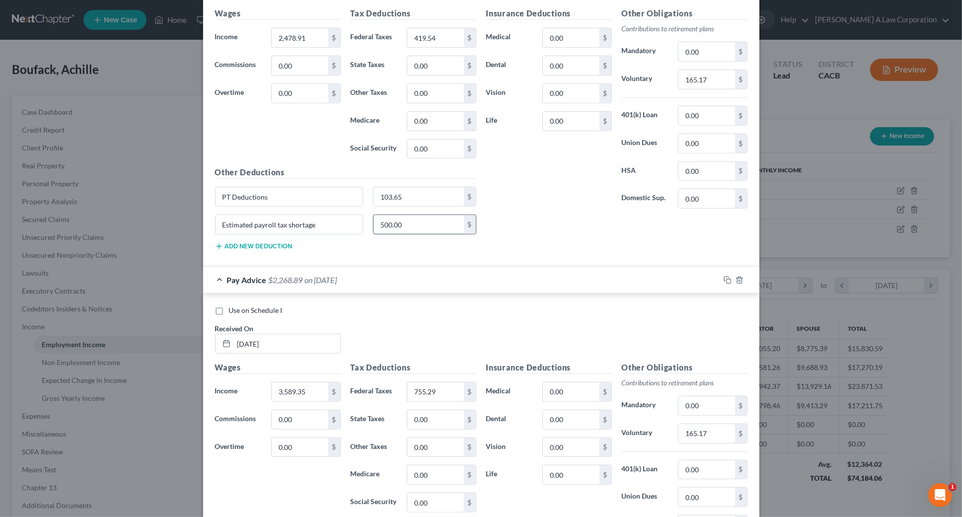
click at [414, 217] on input "500.00" at bounding box center [418, 224] width 90 height 19
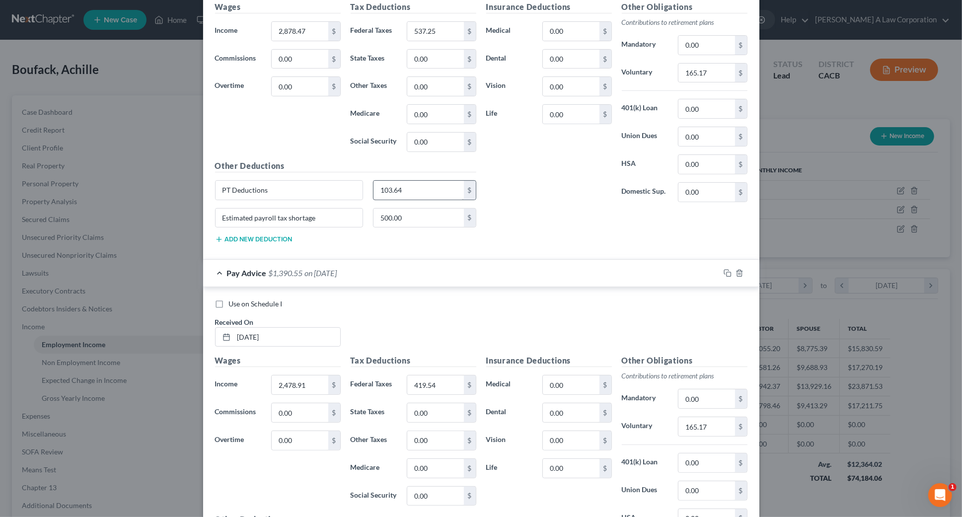
scroll to position [3753, 0]
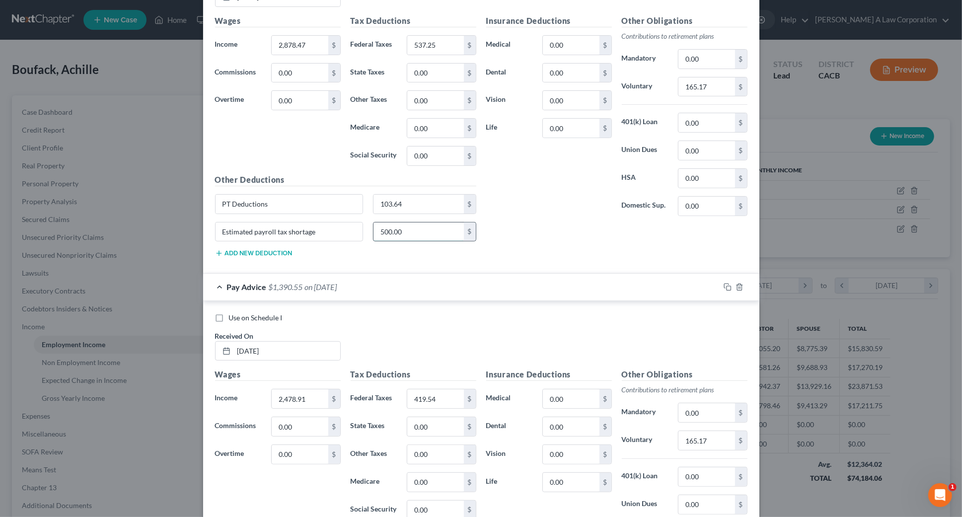
click at [412, 223] on input "500.00" at bounding box center [418, 232] width 90 height 19
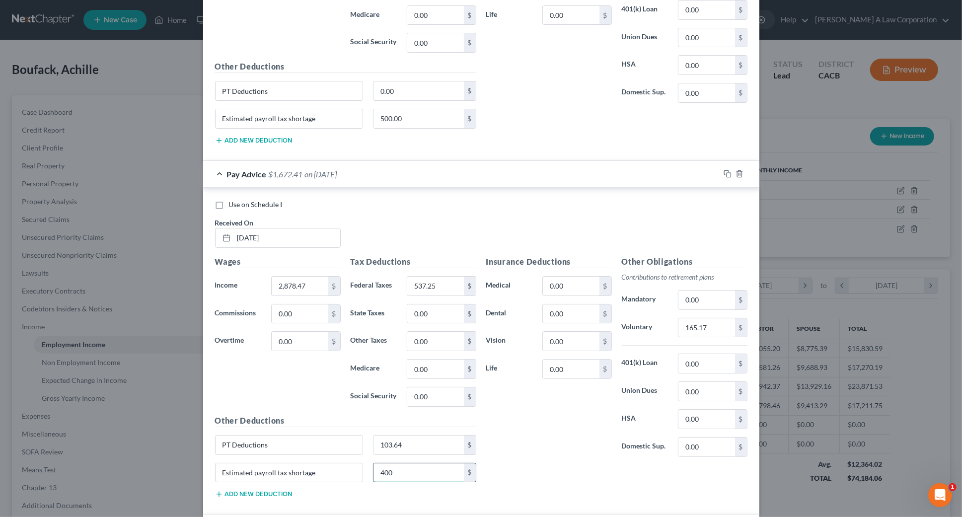
scroll to position [3437, 0]
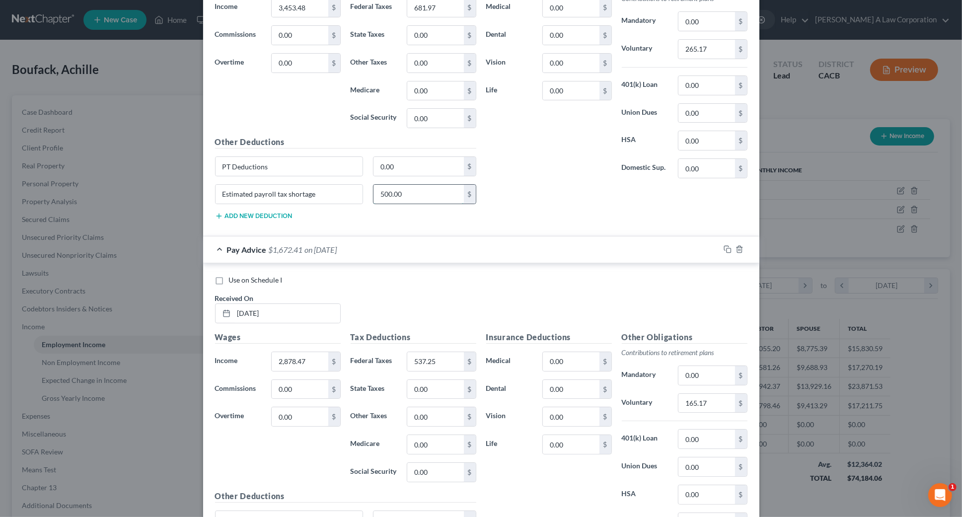
click at [413, 186] on input "500.00" at bounding box center [418, 194] width 90 height 19
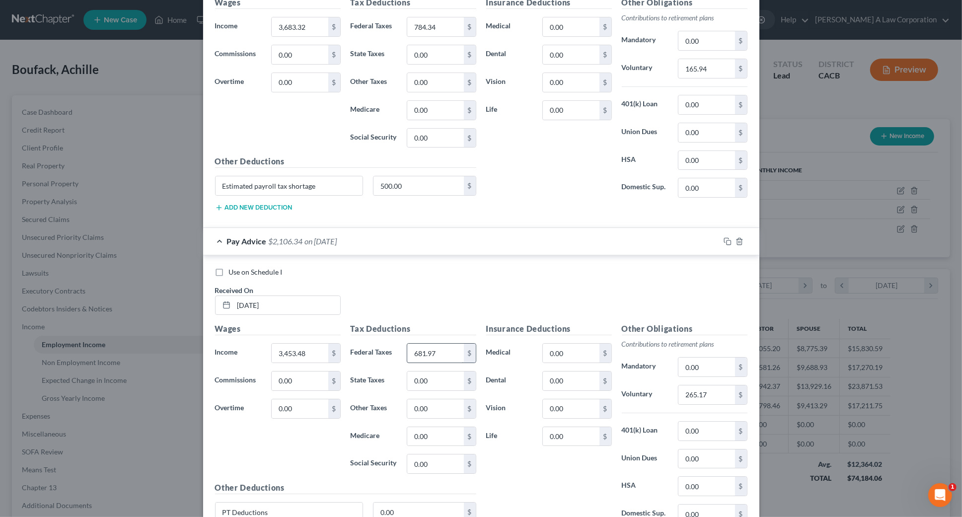
scroll to position [3076, 0]
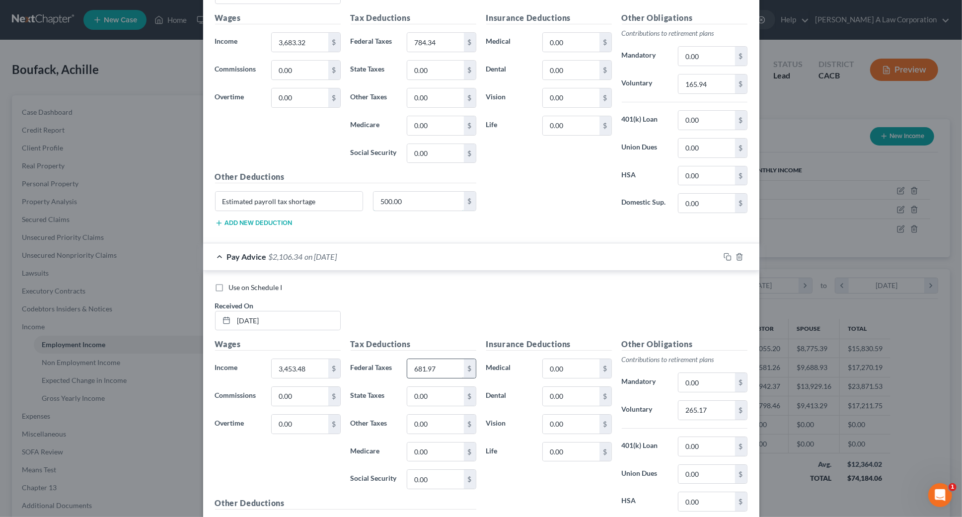
click at [427, 192] on input "500.00" at bounding box center [418, 201] width 90 height 19
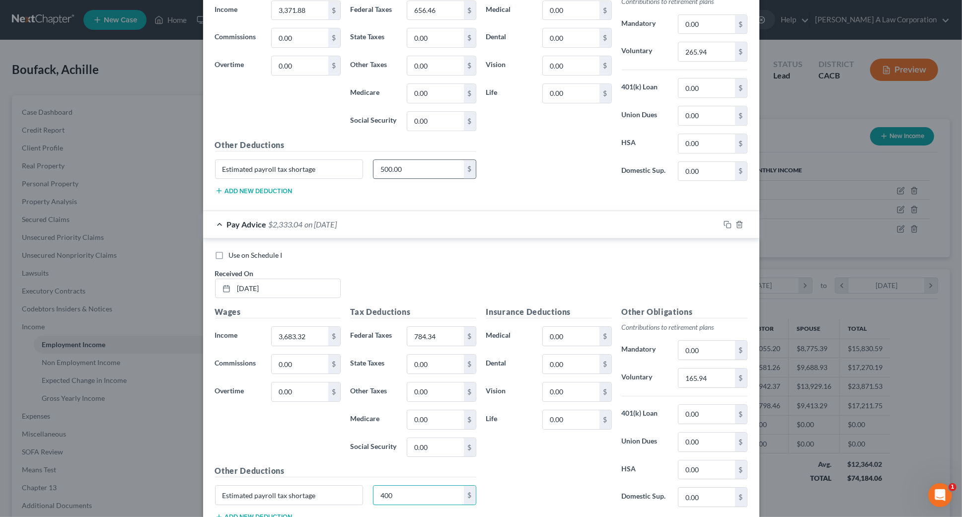
scroll to position [2760, 0]
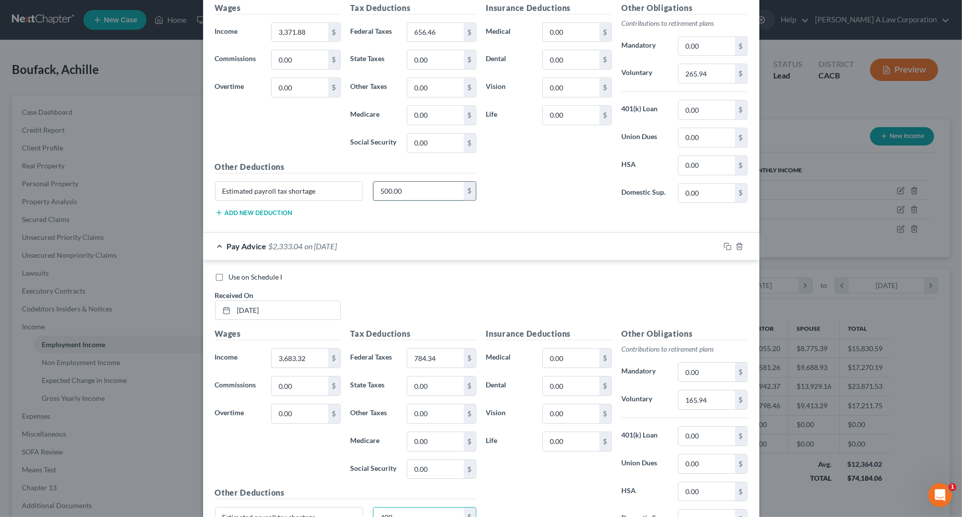
click at [415, 182] on input "500.00" at bounding box center [418, 191] width 90 height 19
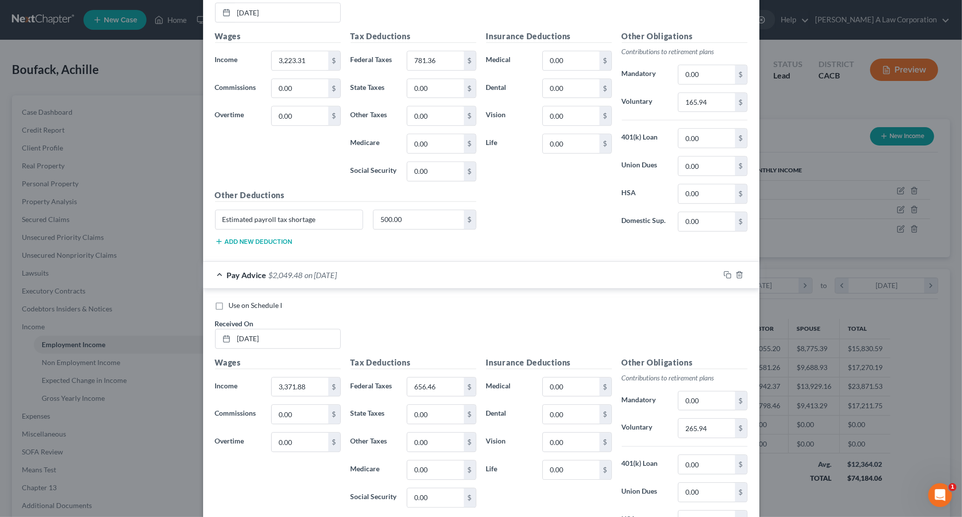
scroll to position [2399, 0]
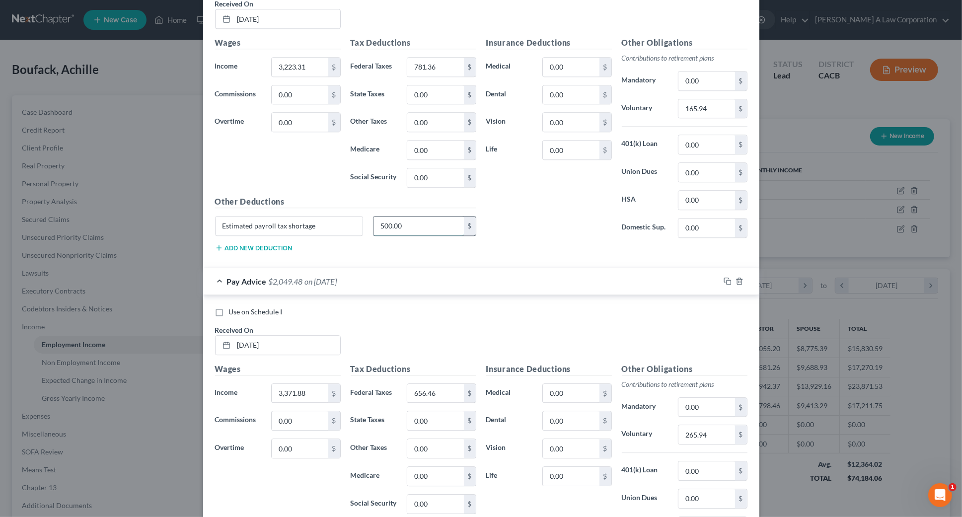
click at [414, 220] on input "500.00" at bounding box center [418, 226] width 90 height 19
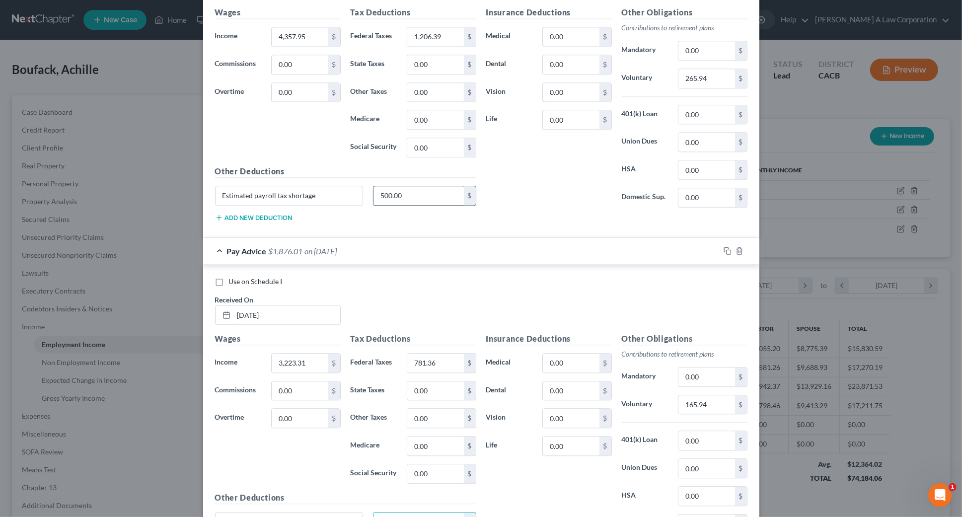
scroll to position [2082, 0]
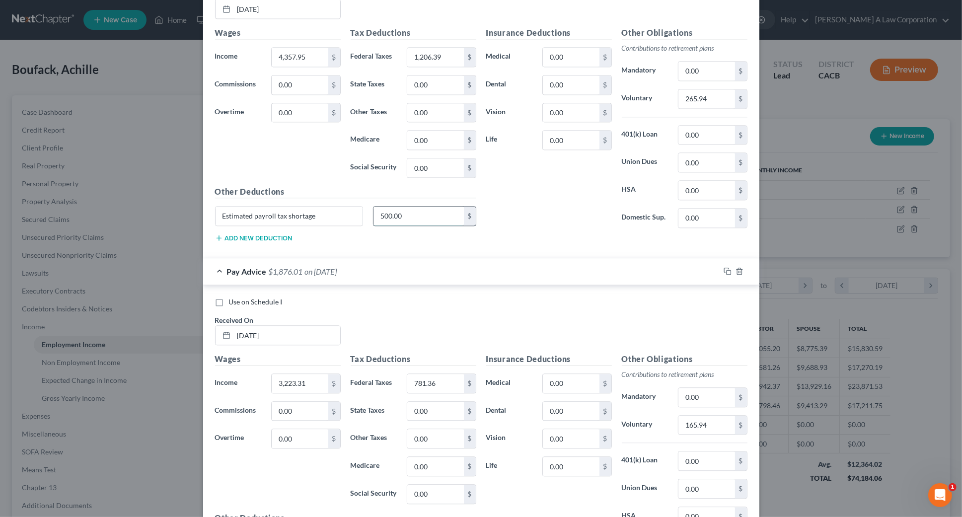
click at [410, 207] on input "500.00" at bounding box center [418, 216] width 90 height 19
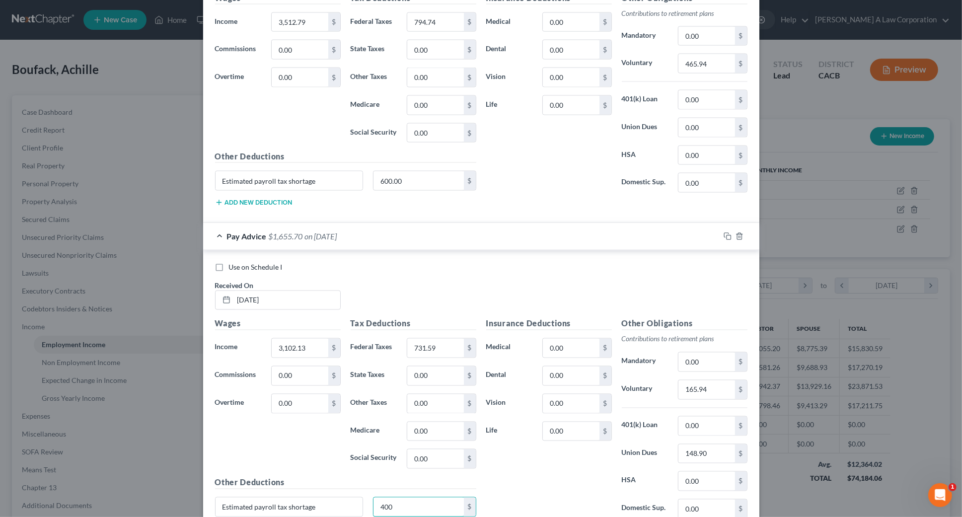
scroll to position [1450, 0]
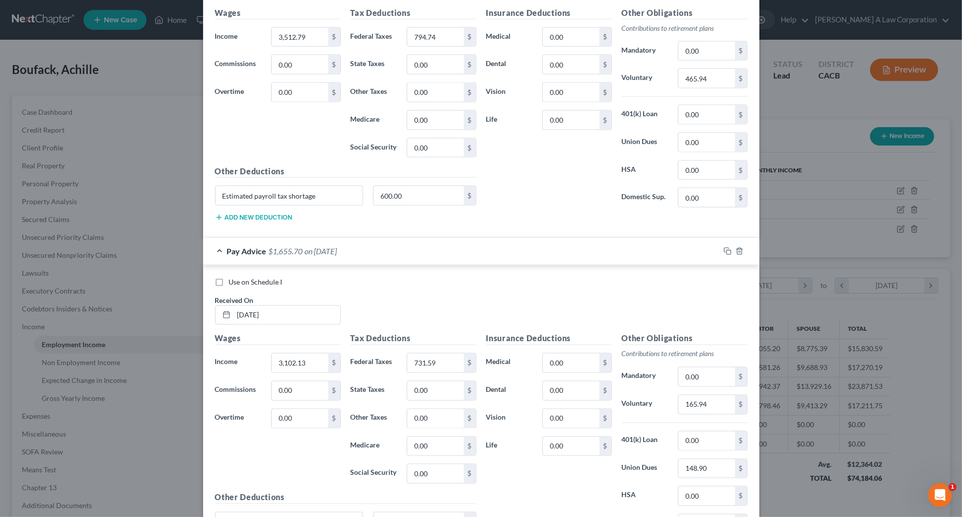
click at [400, 157] on div "Tax Deductions Federal Taxes 794.74 $ State Taxes 0.00 $ Other Taxes 0.00 $ Med…" at bounding box center [414, 86] width 136 height 159
click at [401, 200] on input "600.00" at bounding box center [418, 195] width 90 height 19
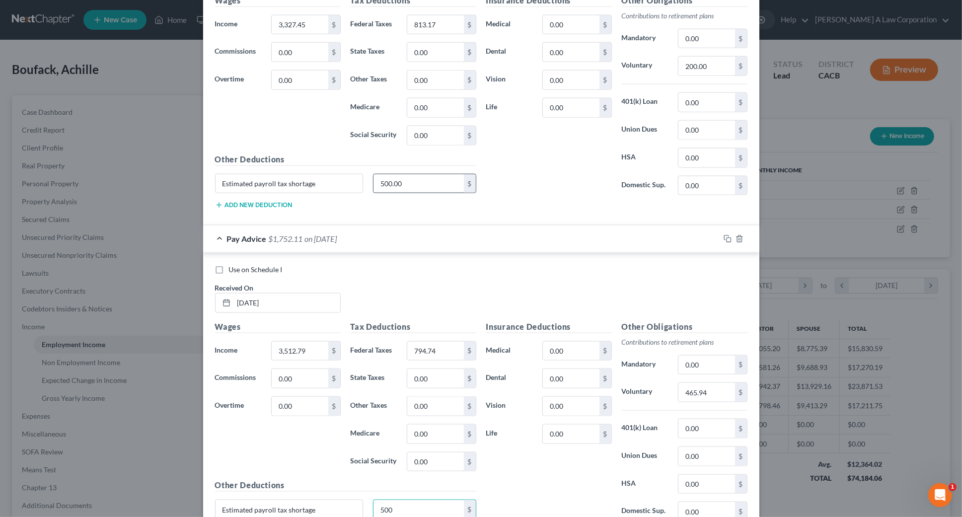
scroll to position [1134, 0]
click at [405, 188] on input "500.00" at bounding box center [418, 185] width 90 height 19
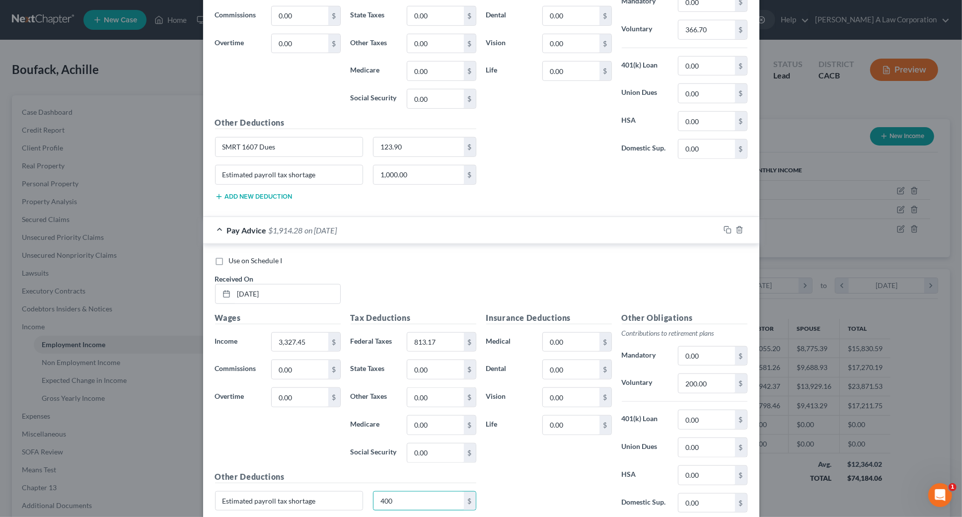
scroll to position [818, 0]
click at [408, 174] on input "1,000.00" at bounding box center [418, 175] width 90 height 19
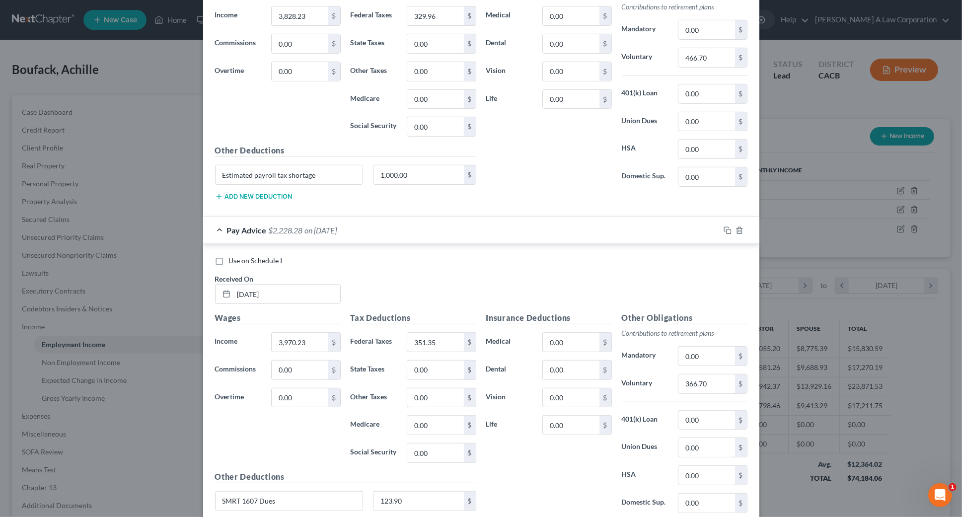
scroll to position [457, 0]
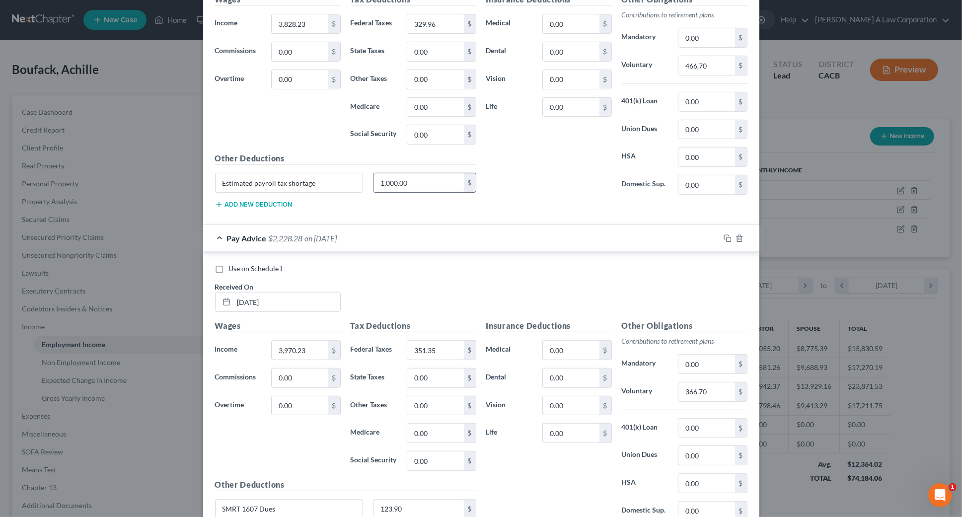
click at [403, 174] on input "1,000.00" at bounding box center [418, 182] width 90 height 19
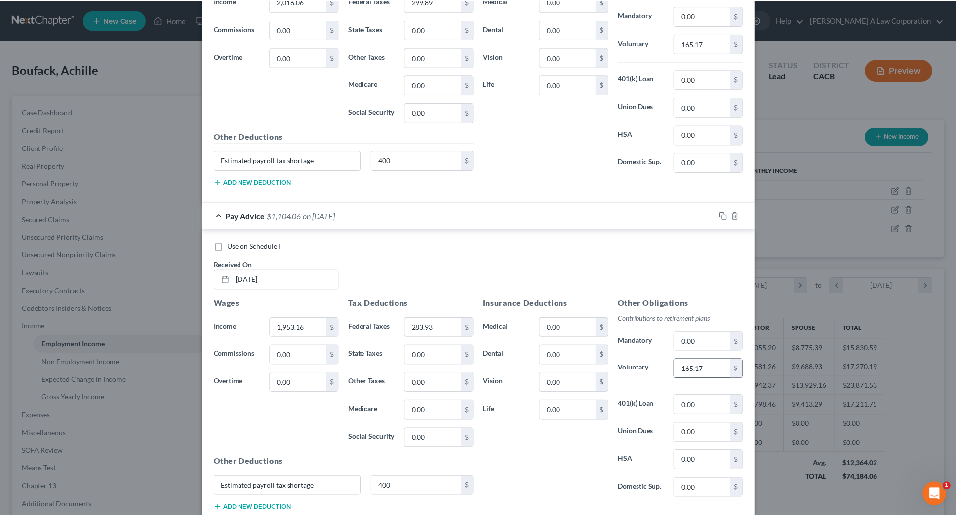
scroll to position [4882, 0]
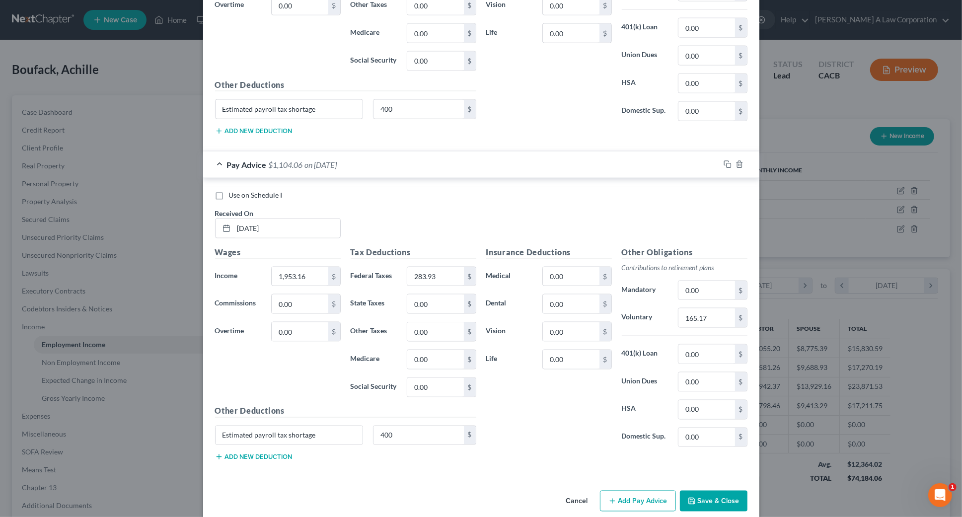
click at [719, 492] on button "Save & Close" at bounding box center [714, 501] width 68 height 21
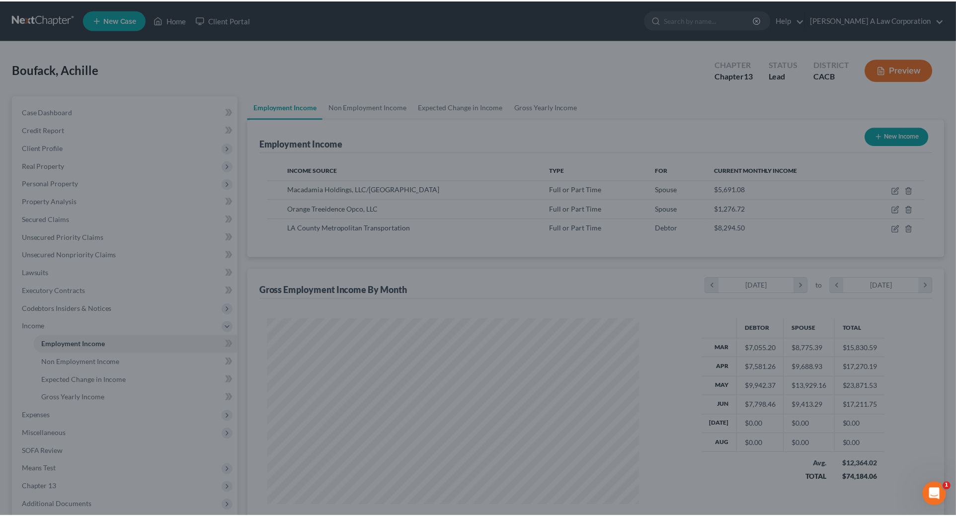
scroll to position [496472, 496265]
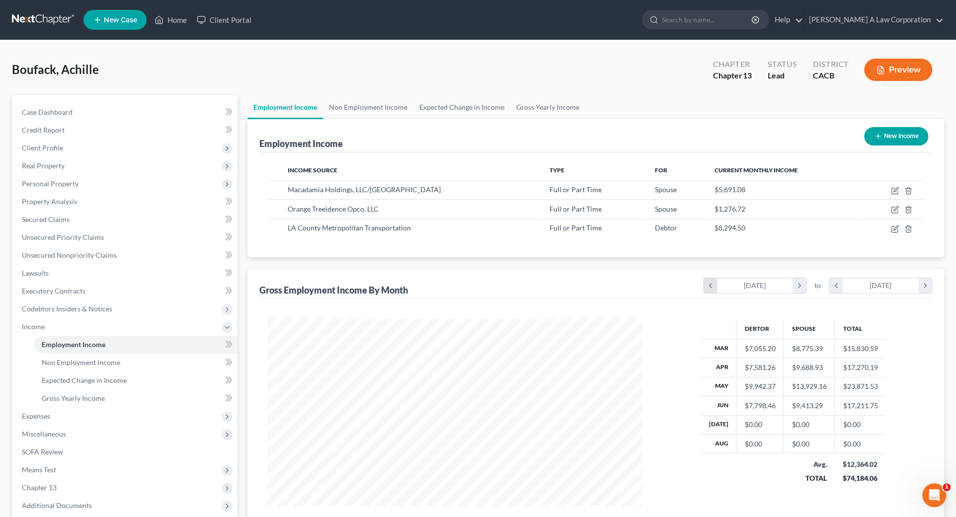
click at [709, 287] on icon "chevron_left" at bounding box center [709, 285] width 13 height 15
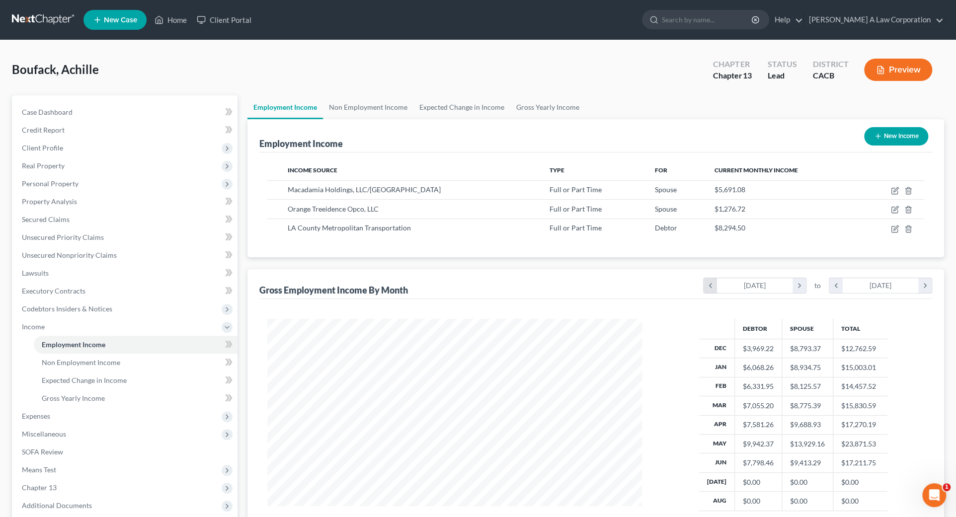
scroll to position [234, 394]
click at [836, 285] on icon "chevron_left" at bounding box center [835, 285] width 13 height 15
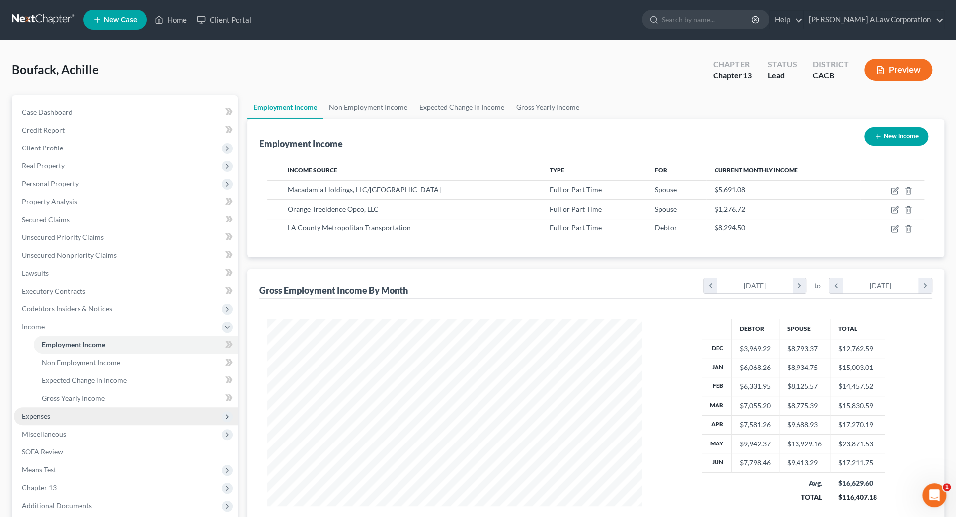
click at [38, 414] on span "Expenses" at bounding box center [36, 416] width 28 height 8
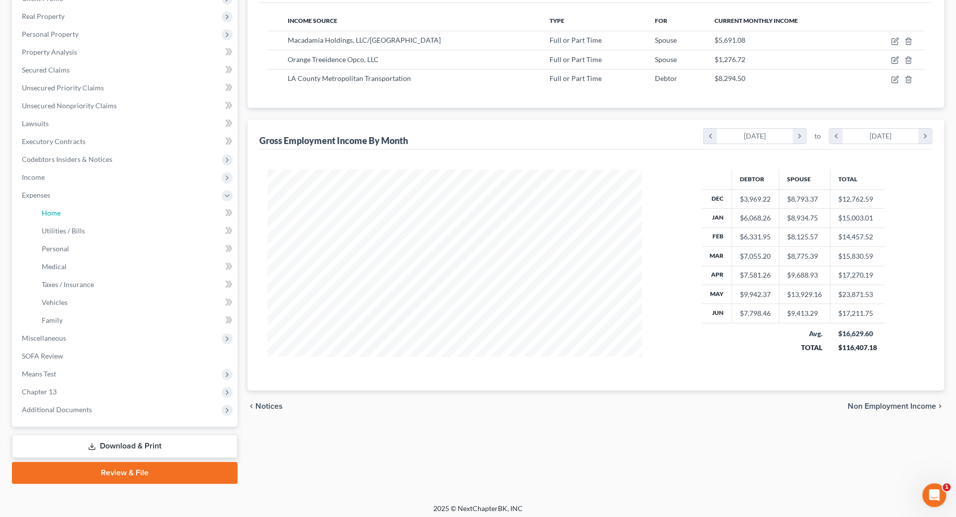
scroll to position [153, 0]
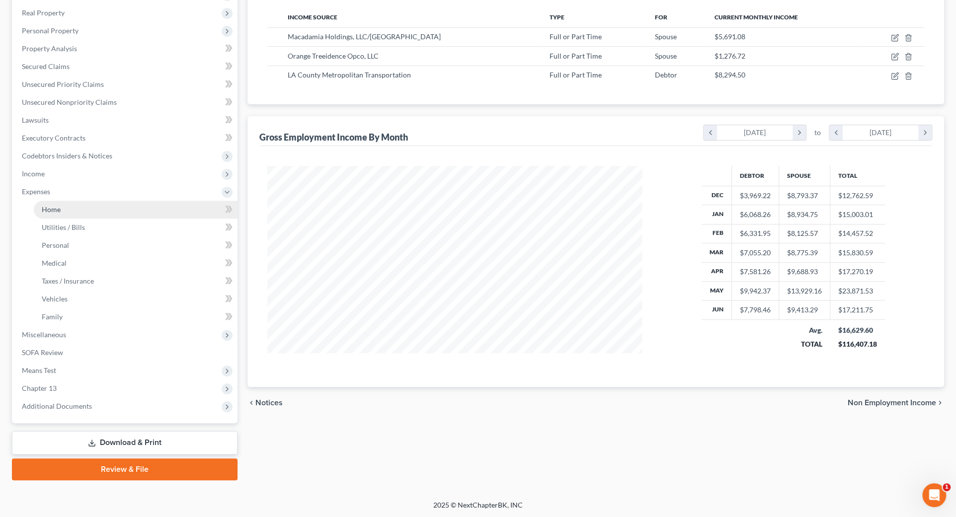
click at [50, 211] on span "Home" at bounding box center [51, 209] width 19 height 8
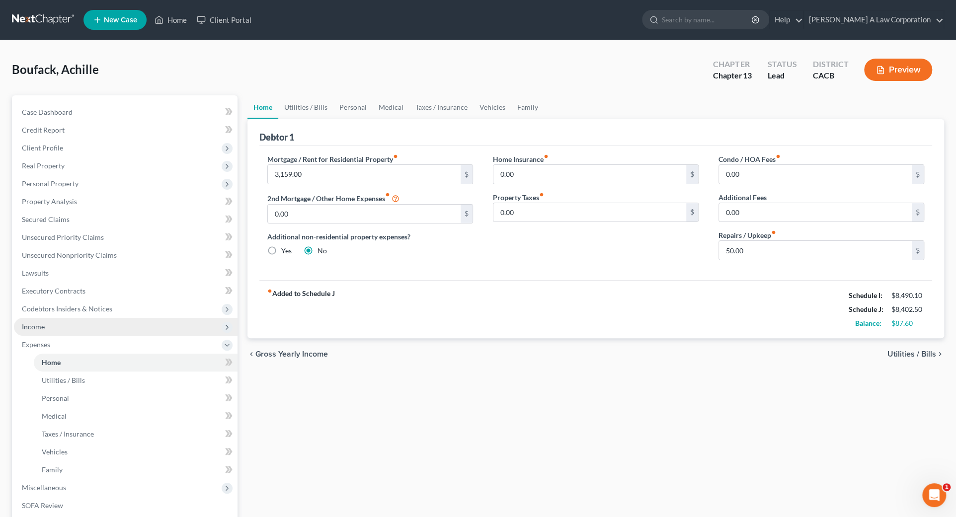
click at [40, 325] on span "Income" at bounding box center [33, 326] width 23 height 8
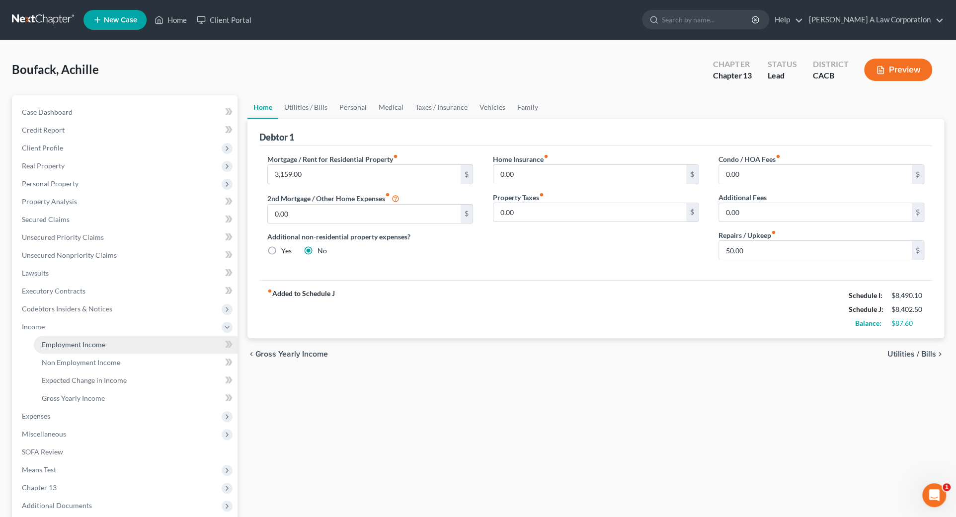
click at [47, 348] on link "Employment Income" at bounding box center [136, 345] width 204 height 18
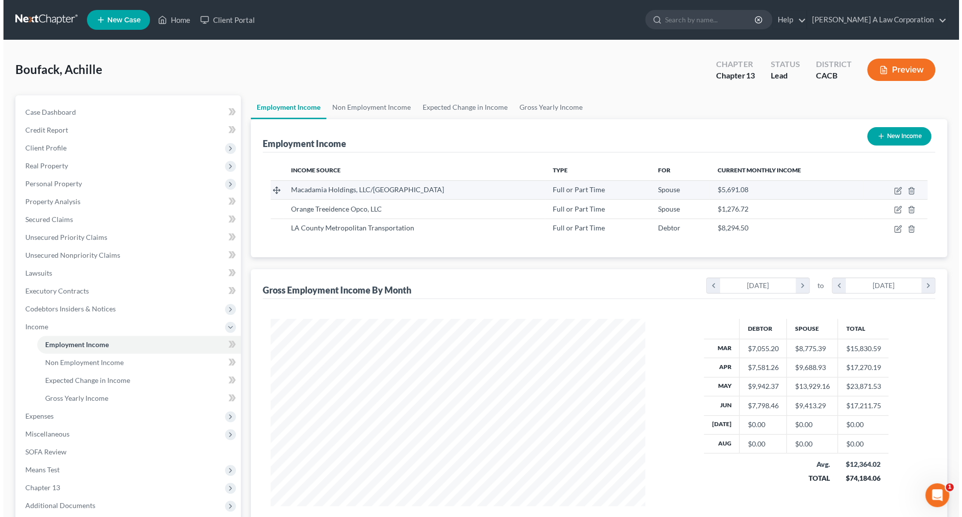
scroll to position [187, 394]
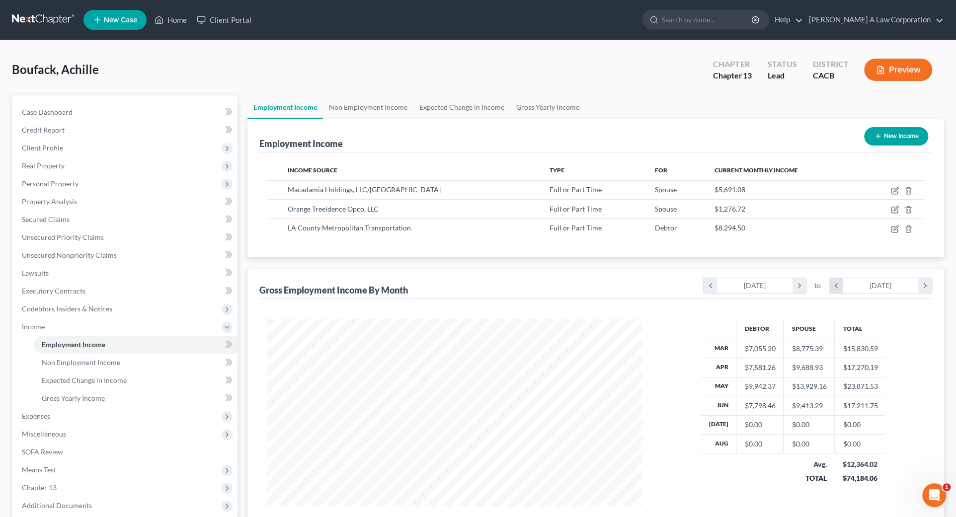
click at [834, 286] on icon "chevron_left" at bounding box center [835, 285] width 13 height 15
click at [705, 287] on icon "chevron_left" at bounding box center [709, 285] width 13 height 15
click at [706, 287] on icon "chevron_left" at bounding box center [709, 285] width 13 height 15
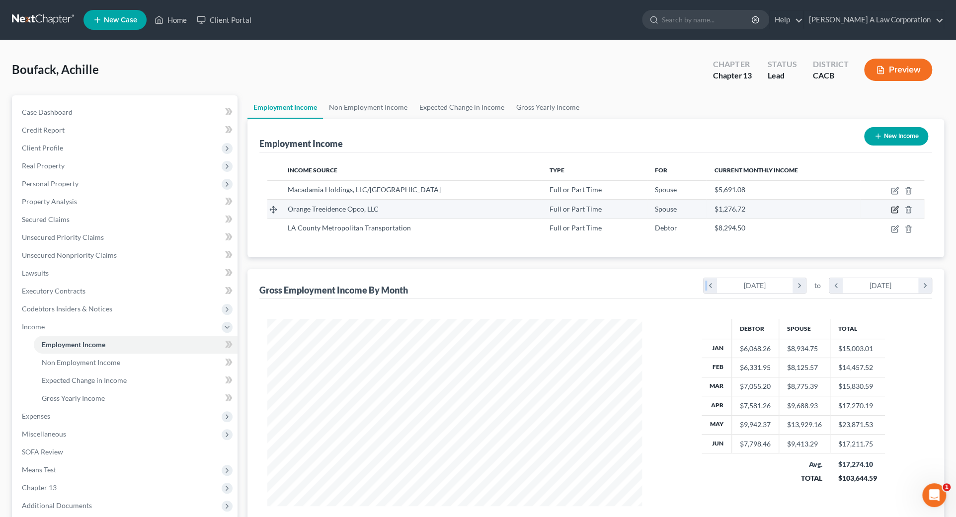
click at [894, 209] on icon "button" at bounding box center [895, 209] width 4 height 4
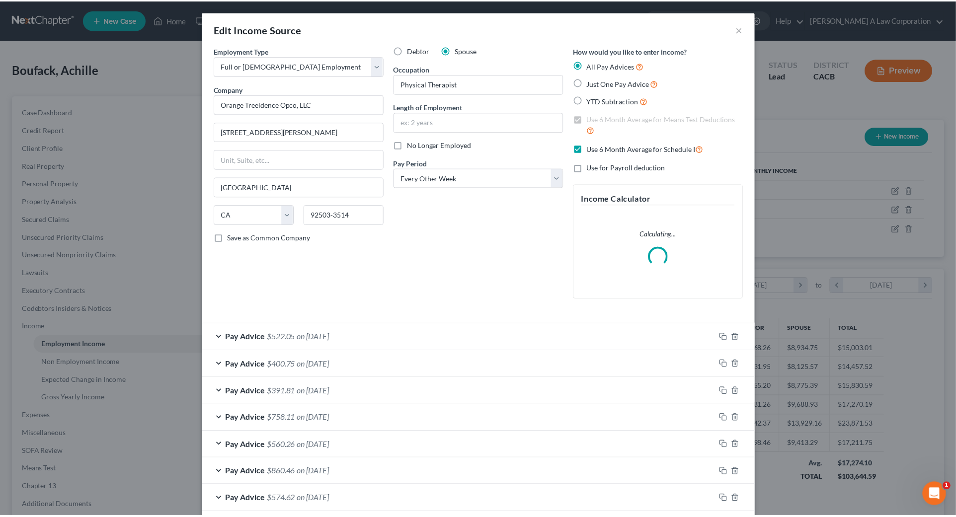
scroll to position [189, 397]
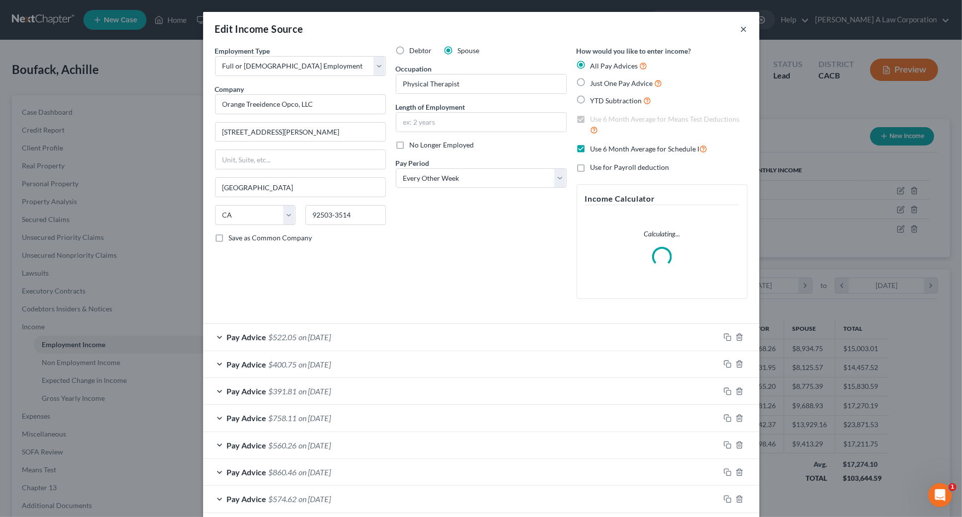
click at [741, 27] on button "×" at bounding box center [744, 29] width 7 height 12
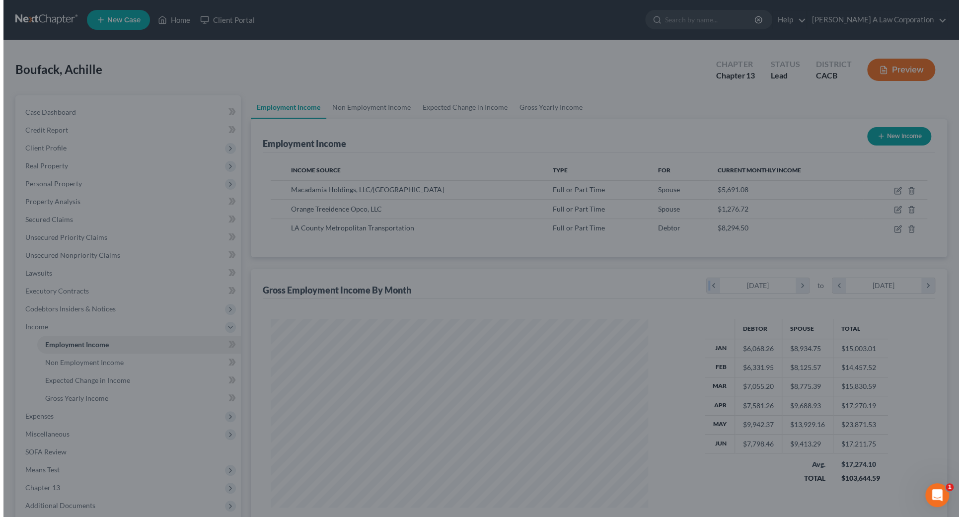
scroll to position [496472, 496265]
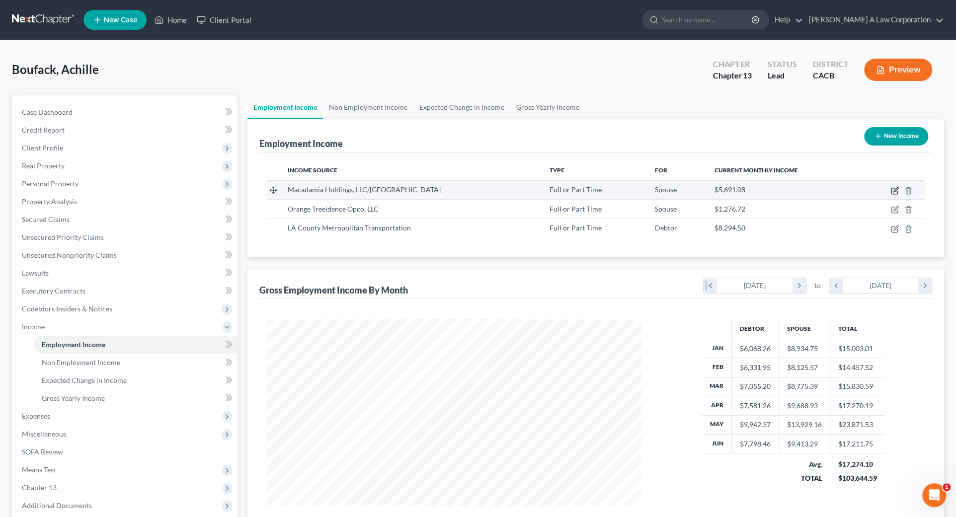
click at [894, 188] on icon "button" at bounding box center [895, 189] width 4 height 4
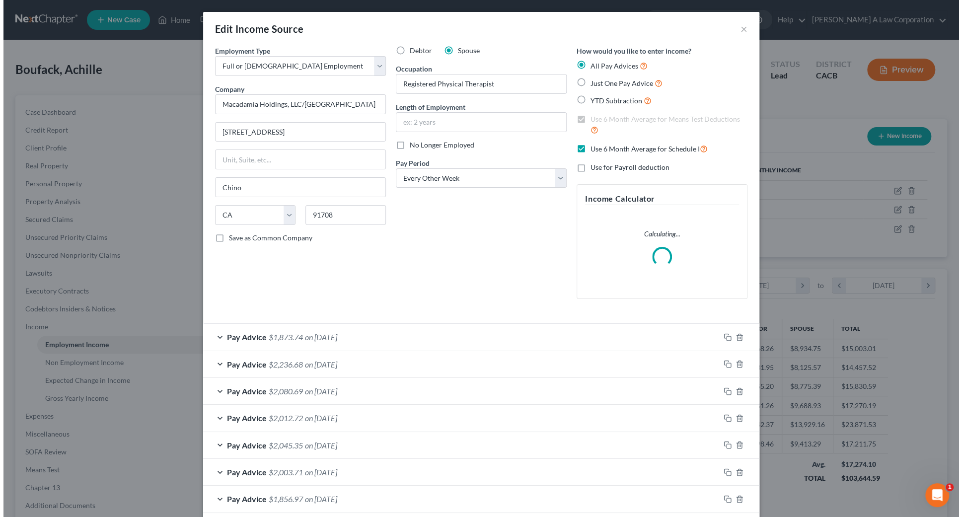
scroll to position [189, 397]
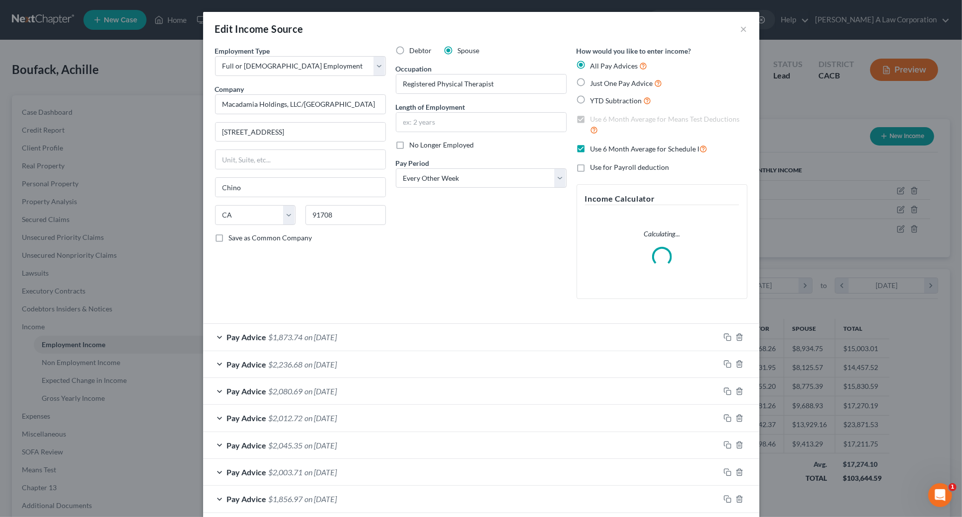
click at [395, 337] on div "Pay Advice $1,873.74 on [DATE]" at bounding box center [461, 337] width 517 height 26
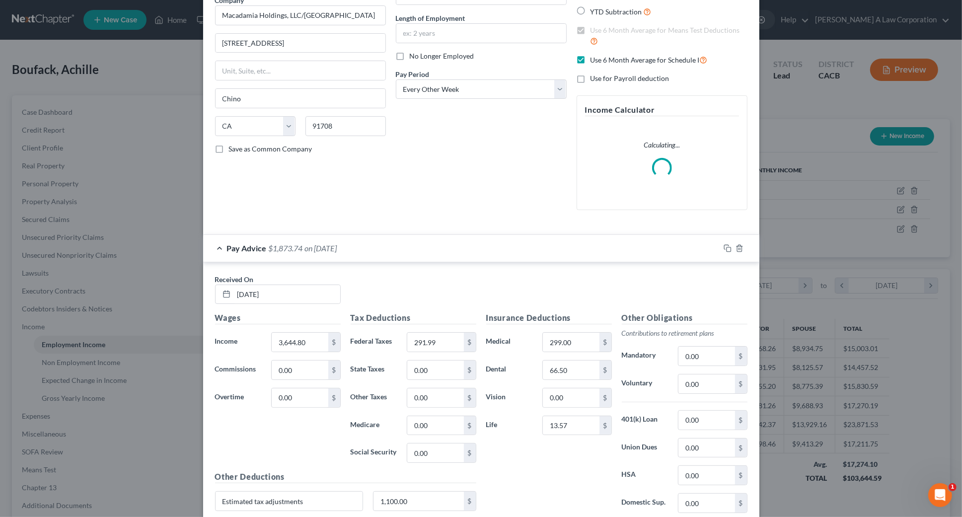
scroll to position [225, 0]
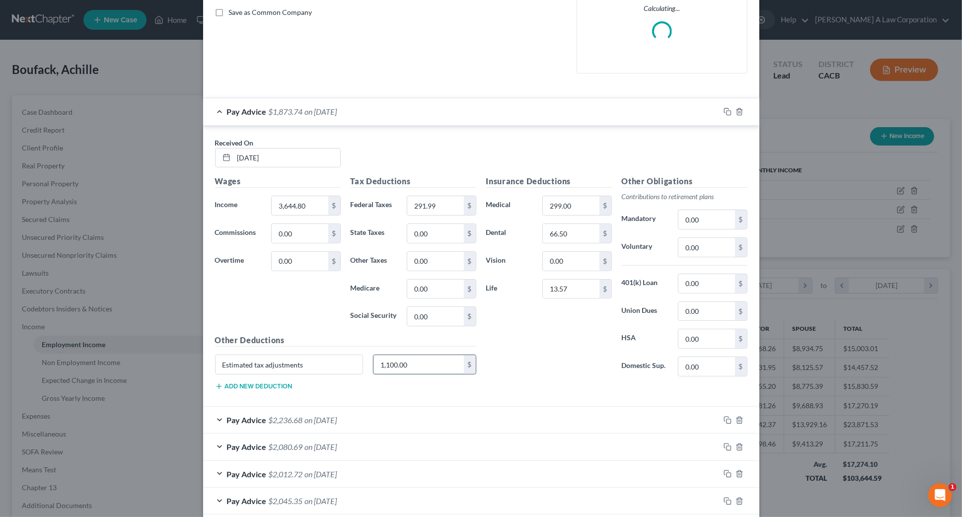
click at [418, 362] on input "1,100.00" at bounding box center [418, 364] width 90 height 19
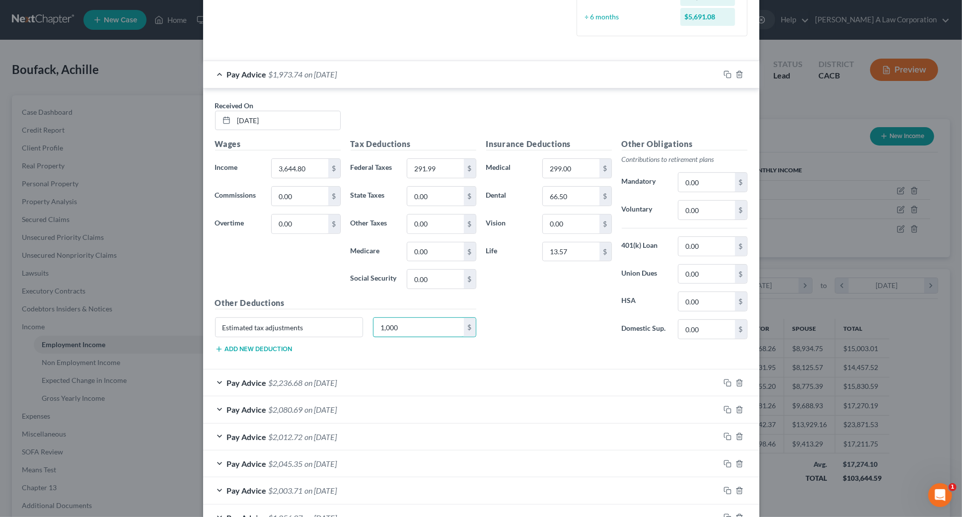
scroll to position [406, 0]
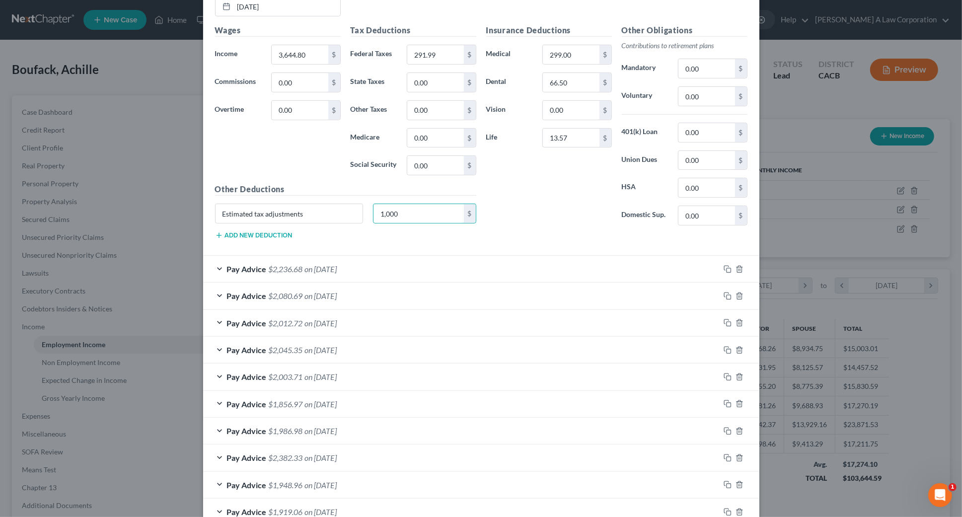
click at [401, 272] on div "Pay Advice $2,236.68 on [DATE]" at bounding box center [461, 269] width 517 height 26
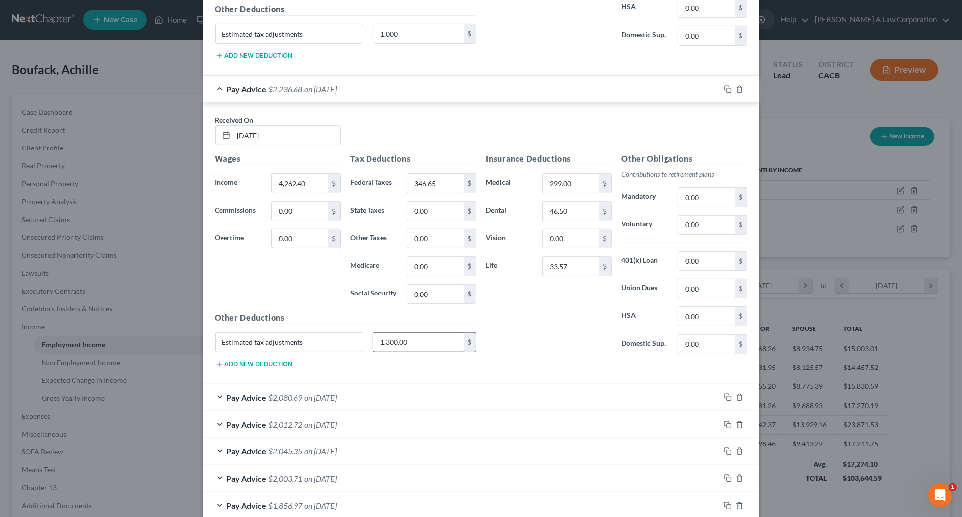
scroll to position [587, 0]
click at [411, 339] on input "1,300.00" at bounding box center [418, 341] width 90 height 19
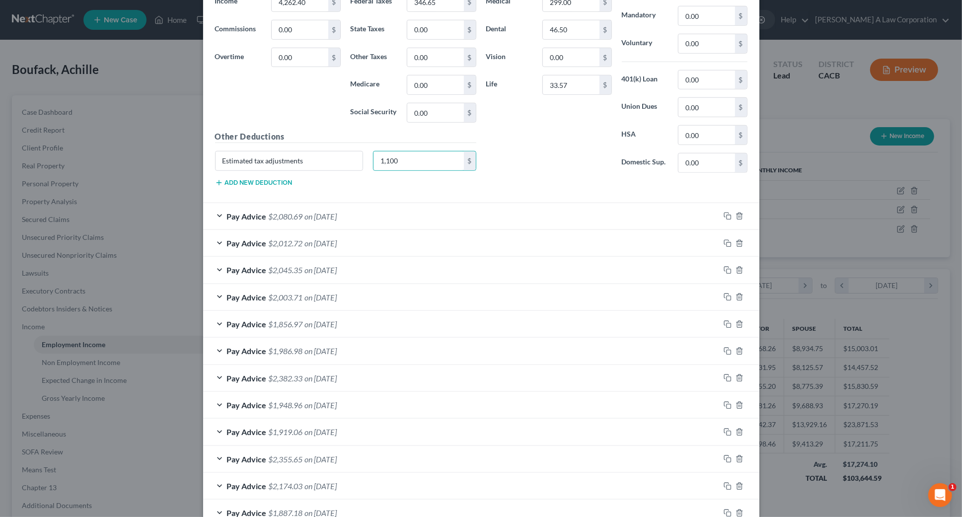
click at [392, 215] on div "Pay Advice $2,080.69 on [DATE]" at bounding box center [461, 216] width 517 height 26
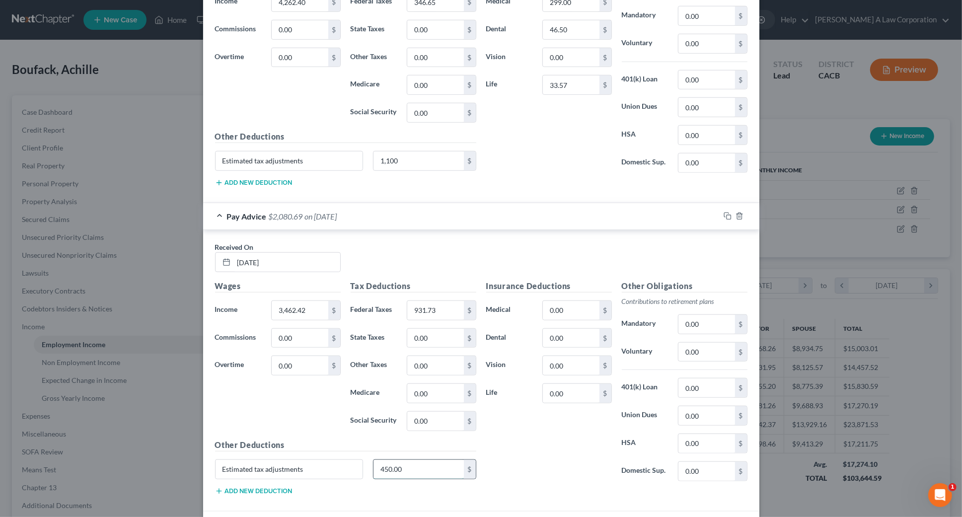
click at [417, 467] on input "450.00" at bounding box center [418, 469] width 90 height 19
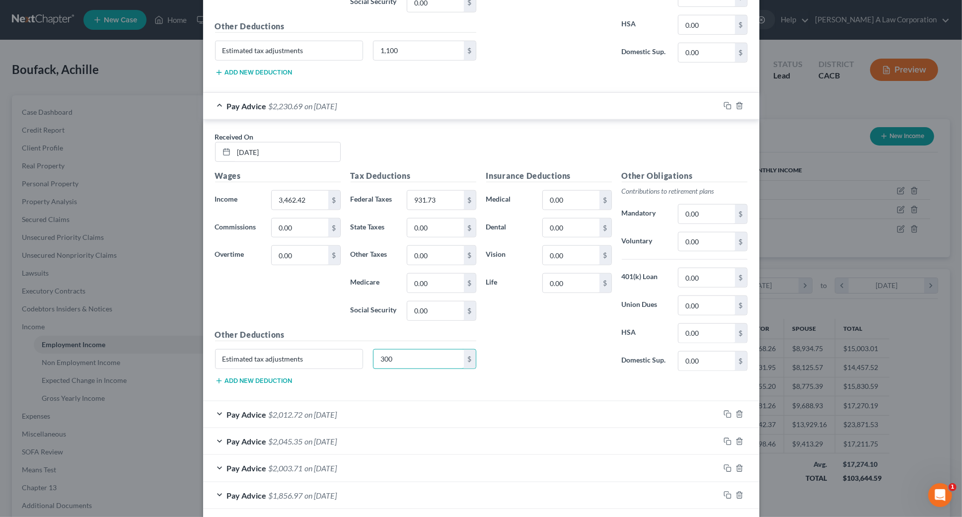
scroll to position [903, 0]
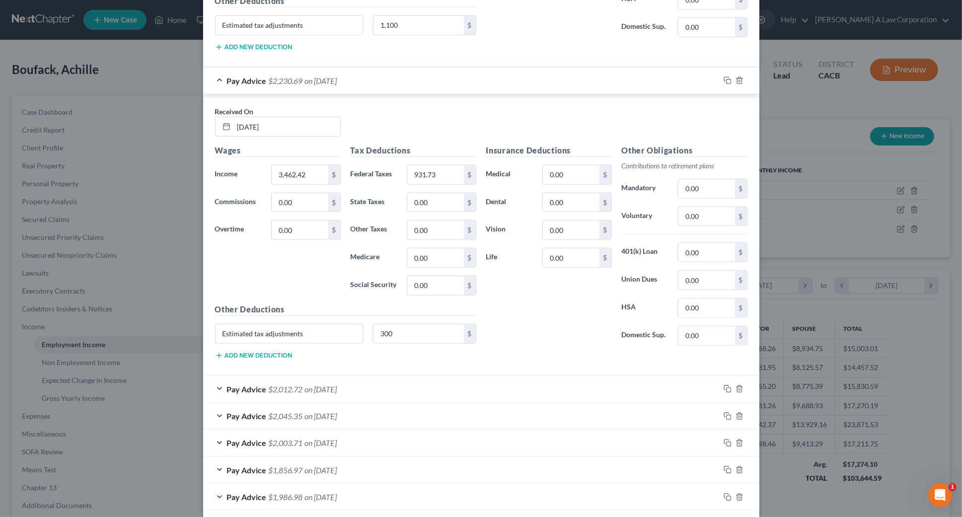
click at [402, 382] on div "Pay Advice $2,012.72 on [DATE]" at bounding box center [461, 389] width 517 height 26
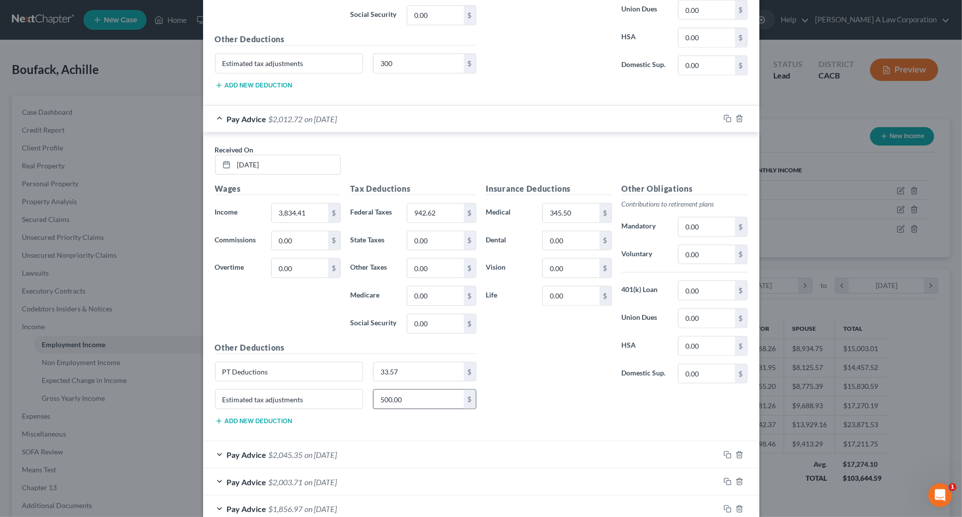
scroll to position [1174, 0]
click at [402, 397] on input "500.00" at bounding box center [418, 398] width 90 height 19
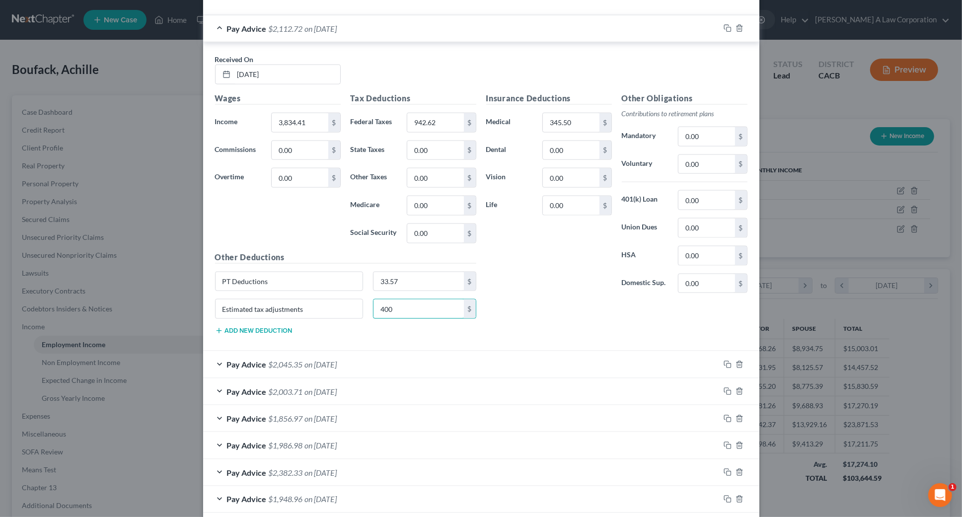
scroll to position [1264, 0]
click at [403, 358] on div "Pay Advice $2,045.35 on [DATE]" at bounding box center [461, 364] width 517 height 26
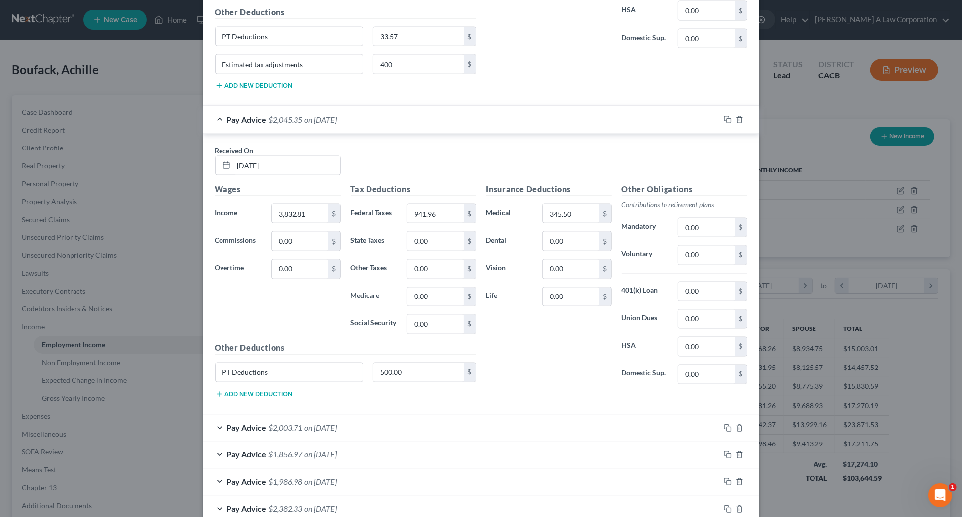
scroll to position [1535, 0]
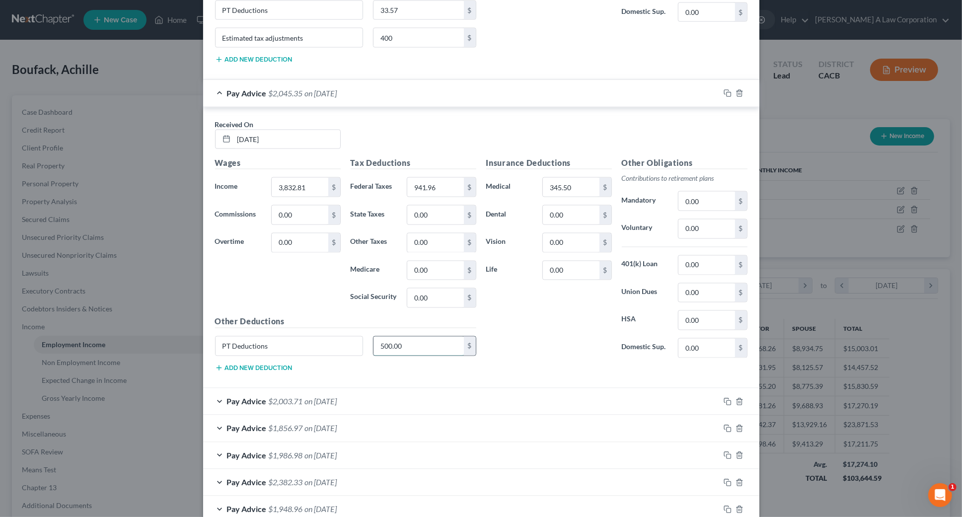
click at [412, 338] on input "500.00" at bounding box center [418, 346] width 90 height 19
click at [392, 30] on input "400" at bounding box center [418, 37] width 90 height 19
drag, startPoint x: 422, startPoint y: 80, endPoint x: 478, endPoint y: 93, distance: 57.0
click at [423, 80] on div "Pay Advice $2,045.35 on [DATE]" at bounding box center [461, 93] width 517 height 26
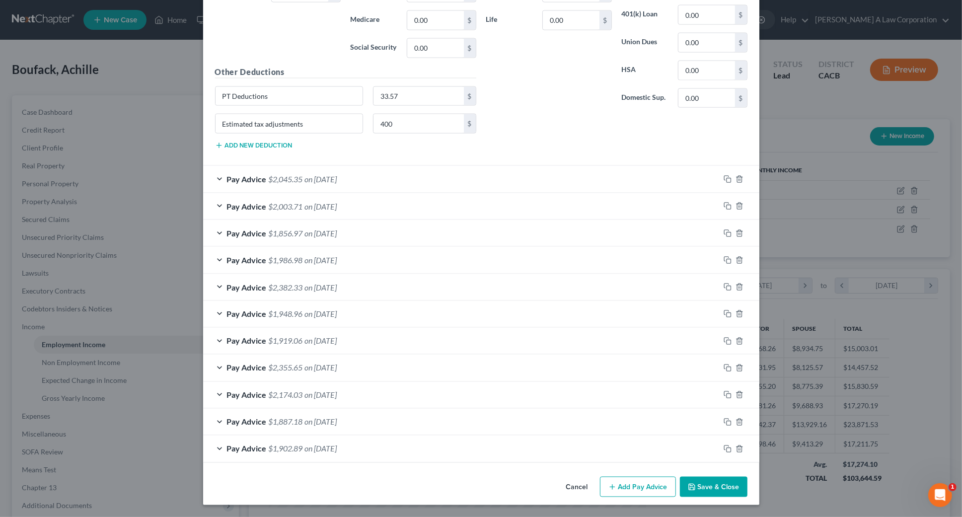
scroll to position [1444, 0]
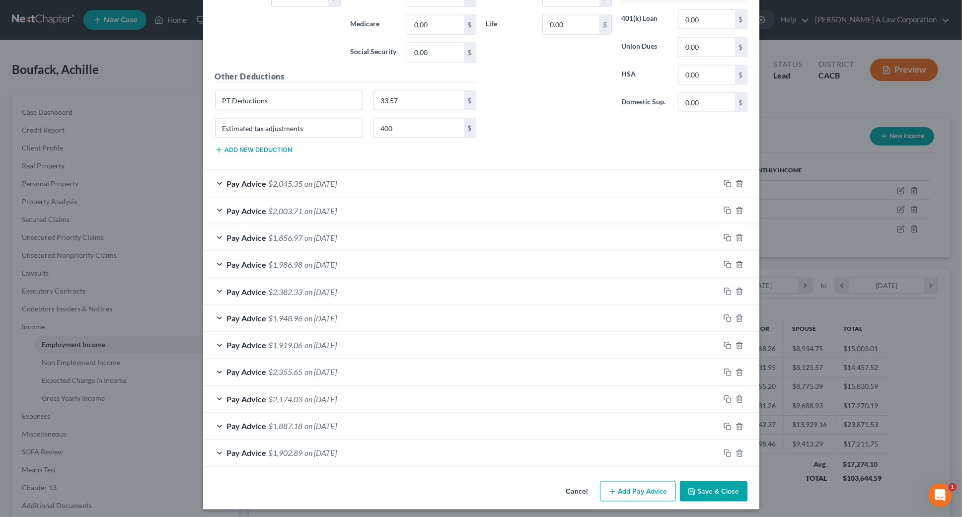
click at [327, 181] on span "on [DATE]" at bounding box center [321, 183] width 32 height 9
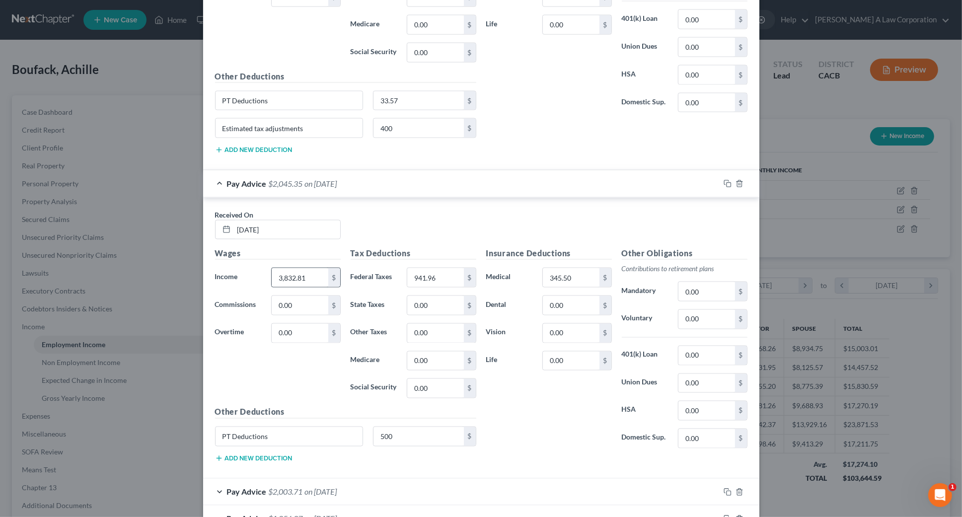
scroll to position [1535, 0]
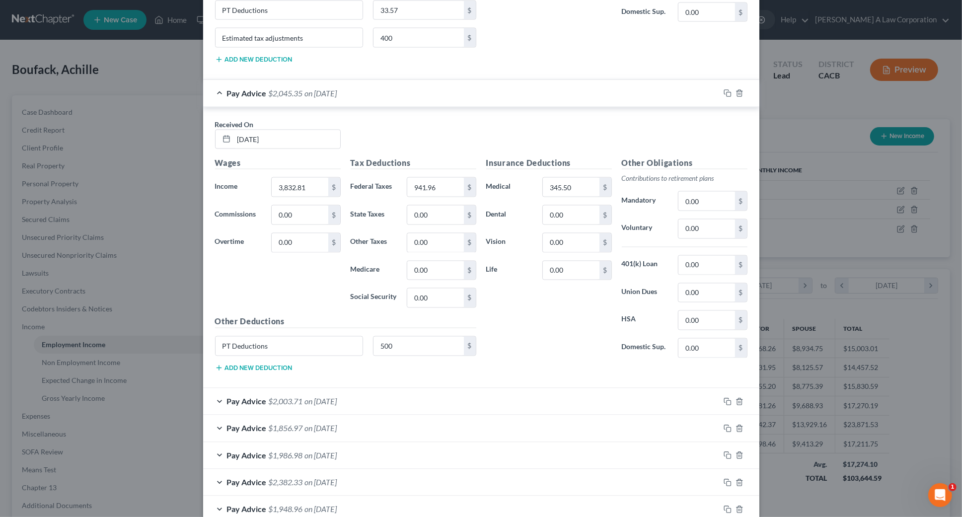
click at [398, 392] on div "Pay Advice $2,003.71 on [DATE]" at bounding box center [461, 401] width 517 height 26
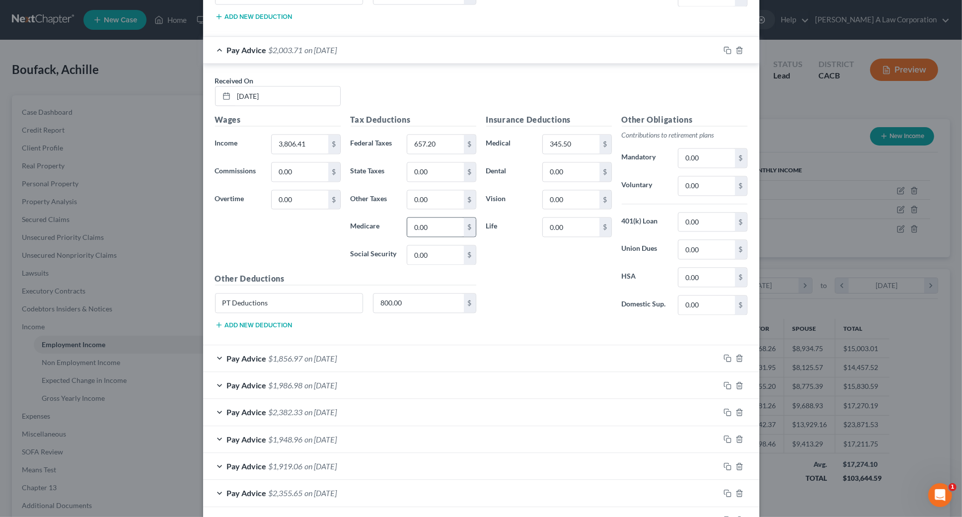
scroll to position [1896, 0]
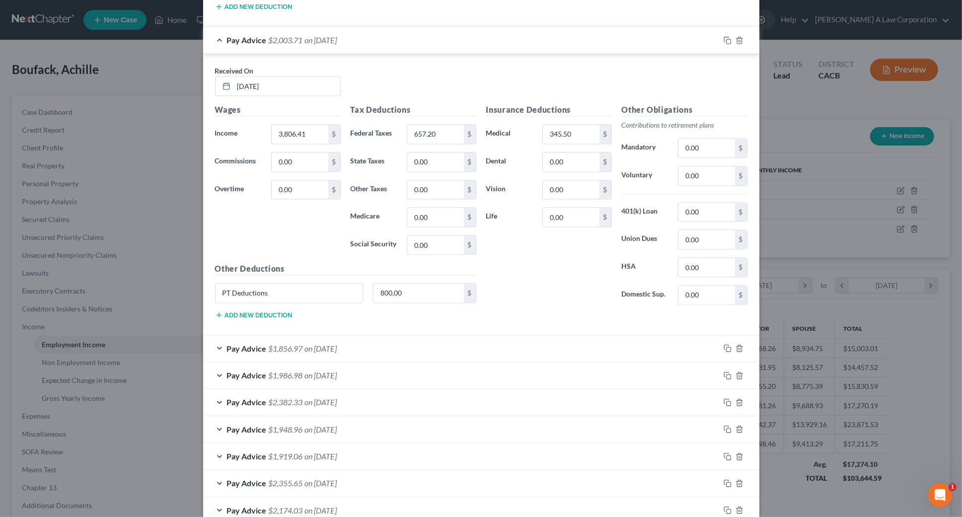
click at [407, 341] on div "Pay Advice $1,856.97 on [DATE]" at bounding box center [461, 348] width 517 height 26
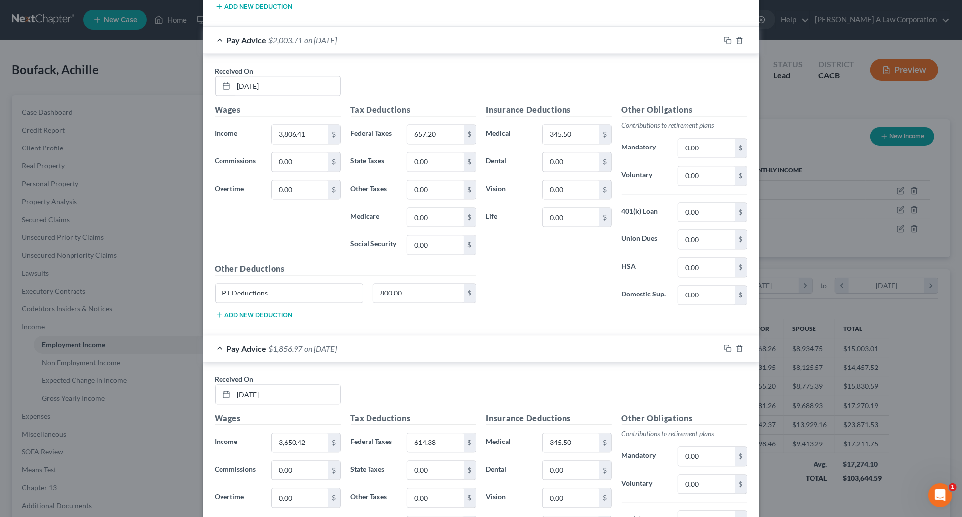
scroll to position [2122, 0]
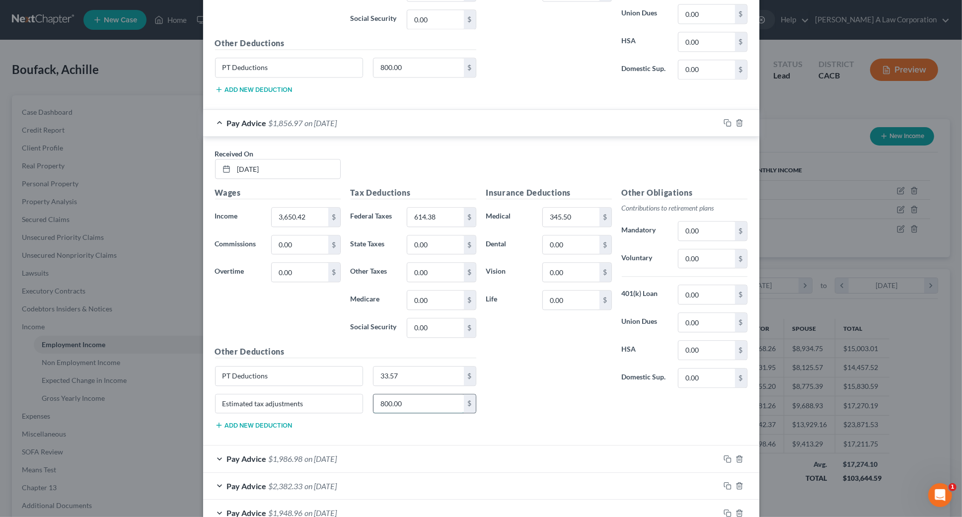
click at [404, 394] on input "800.00" at bounding box center [418, 403] width 90 height 19
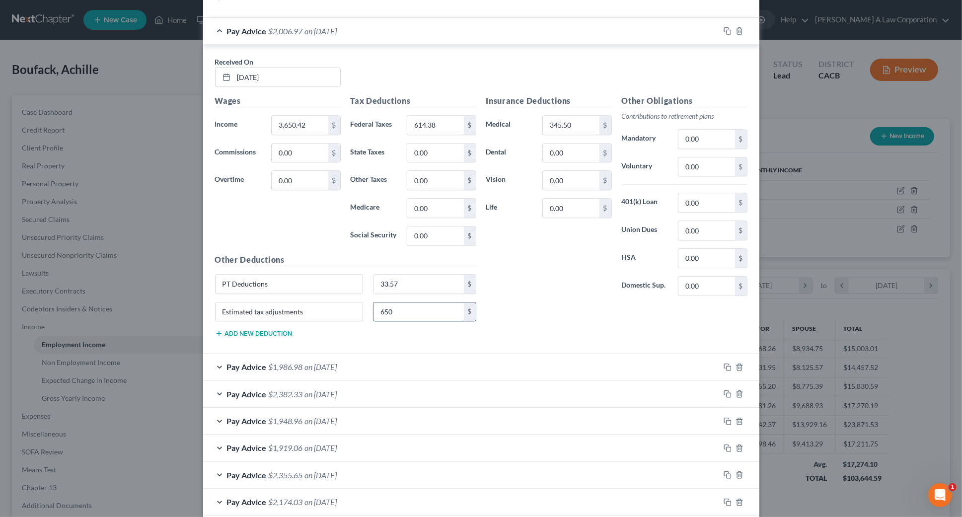
scroll to position [2303, 0]
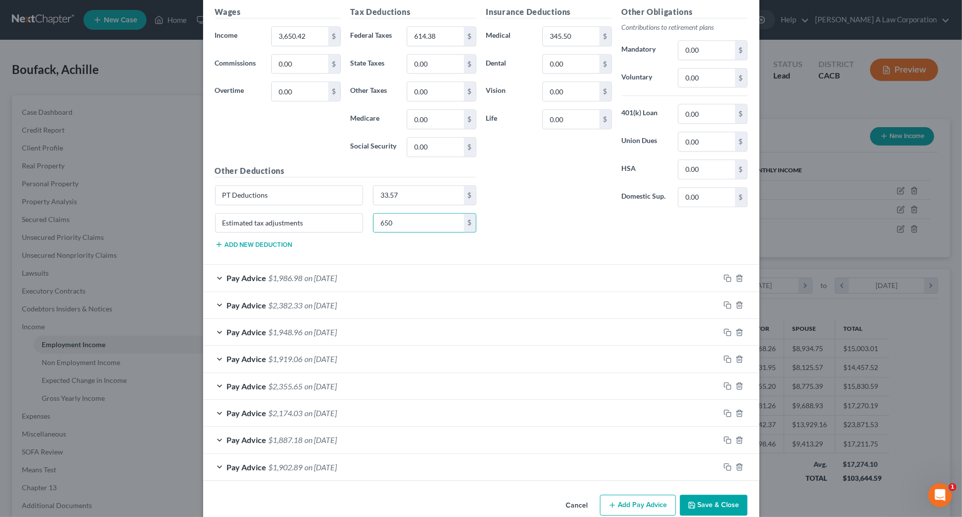
click at [383, 271] on div "Pay Advice $1,986.98 on [DATE]" at bounding box center [461, 278] width 517 height 26
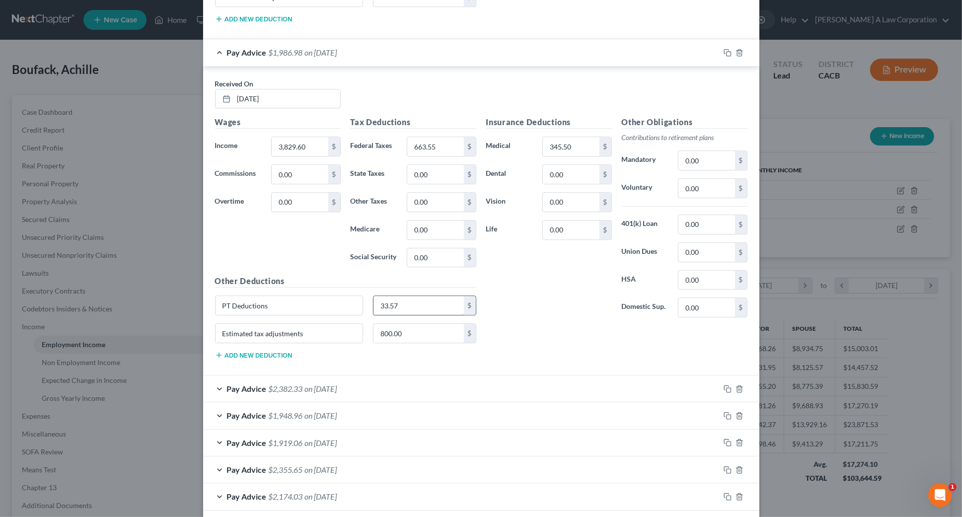
scroll to position [2528, 0]
click at [407, 326] on input "800.00" at bounding box center [418, 333] width 90 height 19
click at [398, 377] on div "Pay Advice $2,382.33 on [DATE]" at bounding box center [461, 388] width 517 height 26
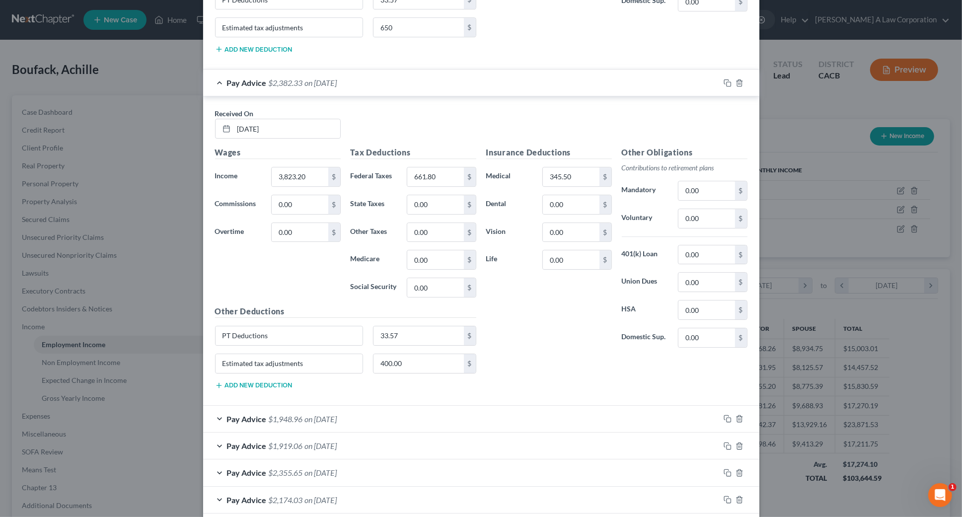
scroll to position [2930, 0]
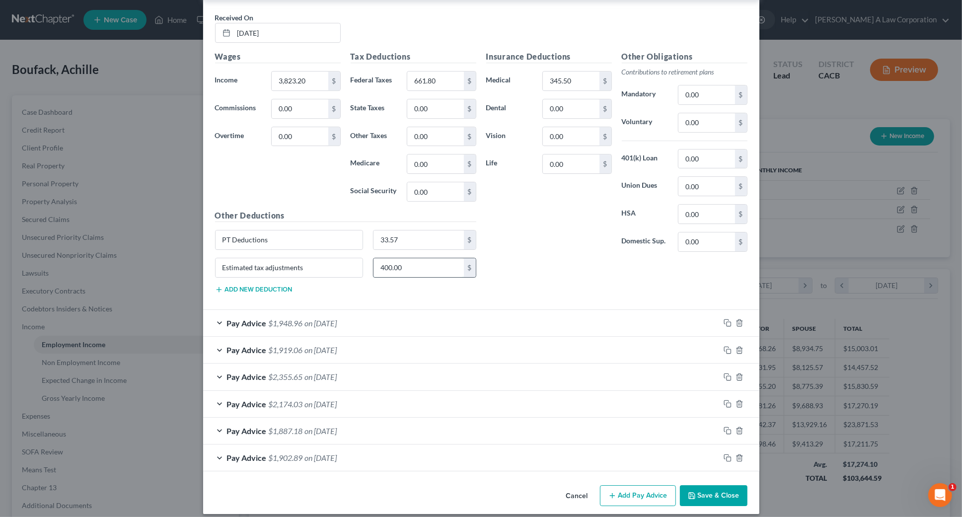
click at [409, 262] on input "400.00" at bounding box center [418, 267] width 90 height 19
click at [406, 310] on div "Pay Advice $1,948.96 on [DATE]" at bounding box center [461, 323] width 517 height 26
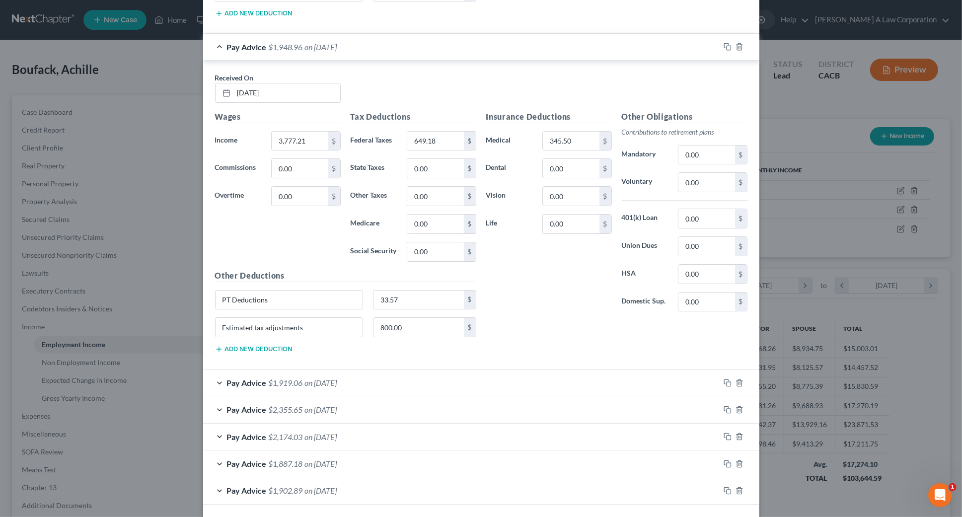
scroll to position [3238, 0]
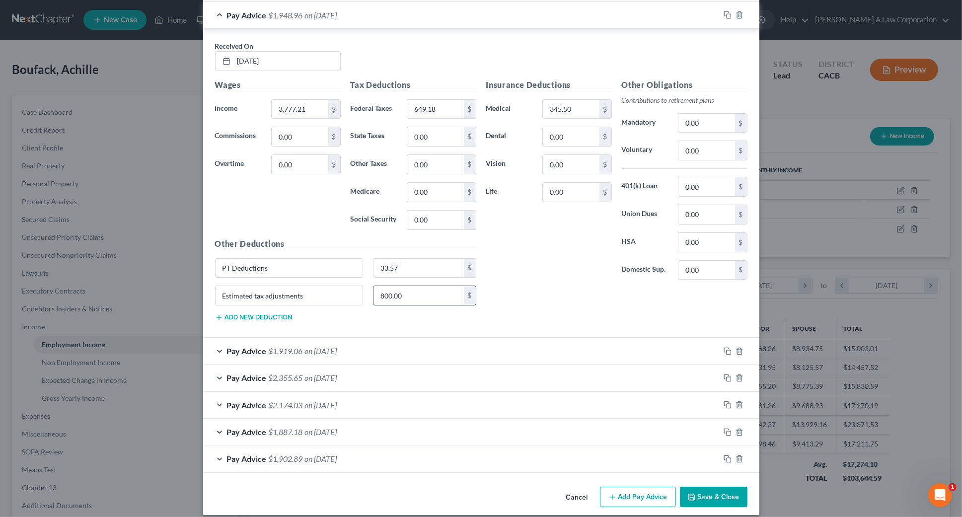
click at [413, 288] on input "800.00" at bounding box center [418, 295] width 90 height 19
click at [407, 340] on div "Pay Advice $1,919.06 on [DATE]" at bounding box center [461, 351] width 517 height 26
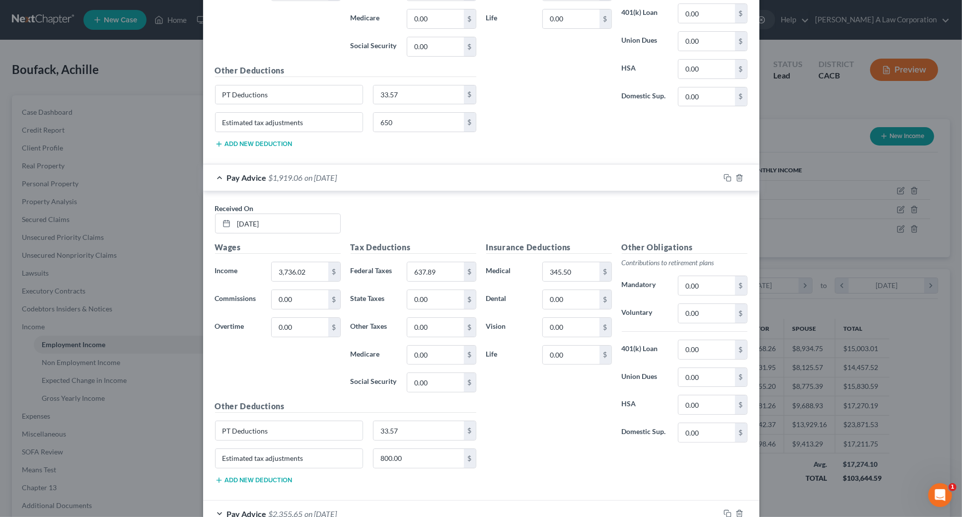
scroll to position [3463, 0]
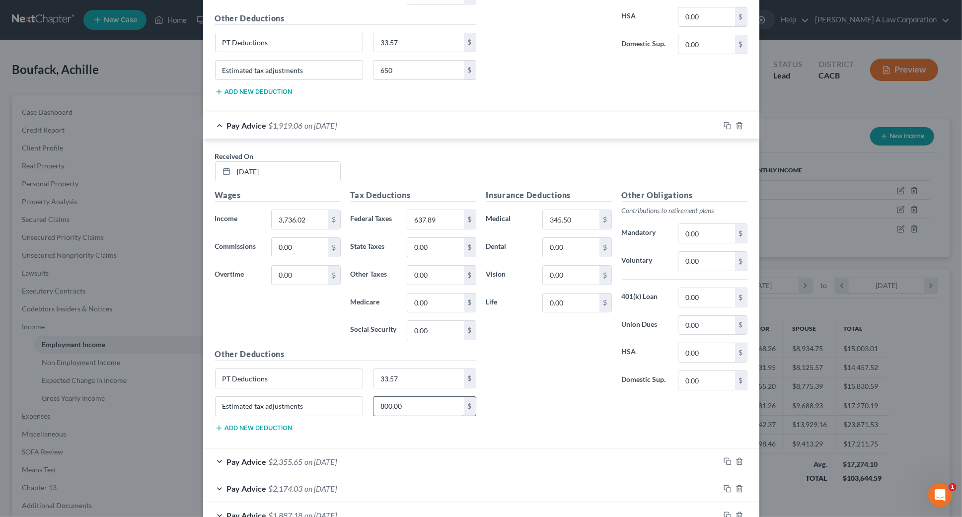
click at [421, 397] on input "800.00" at bounding box center [418, 406] width 90 height 19
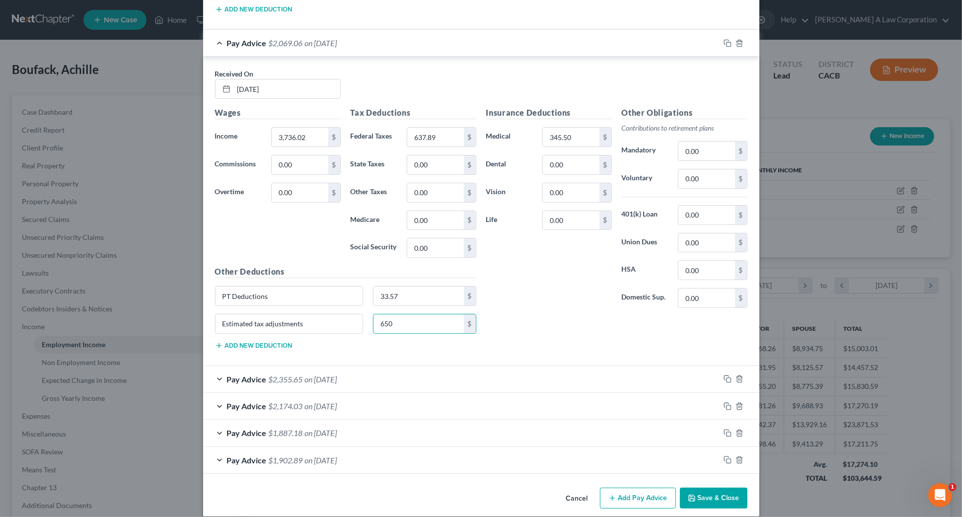
click at [422, 372] on div "Pay Advice $2,355.65 on [DATE]" at bounding box center [461, 379] width 517 height 26
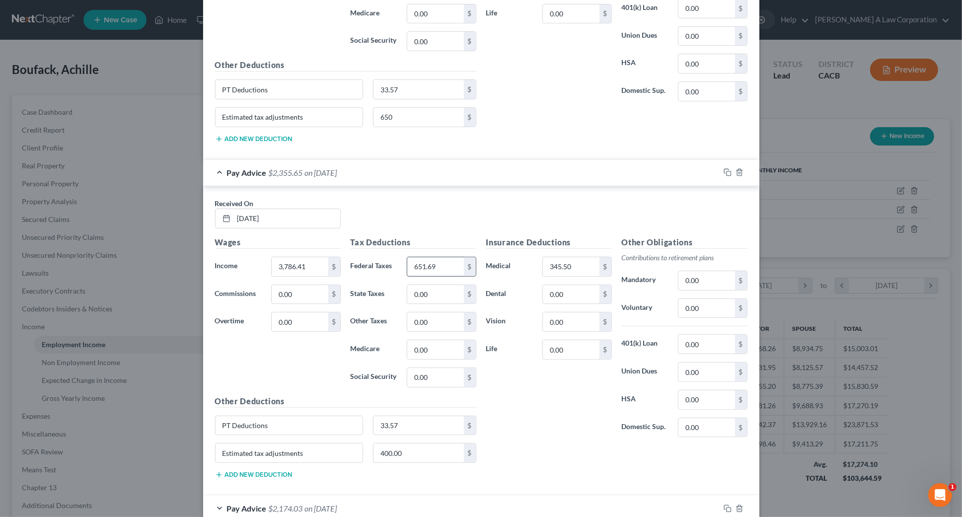
scroll to position [3771, 0]
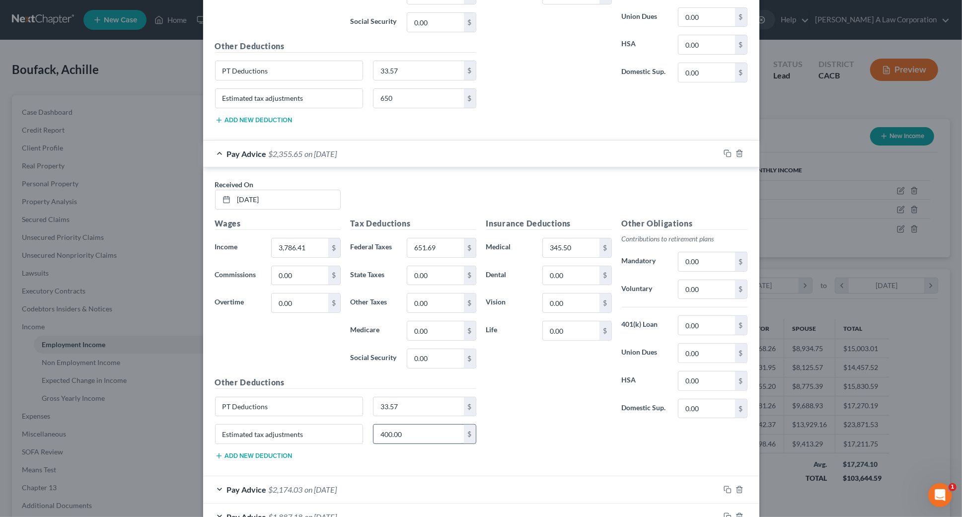
click at [412, 425] on input "400.00" at bounding box center [418, 434] width 90 height 19
click at [398, 479] on div "Pay Advice $2,174.03 on [DATE]" at bounding box center [461, 489] width 517 height 26
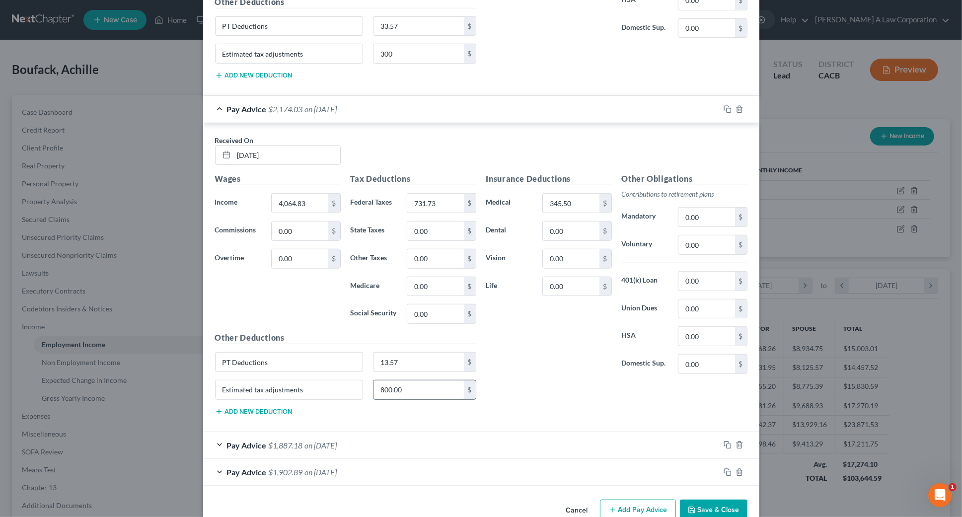
scroll to position [4162, 0]
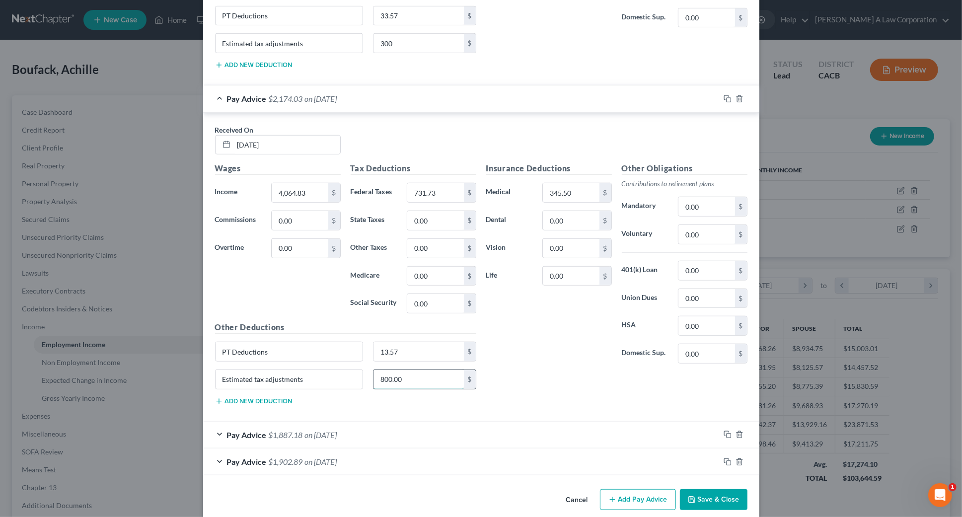
click at [389, 370] on input "800.00" at bounding box center [418, 379] width 90 height 19
drag, startPoint x: 386, startPoint y: 424, endPoint x: 404, endPoint y: 411, distance: 21.7
click at [387, 424] on div "Pay Advice $1,887.18 on [DATE]" at bounding box center [461, 435] width 517 height 26
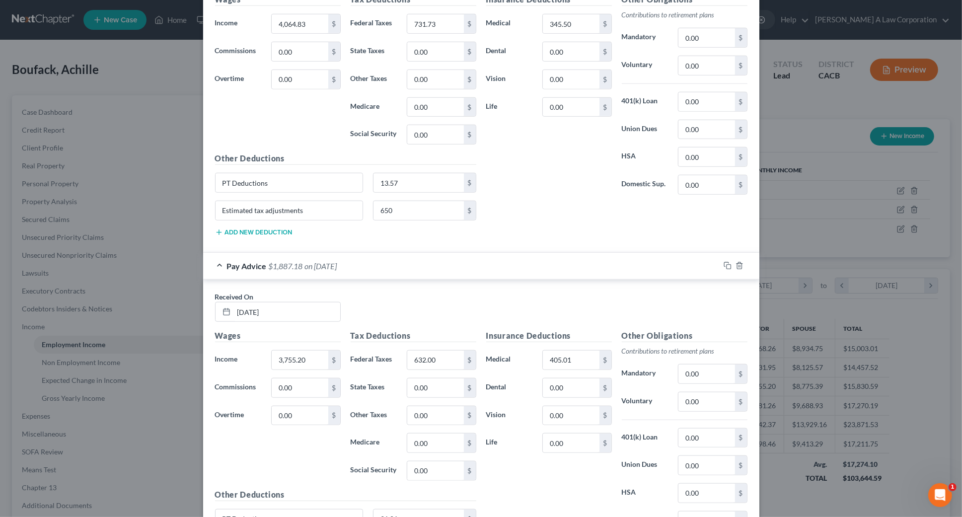
scroll to position [4470, 0]
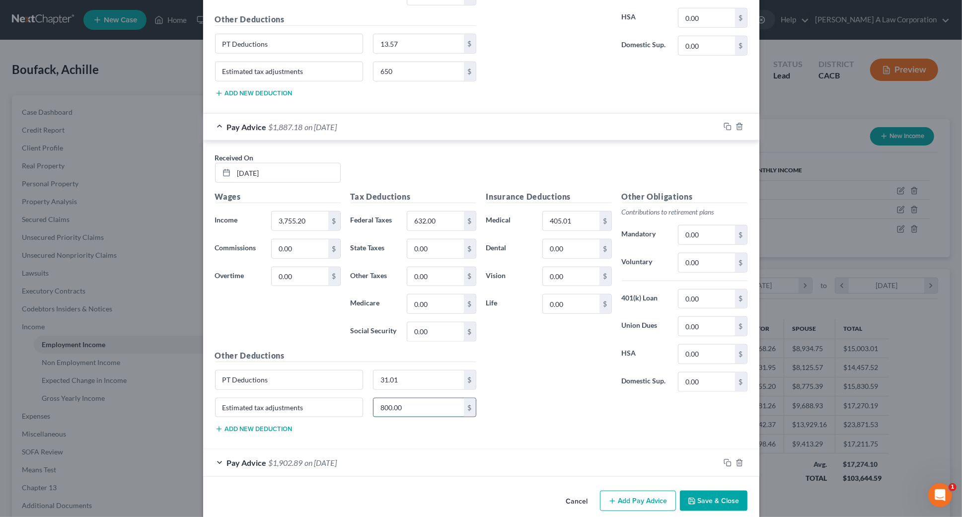
click at [435, 398] on input "800.00" at bounding box center [418, 407] width 90 height 19
click at [400, 455] on div "Pay Advice $1,902.89 on [DATE]" at bounding box center [461, 462] width 517 height 26
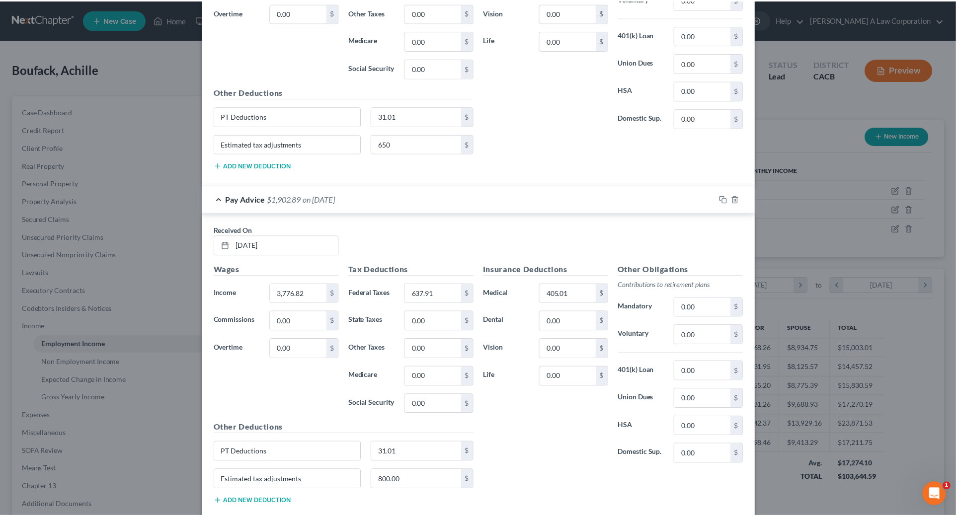
scroll to position [4778, 0]
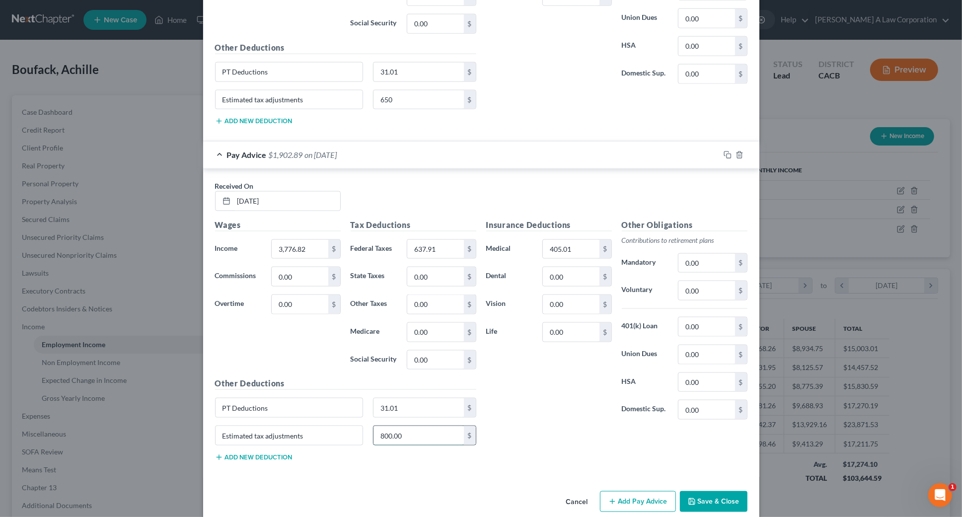
click at [423, 426] on input "800.00" at bounding box center [418, 435] width 90 height 19
click at [720, 491] on button "Save & Close" at bounding box center [714, 501] width 68 height 21
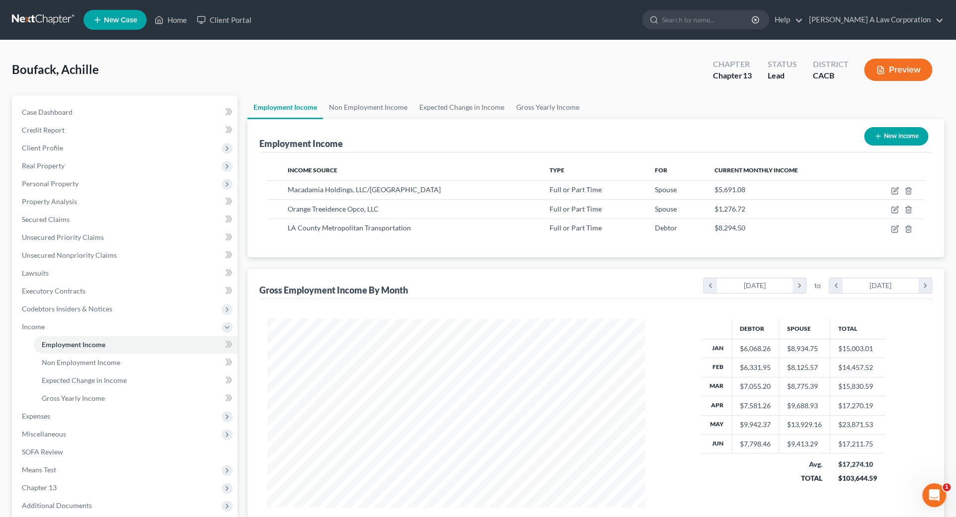
scroll to position [496472, 496265]
click at [33, 414] on span "Expenses" at bounding box center [36, 416] width 28 height 8
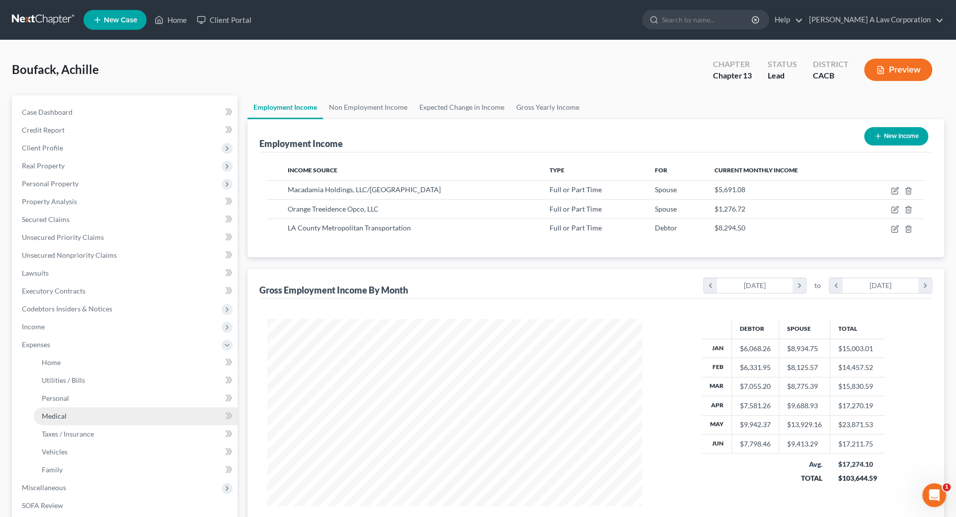
click at [66, 418] on link "Medical" at bounding box center [136, 416] width 204 height 18
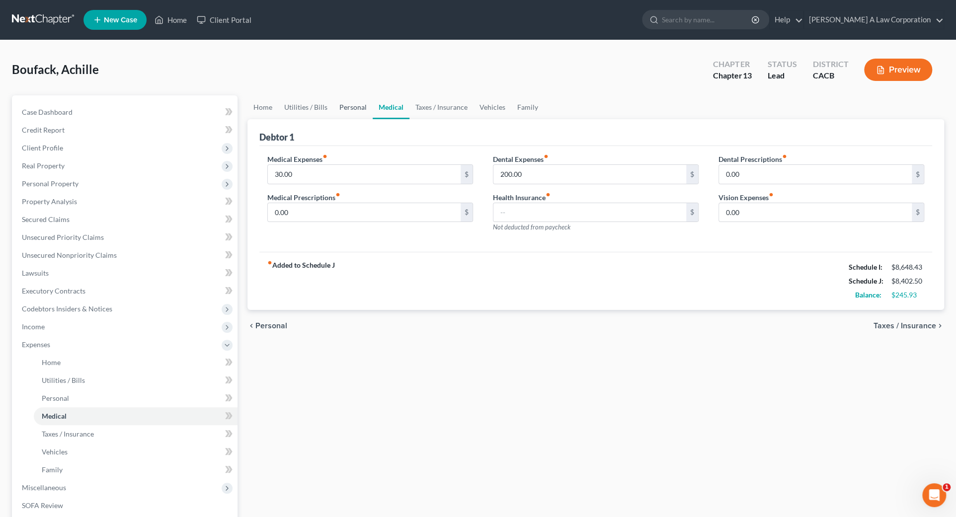
click at [358, 108] on link "Personal" at bounding box center [352, 107] width 39 height 24
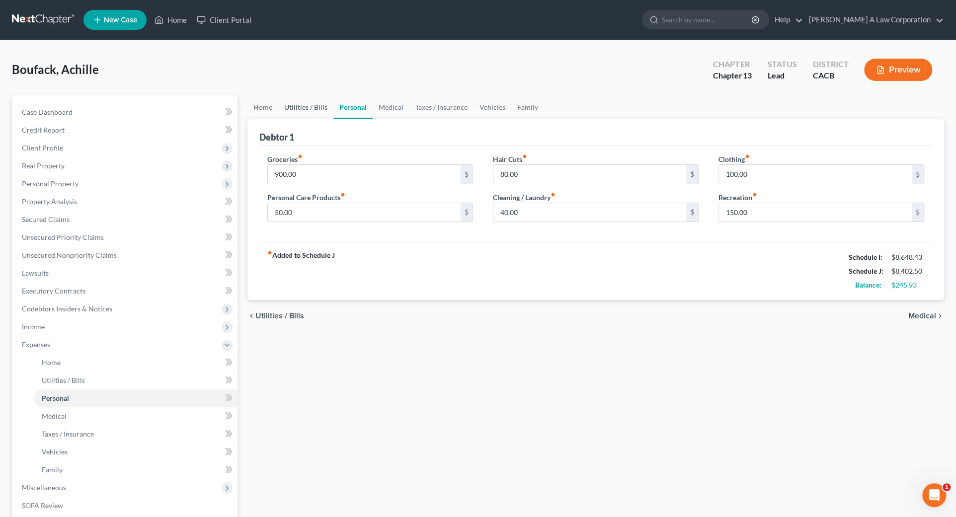
click at [319, 107] on link "Utilities / Bills" at bounding box center [305, 107] width 55 height 24
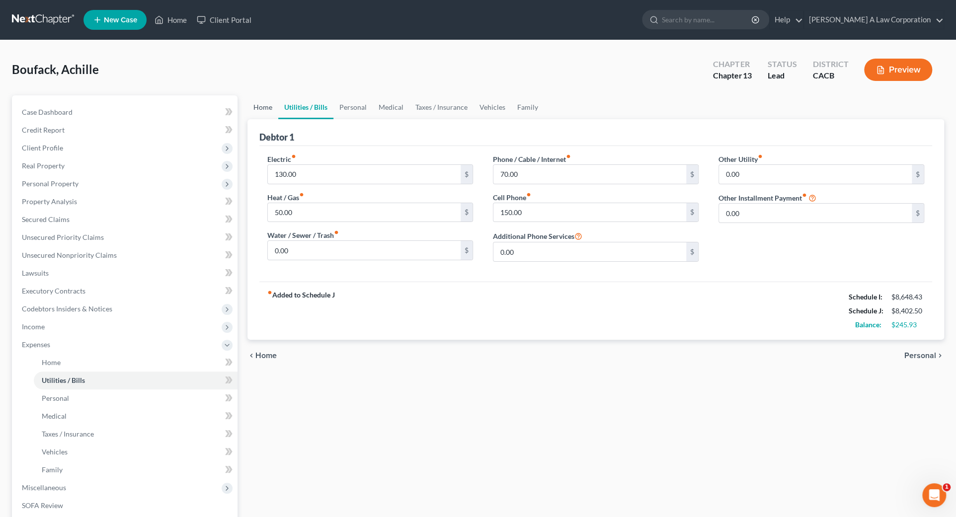
click at [258, 110] on link "Home" at bounding box center [262, 107] width 31 height 24
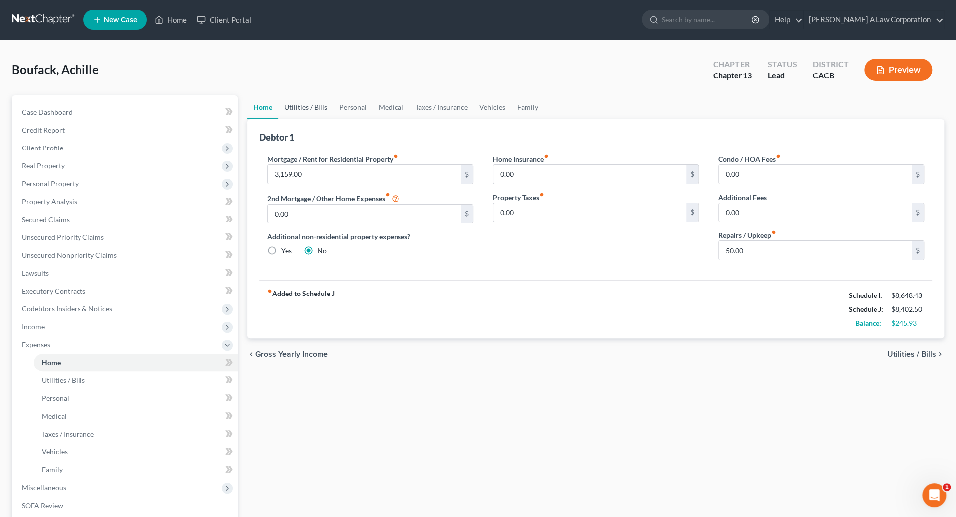
click at [304, 103] on link "Utilities / Bills" at bounding box center [305, 107] width 55 height 24
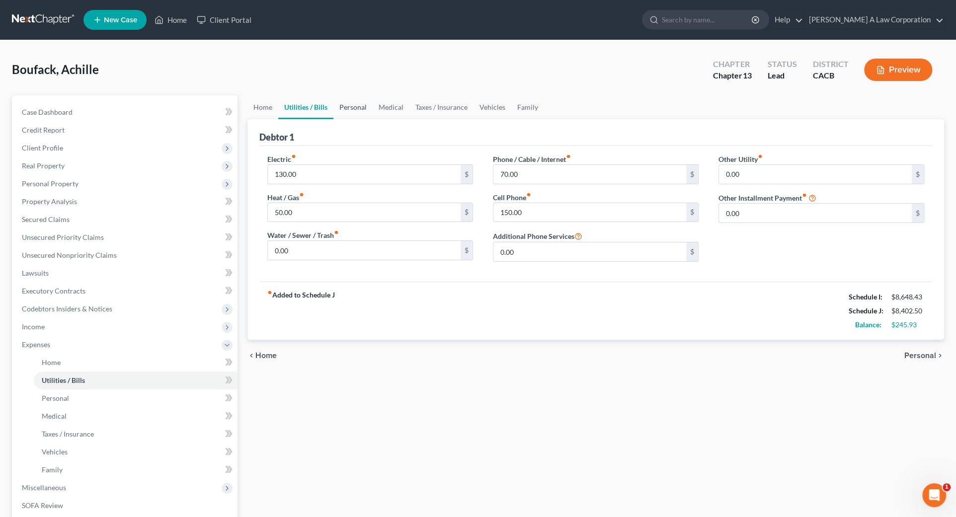
click at [348, 108] on link "Personal" at bounding box center [352, 107] width 39 height 24
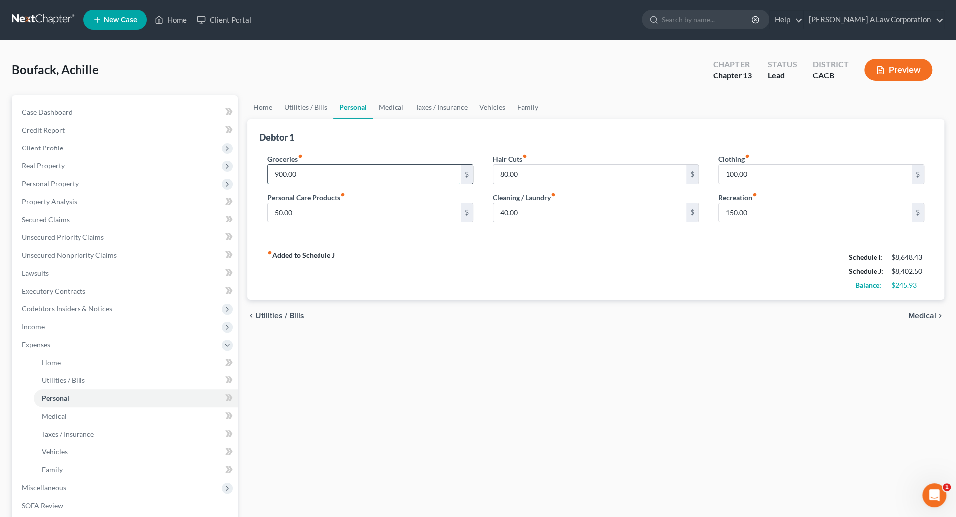
click at [337, 168] on input "900.00" at bounding box center [364, 174] width 193 height 19
click at [530, 107] on link "Family" at bounding box center [527, 107] width 33 height 24
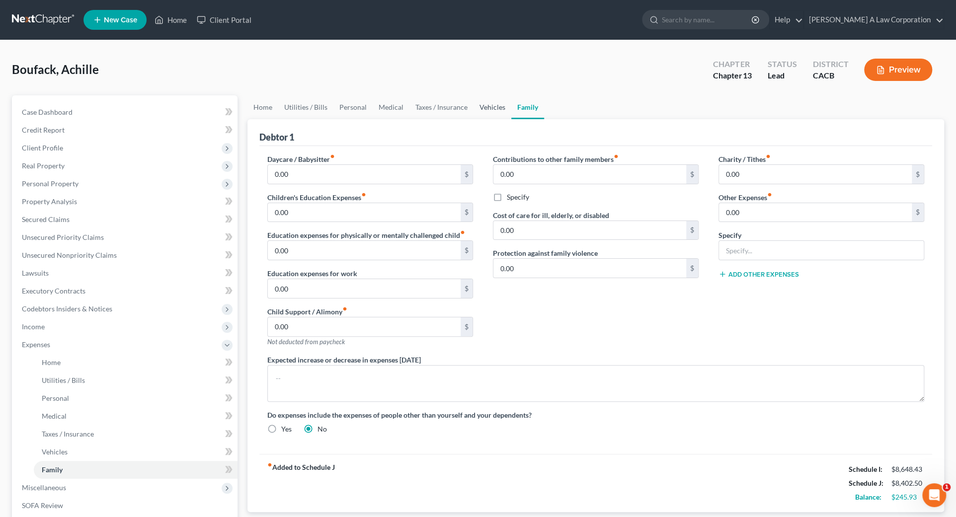
click at [496, 107] on link "Vehicles" at bounding box center [492, 107] width 38 height 24
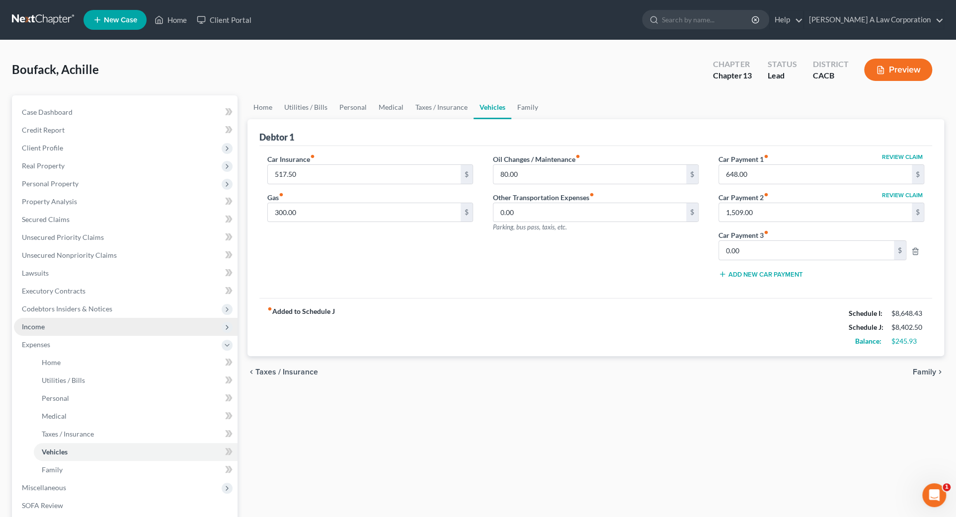
click at [41, 325] on span "Income" at bounding box center [33, 326] width 23 height 8
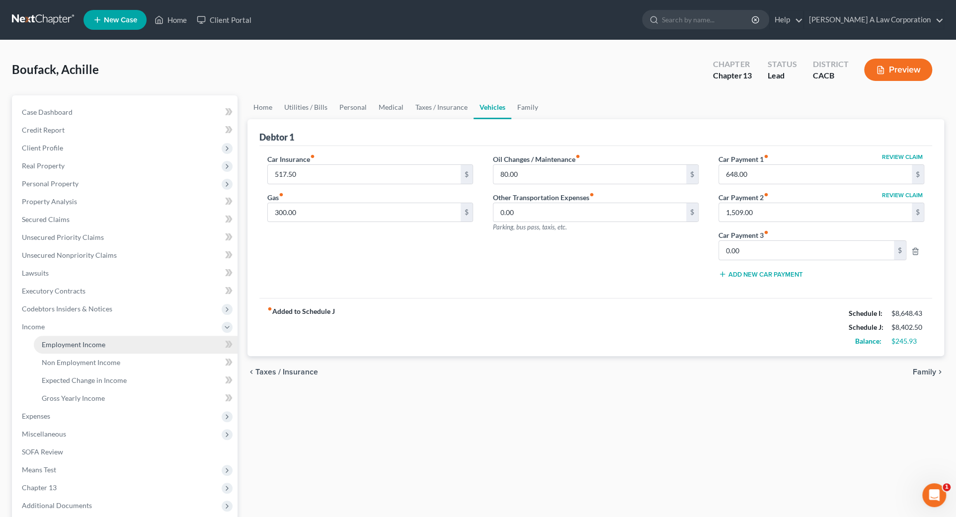
click at [60, 343] on span "Employment Income" at bounding box center [74, 344] width 64 height 8
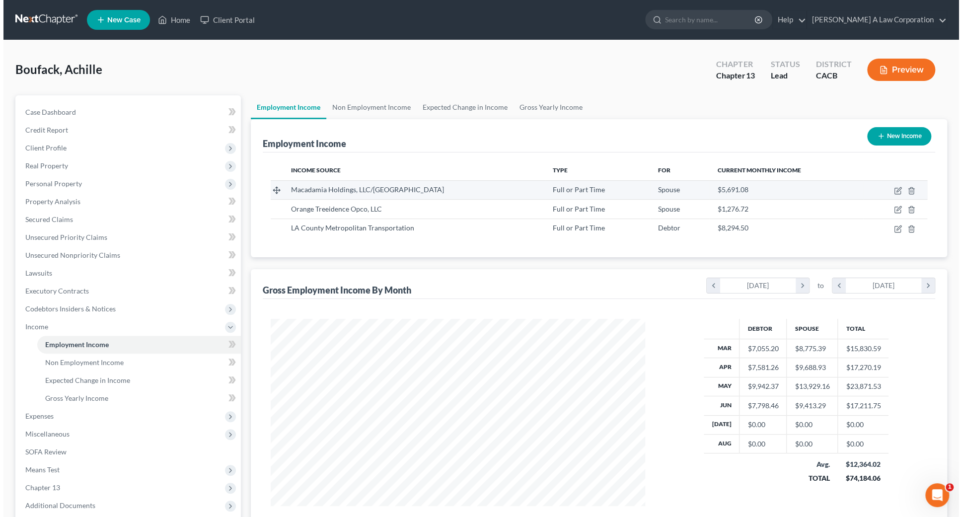
scroll to position [187, 394]
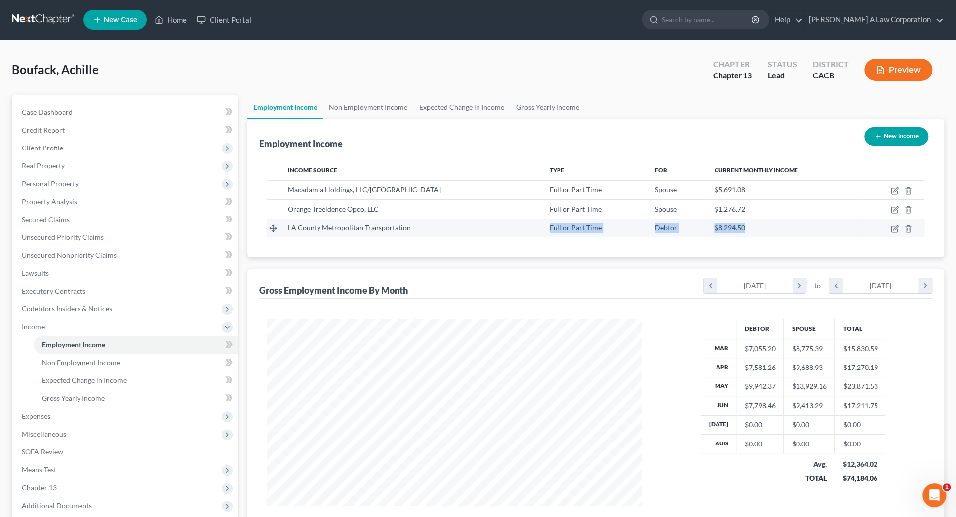
drag, startPoint x: 477, startPoint y: 231, endPoint x: 778, endPoint y: 226, distance: 300.5
click at [778, 226] on tr "LA County Metropolitan Transportation Full or Part Time Debtor $8,294.50" at bounding box center [595, 228] width 657 height 19
click at [894, 229] on icon "button" at bounding box center [895, 227] width 4 height 4
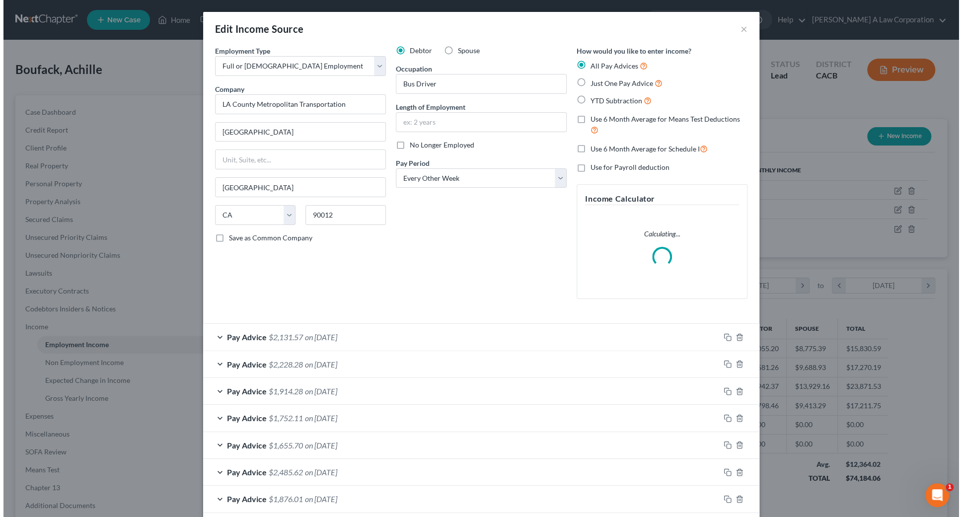
scroll to position [189, 397]
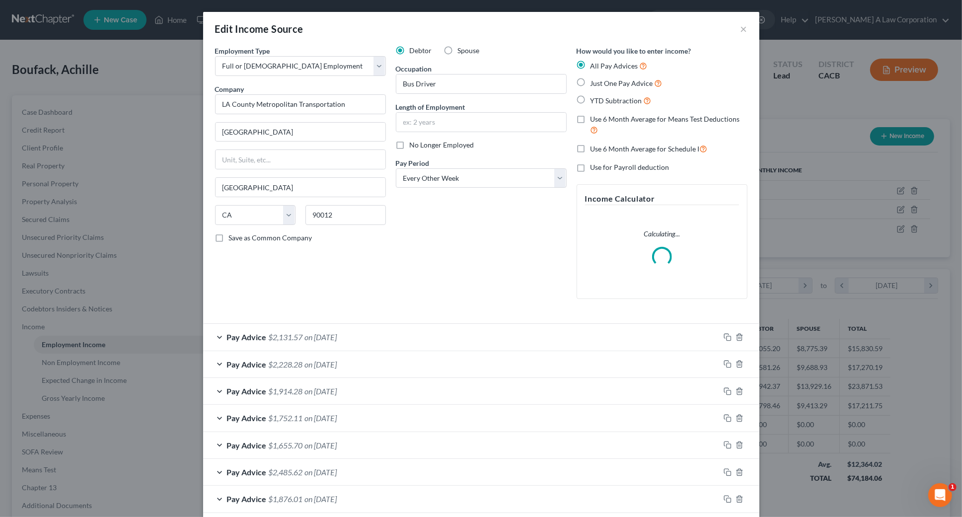
click at [320, 334] on span "on [DATE]" at bounding box center [321, 336] width 32 height 9
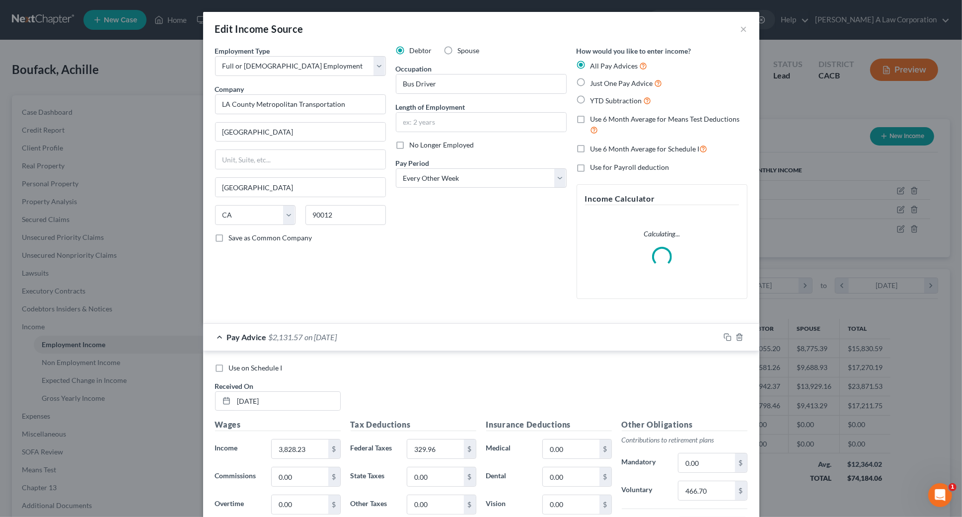
scroll to position [225, 0]
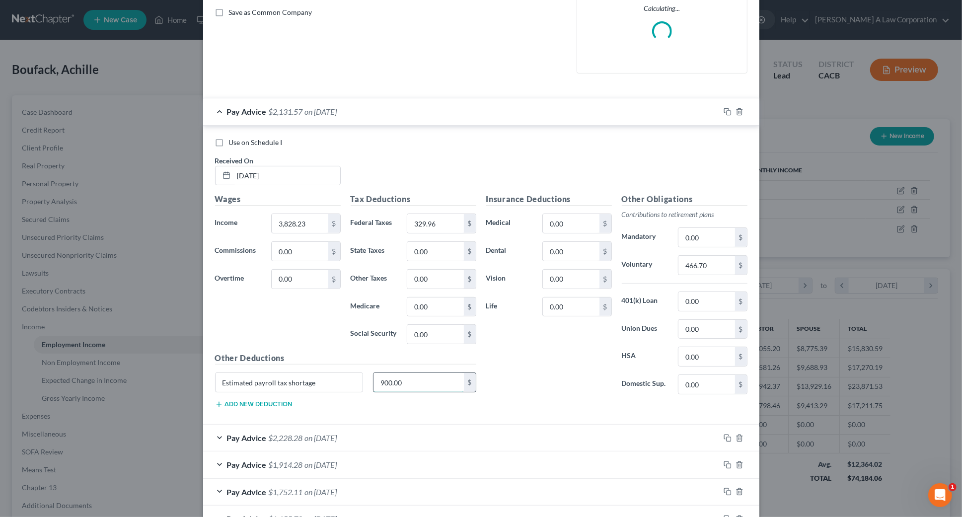
click at [412, 388] on input "900.00" at bounding box center [418, 382] width 90 height 19
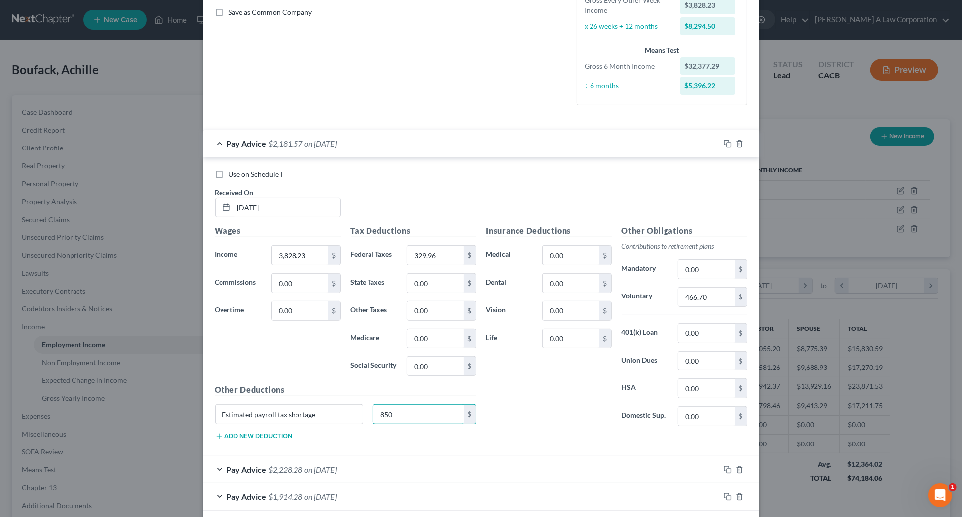
scroll to position [271, 0]
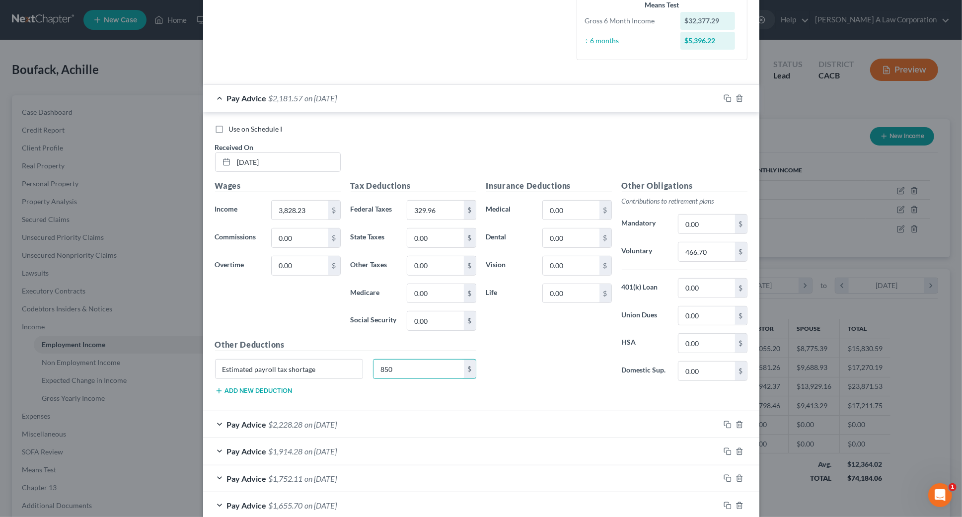
click at [393, 424] on div "Pay Advice $2,228.28 on [DATE]" at bounding box center [461, 424] width 517 height 26
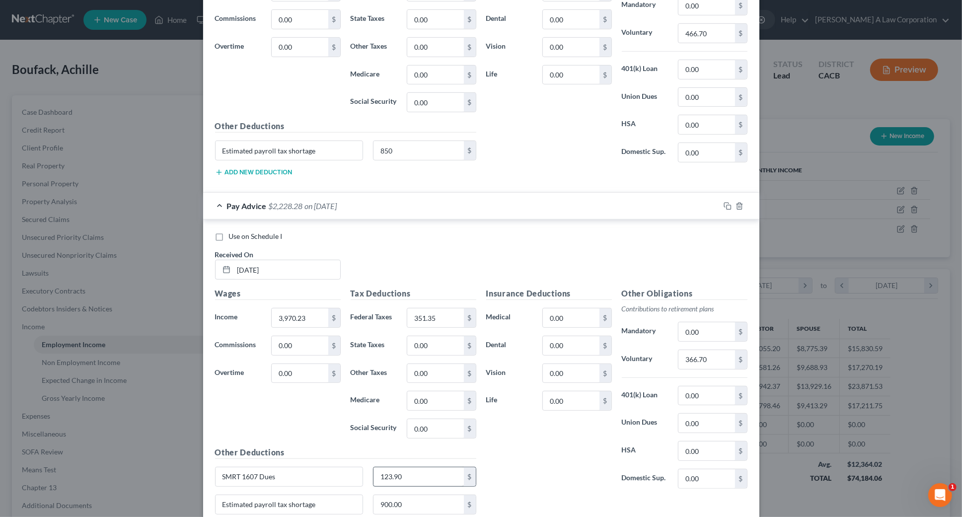
scroll to position [541, 0]
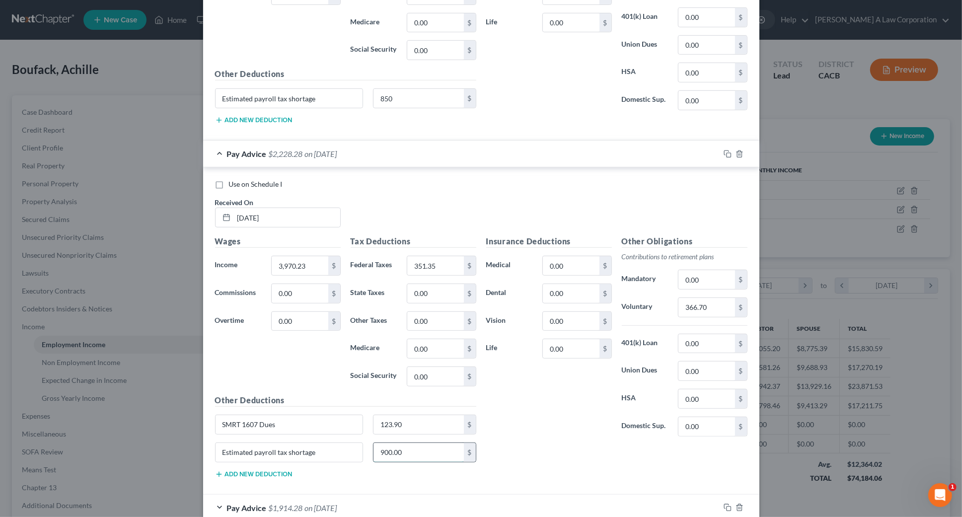
click at [405, 448] on input "900.00" at bounding box center [418, 452] width 90 height 19
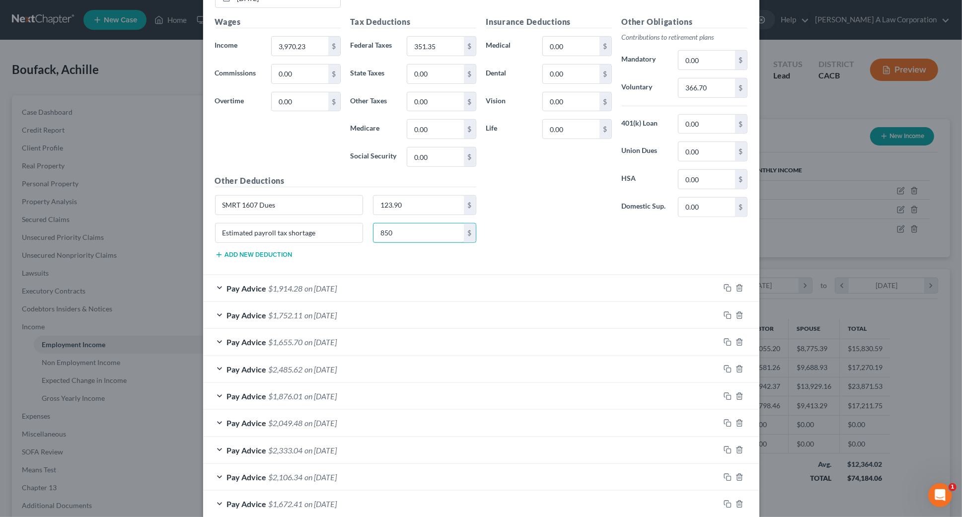
scroll to position [813, 0]
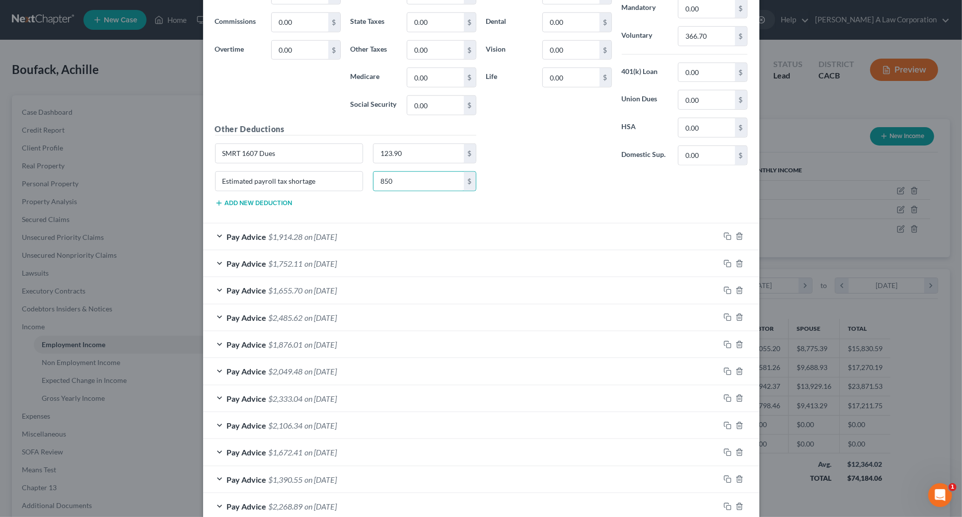
click at [401, 234] on div "Pay Advice $1,914.28 on [DATE]" at bounding box center [461, 236] width 517 height 26
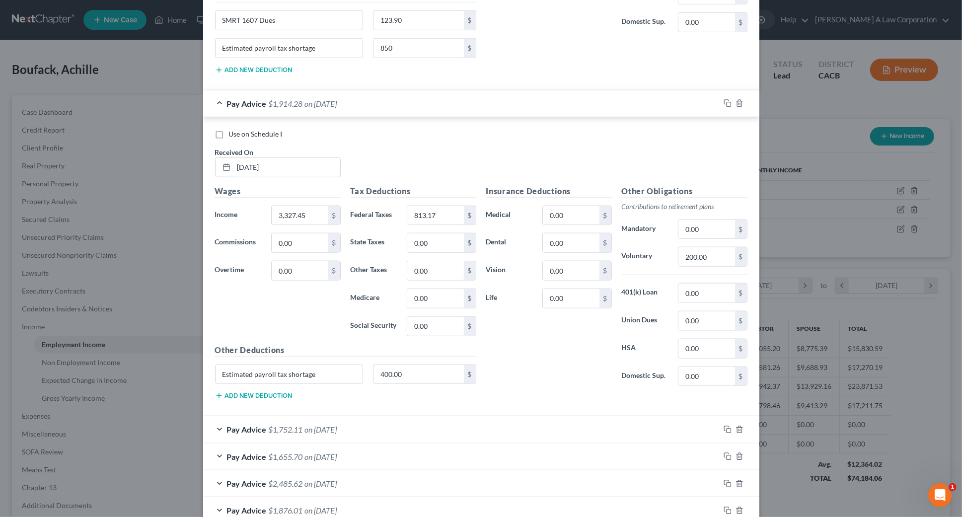
scroll to position [948, 0]
click at [426, 371] on input "400.00" at bounding box center [418, 372] width 90 height 19
click at [402, 50] on input "850" at bounding box center [418, 45] width 90 height 19
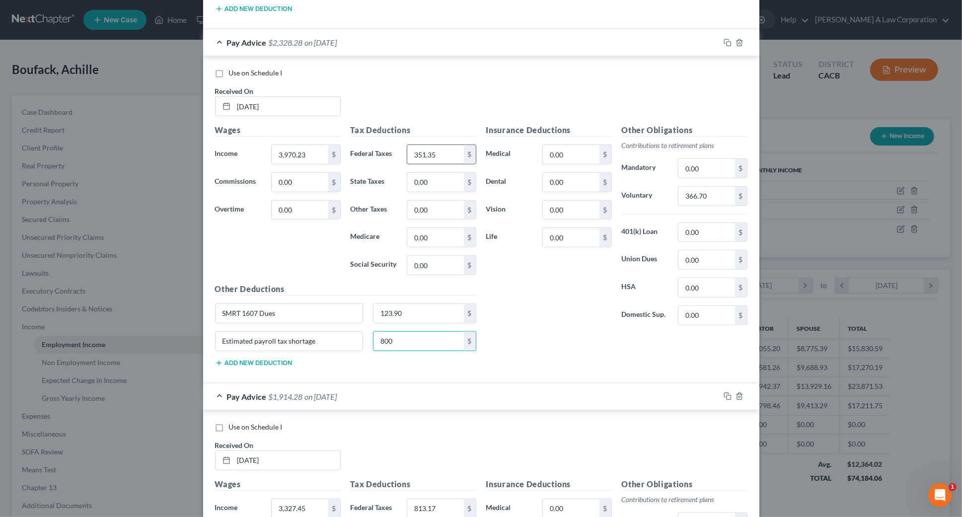
scroll to position [587, 0]
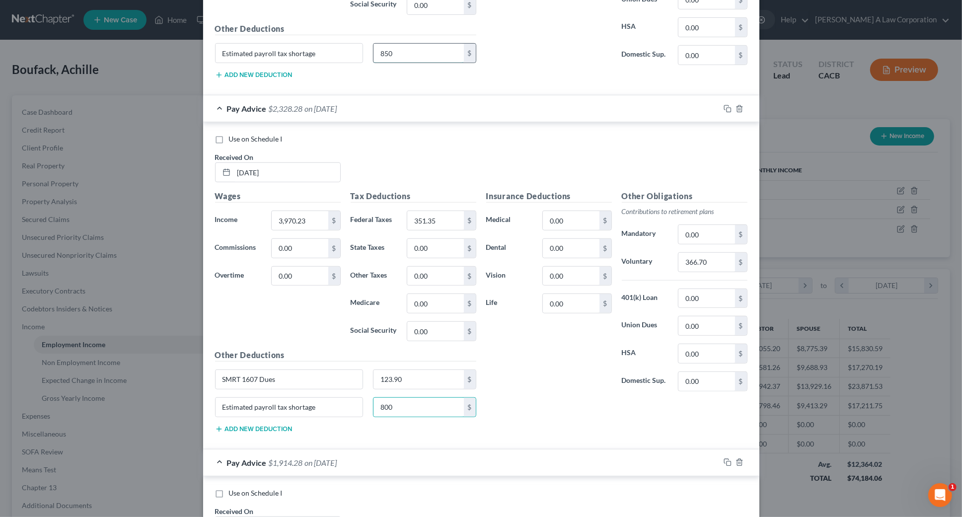
click at [397, 57] on input "850" at bounding box center [418, 53] width 90 height 19
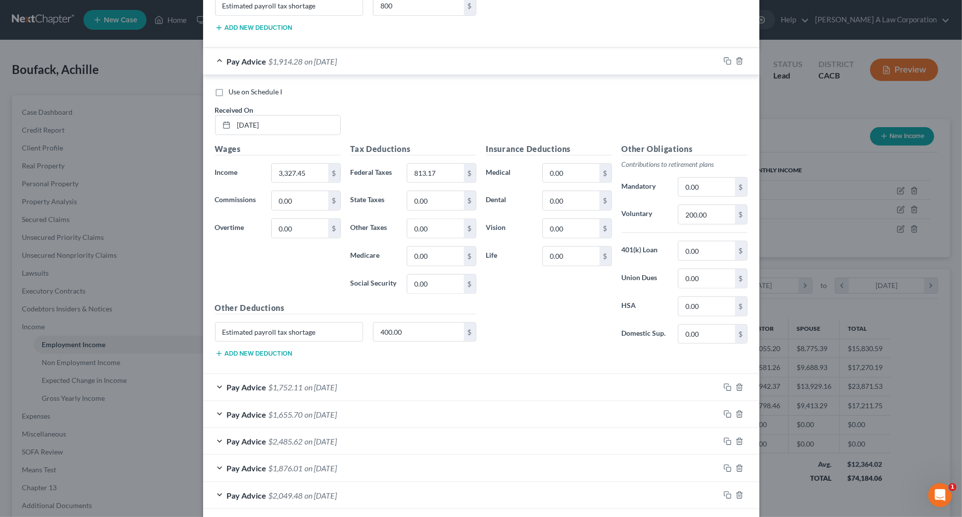
scroll to position [1083, 0]
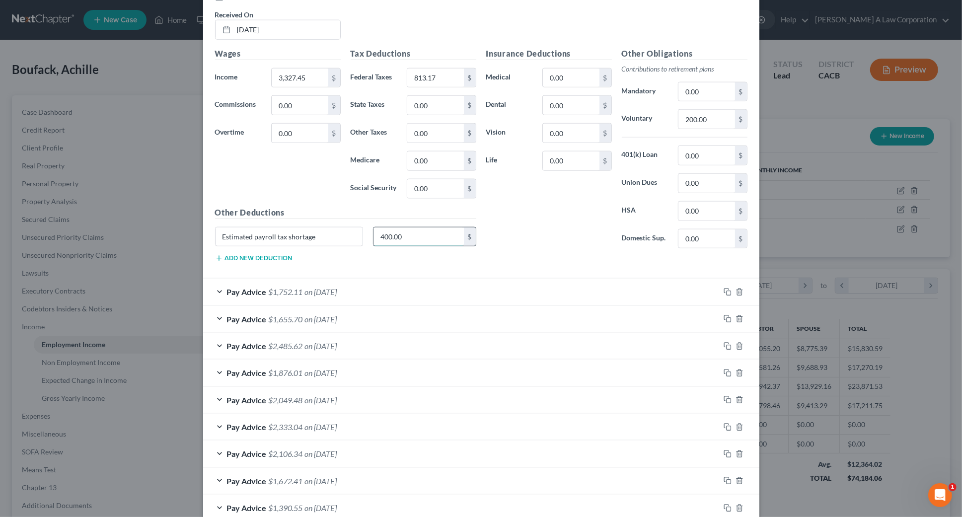
click at [417, 238] on input "400.00" at bounding box center [418, 236] width 90 height 19
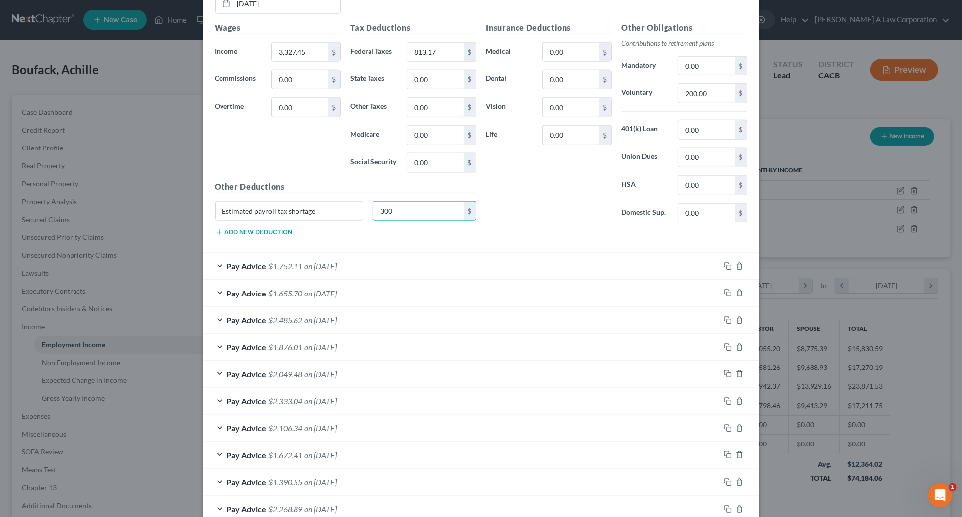
scroll to position [1128, 0]
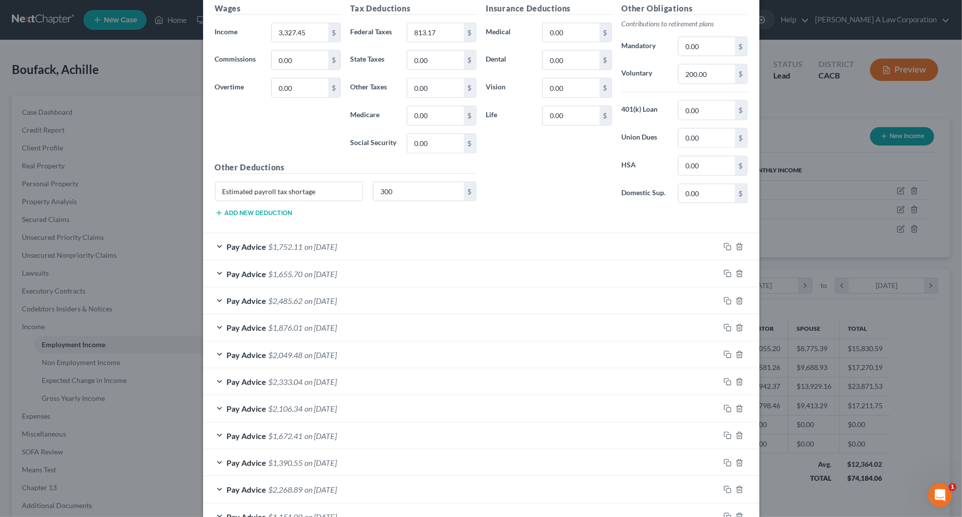
click at [384, 248] on div "Pay Advice $1,752.11 on [DATE]" at bounding box center [461, 246] width 517 height 26
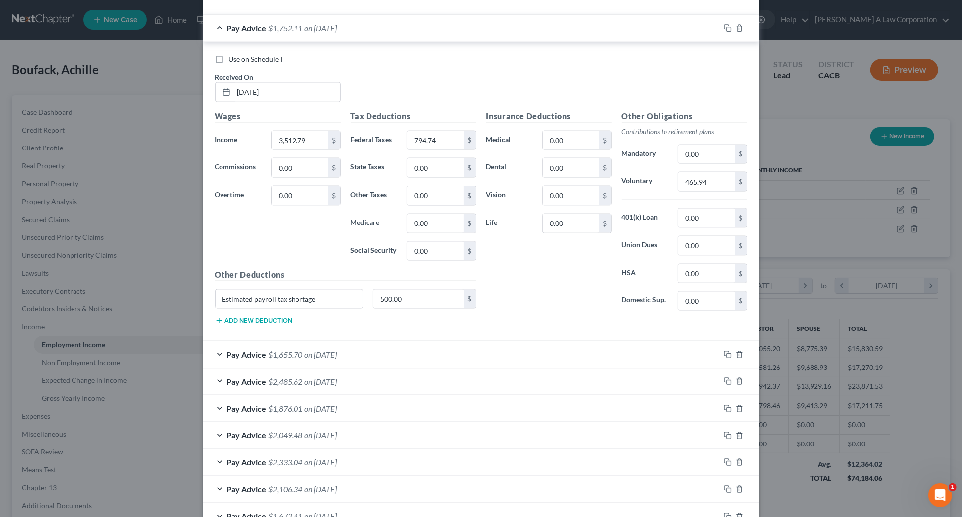
scroll to position [1354, 0]
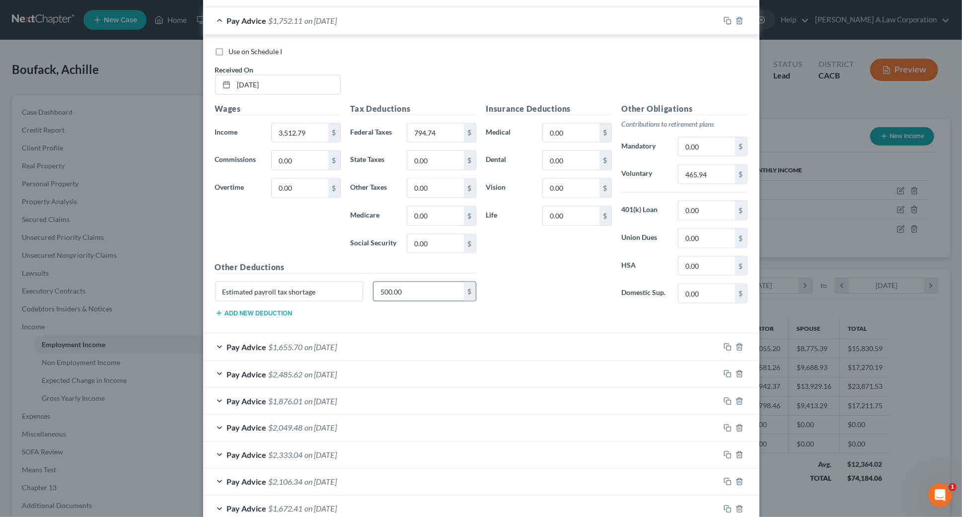
click at [403, 289] on input "500.00" at bounding box center [418, 291] width 90 height 19
click at [387, 348] on div "Pay Advice $1,655.70 on [DATE]" at bounding box center [461, 347] width 517 height 26
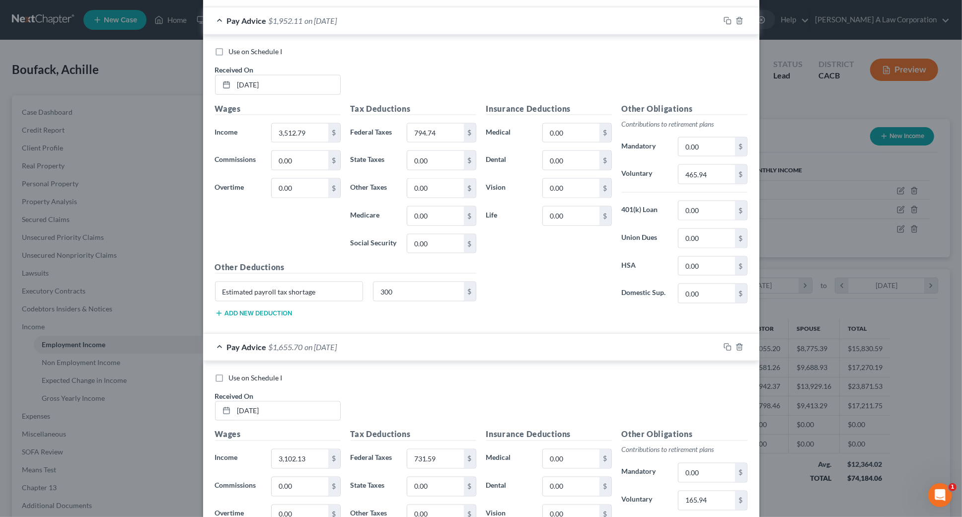
click at [387, 348] on div "Pay Advice $1,655.70 on [DATE]" at bounding box center [461, 347] width 517 height 26
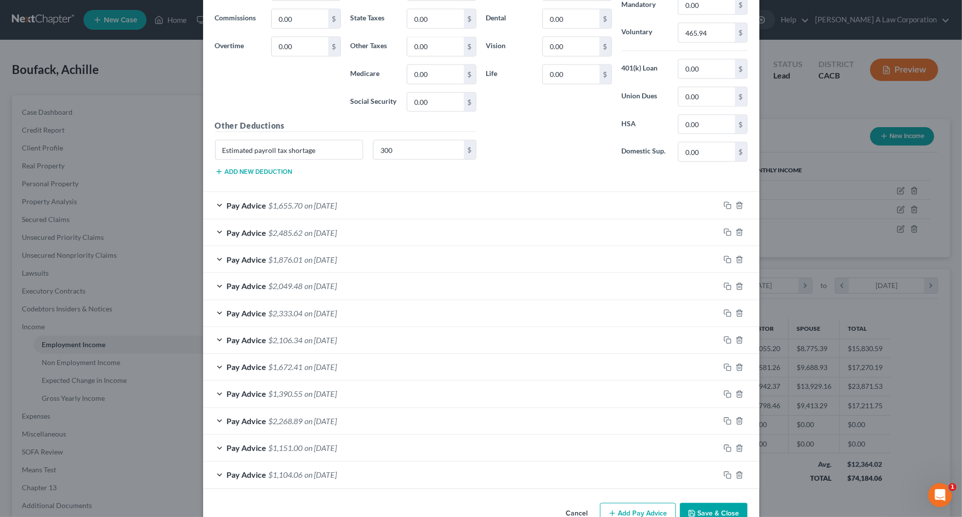
scroll to position [1518, 0]
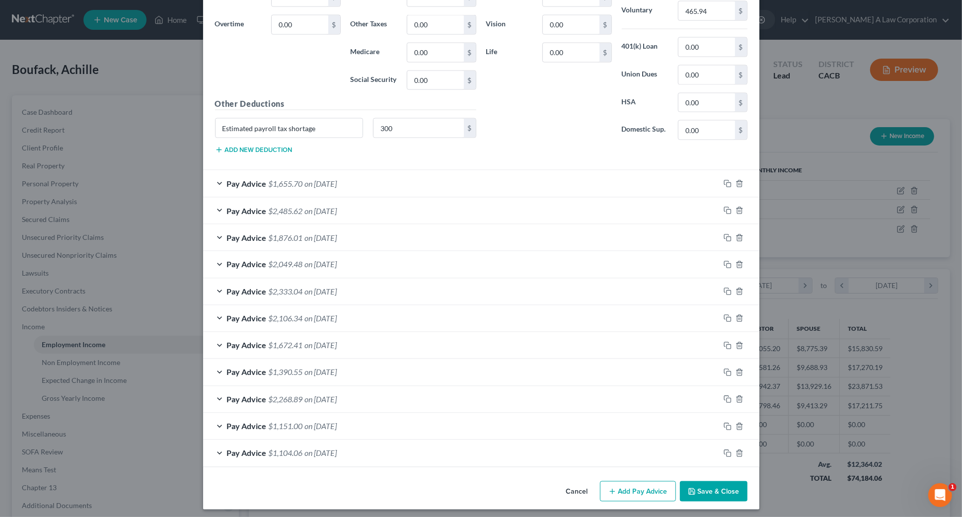
click at [355, 174] on div "Pay Advice $1,655.70 on [DATE]" at bounding box center [461, 183] width 517 height 26
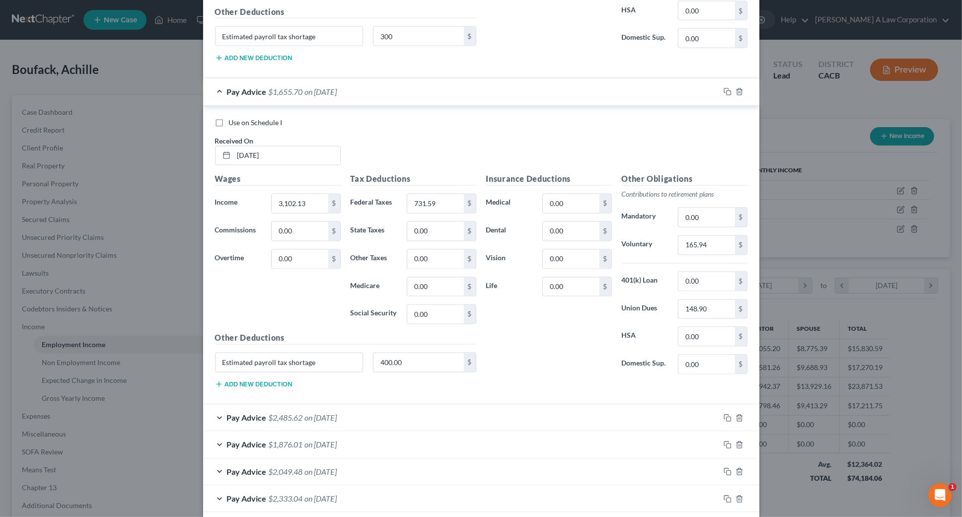
scroll to position [1699, 0]
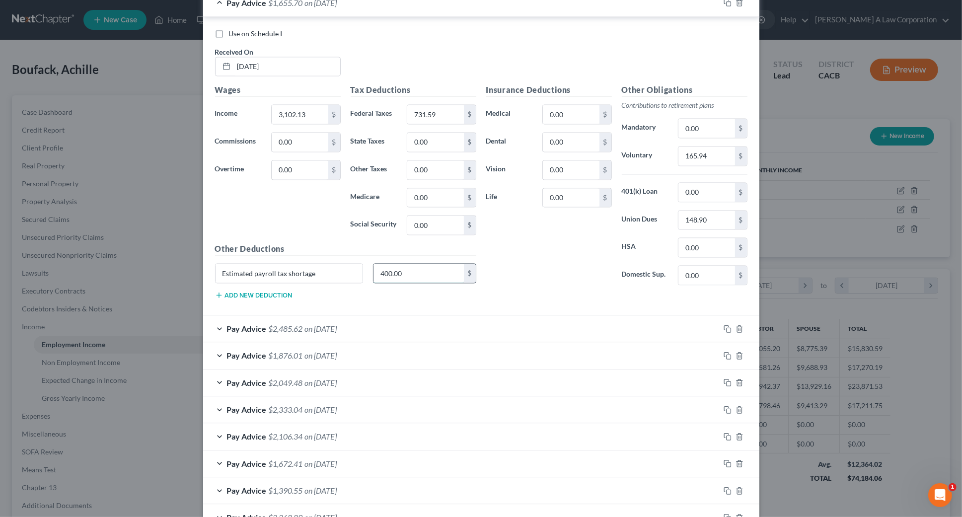
click at [419, 272] on input "400.00" at bounding box center [418, 273] width 90 height 19
click at [406, 326] on div "Pay Advice $2,485.62 on [DATE]" at bounding box center [461, 329] width 517 height 26
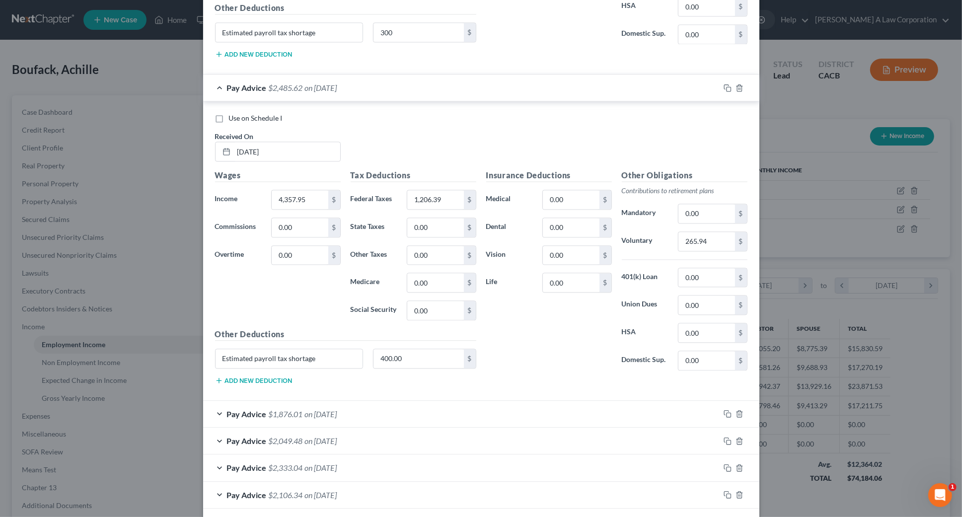
scroll to position [2087, 0]
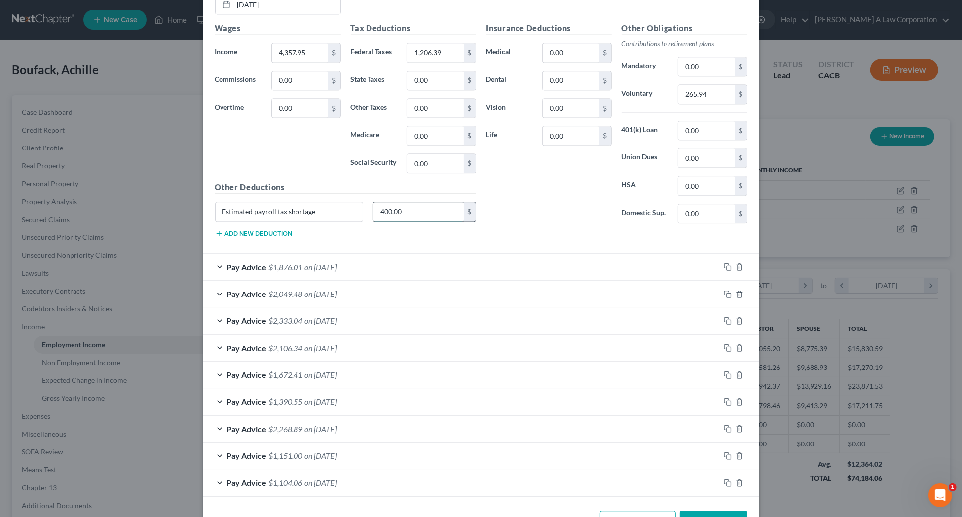
click at [407, 203] on input "400.00" at bounding box center [418, 211] width 90 height 19
click at [382, 266] on div "Pay Advice $1,876.01 on [DATE]" at bounding box center [461, 267] width 517 height 26
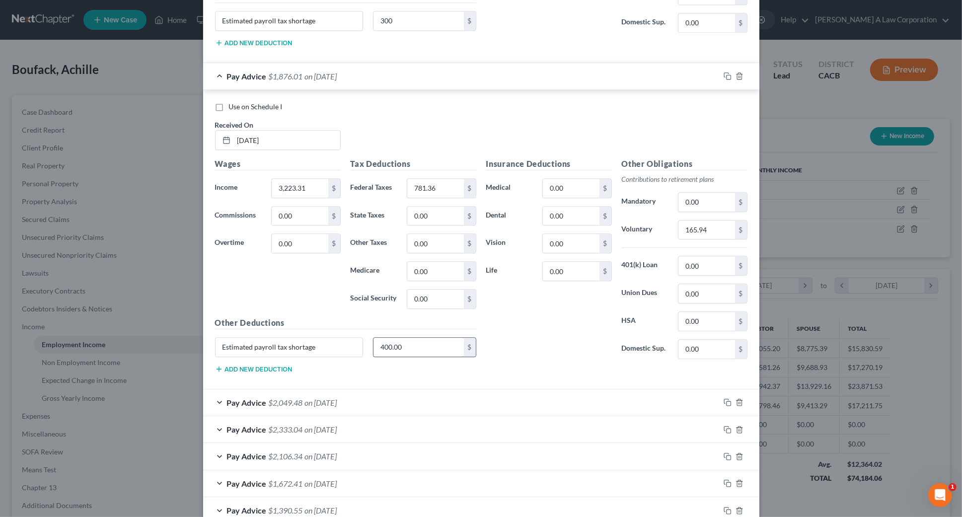
scroll to position [2358, 0]
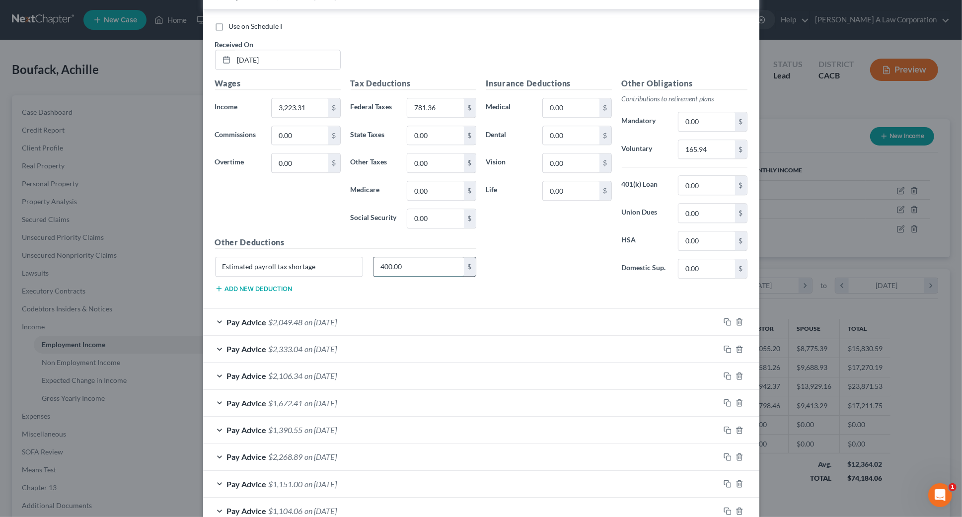
click at [414, 260] on input "400.00" at bounding box center [418, 266] width 90 height 19
click at [378, 309] on div "Pay Advice $2,049.48 on [DATE]" at bounding box center [461, 322] width 517 height 26
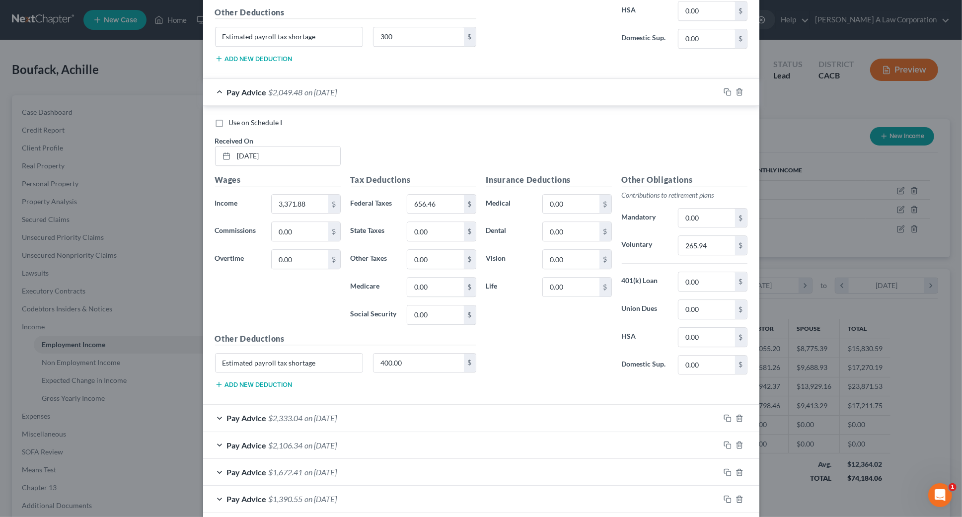
scroll to position [2711, 0]
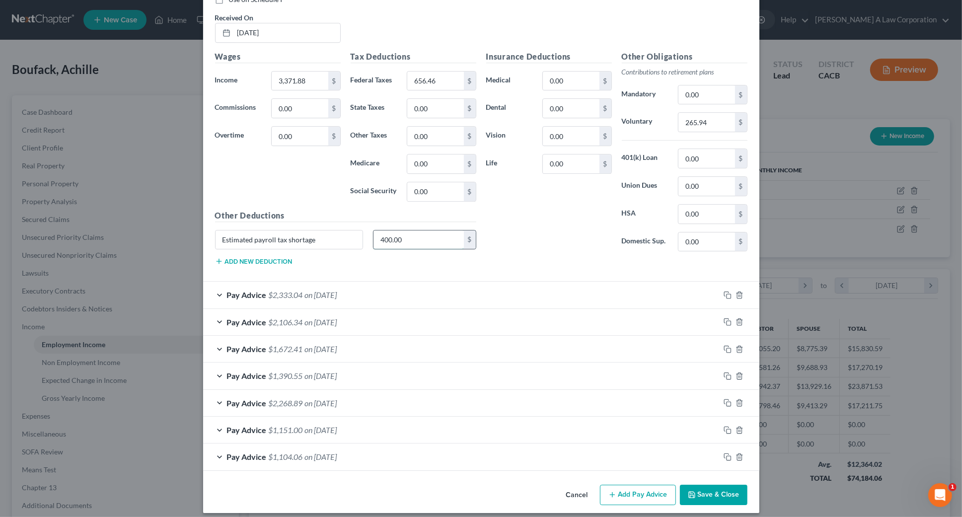
click at [405, 232] on input "400.00" at bounding box center [418, 239] width 90 height 19
click at [386, 272] on div "Use on Schedule I Received On * [DATE] Wages Income * 3,371.88 $ Commissions 0.…" at bounding box center [481, 132] width 556 height 299
click at [386, 285] on div "Pay Advice $2,333.04 on [DATE]" at bounding box center [461, 295] width 517 height 26
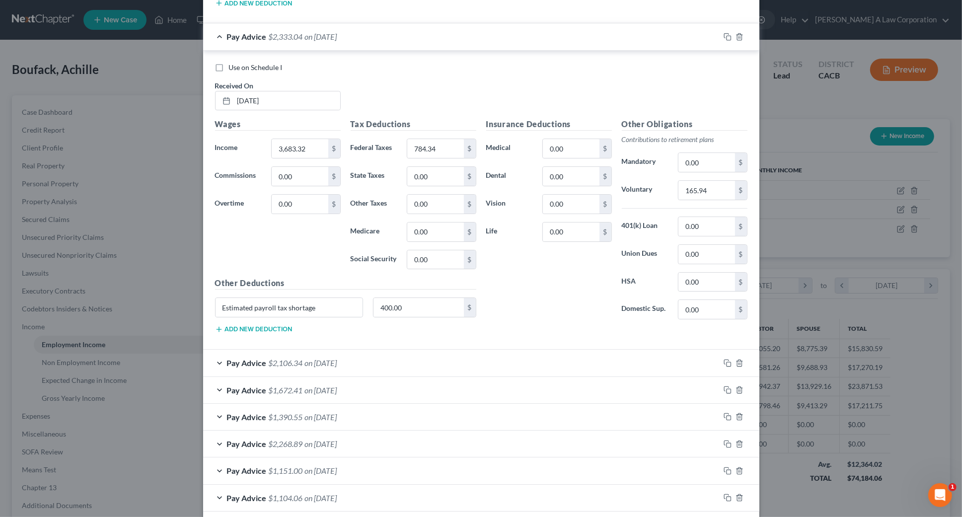
scroll to position [3010, 0]
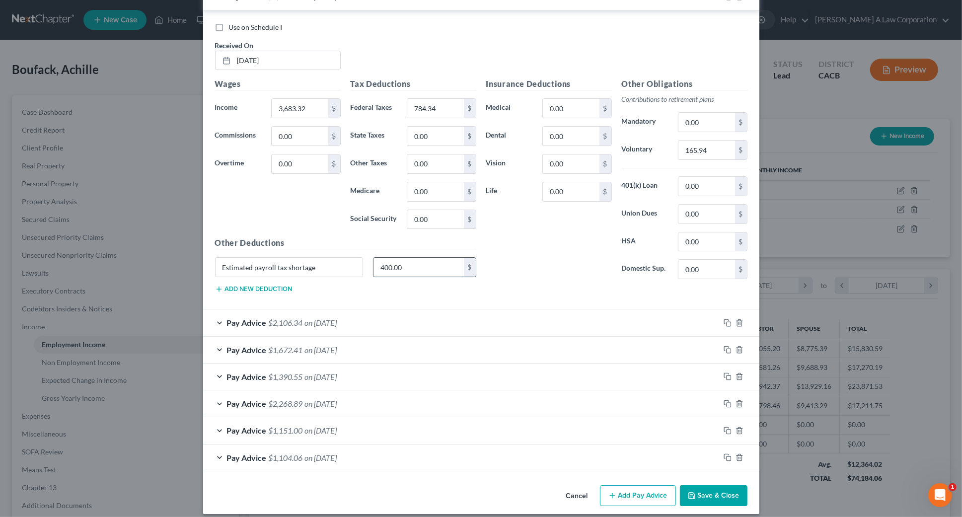
click at [406, 258] on input "400.00" at bounding box center [418, 267] width 90 height 19
click at [387, 309] on div "Pay Advice $2,106.34 on [DATE]" at bounding box center [461, 322] width 517 height 26
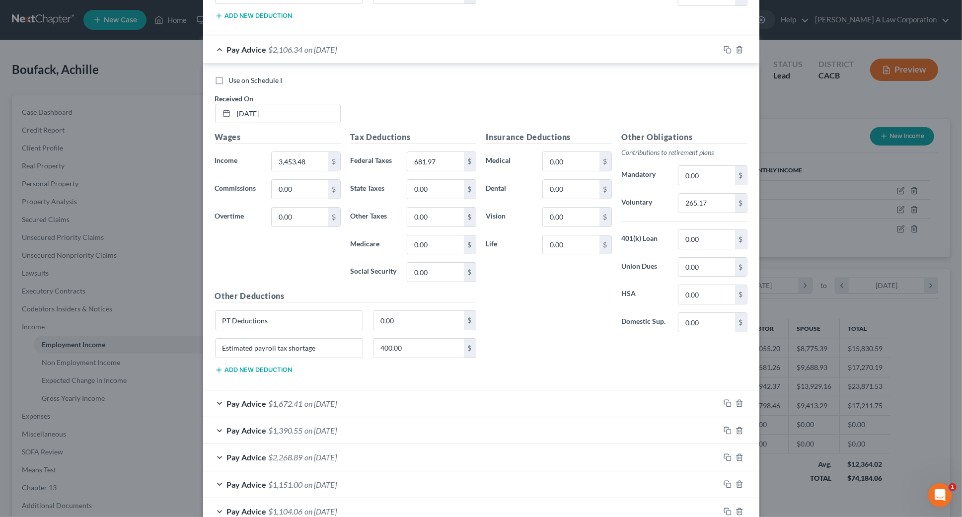
scroll to position [3336, 0]
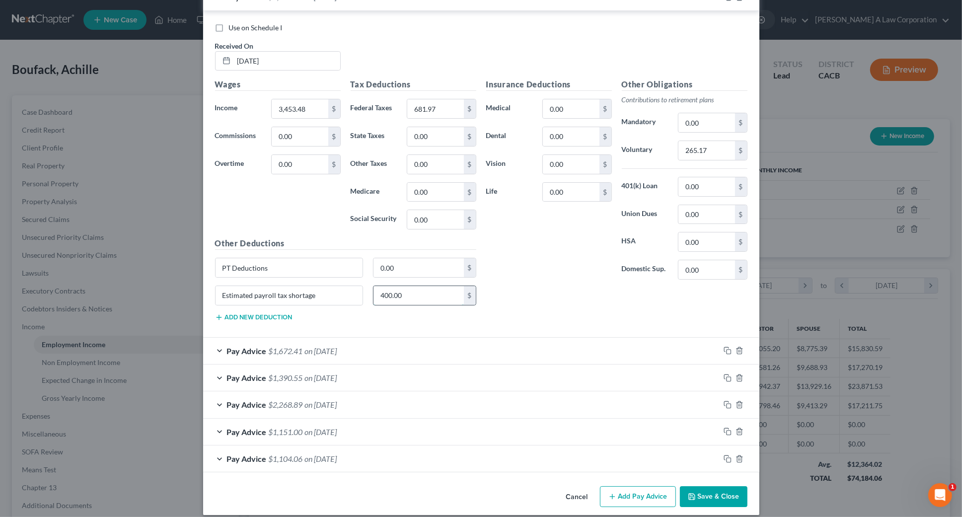
click at [416, 287] on input "400.00" at bounding box center [418, 295] width 90 height 19
click at [377, 342] on div "Pay Advice $1,672.41 on [DATE]" at bounding box center [461, 351] width 517 height 26
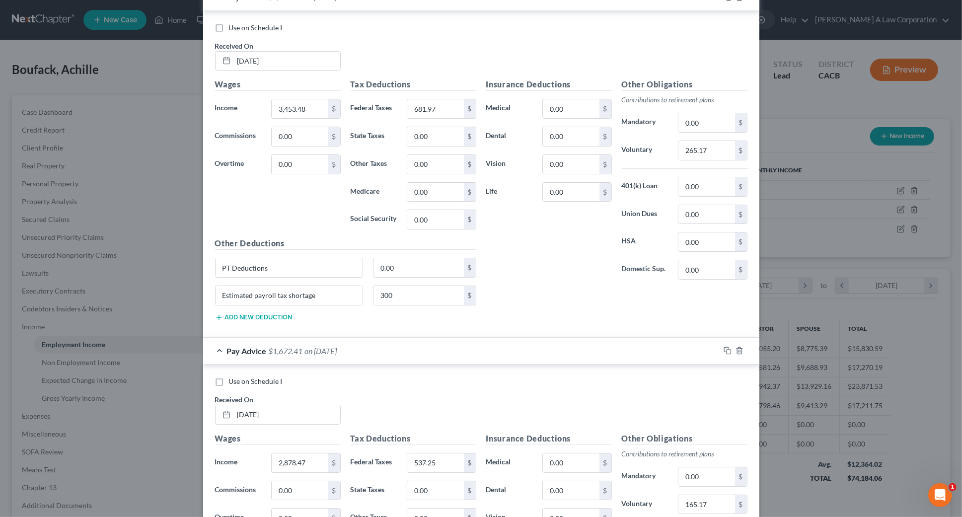
click at [377, 342] on div "Pay Advice $1,672.41 on [DATE]" at bounding box center [461, 351] width 517 height 26
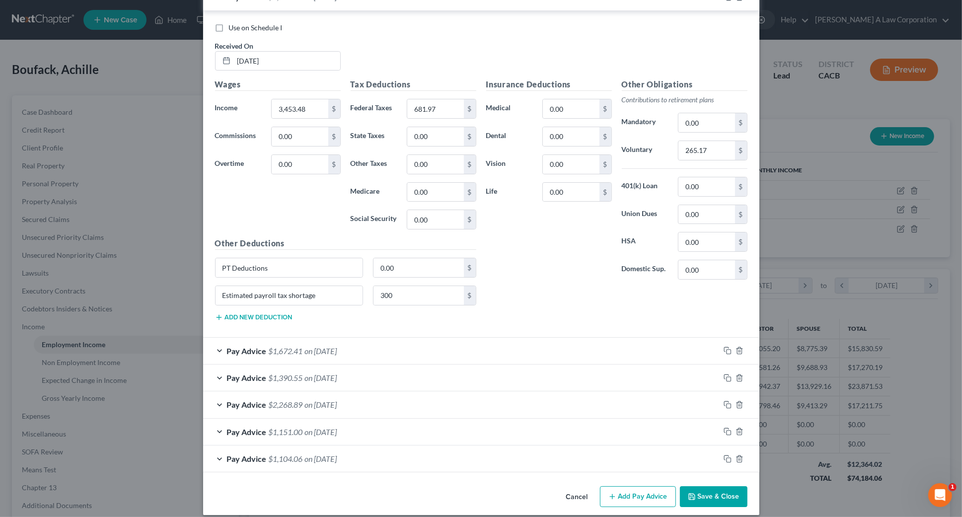
click at [377, 342] on div "Pay Advice $1,672.41 on [DATE]" at bounding box center [461, 351] width 517 height 26
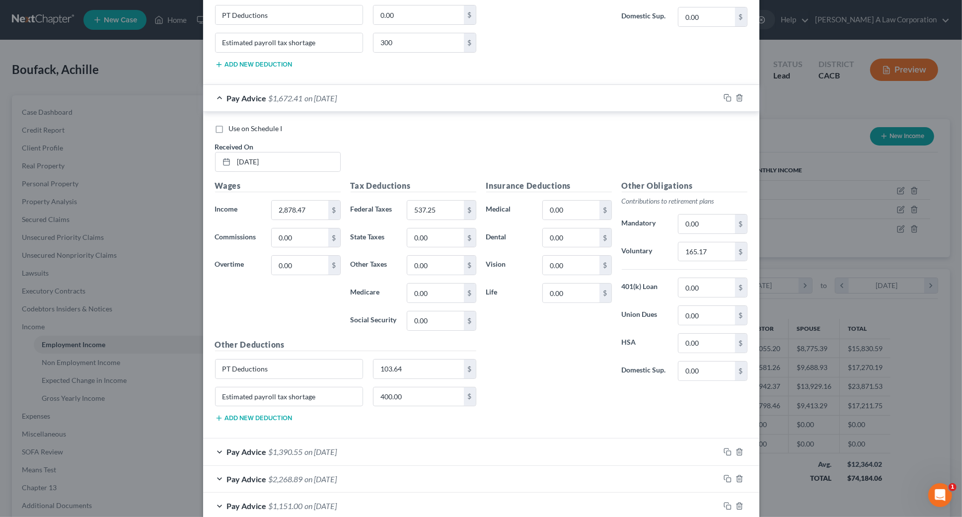
scroll to position [3606, 0]
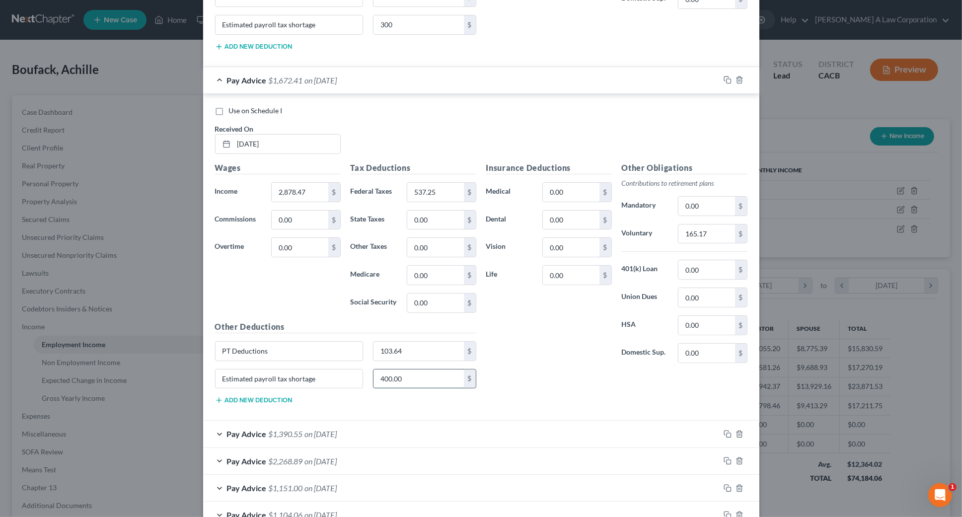
click at [413, 371] on input "400.00" at bounding box center [418, 379] width 90 height 19
click at [416, 421] on div "Pay Advice $1,390.55 on [DATE]" at bounding box center [461, 434] width 517 height 26
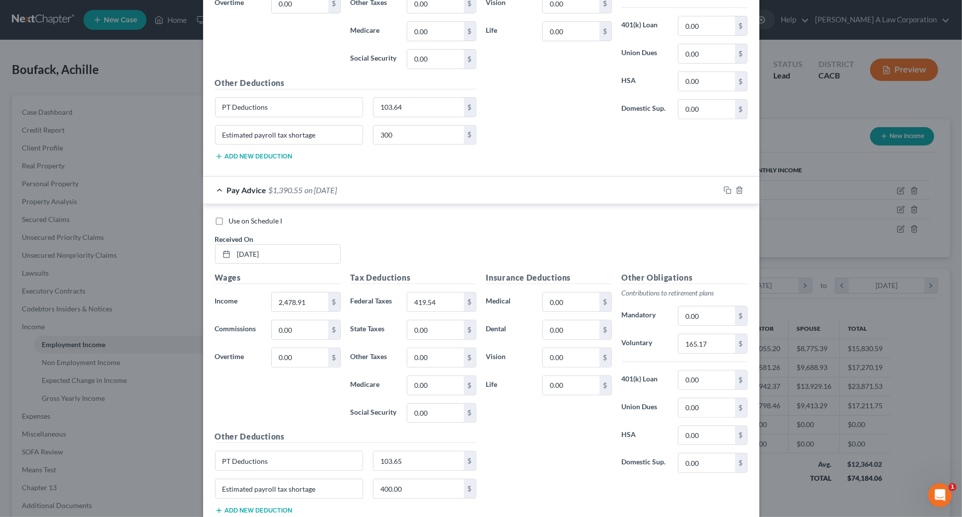
scroll to position [3923, 0]
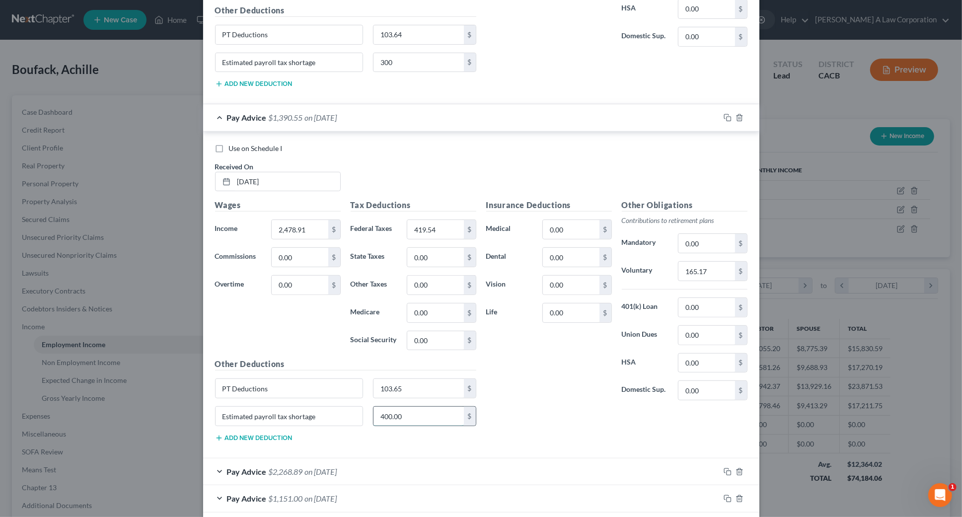
click at [417, 407] on input "400.00" at bounding box center [418, 416] width 90 height 19
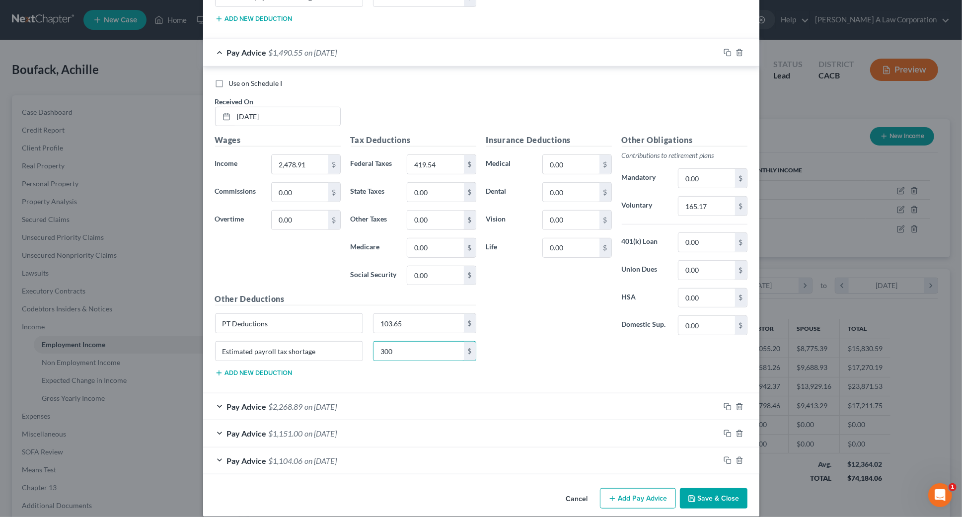
click at [412, 397] on div "Pay Advice $2,268.89 on [DATE]" at bounding box center [461, 406] width 517 height 26
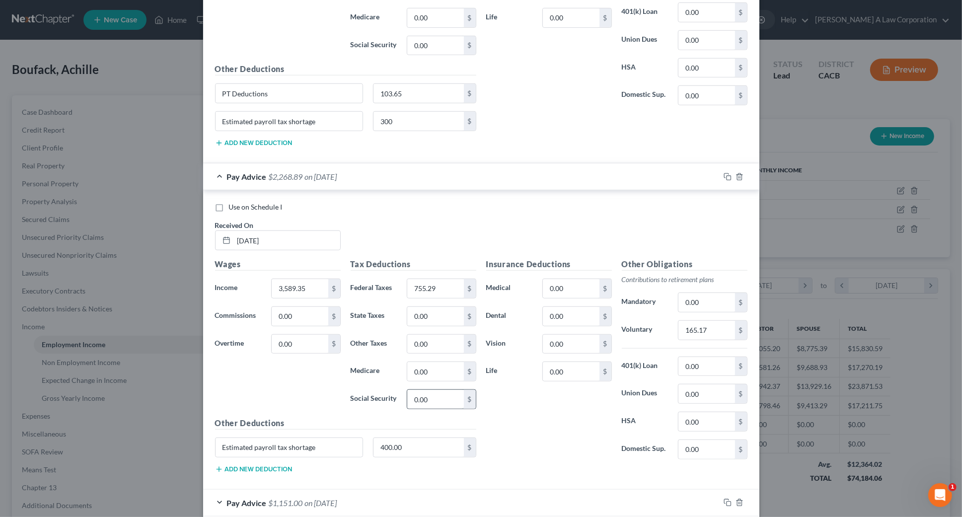
scroll to position [4286, 0]
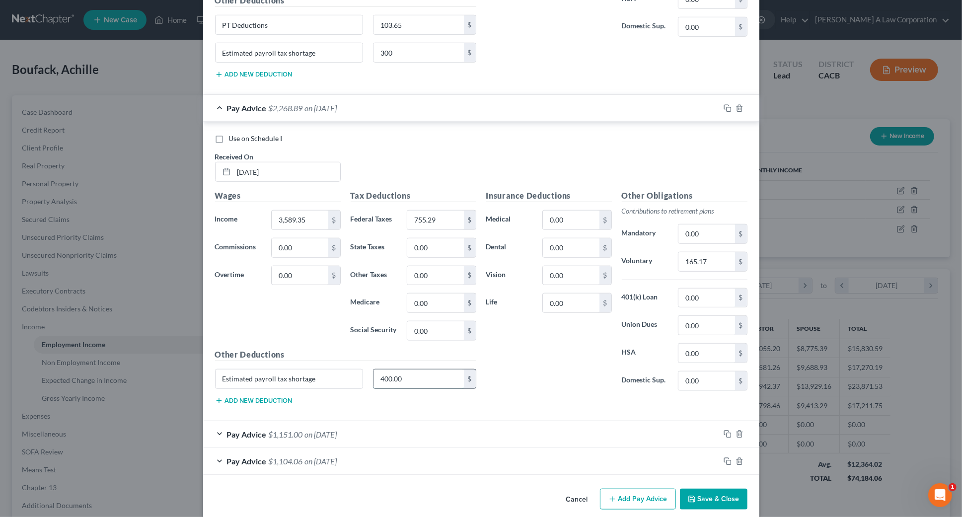
click at [409, 370] on input "400.00" at bounding box center [418, 379] width 90 height 19
click at [391, 421] on div "Pay Advice $1,151.00 on [DATE]" at bounding box center [461, 434] width 517 height 26
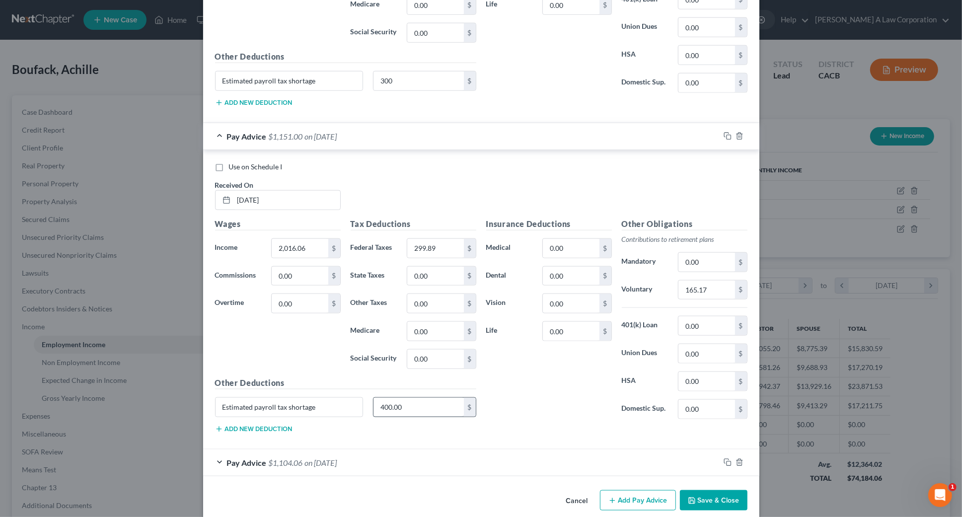
scroll to position [4584, 0]
click at [434, 398] on input "400.00" at bounding box center [418, 407] width 90 height 19
click at [409, 449] on div "Pay Advice $1,104.06 on [DATE]" at bounding box center [461, 462] width 517 height 26
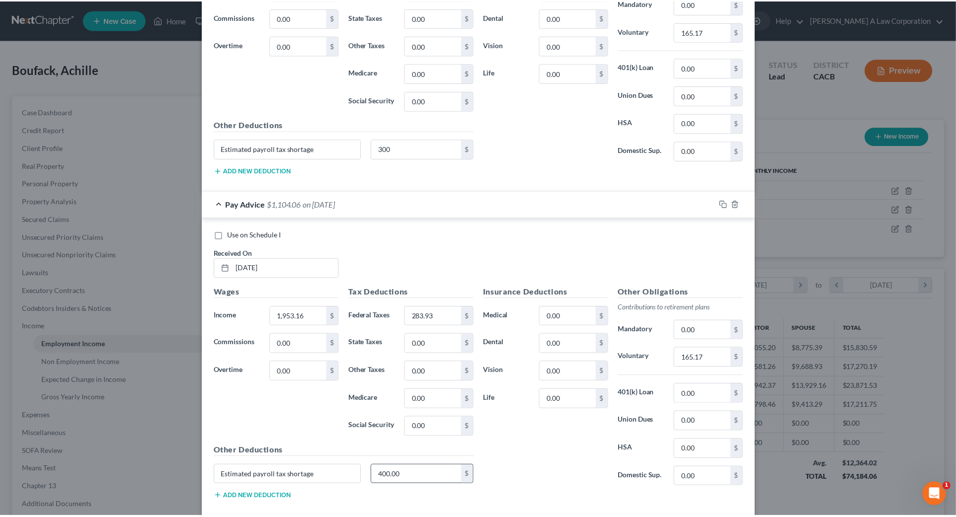
scroll to position [4882, 0]
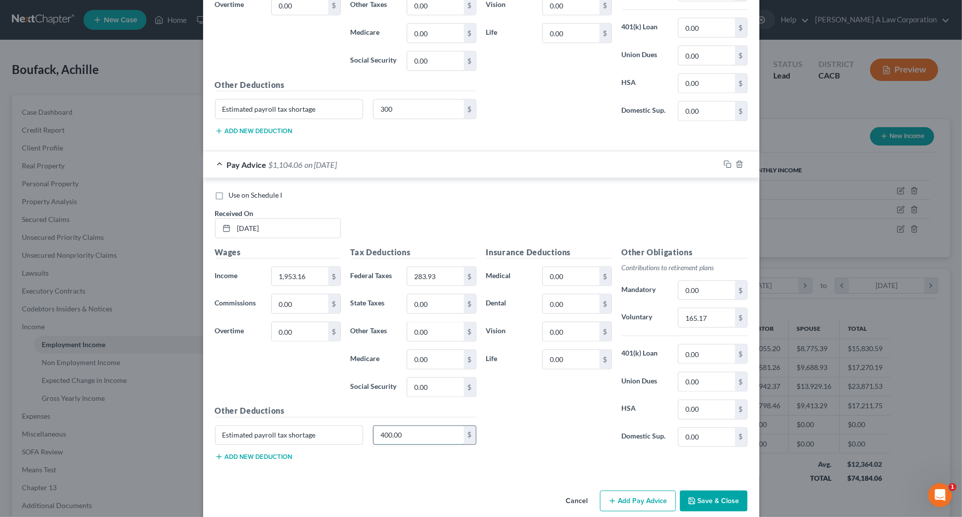
click at [417, 426] on input "400.00" at bounding box center [418, 435] width 90 height 19
click at [705, 491] on button "Save & Close" at bounding box center [714, 501] width 68 height 21
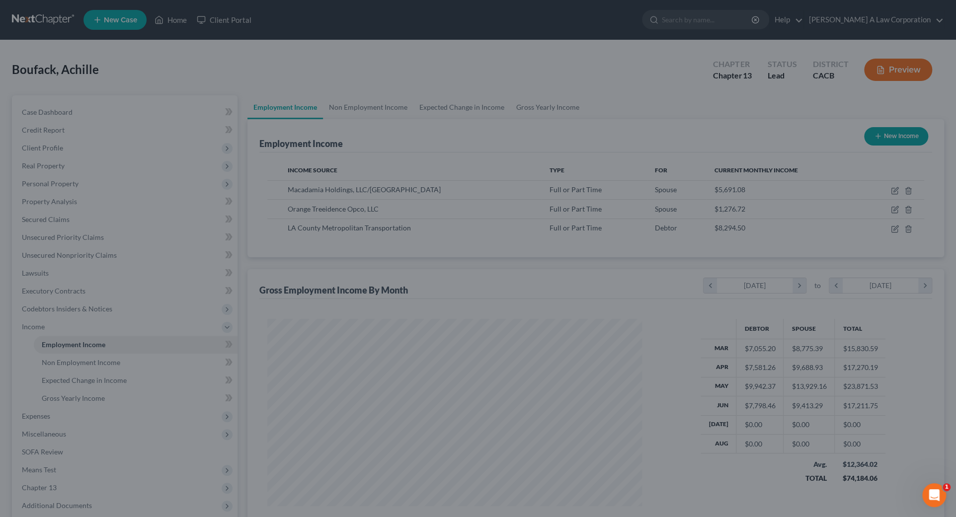
scroll to position [496472, 496265]
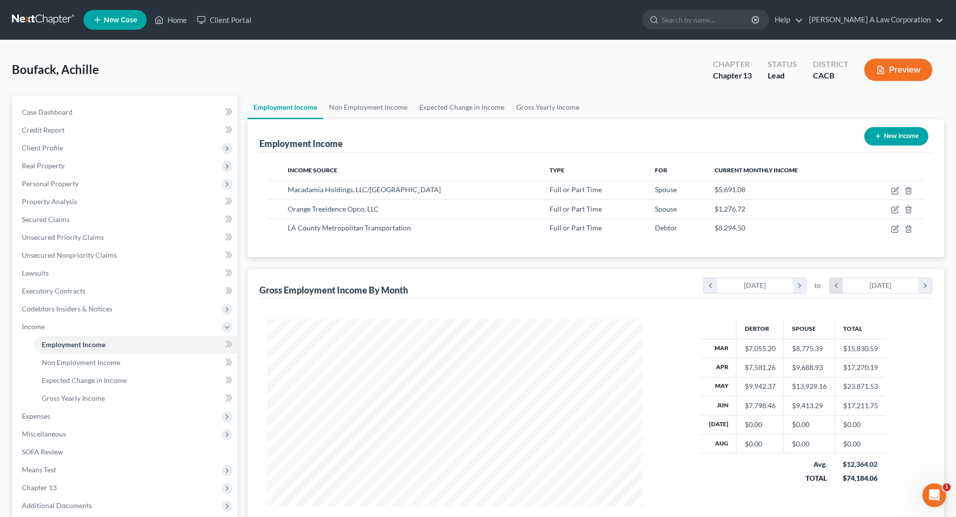
click at [829, 283] on icon "chevron_left" at bounding box center [835, 285] width 13 height 15
click at [708, 285] on icon "chevron_left" at bounding box center [709, 285] width 13 height 15
click at [637, 282] on div "Gross Employment Income By Month chevron_left [DATE] chevron_right to chevron_l…" at bounding box center [595, 284] width 672 height 30
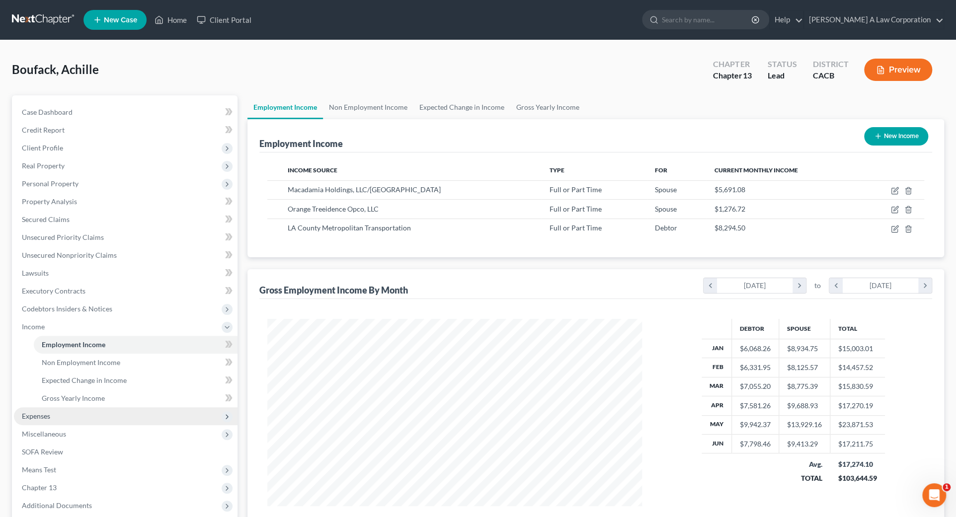
click at [62, 417] on span "Expenses" at bounding box center [125, 416] width 223 height 18
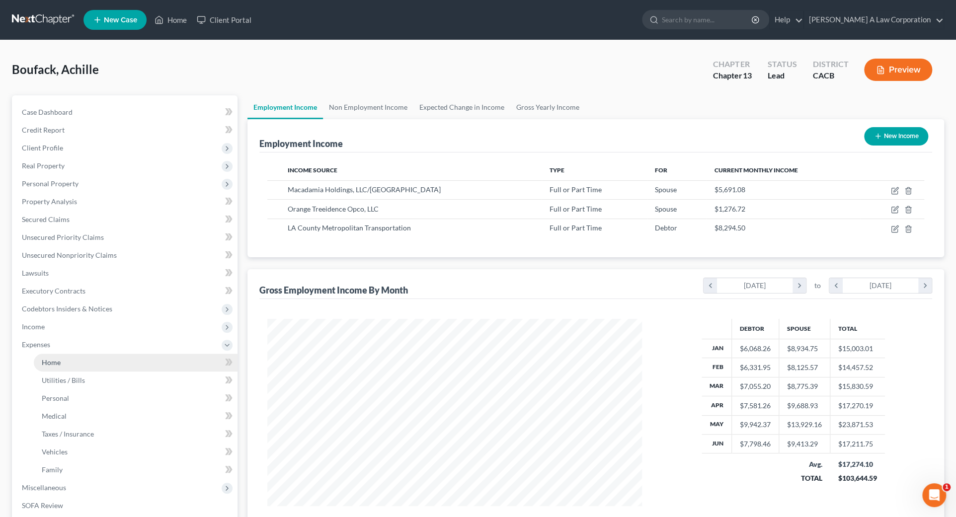
click at [71, 366] on link "Home" at bounding box center [136, 363] width 204 height 18
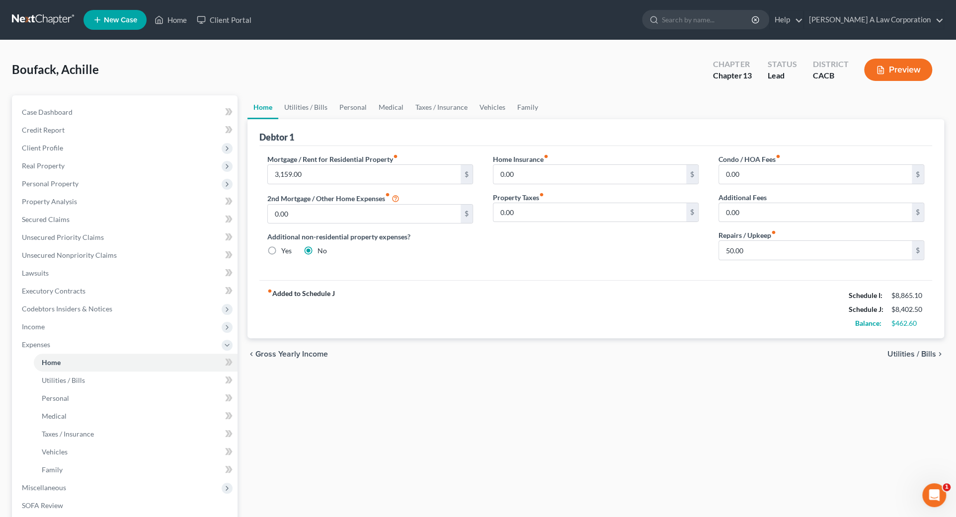
click at [740, 297] on div "fiber_manual_record Added to Schedule J Schedule I: $8,865.10 Schedule J: $8,40…" at bounding box center [595, 309] width 672 height 58
click at [26, 327] on span "Income" at bounding box center [33, 326] width 23 height 8
click at [84, 348] on link "Employment Income" at bounding box center [136, 345] width 204 height 18
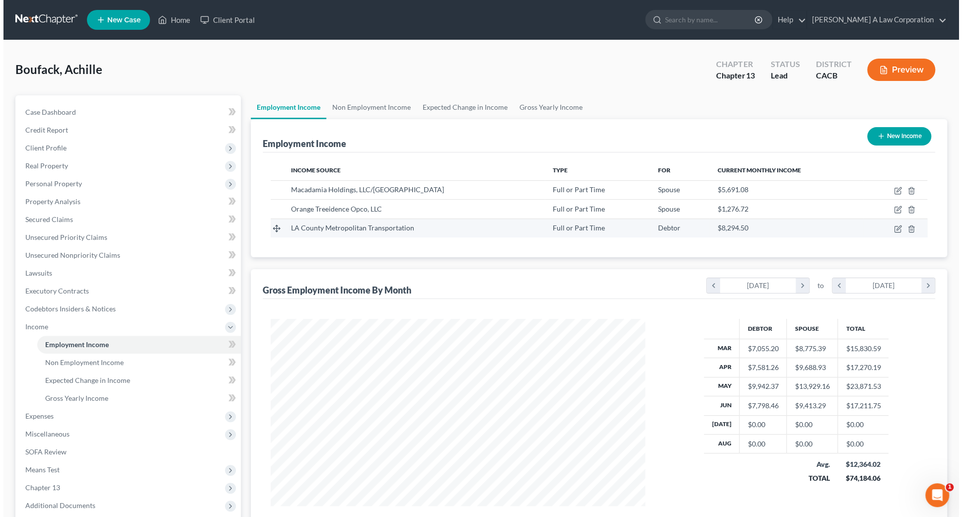
scroll to position [187, 394]
click at [893, 209] on icon "button" at bounding box center [895, 210] width 8 height 8
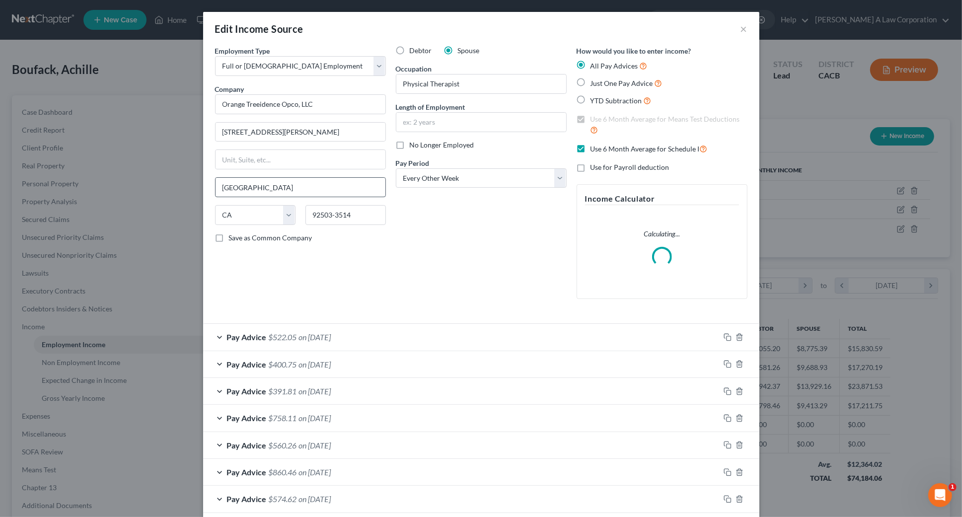
scroll to position [189, 397]
drag, startPoint x: 349, startPoint y: 338, endPoint x: 376, endPoint y: 332, distance: 28.4
click at [350, 338] on div "Pay Advice $522.05 on [DATE]" at bounding box center [461, 337] width 517 height 26
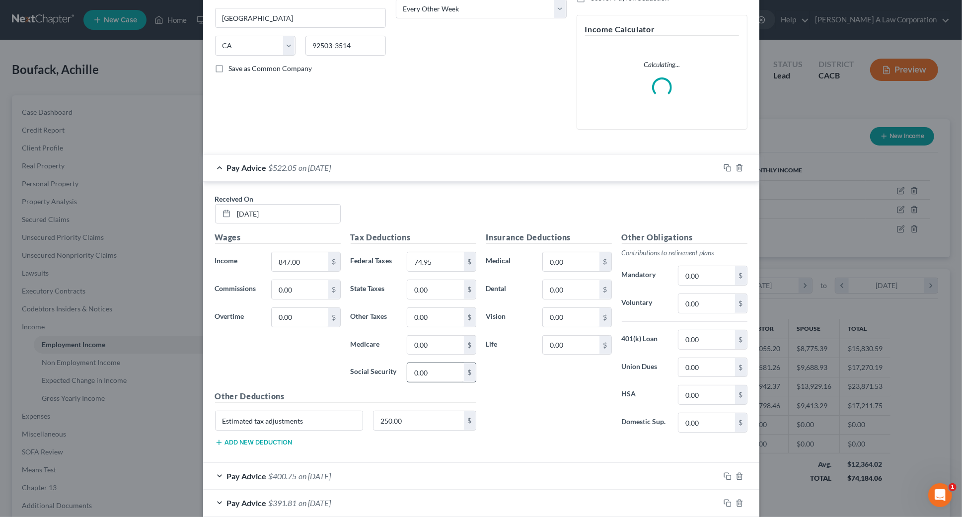
scroll to position [225, 0]
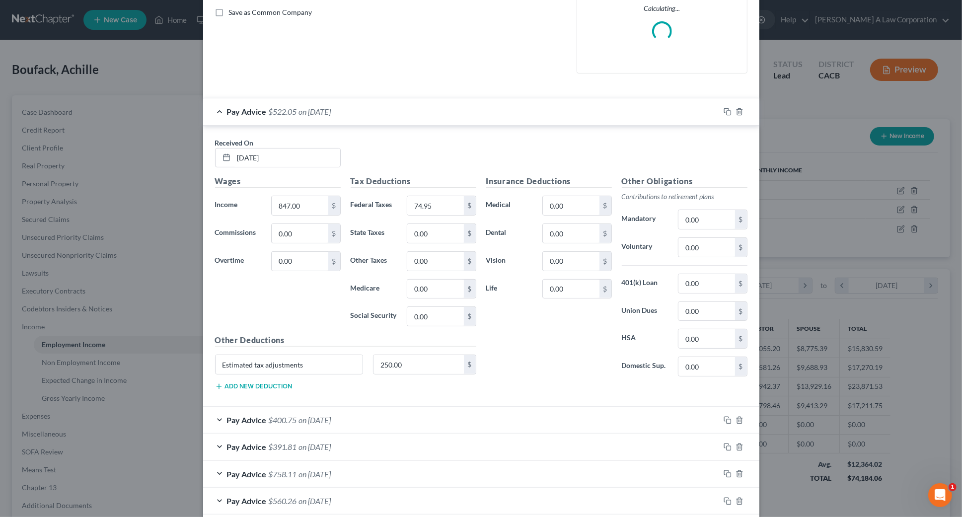
click at [413, 373] on div "Estimated tax adjustments 250.00 $" at bounding box center [345, 369] width 271 height 28
click at [412, 367] on input "250.00" at bounding box center [418, 364] width 90 height 19
drag, startPoint x: 338, startPoint y: 420, endPoint x: 347, endPoint y: 417, distance: 9.8
click at [331, 420] on span "on [DATE]" at bounding box center [315, 419] width 32 height 9
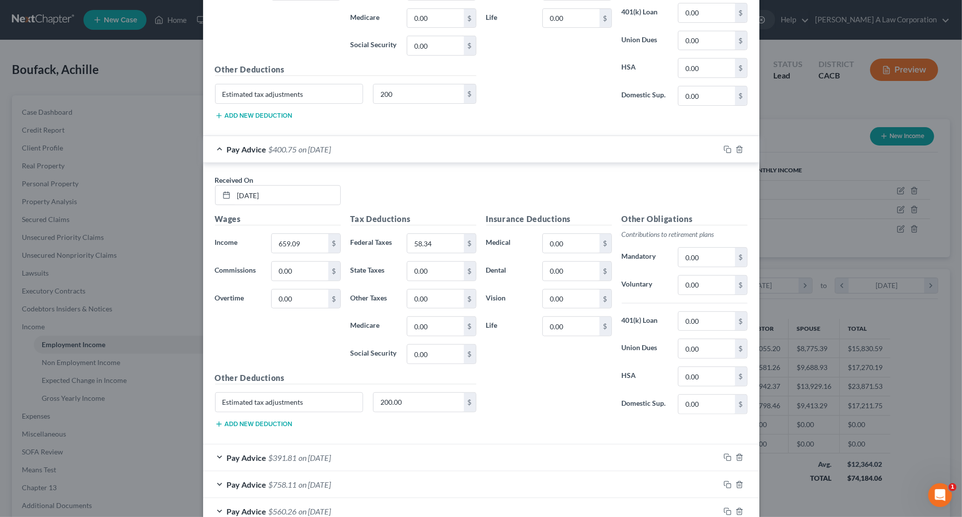
scroll to position [497, 0]
click at [408, 402] on input "200.00" at bounding box center [418, 401] width 90 height 19
click at [355, 452] on div "Pay Advice $391.81 on [DATE]" at bounding box center [461, 457] width 517 height 26
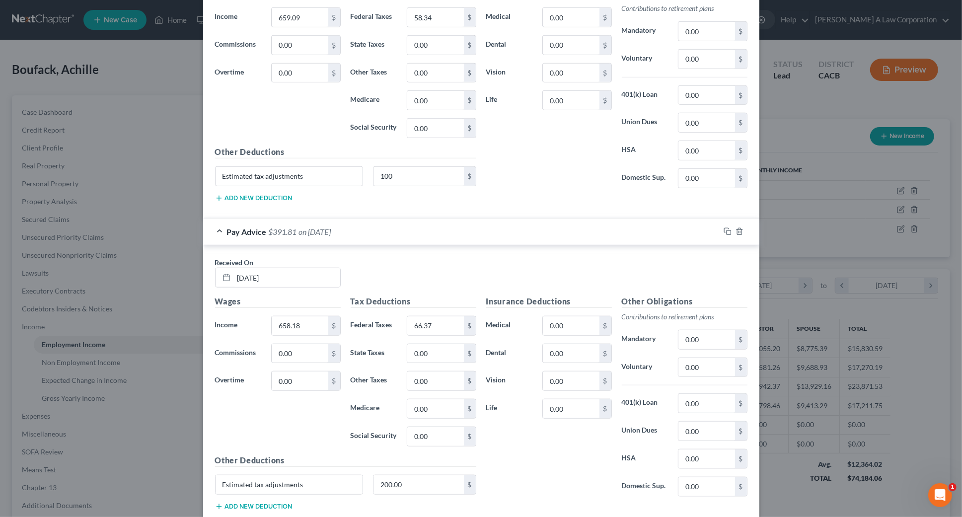
scroll to position [767, 0]
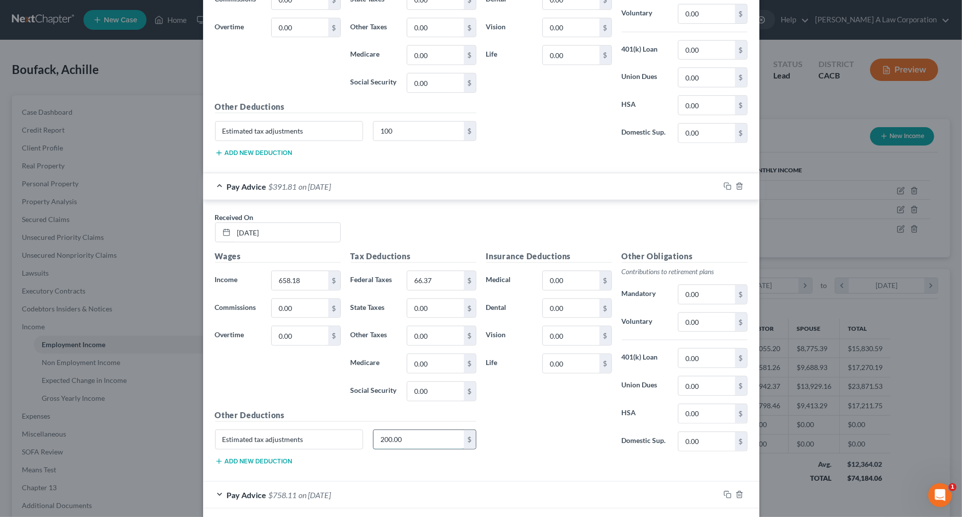
click at [404, 437] on input "200.00" at bounding box center [418, 439] width 90 height 19
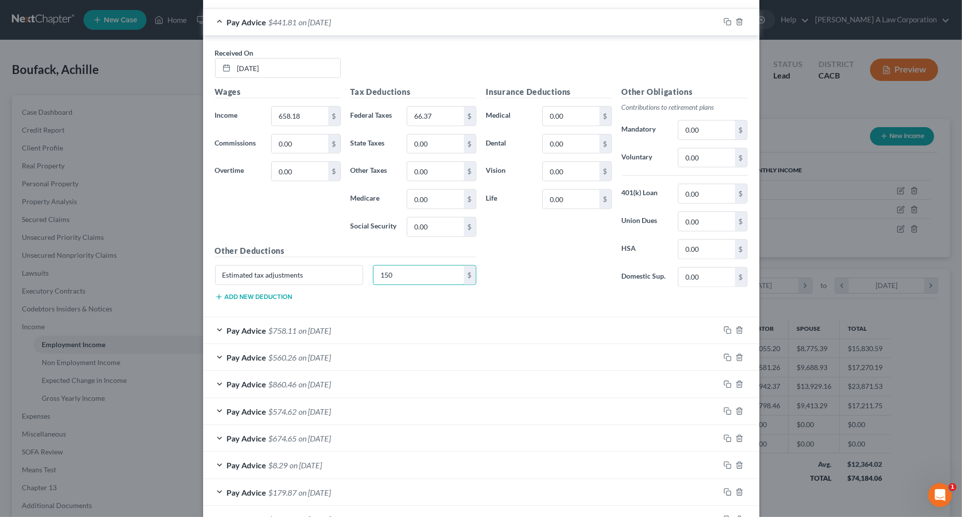
scroll to position [948, 0]
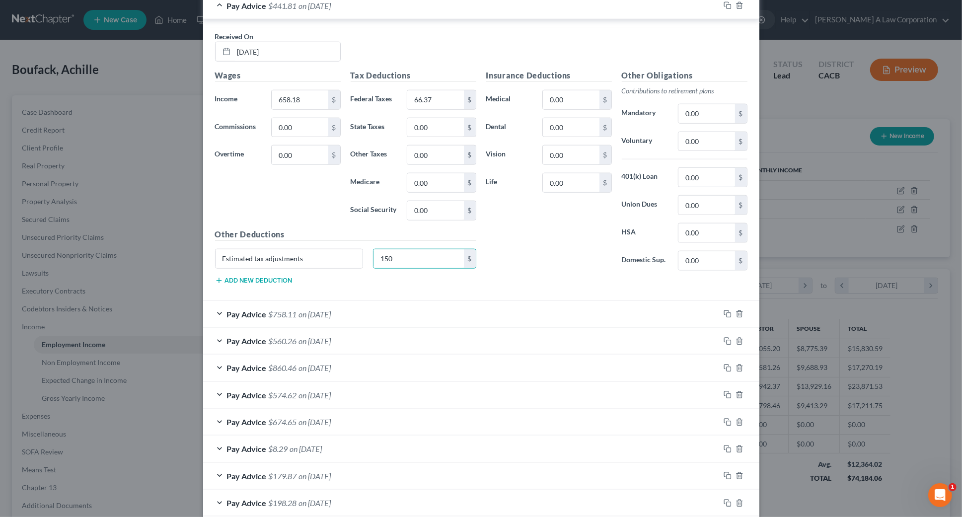
click at [358, 308] on div "Pay Advice $758.11 on [DATE]" at bounding box center [461, 314] width 517 height 26
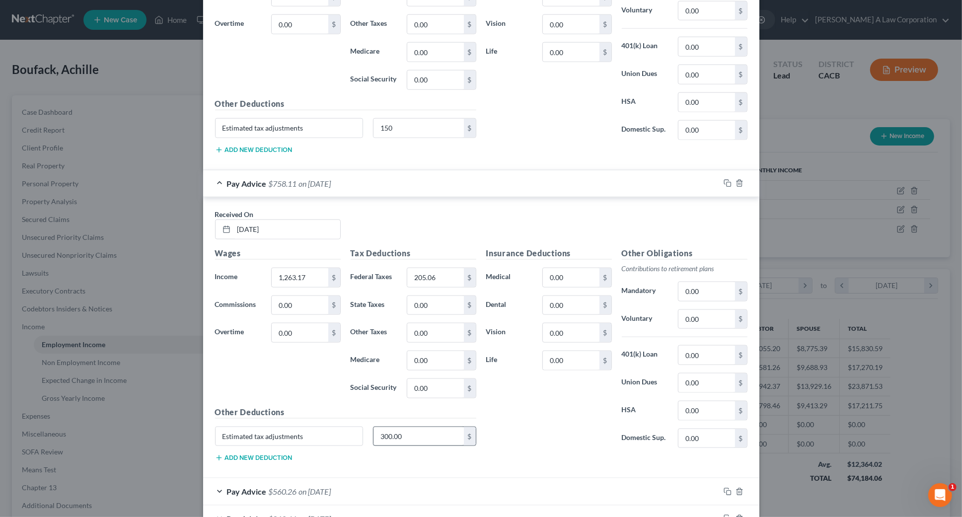
scroll to position [1174, 0]
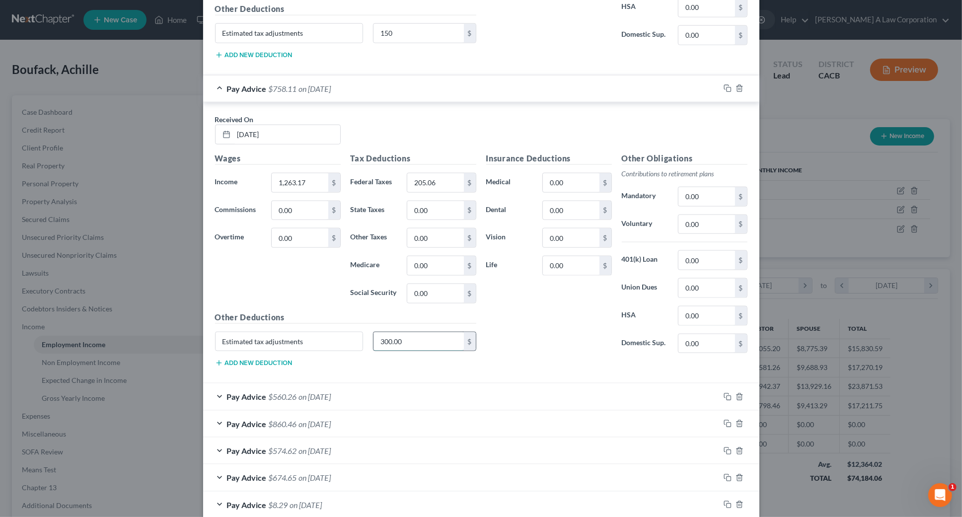
click at [402, 339] on input "300.00" at bounding box center [418, 341] width 90 height 19
click at [370, 392] on div "Pay Advice $560.26 on [DATE]" at bounding box center [461, 396] width 517 height 26
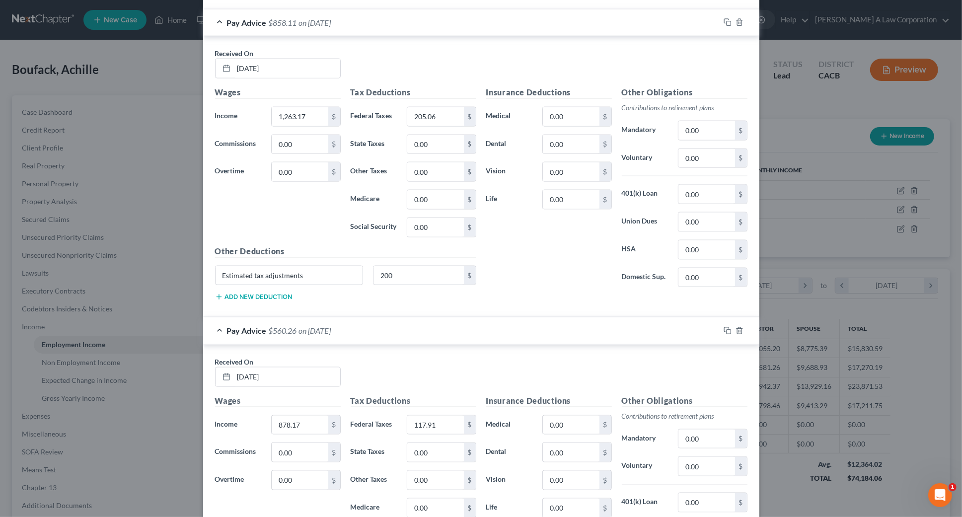
scroll to position [1400, 0]
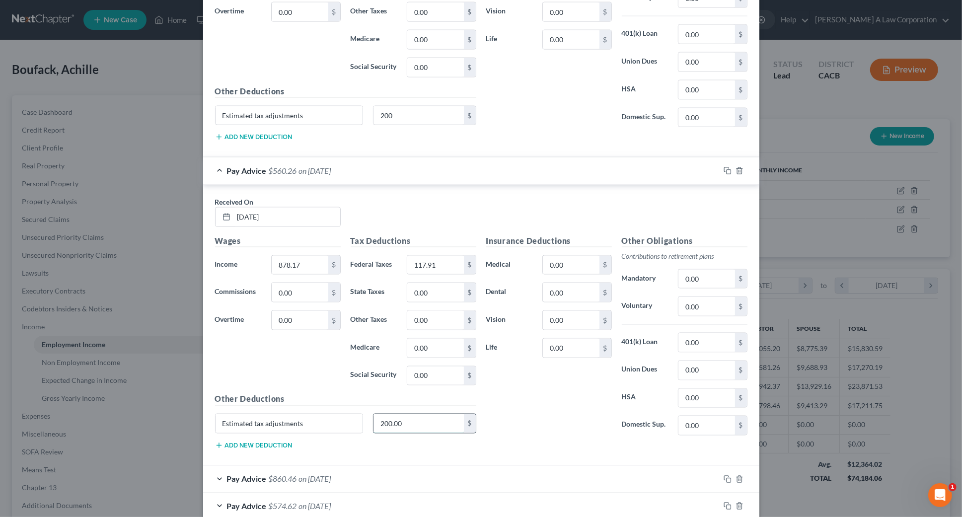
click at [404, 416] on input "200.00" at bounding box center [418, 423] width 90 height 19
click at [383, 474] on div "Pay Advice $860.46 on [DATE]" at bounding box center [461, 479] width 517 height 26
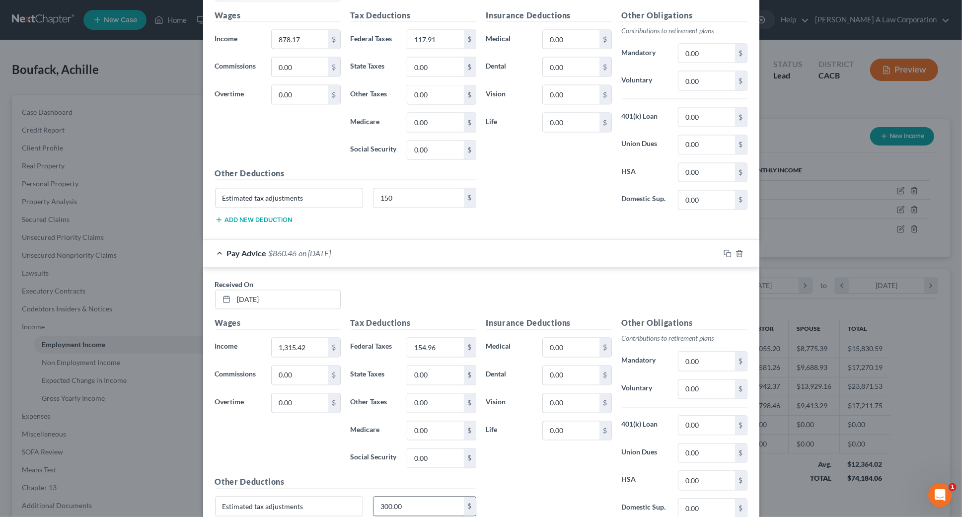
scroll to position [1715, 0]
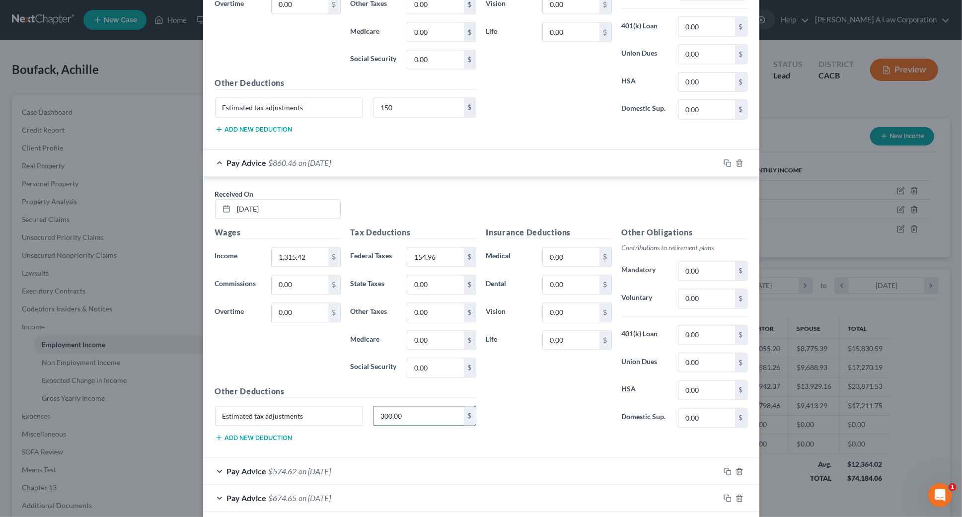
click at [417, 411] on input "300.00" at bounding box center [418, 416] width 90 height 19
click at [390, 99] on input "150" at bounding box center [418, 107] width 90 height 19
click at [372, 471] on div "Pay Advice $574.62 on [DATE]" at bounding box center [461, 471] width 517 height 26
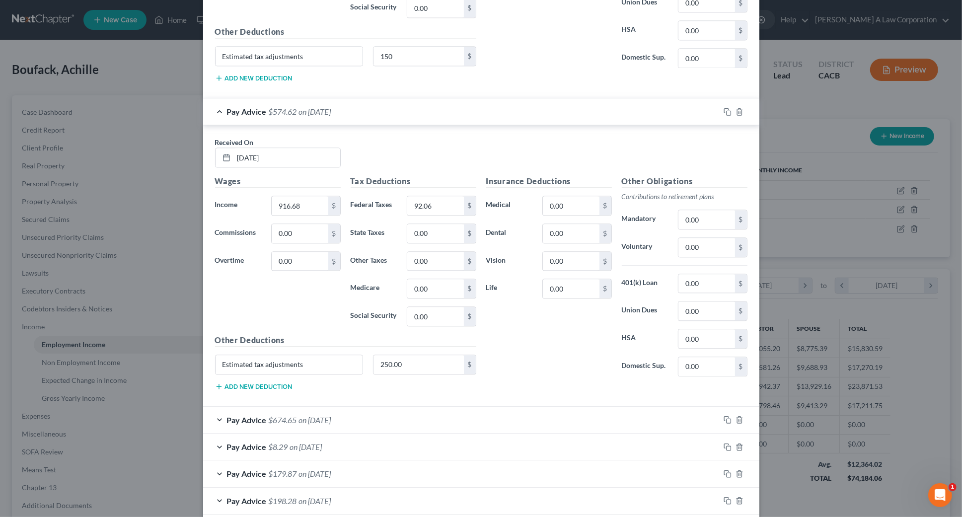
scroll to position [2077, 0]
click at [402, 357] on input "250.00" at bounding box center [418, 363] width 90 height 19
click at [377, 412] on div "Pay Advice $674.65 on [DATE]" at bounding box center [461, 419] width 517 height 26
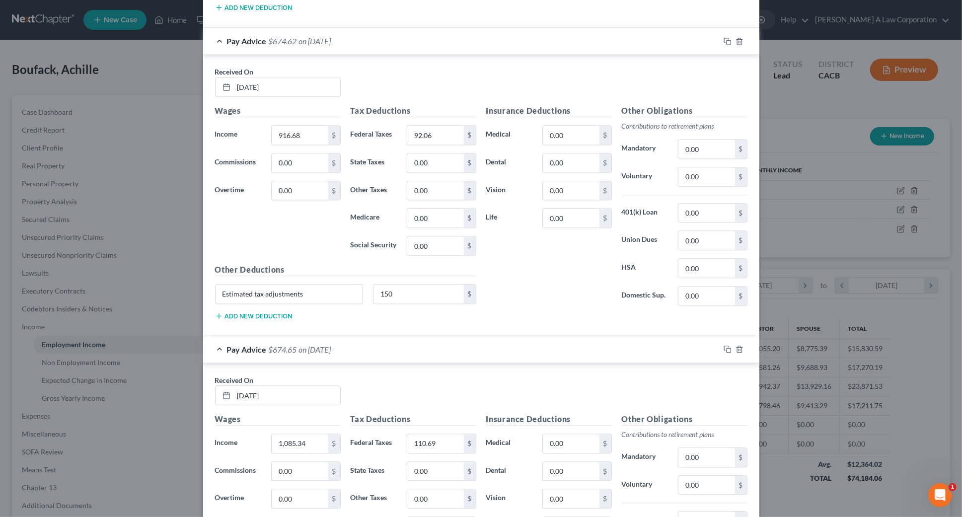
scroll to position [2257, 0]
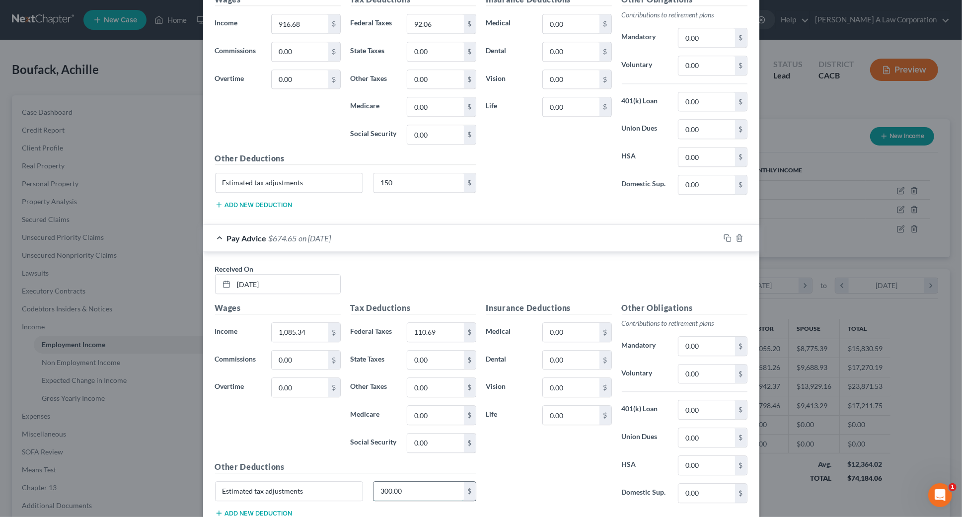
click at [401, 488] on input "300.00" at bounding box center [418, 491] width 90 height 19
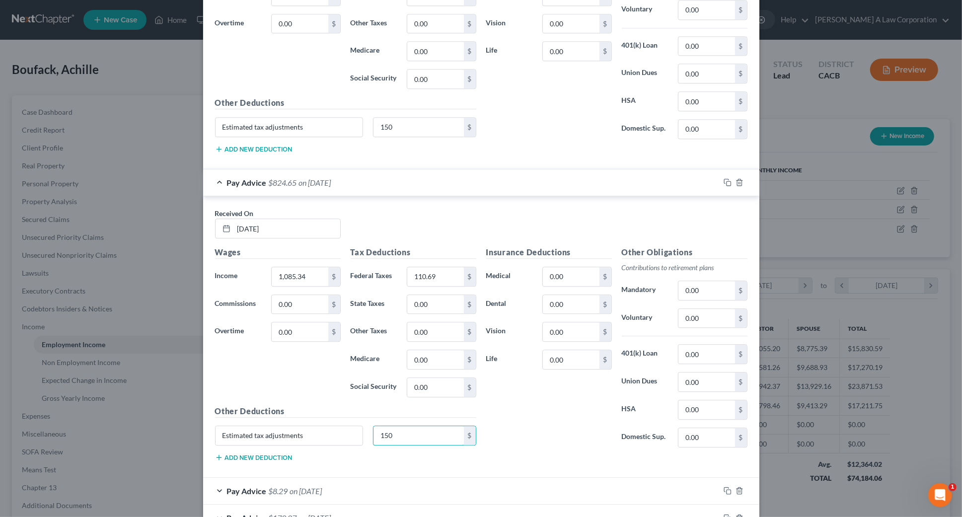
scroll to position [2438, 0]
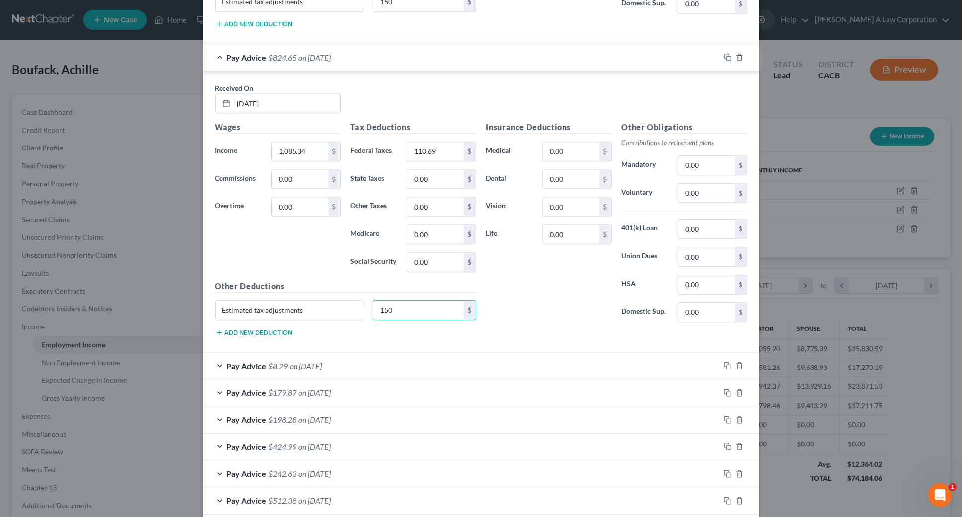
click at [401, 357] on div "Pay Advice $8.29 on [DATE]" at bounding box center [461, 366] width 517 height 26
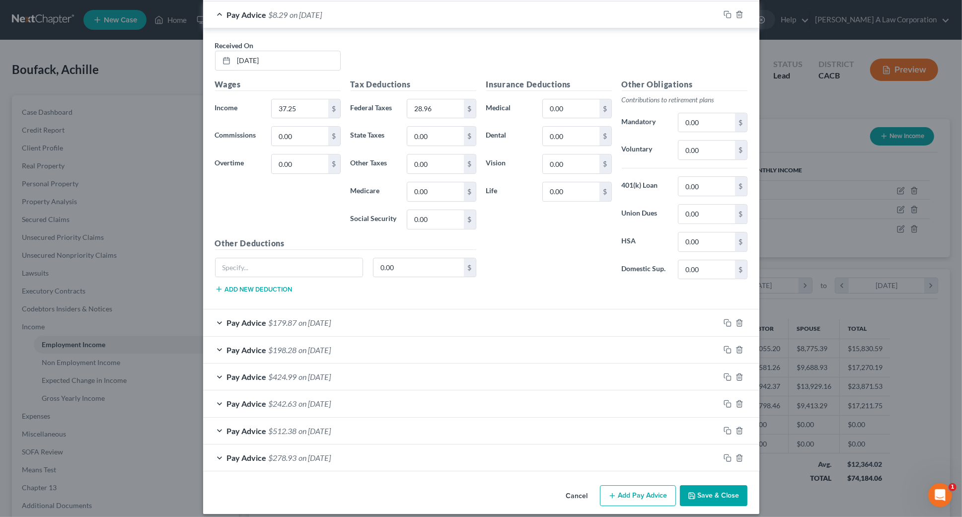
click at [383, 316] on div "Pay Advice $179.87 on [DATE]" at bounding box center [461, 322] width 517 height 26
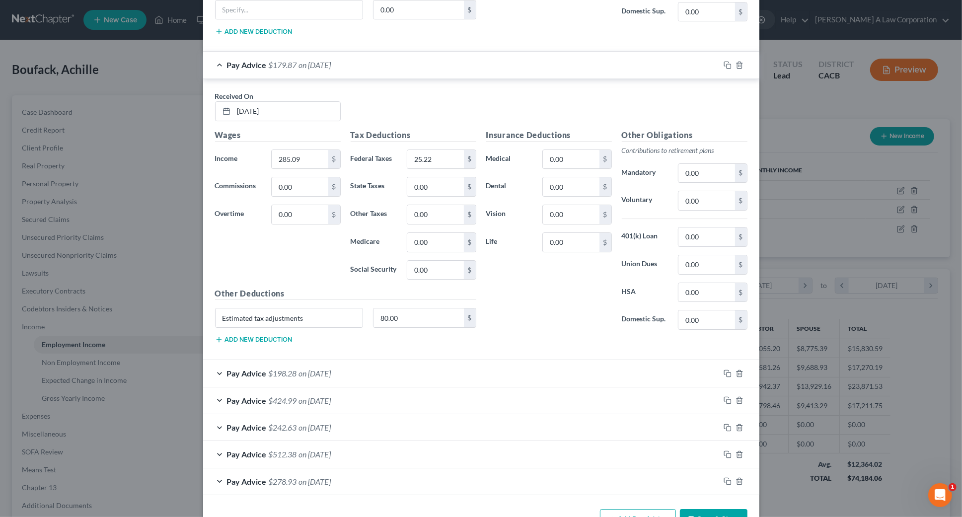
scroll to position [3060, 0]
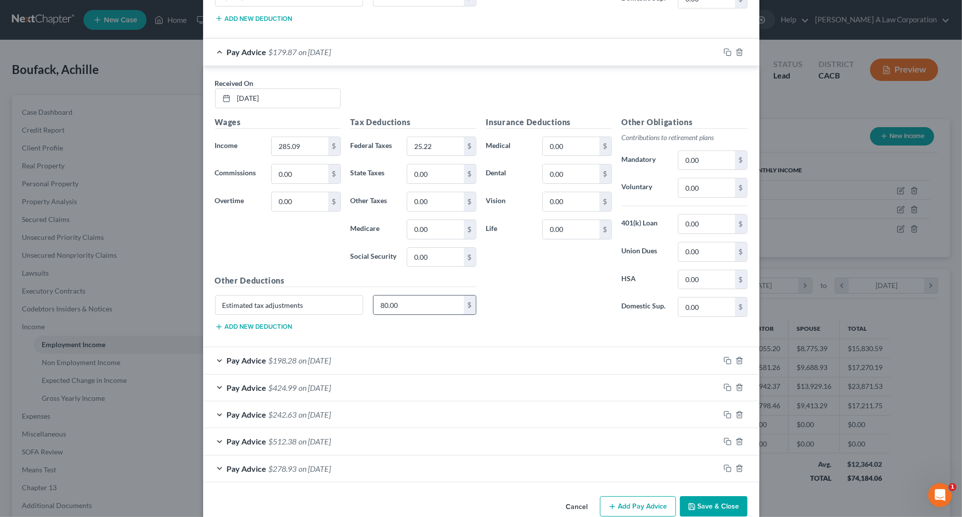
click at [403, 301] on input "80.00" at bounding box center [418, 305] width 90 height 19
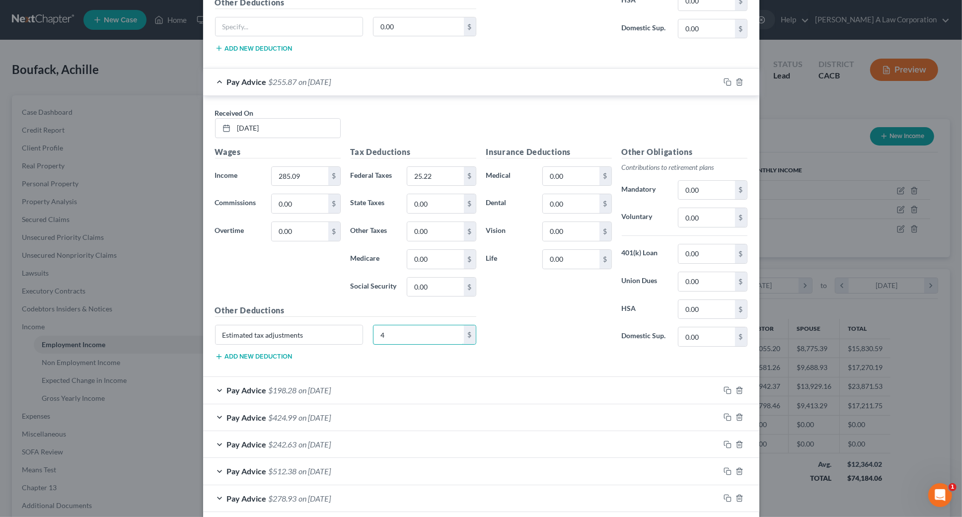
scroll to position [3090, 0]
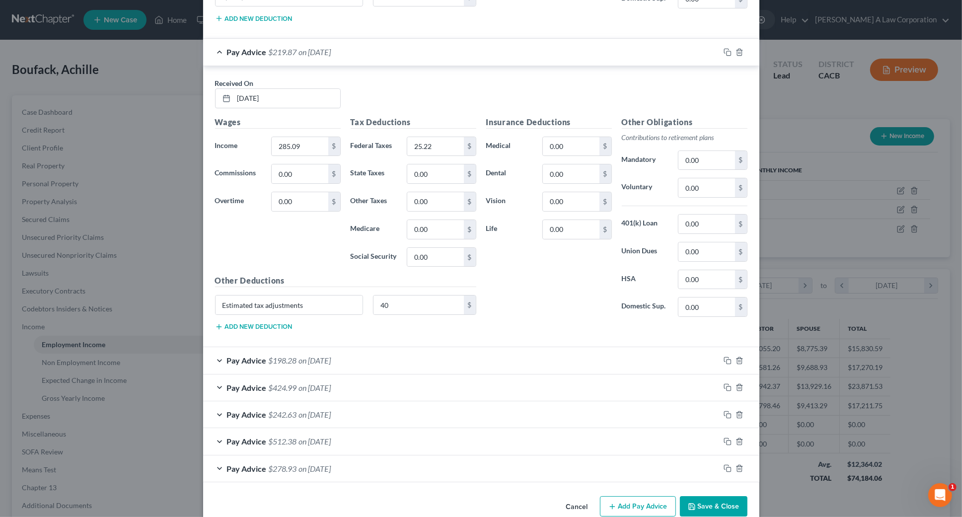
click at [386, 352] on div "Pay Advice $198.28 on [DATE]" at bounding box center [461, 360] width 517 height 26
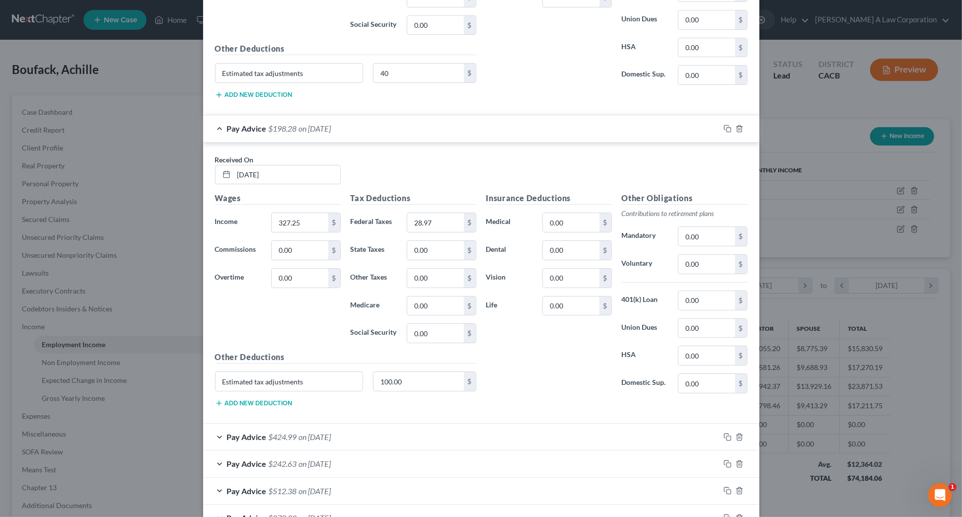
scroll to position [3361, 0]
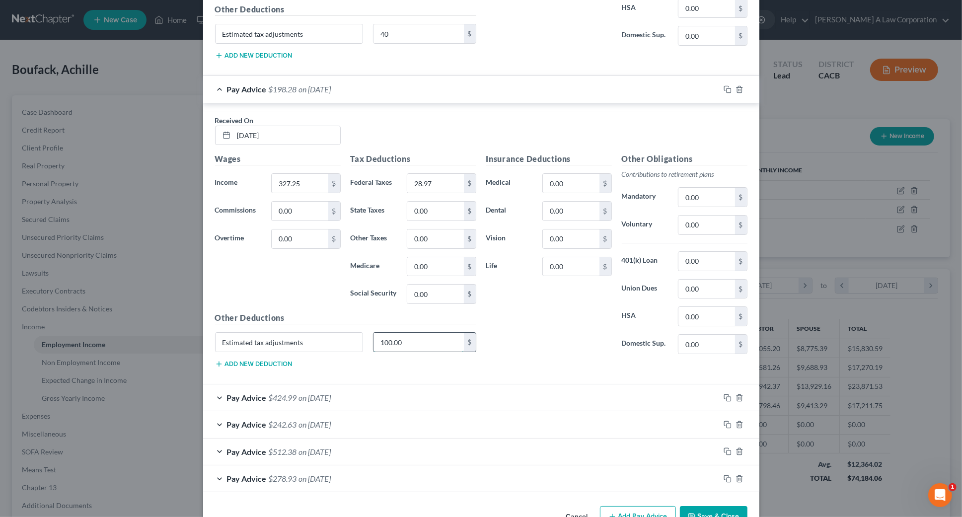
click at [397, 338] on input "100.00" at bounding box center [418, 342] width 90 height 19
click at [394, 391] on div "Pay Advice $424.99 on [DATE]" at bounding box center [461, 397] width 517 height 26
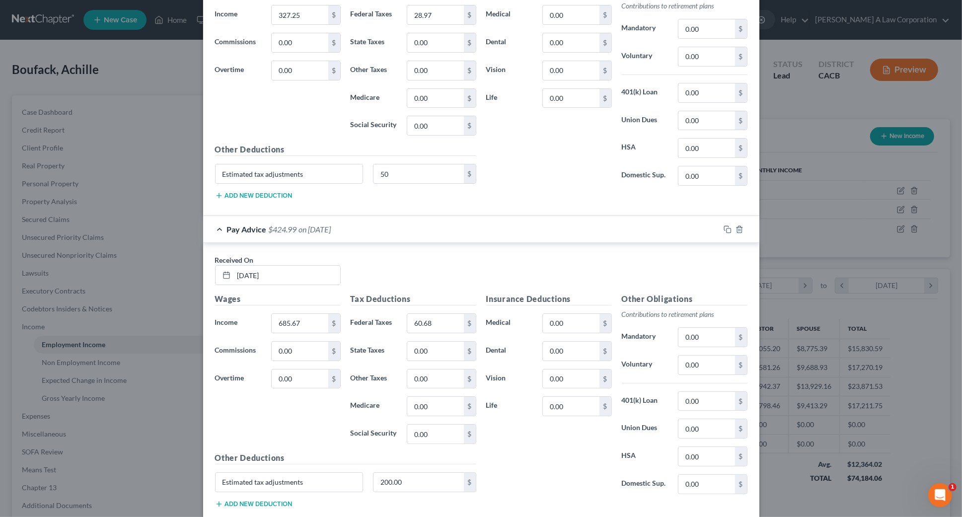
scroll to position [3561, 0]
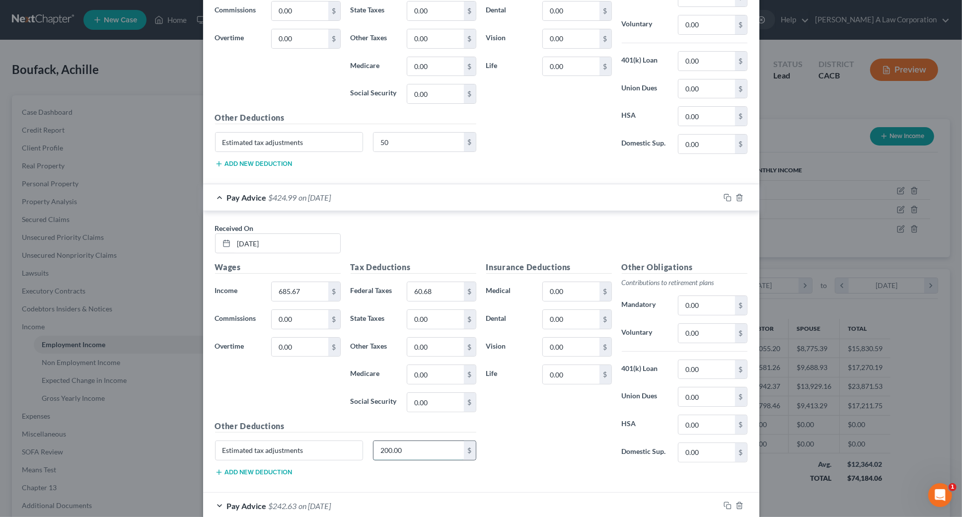
click at [407, 441] on input "200.00" at bounding box center [418, 450] width 90 height 19
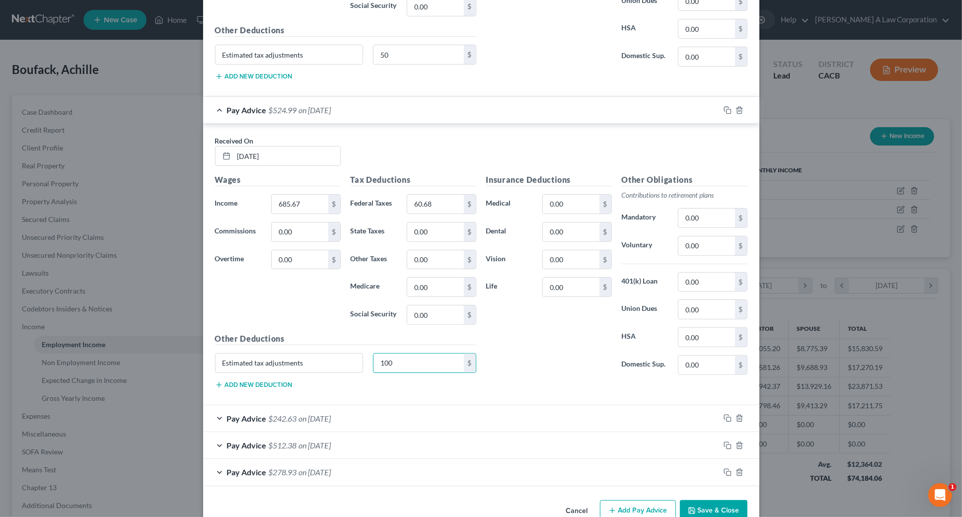
scroll to position [3660, 0]
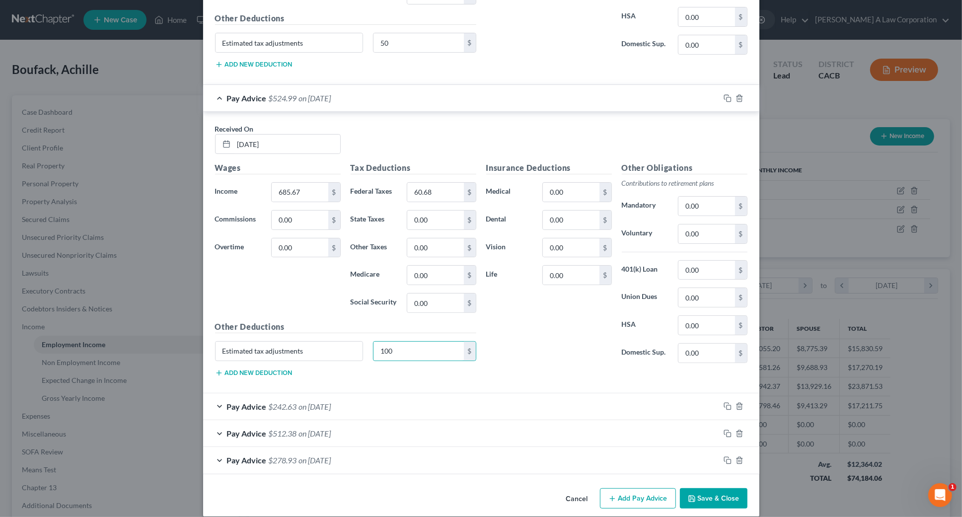
click at [385, 393] on div "Pay Advice $242.63 on [DATE]" at bounding box center [461, 406] width 517 height 26
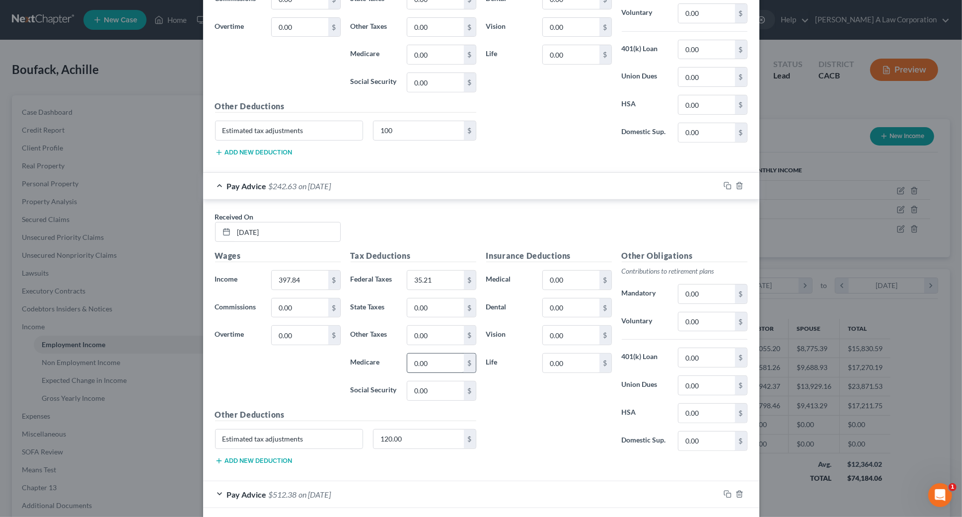
scroll to position [3941, 0]
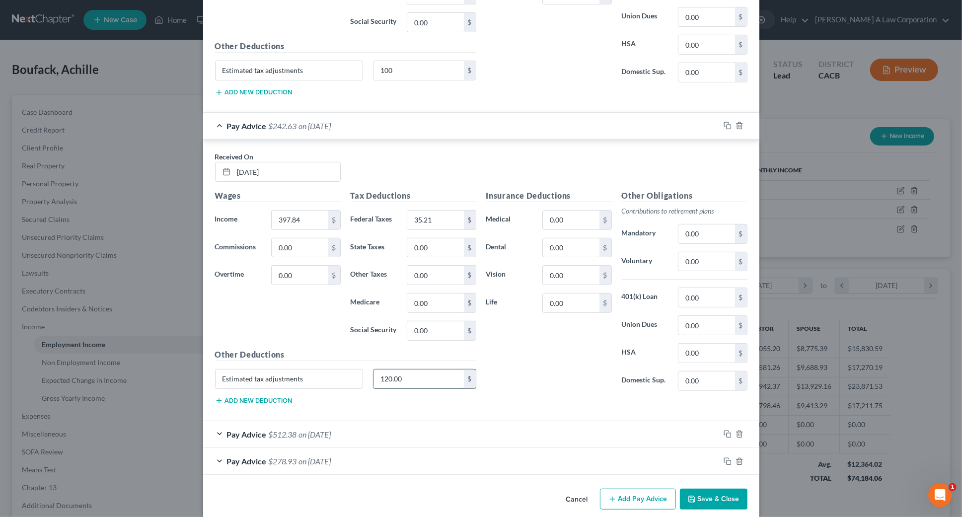
click at [407, 370] on input "120.00" at bounding box center [418, 379] width 90 height 19
click at [395, 425] on div "Pay Advice $512.38 on [DATE]" at bounding box center [461, 434] width 517 height 26
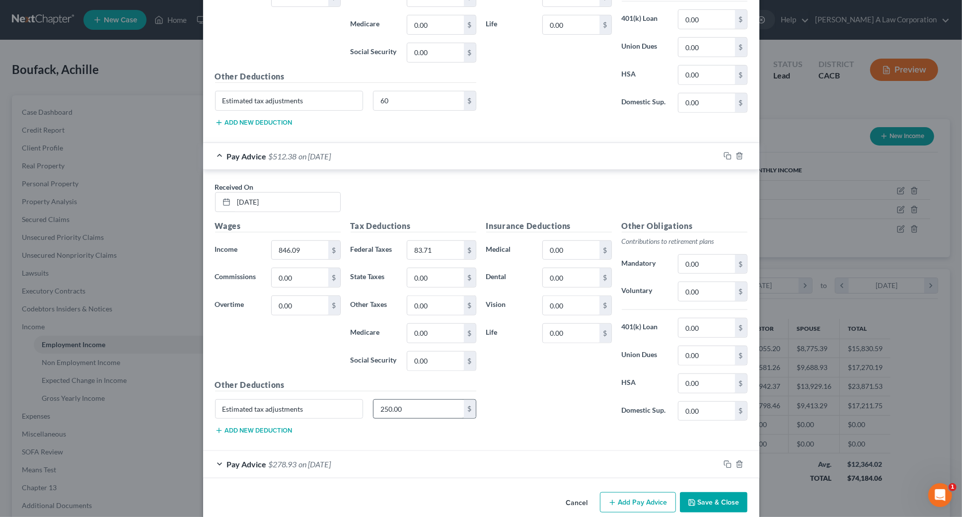
scroll to position [4222, 0]
click at [408, 397] on input "250.00" at bounding box center [418, 406] width 90 height 19
click at [382, 448] on div "Pay Advice $278.93 on [DATE]" at bounding box center [461, 461] width 517 height 26
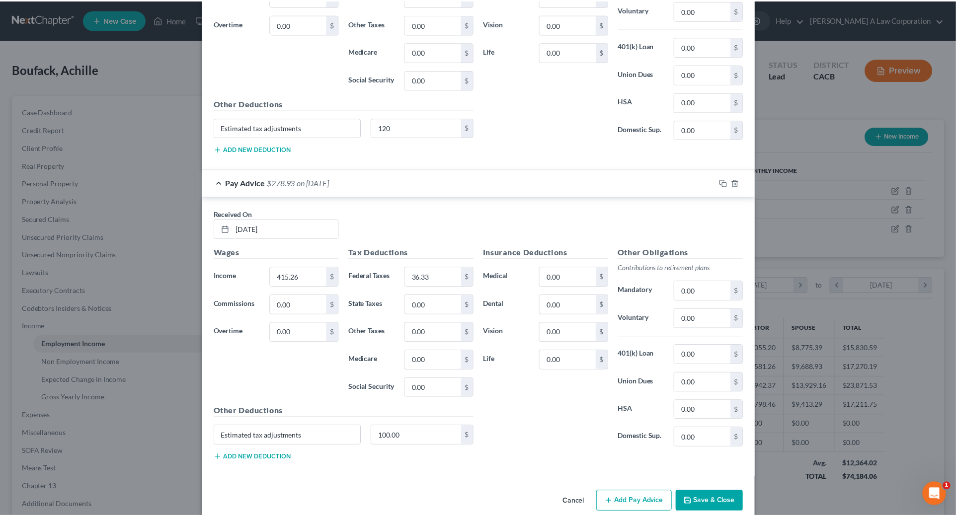
scroll to position [4501, 0]
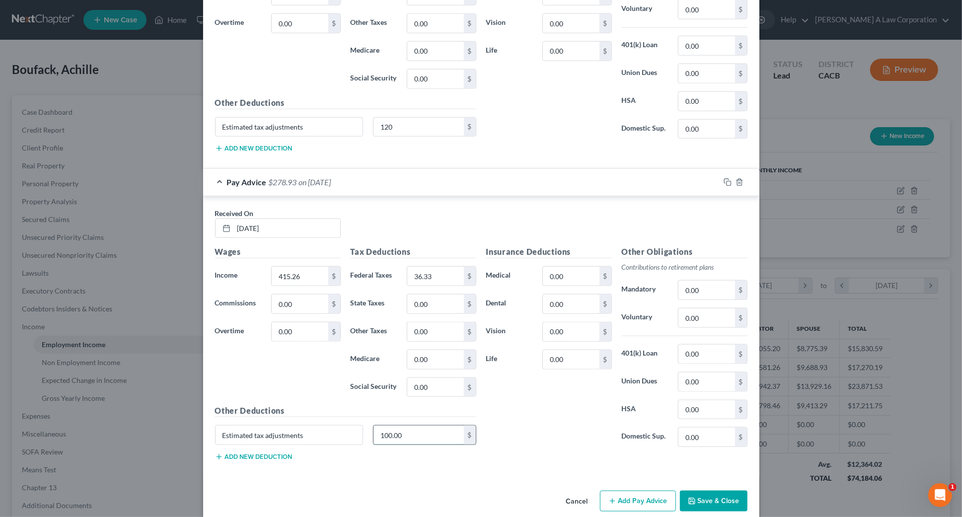
click at [406, 426] on input "100.00" at bounding box center [418, 435] width 90 height 19
click at [712, 491] on button "Save & Close" at bounding box center [714, 501] width 68 height 21
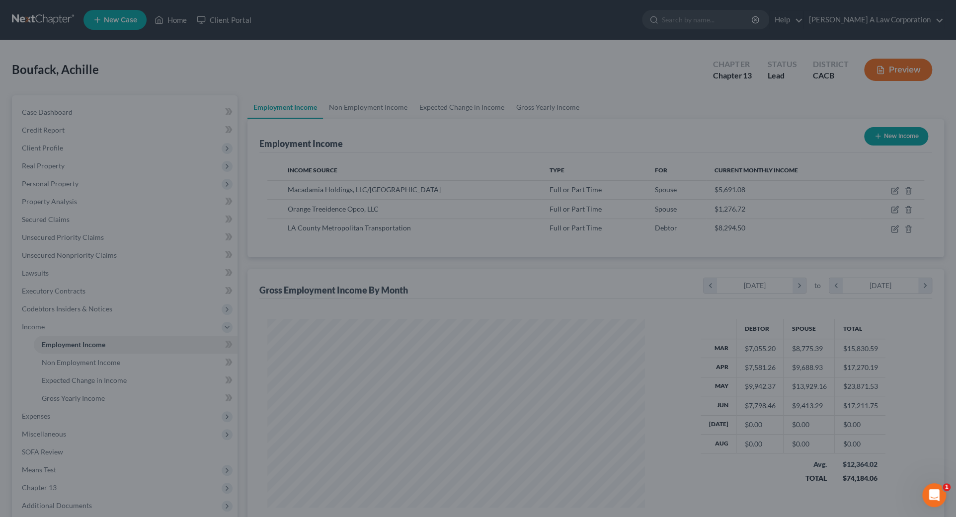
scroll to position [496472, 496265]
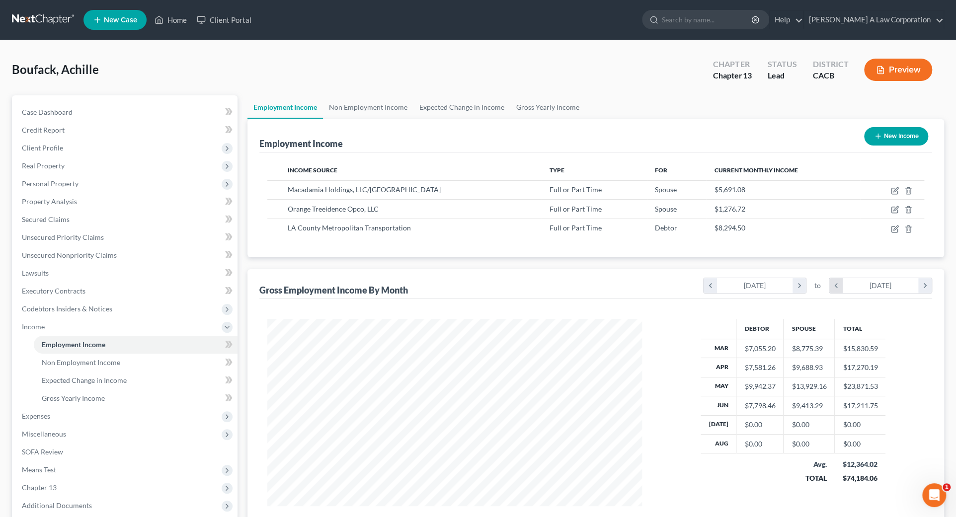
click at [836, 288] on icon "chevron_left" at bounding box center [835, 285] width 13 height 15
click at [836, 287] on icon "chevron_left" at bounding box center [835, 285] width 13 height 15
click at [709, 288] on icon "chevron_left" at bounding box center [709, 285] width 13 height 15
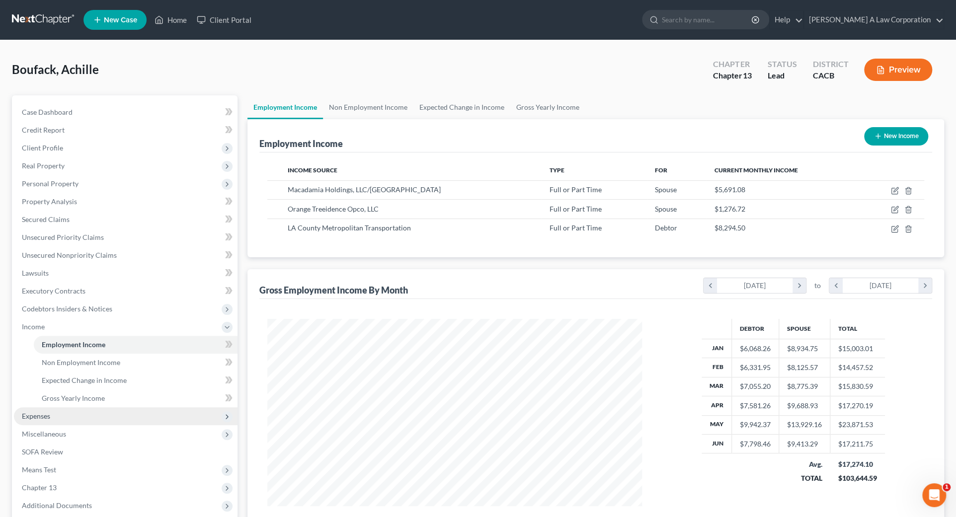
click at [51, 416] on span "Expenses" at bounding box center [125, 416] width 223 height 18
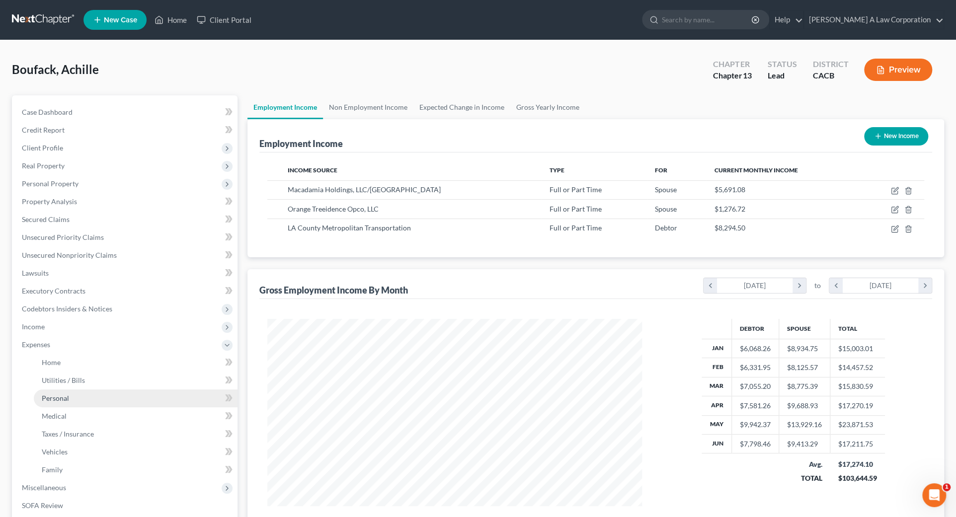
click at [59, 397] on span "Personal" at bounding box center [55, 398] width 27 height 8
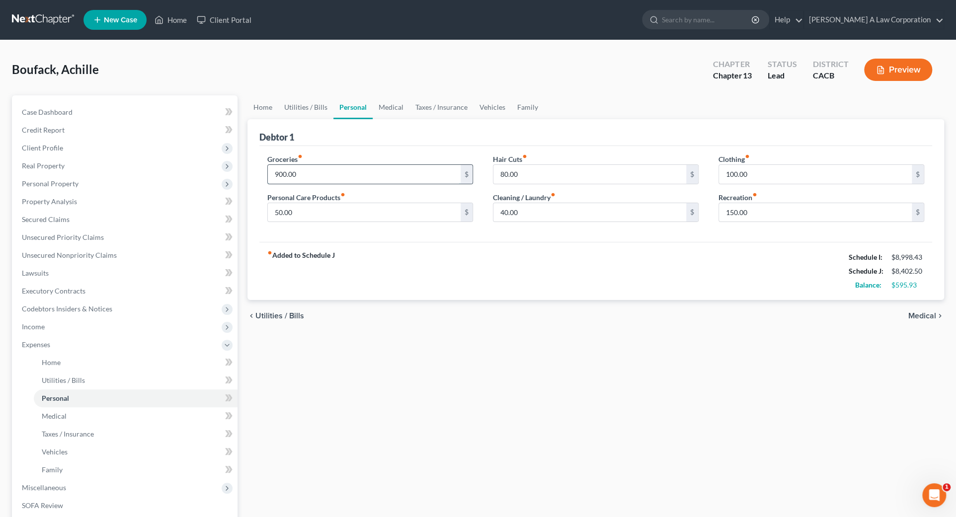
click at [310, 173] on input "900.00" at bounding box center [364, 174] width 193 height 19
click at [441, 302] on div "chevron_left Utilities / Bills Medical chevron_right" at bounding box center [595, 316] width 696 height 32
click at [367, 218] on input "50.00" at bounding box center [364, 212] width 193 height 19
click at [359, 172] on input "950" at bounding box center [364, 174] width 193 height 19
click at [394, 209] on input "50.00" at bounding box center [364, 212] width 193 height 19
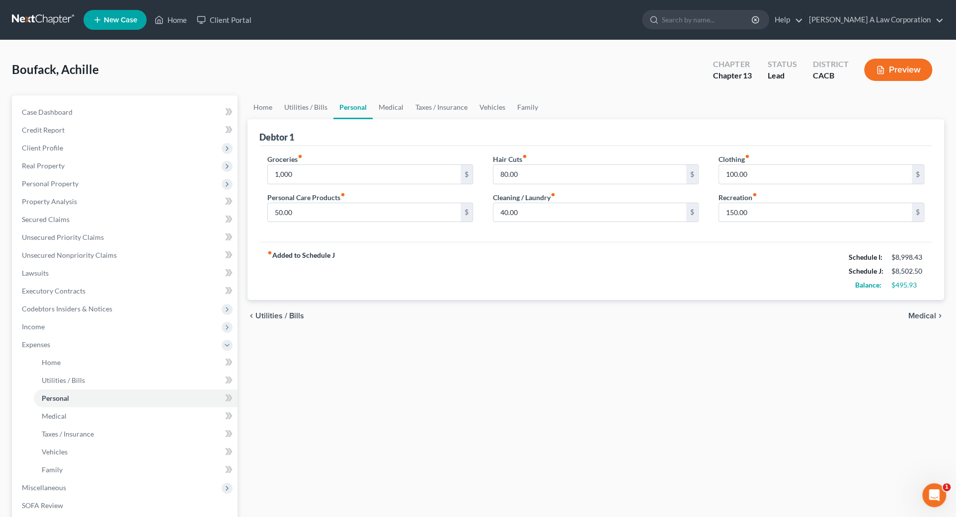
click at [630, 303] on div "chevron_left Utilities / Bills Medical chevron_right" at bounding box center [595, 316] width 696 height 32
click at [355, 169] on input "1,000" at bounding box center [364, 174] width 193 height 19
click at [537, 170] on input "80.00" at bounding box center [589, 174] width 193 height 19
click at [762, 177] on input "100.00" at bounding box center [815, 174] width 193 height 19
click at [314, 170] on input "1,000" at bounding box center [364, 174] width 193 height 19
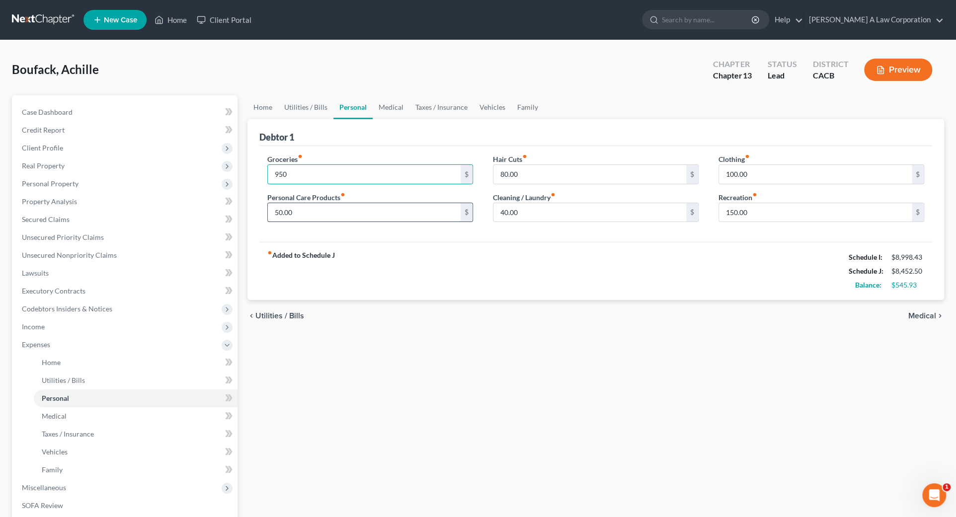
click at [285, 214] on input "50.00" at bounding box center [364, 212] width 193 height 19
click at [735, 171] on input "100.00" at bounding box center [815, 174] width 193 height 19
click at [707, 155] on div "Hair Cuts fiber_manual_record 80.00 $ Cleaning / Laundry fiber_manual_record 40…" at bounding box center [595, 192] width 225 height 76
drag, startPoint x: 723, startPoint y: 299, endPoint x: 774, endPoint y: 263, distance: 62.4
click at [730, 295] on ui-view "Home Utilities / Bills Personal Medical Taxes / Insurance Vehicles Family Debto…" at bounding box center [595, 213] width 696 height 237
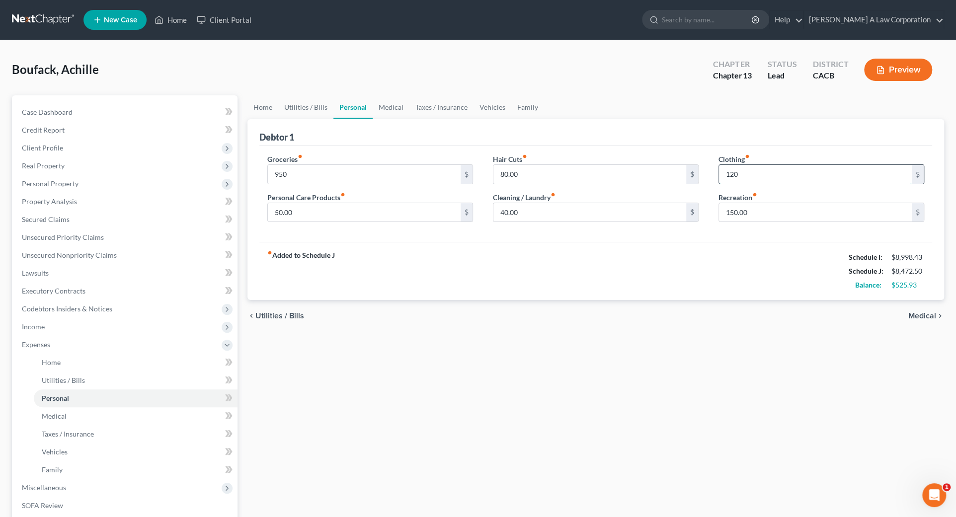
click at [765, 172] on input "120" at bounding box center [815, 174] width 193 height 19
click at [702, 144] on div "Debtor 1" at bounding box center [595, 132] width 672 height 27
click at [439, 409] on div "Home Utilities / Bills Personal Medical Taxes / Insurance Vehicles Family Debto…" at bounding box center [595, 364] width 706 height 538
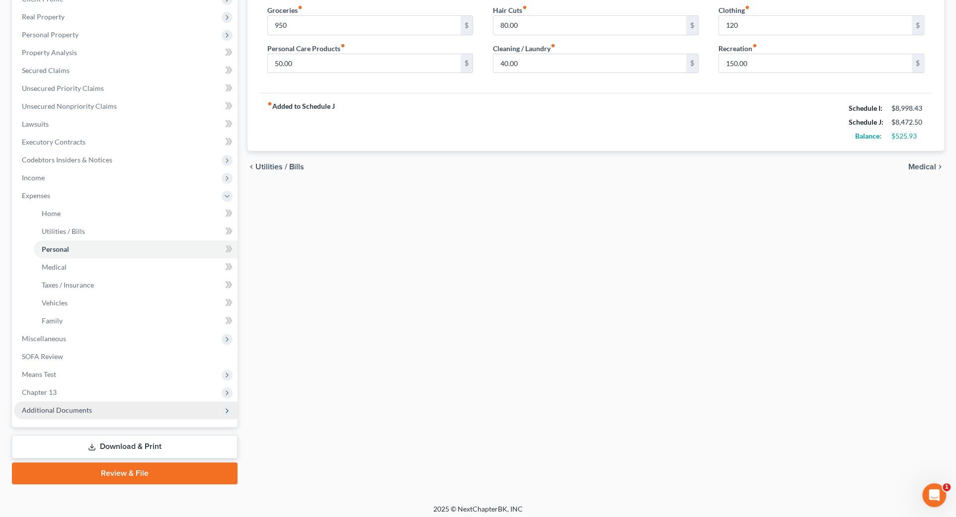
scroll to position [153, 0]
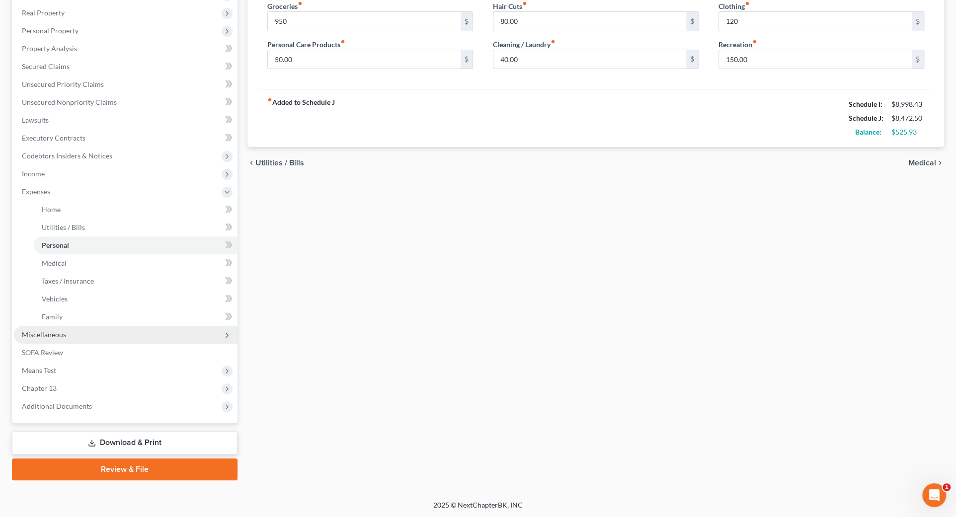
click at [57, 333] on span "Miscellaneous" at bounding box center [44, 334] width 44 height 8
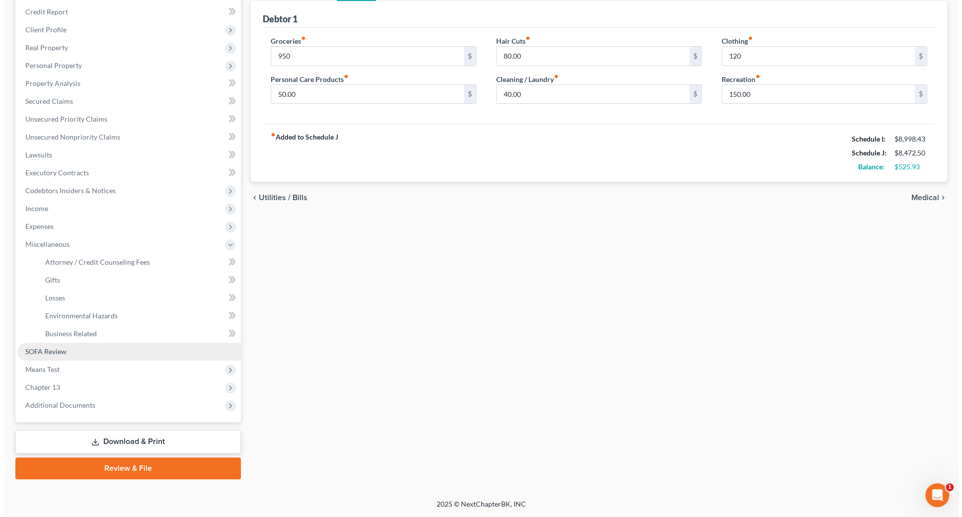
scroll to position [117, 0]
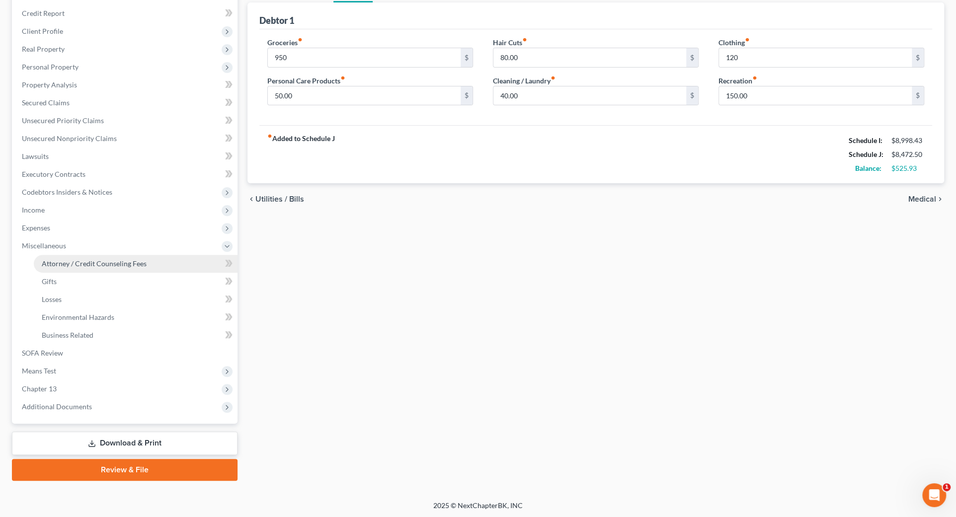
drag, startPoint x: 85, startPoint y: 262, endPoint x: 130, endPoint y: 261, distance: 44.7
click at [85, 262] on span "Attorney / Credit Counseling Fees" at bounding box center [94, 263] width 105 height 8
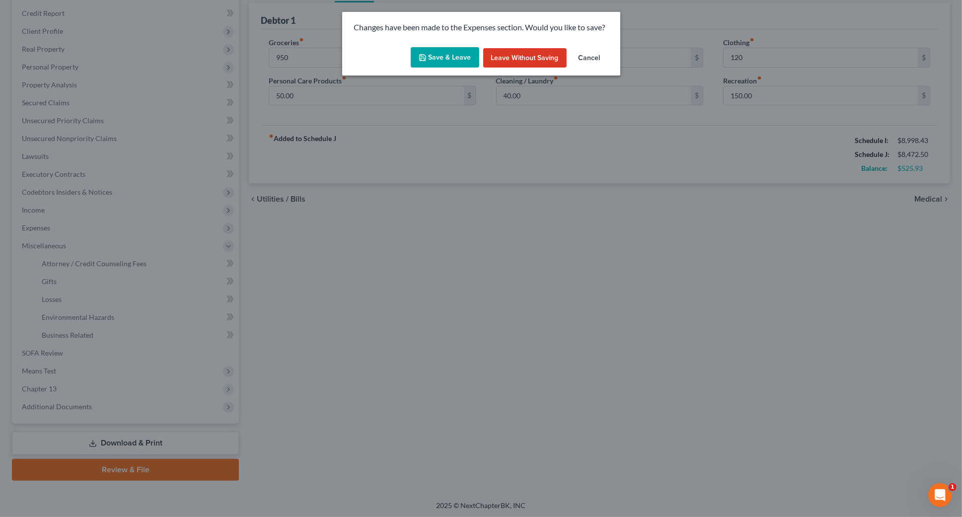
click at [453, 61] on button "Save & Leave" at bounding box center [445, 57] width 69 height 21
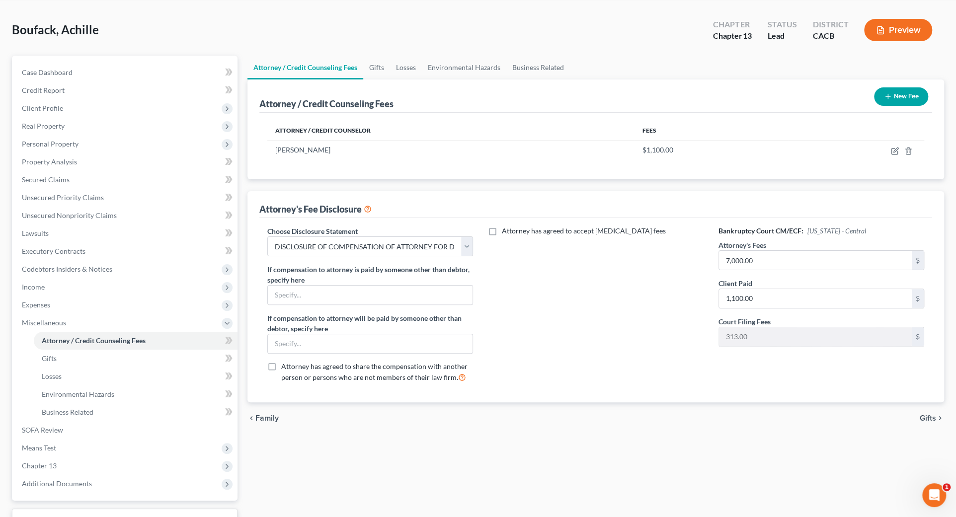
scroll to position [117, 0]
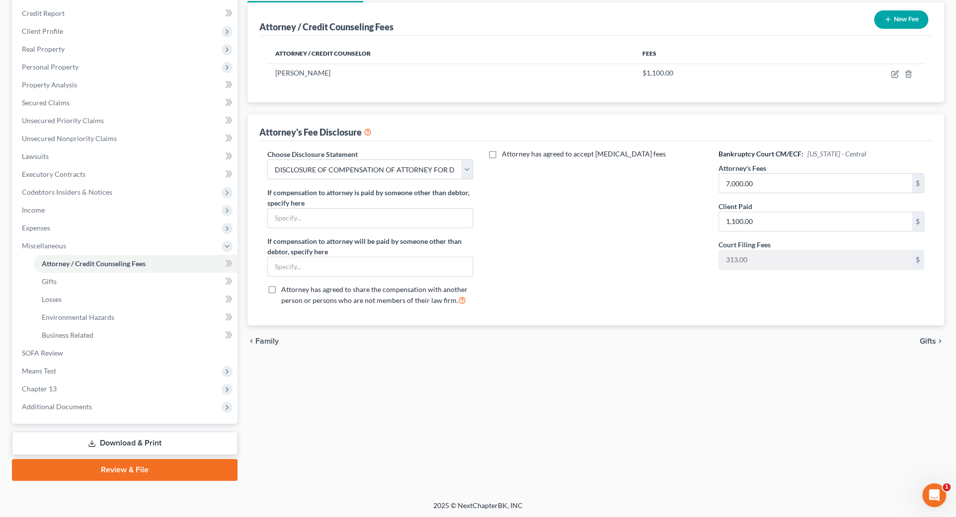
click at [99, 441] on link "Download & Print" at bounding box center [124, 443] width 225 height 23
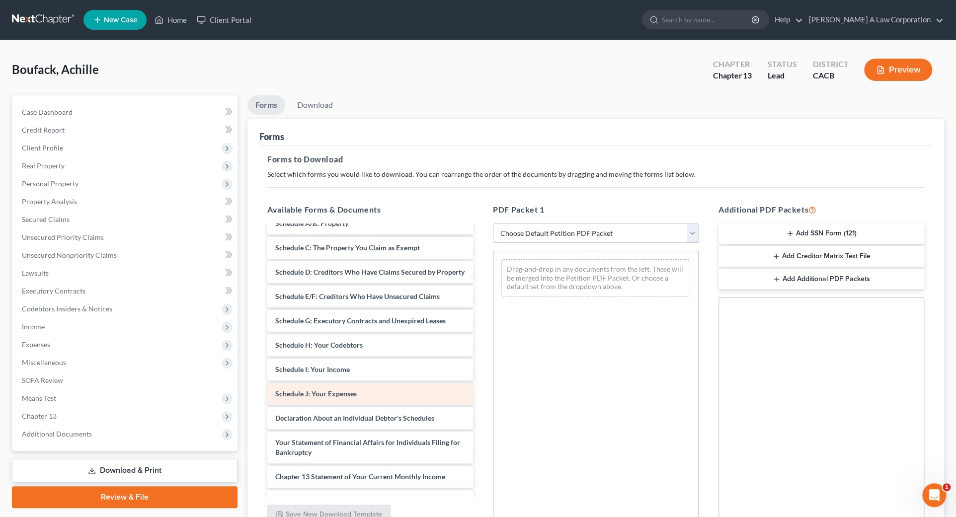
scroll to position [135, 0]
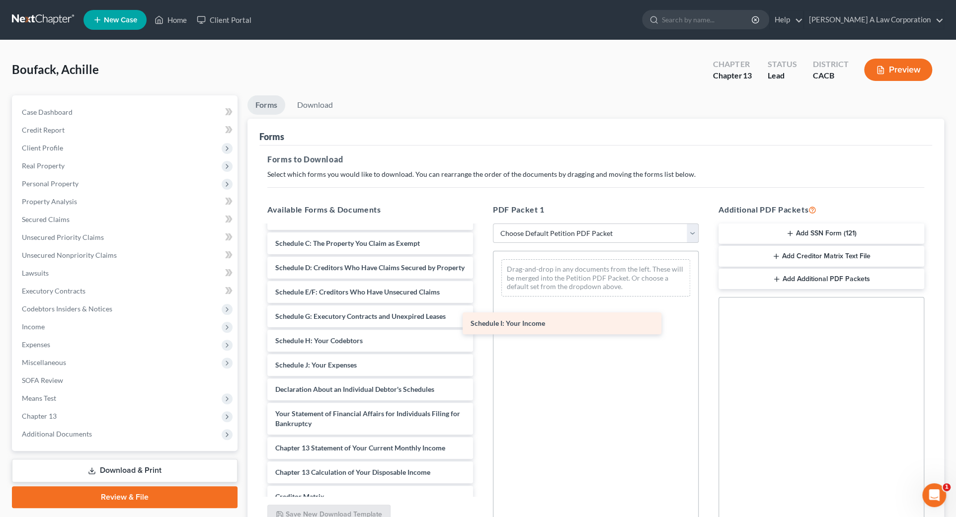
drag, startPoint x: 328, startPoint y: 374, endPoint x: 585, endPoint y: 303, distance: 266.9
click at [481, 303] on div "Schedule I: Your Income Chapter 13 Plan ([GEOGRAPHIC_DATA] of [US_STATE] - Revi…" at bounding box center [370, 341] width 222 height 500
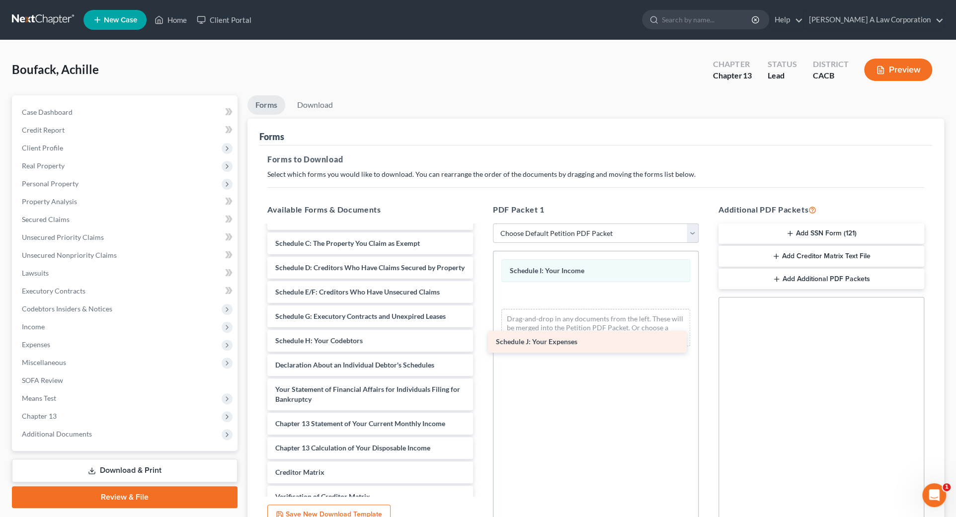
drag, startPoint x: 316, startPoint y: 373, endPoint x: 589, endPoint y: 348, distance: 273.8
click at [481, 341] on div "Schedule J: Your Expenses Chapter 13 Plan ([GEOGRAPHIC_DATA] of [US_STATE] - Re…" at bounding box center [370, 328] width 222 height 475
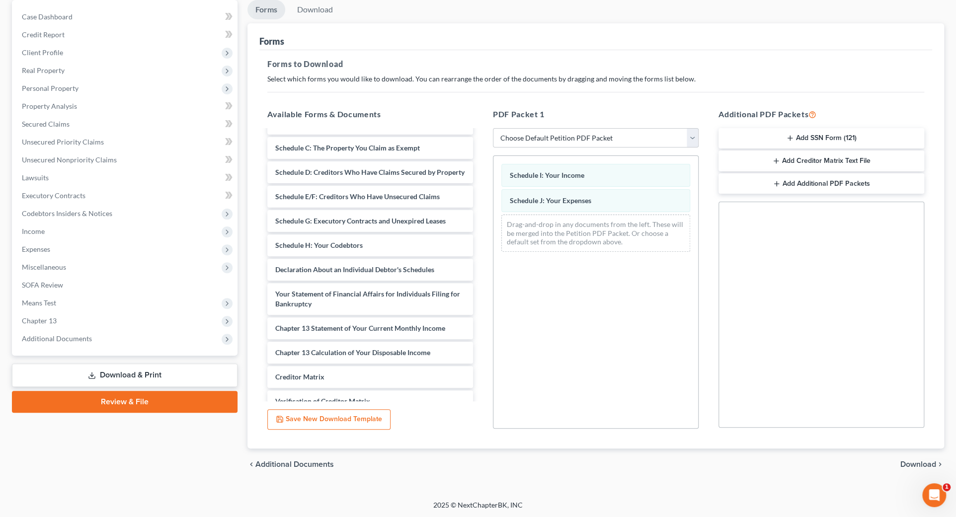
scroll to position [217, 0]
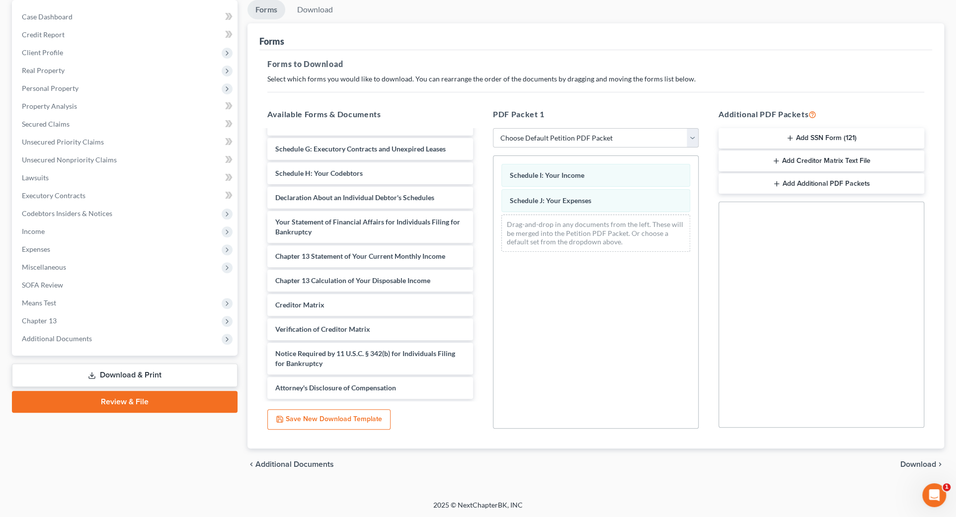
click at [919, 464] on span "Download" at bounding box center [918, 464] width 36 height 8
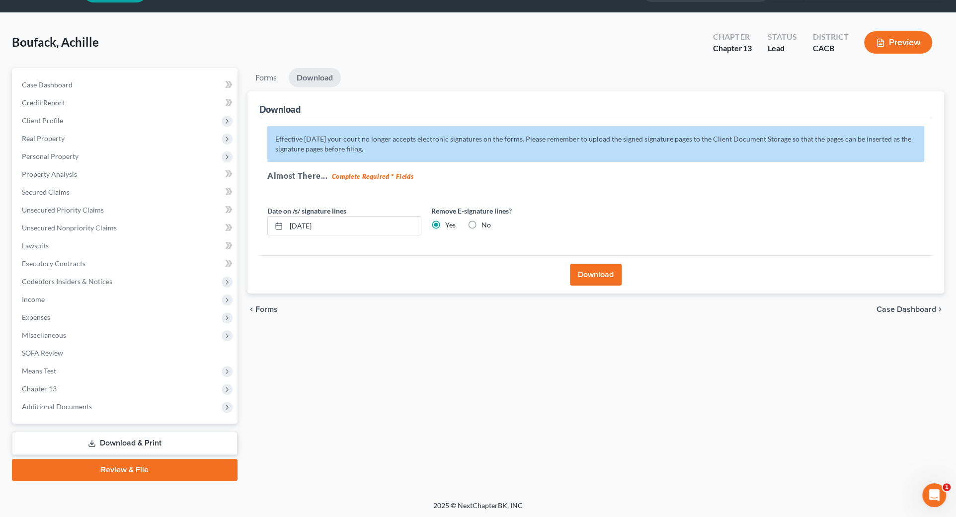
click at [581, 268] on button "Download" at bounding box center [596, 275] width 52 height 22
click at [595, 278] on button "Download" at bounding box center [596, 275] width 52 height 22
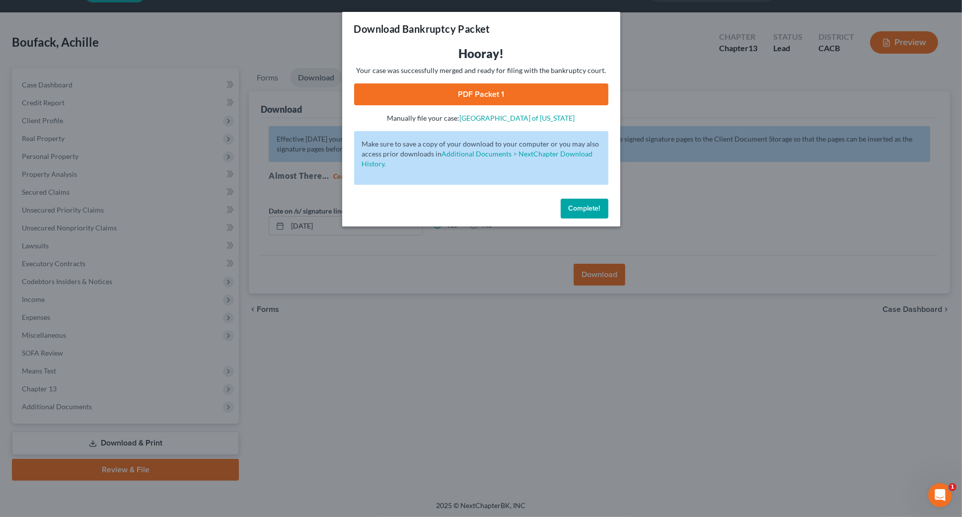
click at [482, 97] on link "PDF Packet 1" at bounding box center [481, 94] width 254 height 22
drag, startPoint x: 585, startPoint y: 203, endPoint x: 540, endPoint y: 209, distance: 44.6
click at [585, 203] on button "Complete!" at bounding box center [585, 209] width 48 height 20
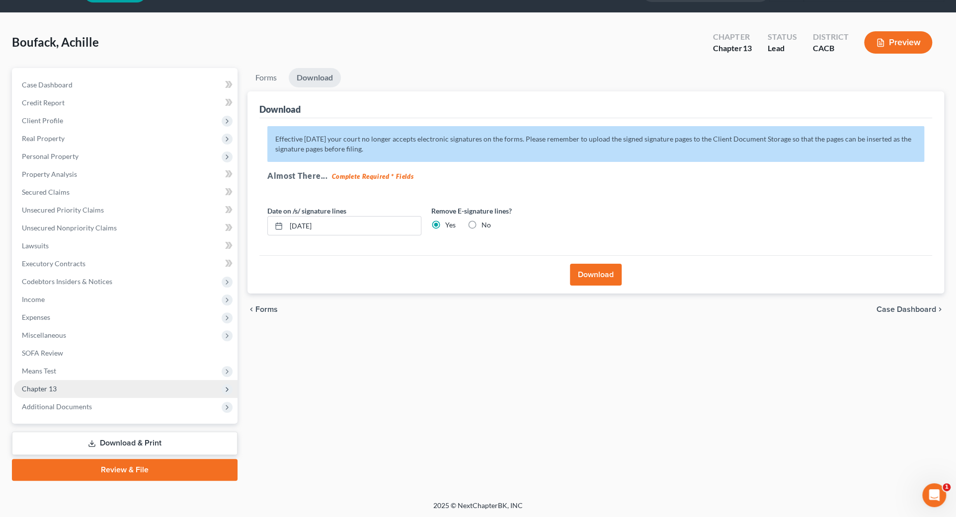
click at [45, 385] on span "Chapter 13" at bounding box center [39, 388] width 35 height 8
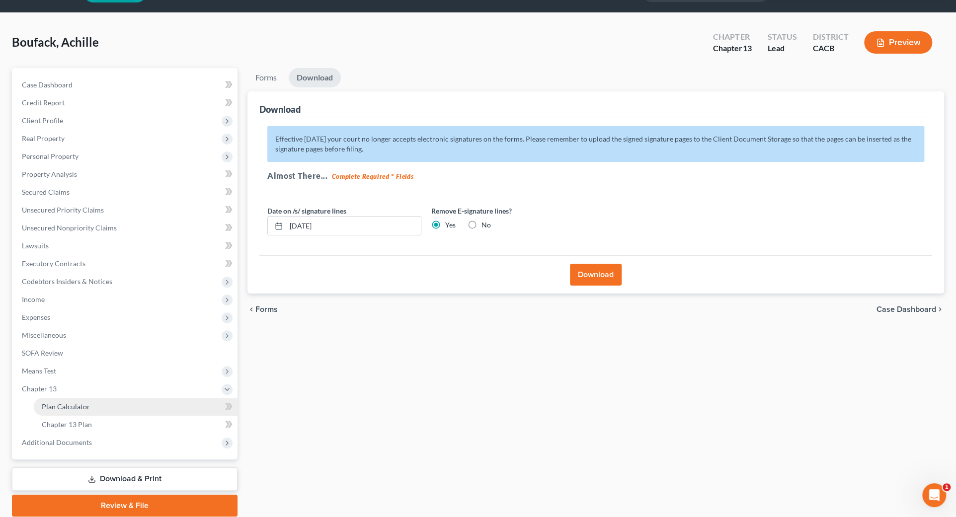
click at [79, 408] on span "Plan Calculator" at bounding box center [66, 406] width 48 height 8
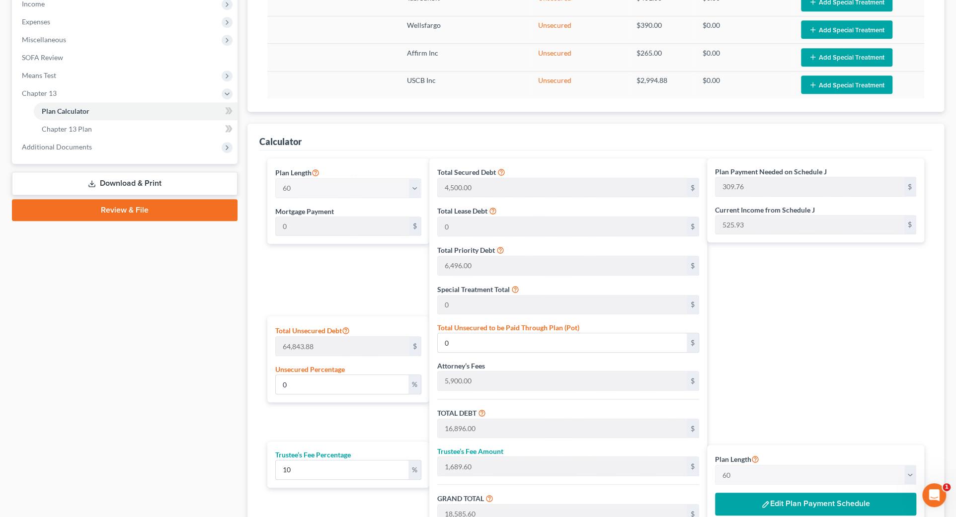
scroll to position [447, 0]
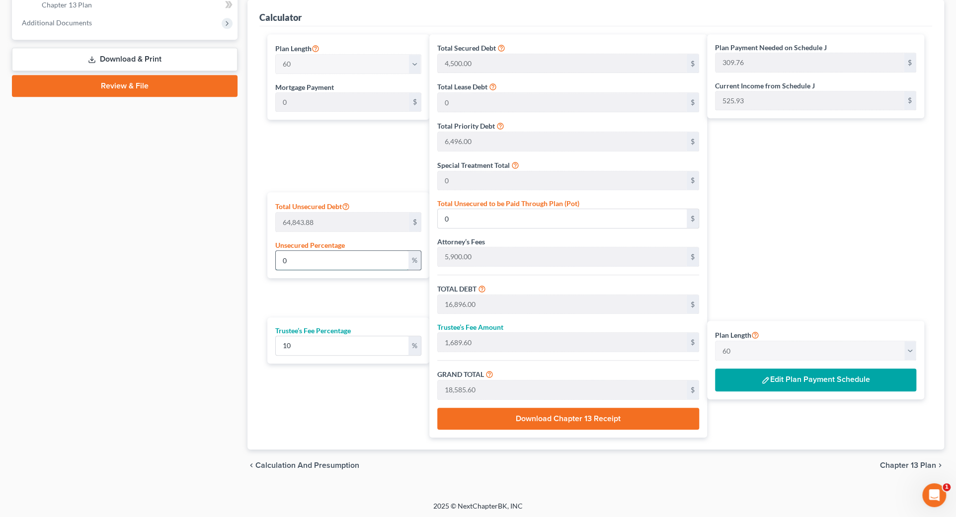
click at [338, 254] on input "0" at bounding box center [342, 260] width 133 height 19
click at [388, 179] on div "Plan Length 1 2 3 4 5 6 7 8 9 10 11 12 13 14 15 16 17 18 19 20 21 22 23 24 25 2…" at bounding box center [345, 235] width 167 height 403
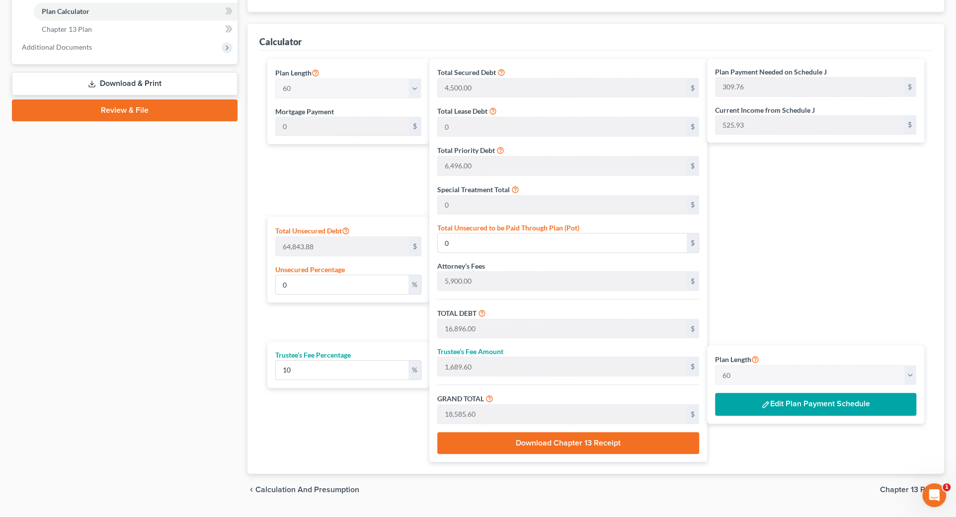
scroll to position [402, 0]
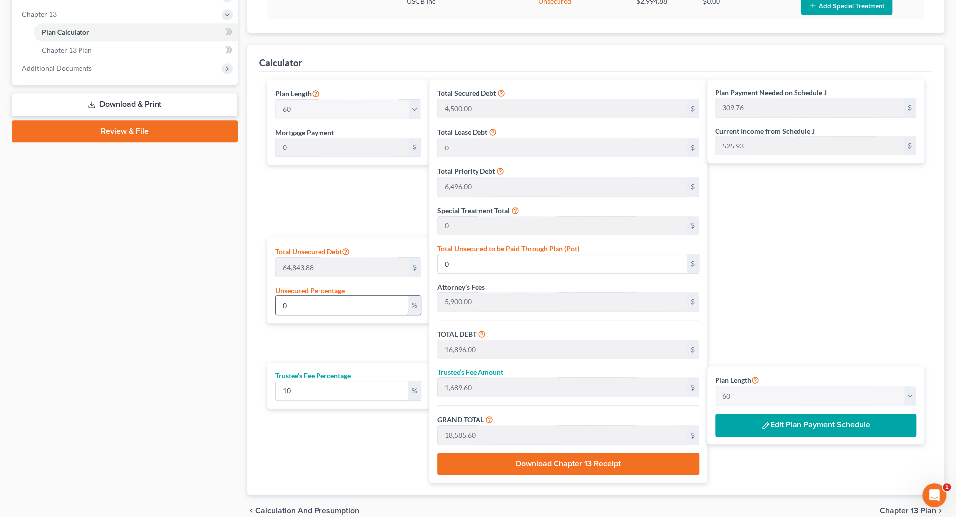
click at [363, 303] on input "0" at bounding box center [342, 305] width 133 height 19
click at [785, 356] on div "Plan Payment Needed on Schedule J 309.76 $ Current Income from Schedule J 525.9…" at bounding box center [818, 280] width 222 height 403
click at [810, 426] on button "Edit Plan Payment Schedule" at bounding box center [815, 425] width 201 height 23
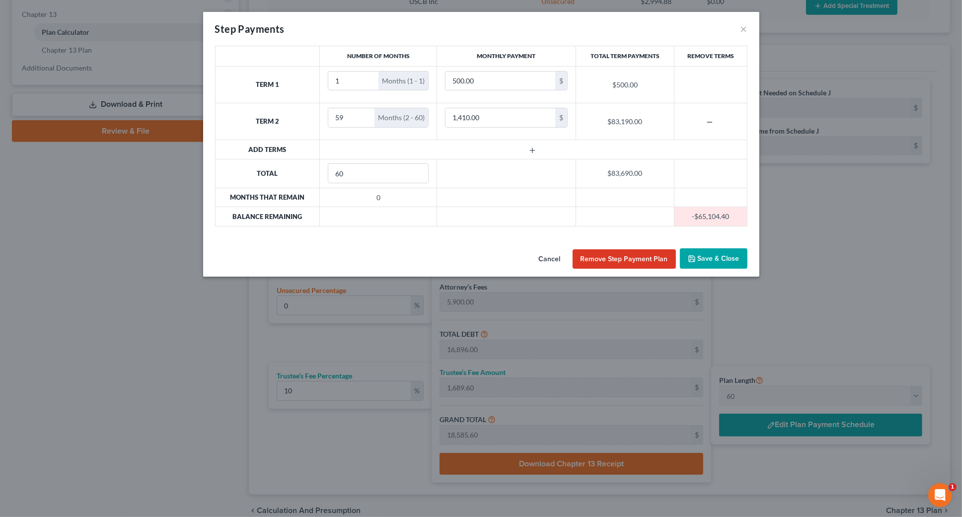
drag, startPoint x: 388, startPoint y: 216, endPoint x: 559, endPoint y: 213, distance: 170.9
click at [399, 216] on td at bounding box center [378, 216] width 117 height 19
drag, startPoint x: 559, startPoint y: 213, endPoint x: 687, endPoint y: 201, distance: 128.2
click at [576, 214] on tr "Balance Remaining -$65,104.40" at bounding box center [481, 216] width 532 height 19
click at [486, 79] on input "500.00" at bounding box center [501, 81] width 110 height 19
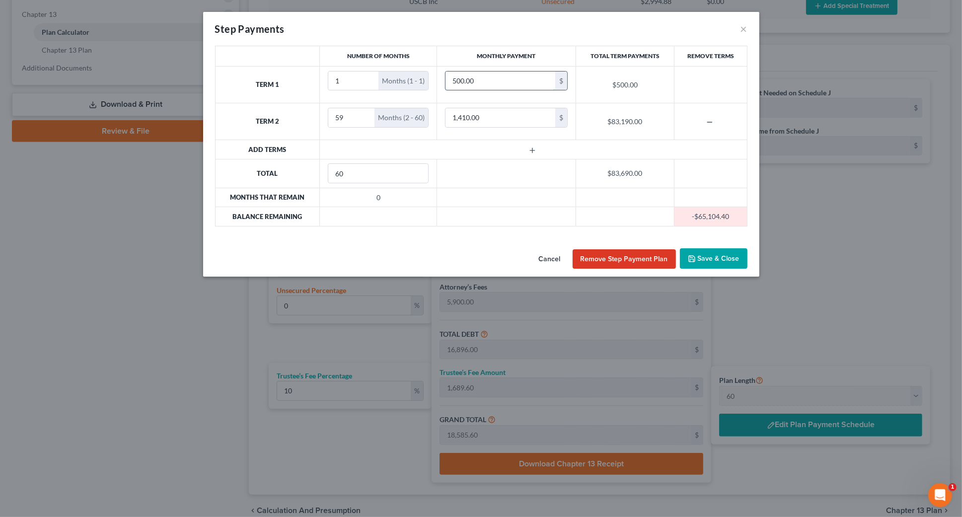
click at [486, 79] on input "500.00" at bounding box center [501, 81] width 110 height 19
click at [486, 122] on input "1,410.00" at bounding box center [501, 117] width 110 height 19
drag, startPoint x: 353, startPoint y: 84, endPoint x: 333, endPoint y: 84, distance: 19.4
click at [330, 84] on input "1" at bounding box center [353, 81] width 50 height 19
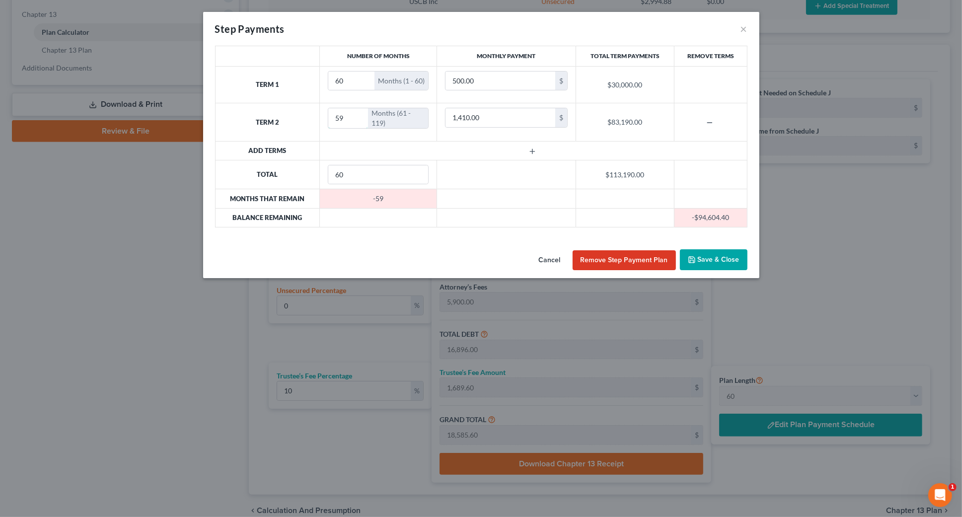
drag, startPoint x: 348, startPoint y: 117, endPoint x: 300, endPoint y: 118, distance: 47.2
click at [302, 119] on tr "Term 2 59 Months (61 - 119) 1,410.00 $ $83,190.00" at bounding box center [481, 122] width 532 height 38
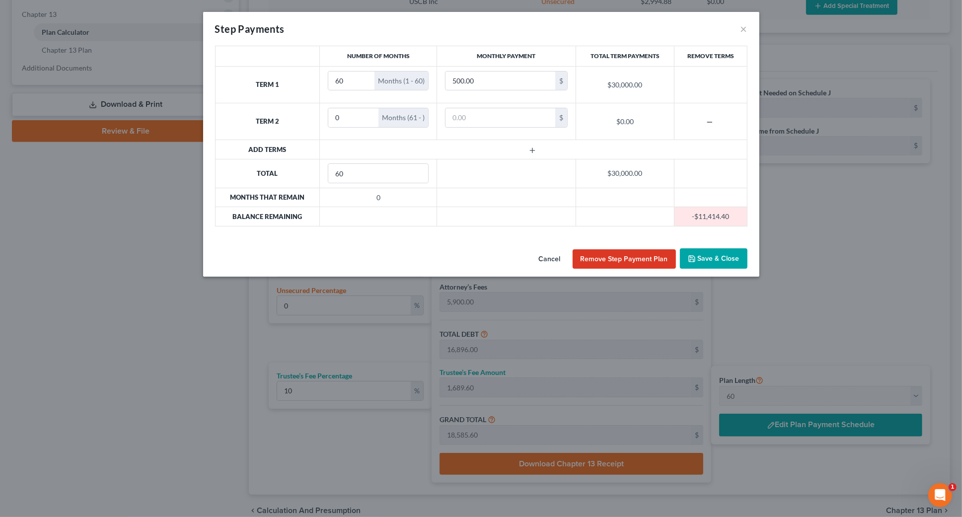
drag, startPoint x: 541, startPoint y: 186, endPoint x: 651, endPoint y: 245, distance: 124.7
click at [543, 187] on tbody "Term 1 60 Months (1 - 60) 500.00 $ $30,000.00 Term 2 0 Months (61 - ) $ $0.00 A…" at bounding box center [481, 146] width 532 height 160
drag, startPoint x: 710, startPoint y: 249, endPoint x: 717, endPoint y: 250, distance: 6.6
click at [712, 251] on button "Save & Close" at bounding box center [714, 258] width 68 height 21
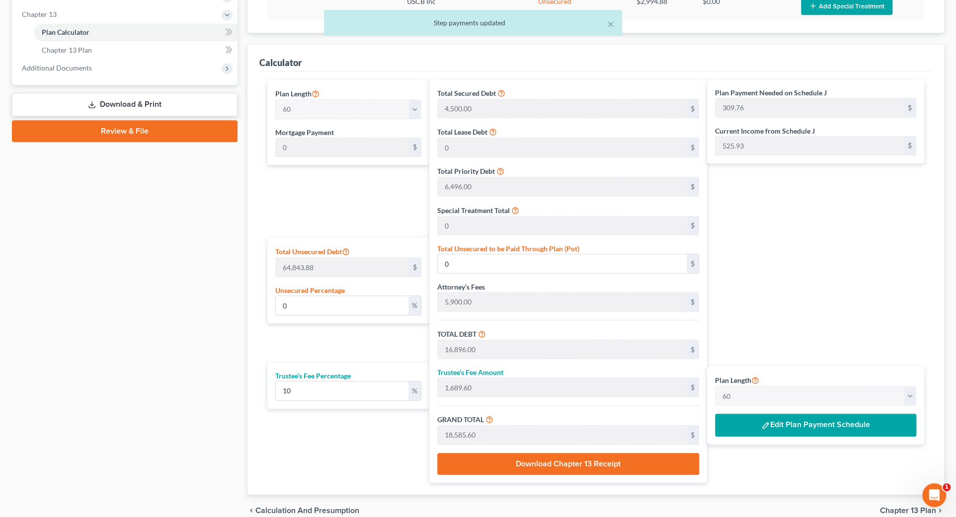
click at [784, 222] on div "Plan Payment Needed on Schedule J 309.76 $ Current Income from Schedule J 525.9…" at bounding box center [818, 280] width 222 height 403
click at [293, 336] on div "Plan Length 1 2 3 4 5 6 7 8 9 10 11 12 13 14 15 16 17 18 19 20 21 22 23 24 25 2…" at bounding box center [345, 280] width 167 height 403
click at [315, 220] on div "Plan Length 1 2 3 4 5 6 7 8 9 10 11 12 13 14 15 16 17 18 19 20 21 22 23 24 25 2…" at bounding box center [345, 280] width 167 height 403
click at [788, 244] on div "Plan Payment Needed on Schedule J 309.76 $ Current Income from Schedule J 525.9…" at bounding box center [818, 280] width 222 height 403
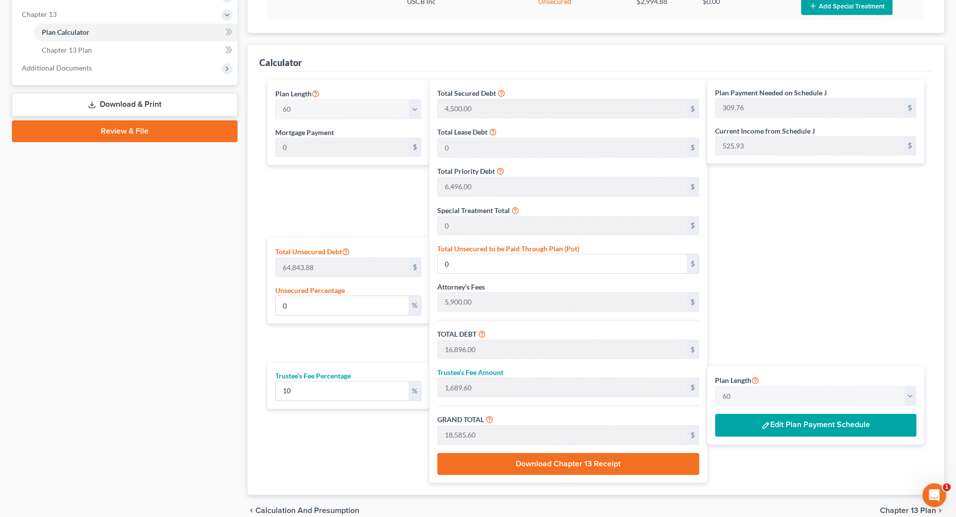
click at [401, 336] on div "Plan Length 1 2 3 4 5 6 7 8 9 10 11 12 13 14 15 16 17 18 19 20 21 22 23 24 25 2…" at bounding box center [345, 280] width 167 height 403
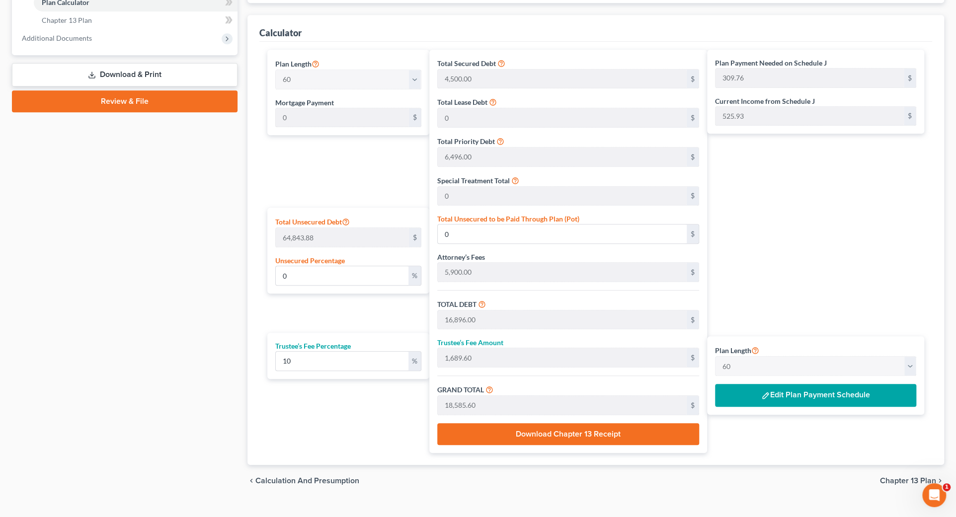
scroll to position [447, 0]
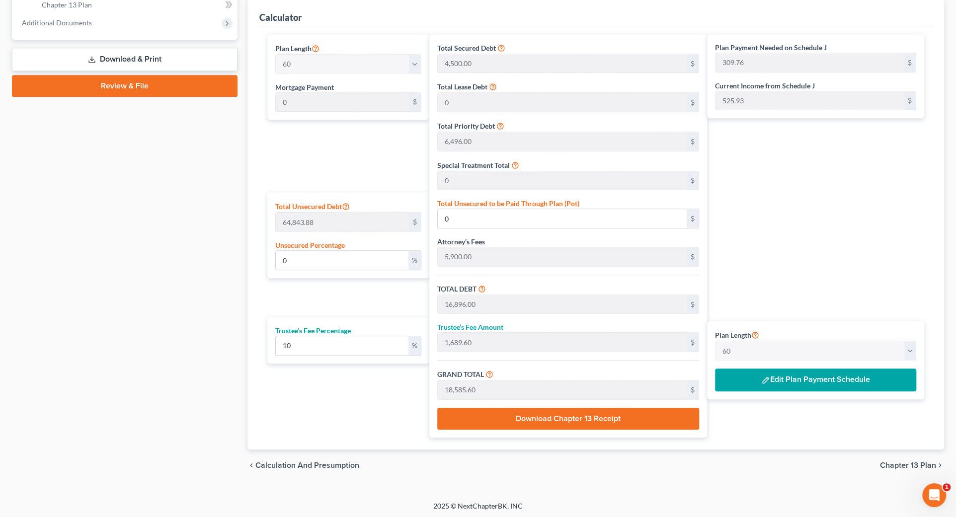
click at [444, 474] on div "chevron_left Calculation and Presumption Chapter 13 Plan chevron_right" at bounding box center [595, 465] width 696 height 32
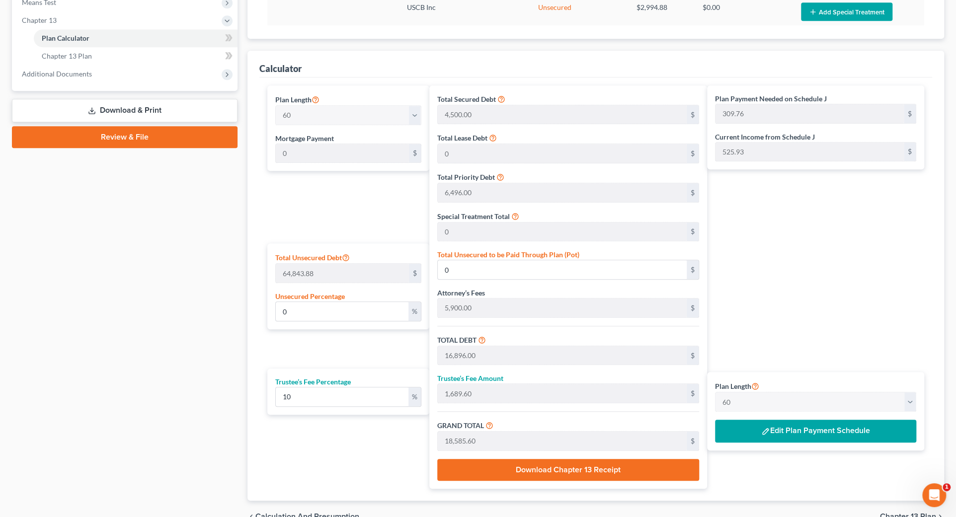
scroll to position [402, 0]
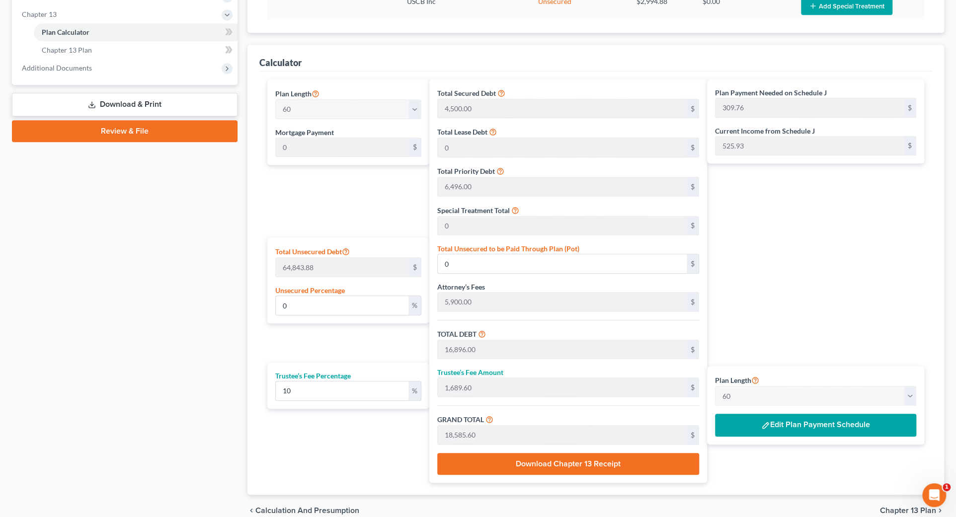
click at [792, 305] on div "Plan Payment Needed on Schedule J 309.76 $ Current Income from Schedule J 525.9…" at bounding box center [818, 280] width 222 height 403
click at [851, 401] on div "Plan Length 1 2 3 4 5 6 7 8 9 10 11 12 13 14 15 16 17 18 19 20 21 22 23 24 25 2…" at bounding box center [815, 405] width 217 height 78
click at [803, 423] on button "Edit Plan Payment Schedule" at bounding box center [815, 425] width 201 height 23
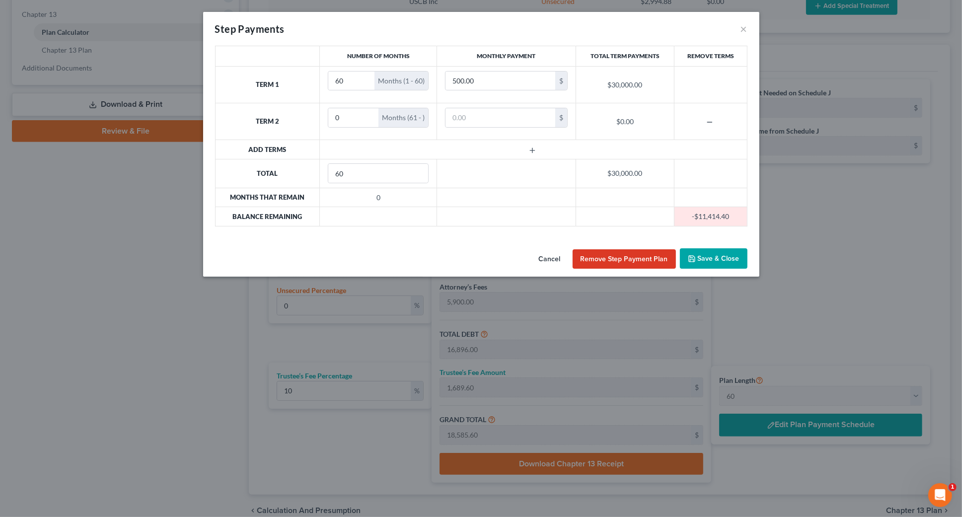
click at [663, 257] on button "Remove Step Payment Plan" at bounding box center [624, 259] width 103 height 20
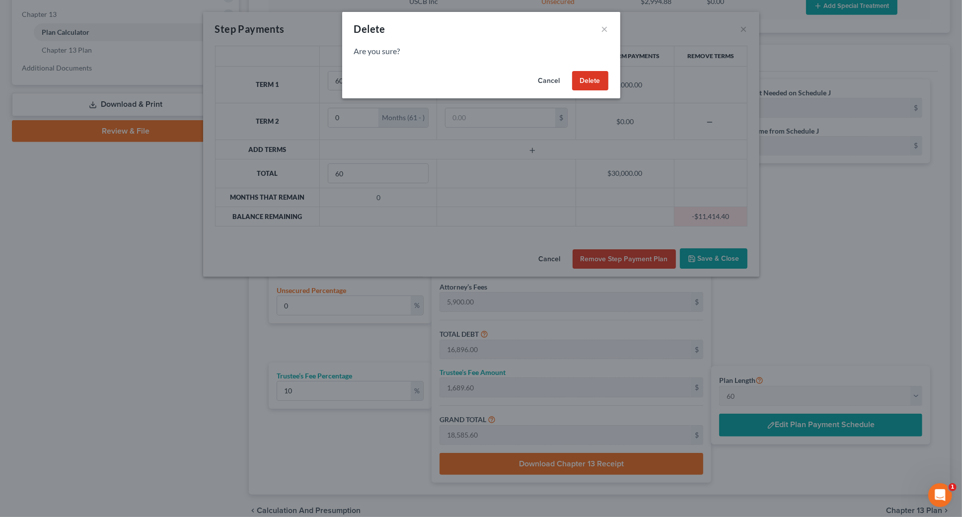
click at [594, 79] on button "Delete" at bounding box center [590, 81] width 36 height 20
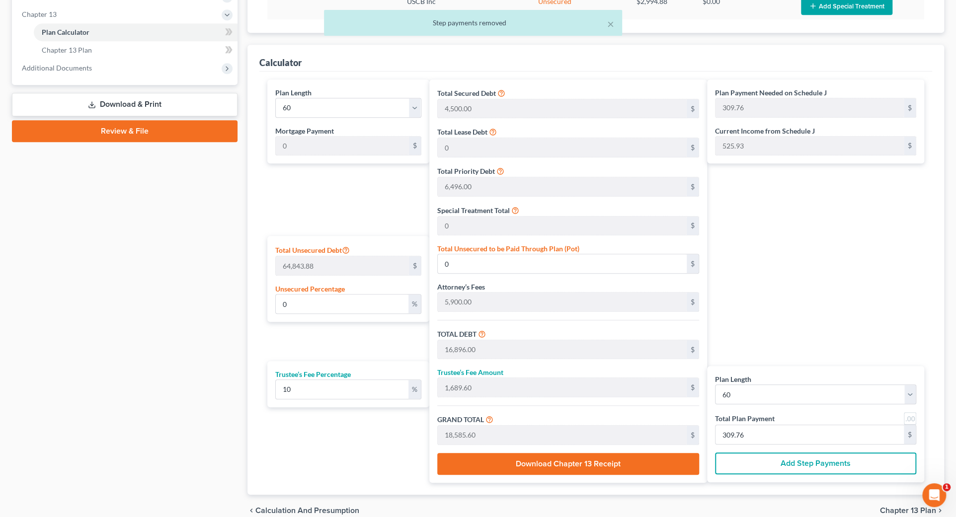
click at [820, 295] on div "Plan Payment Needed on Schedule J 309.76 $ Current Income from Schedule J 525.9…" at bounding box center [818, 280] width 222 height 403
click at [775, 434] on input "309.76" at bounding box center [809, 434] width 188 height 19
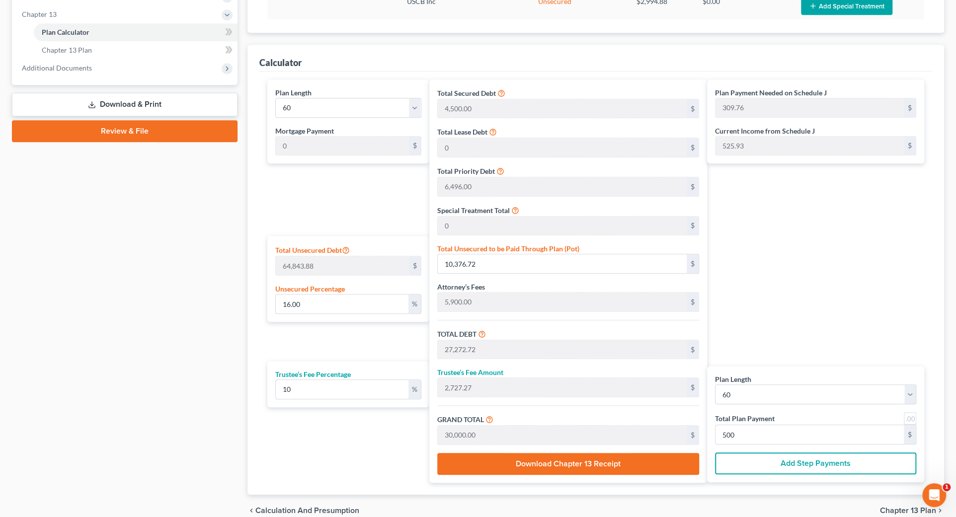
click at [816, 333] on div "Plan Payment Needed on Schedule J 309.76 $ Current Income from Schedule J 525.9…" at bounding box center [818, 280] width 222 height 403
click at [129, 332] on div "Case Dashboard Payments Invoices Payments Payments Credit Report Client Profile" at bounding box center [124, 110] width 235 height 833
drag, startPoint x: 164, startPoint y: 297, endPoint x: 564, endPoint y: 222, distance: 407.4
click at [165, 297] on div "Case Dashboard Payments Invoices Payments Payments Credit Report Client Profile" at bounding box center [124, 110] width 235 height 833
click at [789, 262] on div "Plan Payment Needed on Schedule J 309.76 $ Current Income from Schedule J 525.9…" at bounding box center [818, 280] width 222 height 403
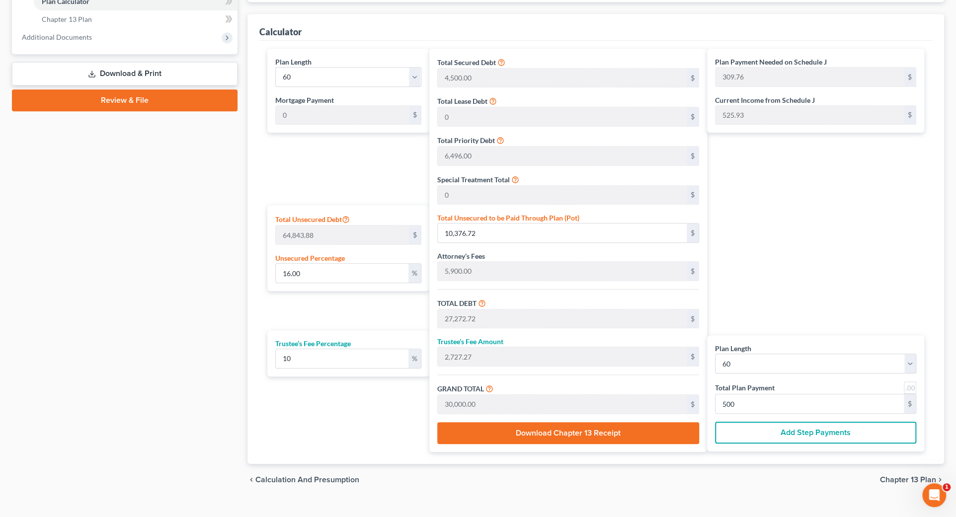
scroll to position [447, 0]
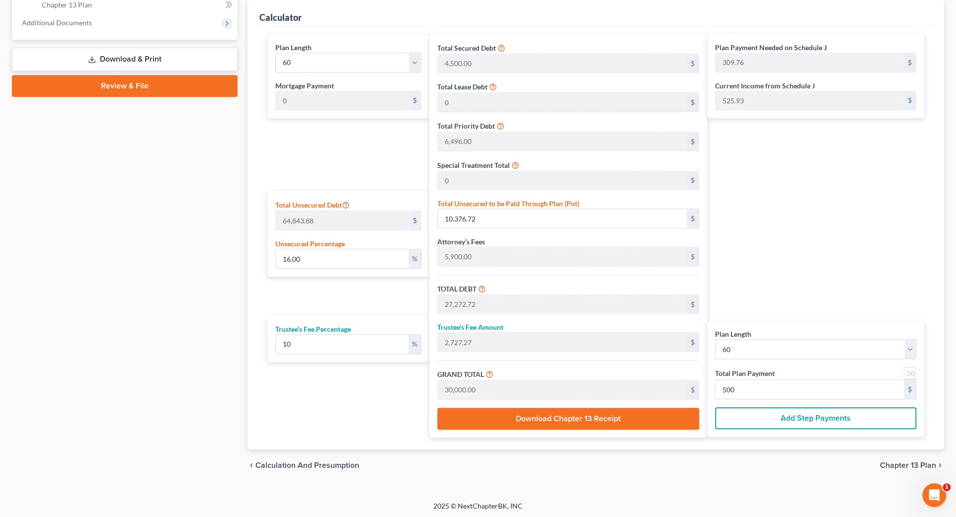
click at [902, 461] on span "Chapter 13 Plan" at bounding box center [908, 465] width 56 height 8
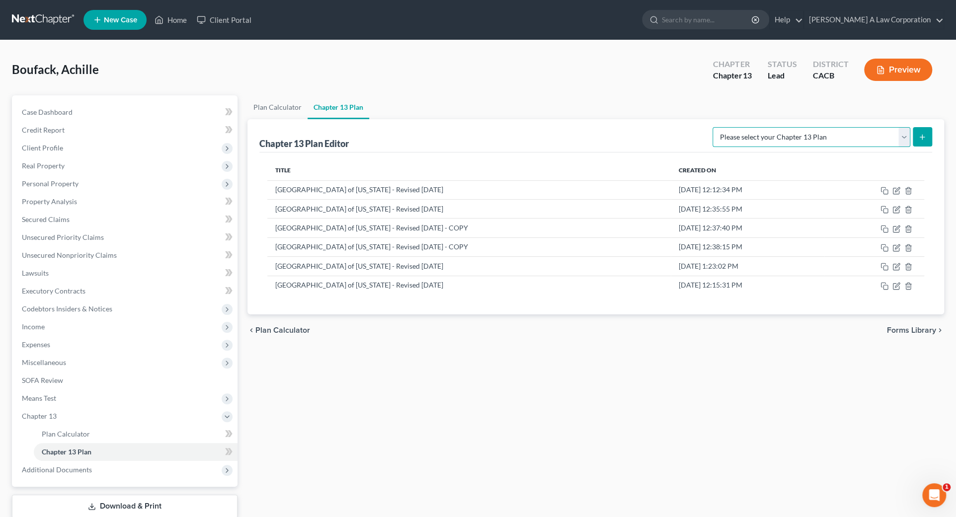
click at [900, 133] on select "Please select your Chapter 13 Plan [GEOGRAPHIC_DATA] of [US_STATE] - Effective …" at bounding box center [811, 137] width 198 height 20
click at [733, 127] on select "Please select your Chapter 13 Plan [GEOGRAPHIC_DATA] of [US_STATE] - Effective …" at bounding box center [811, 137] width 198 height 20
click at [918, 134] on icon "submit" at bounding box center [922, 137] width 8 height 8
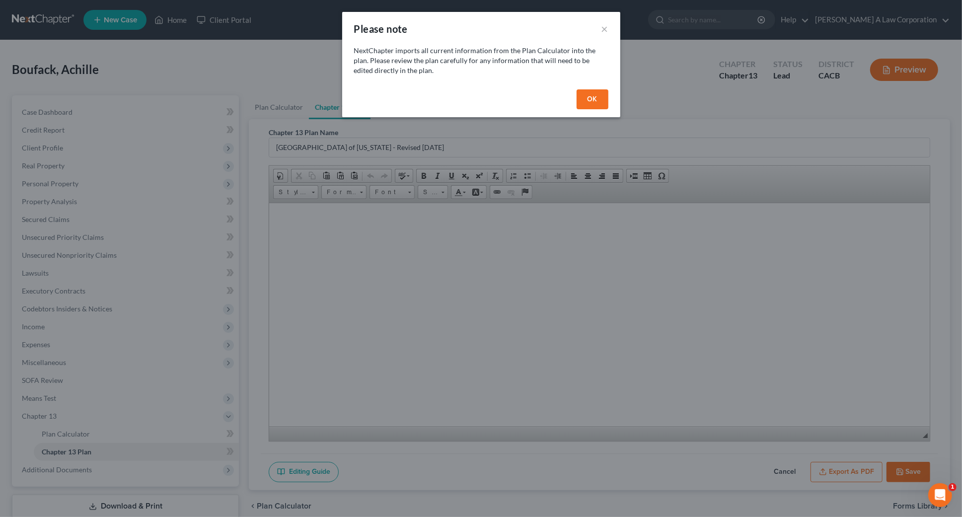
click at [600, 94] on button "OK" at bounding box center [593, 99] width 32 height 20
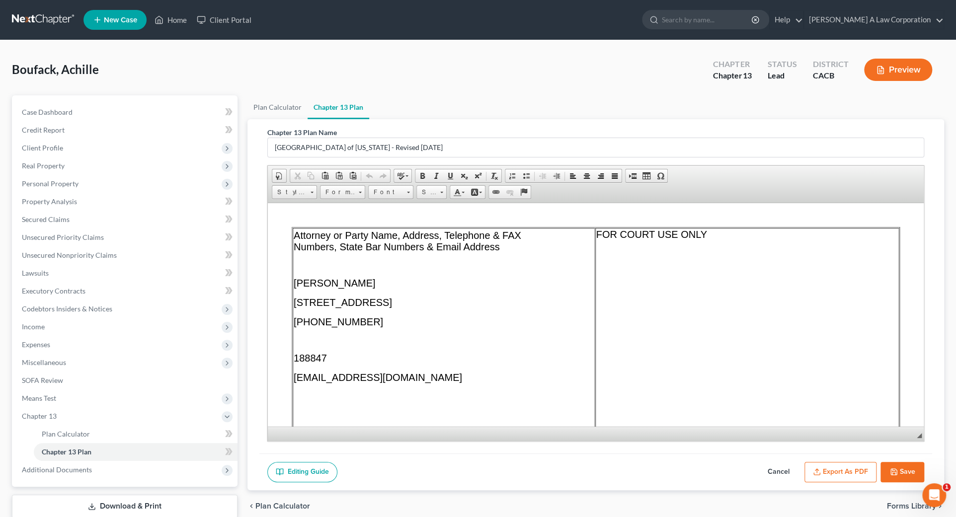
click at [392, 306] on span "[STREET_ADDRESS]" at bounding box center [343, 302] width 98 height 11
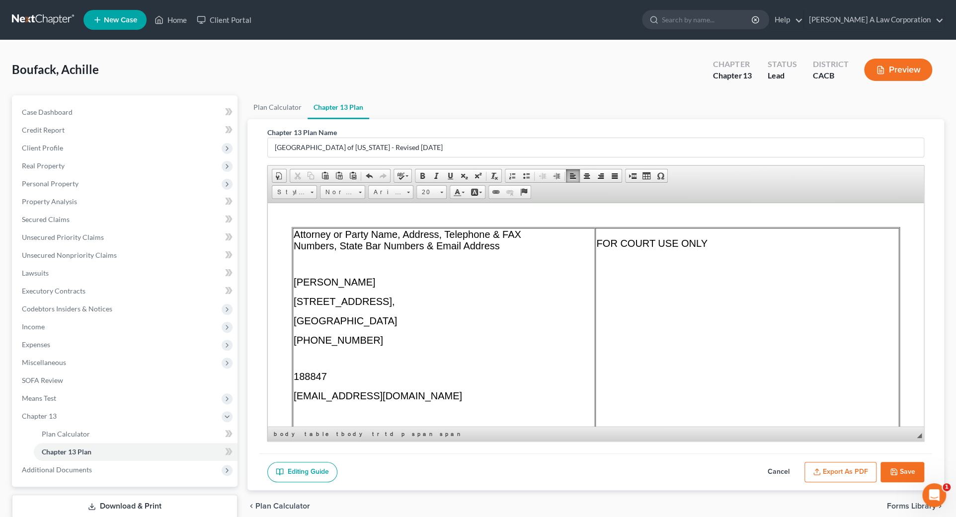
click at [296, 378] on span "188847" at bounding box center [310, 376] width 33 height 11
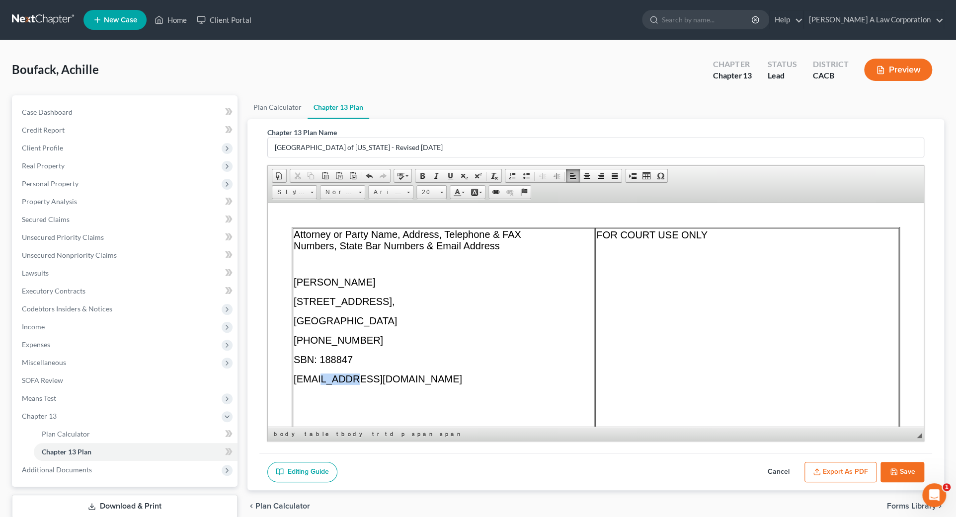
drag, startPoint x: 339, startPoint y: 382, endPoint x: 315, endPoint y: 385, distance: 24.0
click at [315, 384] on span "[EMAIL_ADDRESS][DOMAIN_NAME]" at bounding box center [378, 378] width 168 height 11
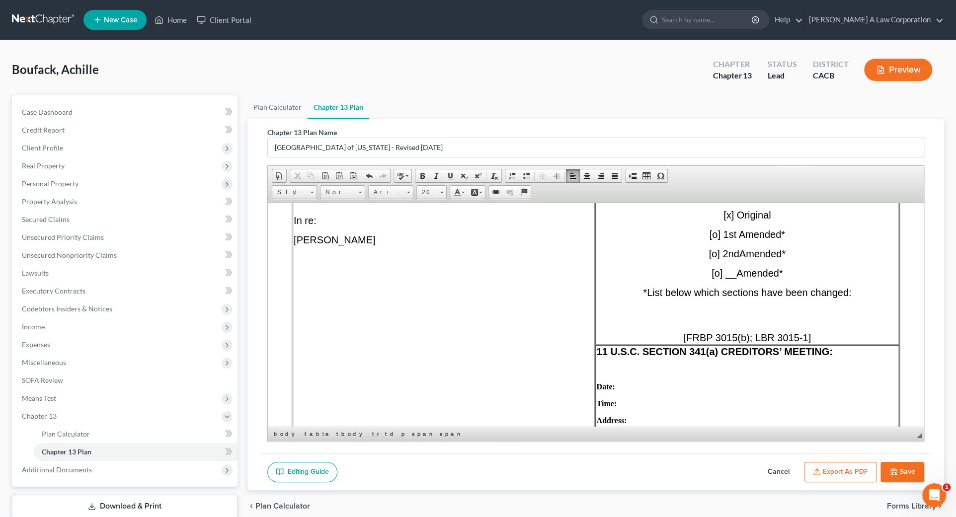
scroll to position [361, 0]
drag, startPoint x: 727, startPoint y: 230, endPoint x: 721, endPoint y: 230, distance: 6.0
click at [723, 221] on span "[x] Original" at bounding box center [747, 215] width 48 height 11
click at [713, 222] on p "[x] Original" at bounding box center [746, 215] width 301 height 11
click at [723, 221] on span "[x] Original" at bounding box center [747, 215] width 48 height 11
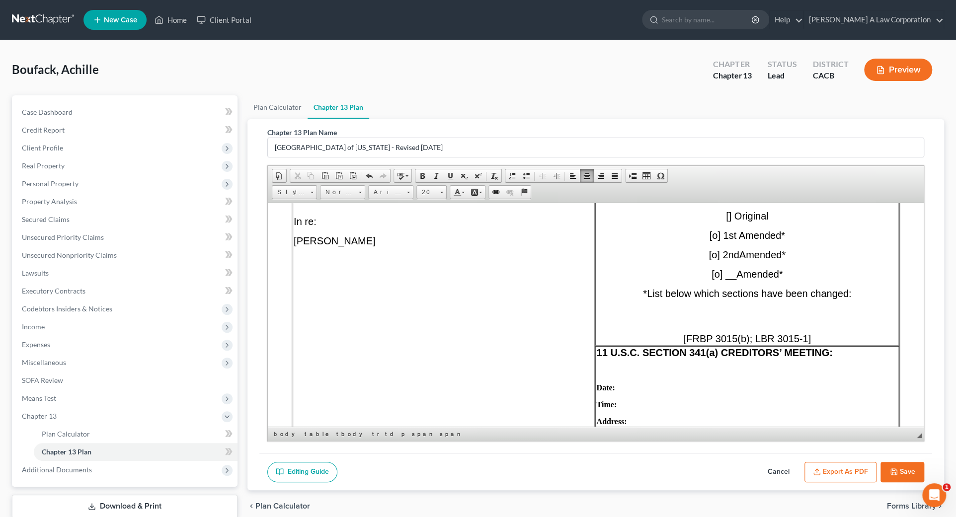
click at [709, 240] on span "[o] 1st Amended*" at bounding box center [746, 234] width 75 height 11
click at [714, 240] on span "o] 1st Amended*" at bounding box center [750, 234] width 73 height 11
click at [726, 221] on span "[] Original" at bounding box center [747, 215] width 43 height 11
click at [748, 237] on td "CHAPTER 13 PLAN [ o ] Original [ x ] 1st Amended* [o] 2nd Amended * [o] __ Amen…" at bounding box center [746, 267] width 303 height 155
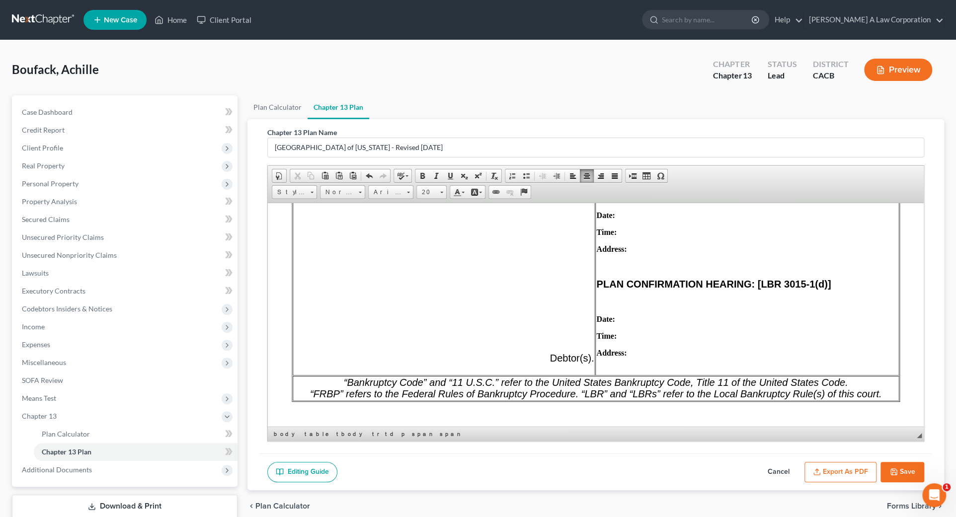
scroll to position [587, 0]
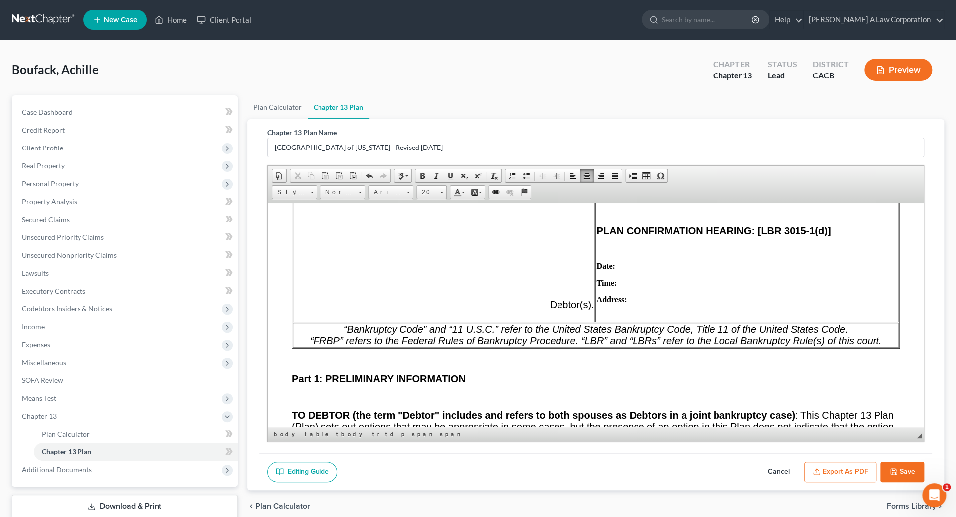
click at [645, 270] on p "Date:" at bounding box center [746, 265] width 301 height 9
click at [645, 304] on p "Address:" at bounding box center [746, 299] width 301 height 9
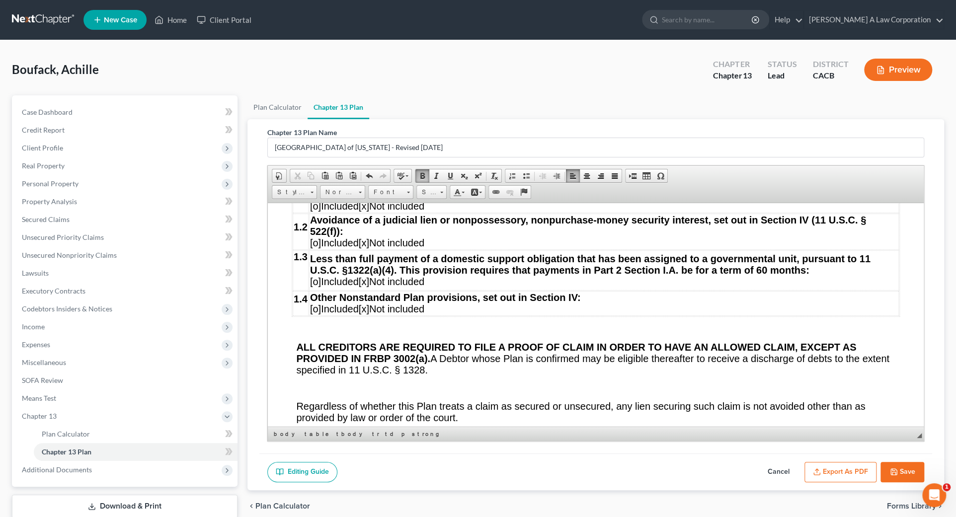
scroll to position [1490, 0]
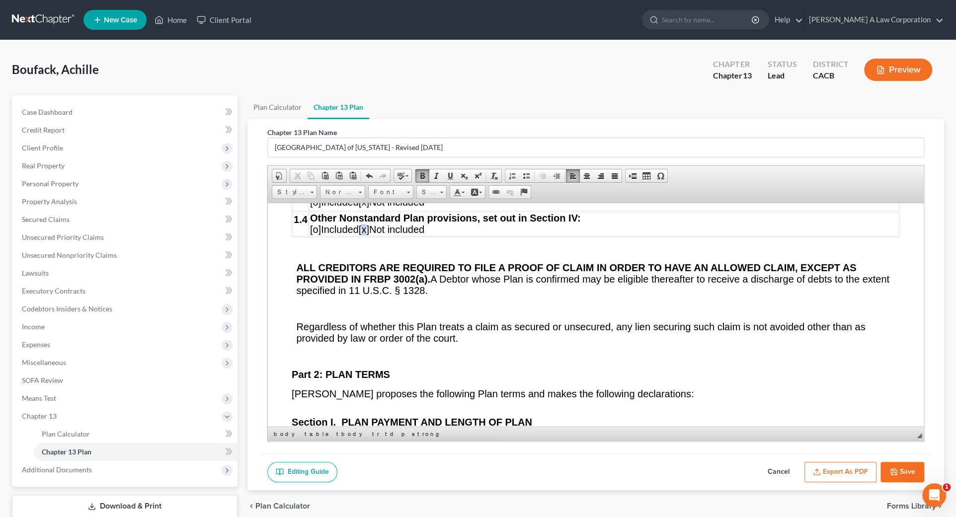
click at [369, 234] on span "[x]" at bounding box center [364, 228] width 10 height 11
click at [312, 234] on span "[o]" at bounding box center [315, 228] width 11 height 11
click at [321, 234] on span "o]" at bounding box center [321, 228] width 8 height 11
click at [364, 234] on span "[]" at bounding box center [360, 228] width 5 height 11
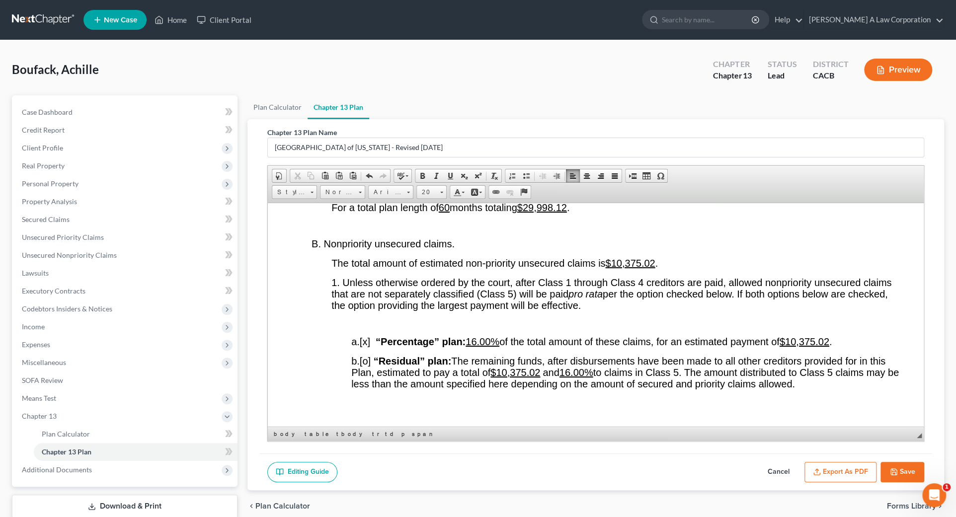
scroll to position [1851, 0]
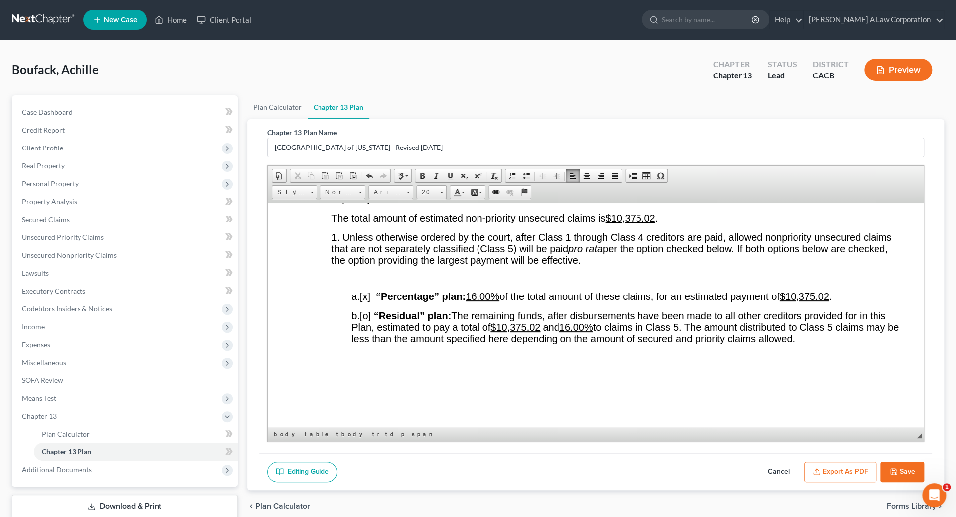
click at [480, 301] on u "16.00%" at bounding box center [482, 296] width 34 height 11
drag, startPoint x: 560, startPoint y: 398, endPoint x: 520, endPoint y: 395, distance: 39.8
click at [519, 332] on span "$10,375.02" at bounding box center [515, 326] width 50 height 11
drag, startPoint x: 582, startPoint y: 398, endPoint x: 560, endPoint y: 398, distance: 21.4
click at [549, 332] on u "16.00%" at bounding box center [532, 326] width 34 height 11
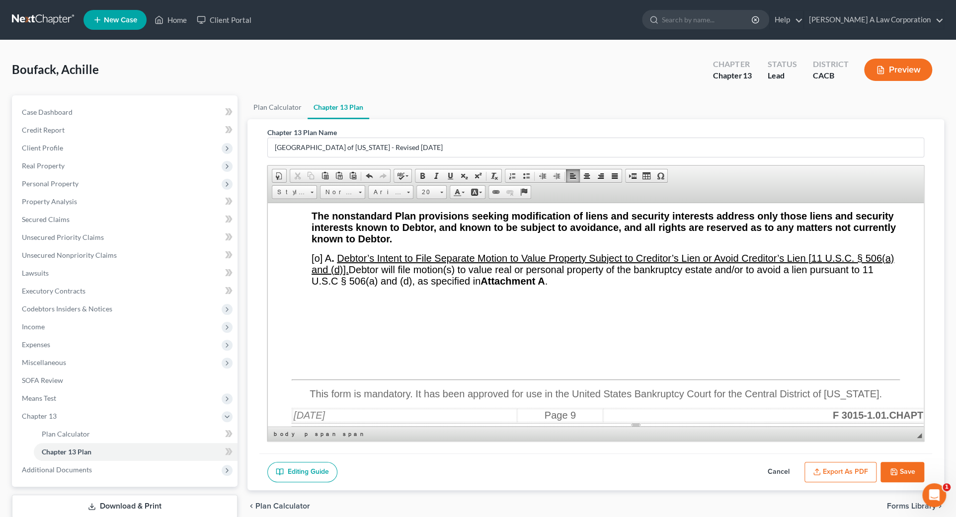
scroll to position [8623, 0]
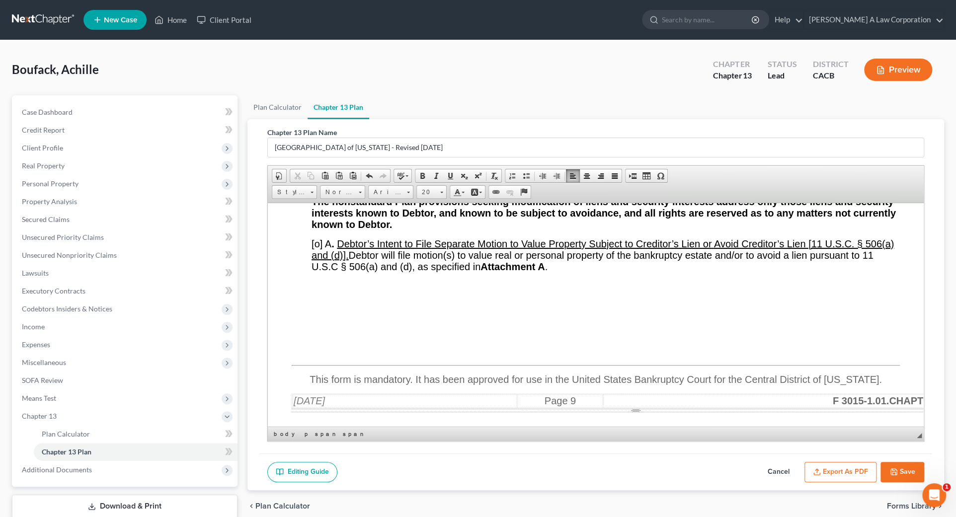
drag, startPoint x: 313, startPoint y: 375, endPoint x: 318, endPoint y: 374, distance: 5.1
click at [318, 134] on span "[o]" at bounding box center [316, 128] width 11 height 11
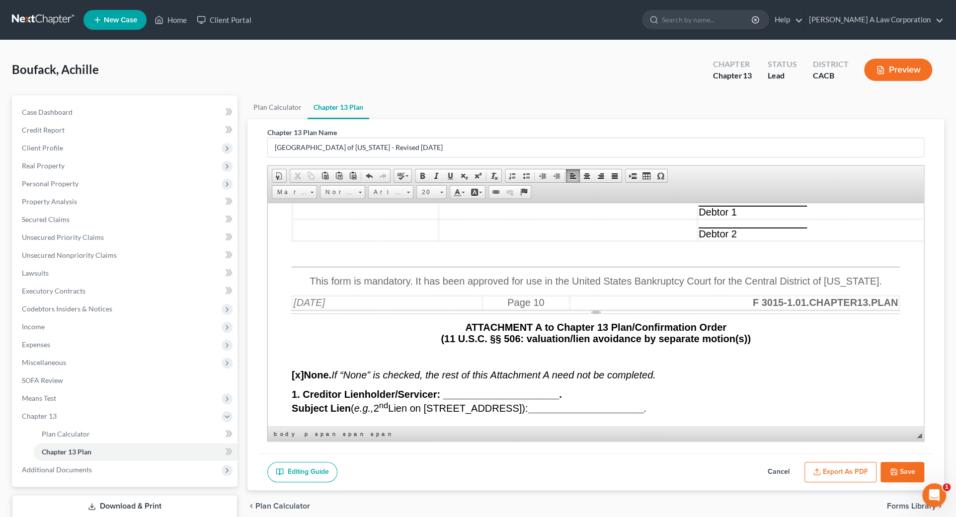
scroll to position [9798, 0]
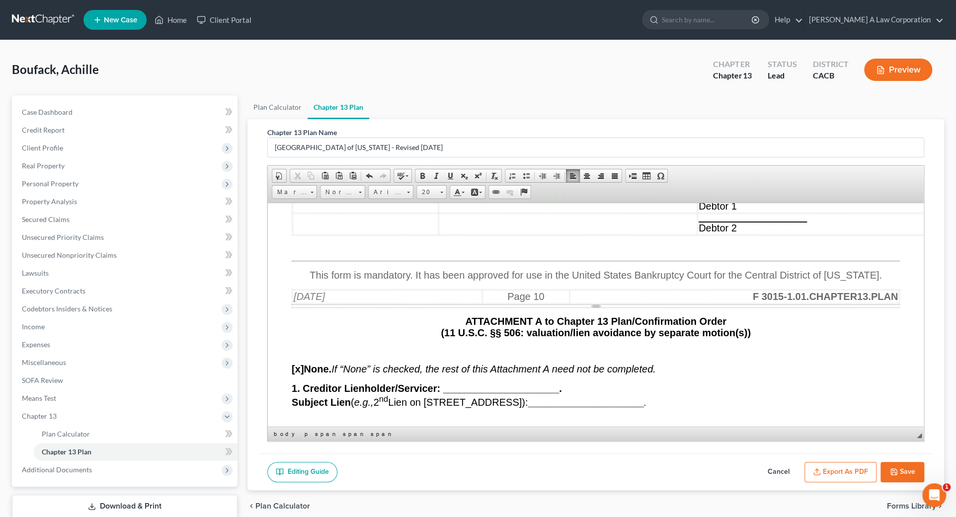
drag, startPoint x: 380, startPoint y: 257, endPoint x: 302, endPoint y: 256, distance: 78.0
click at [302, 252] on div "Priority attorne's fee V. REVESTING OF PROPERTY Property of the bankruptcy esta…" at bounding box center [596, 110] width 608 height 284
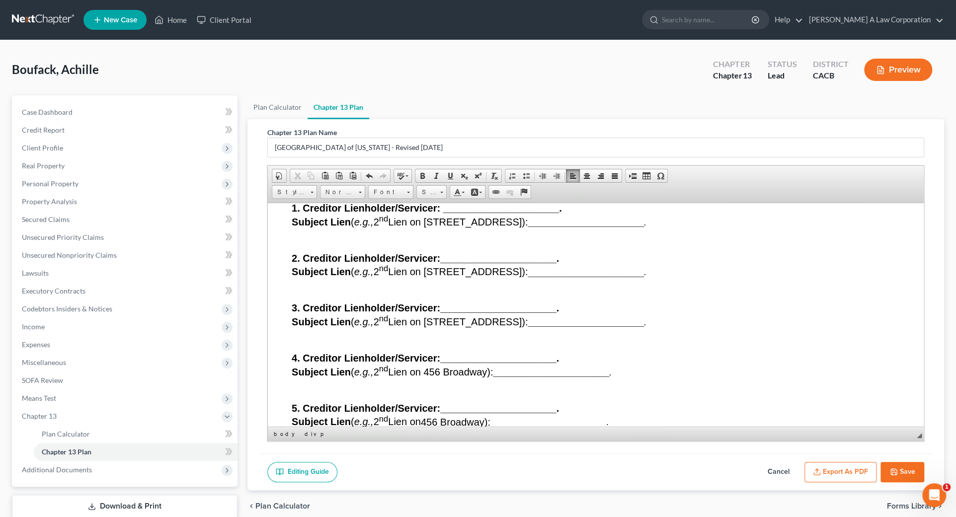
scroll to position [10023, 0]
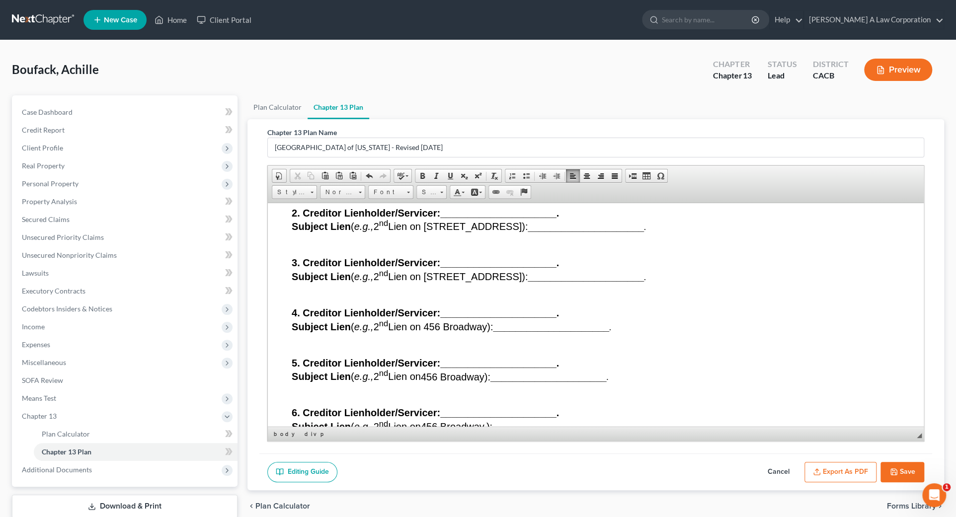
click at [438, 27] on p at bounding box center [596, 22] width 608 height 9
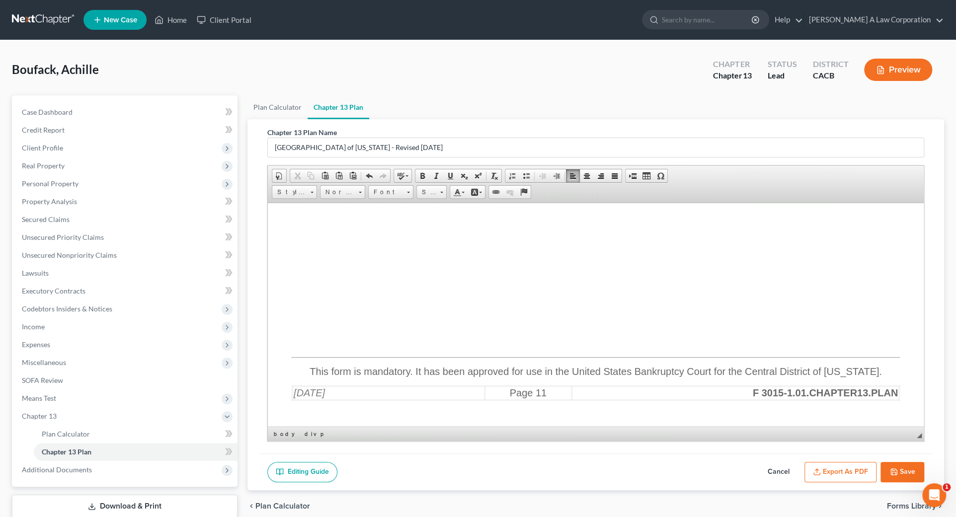
scroll to position [10701, 0]
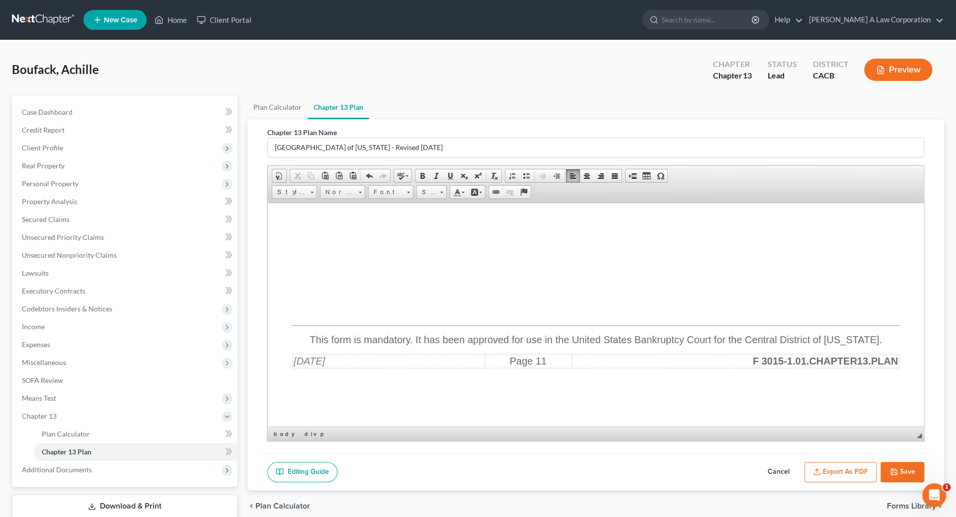
drag, startPoint x: 521, startPoint y: 341, endPoint x: 634, endPoint y: 336, distance: 113.3
click at [634, 97] on span "Printed name: [PERSON_NAME], 188847 Signature: ________________________________…" at bounding box center [474, 85] width 364 height 22
click at [846, 471] on button "Export as PDF" at bounding box center [840, 472] width 72 height 21
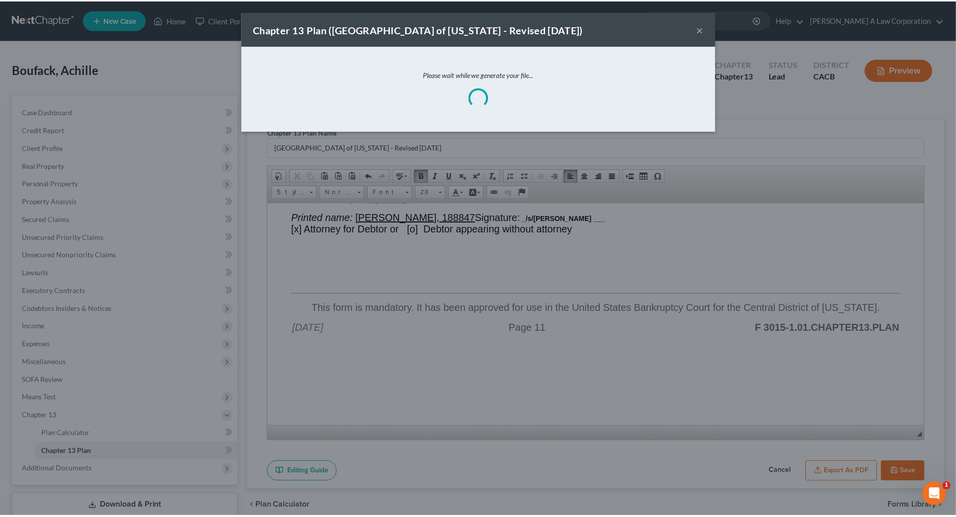
scroll to position [10648, 0]
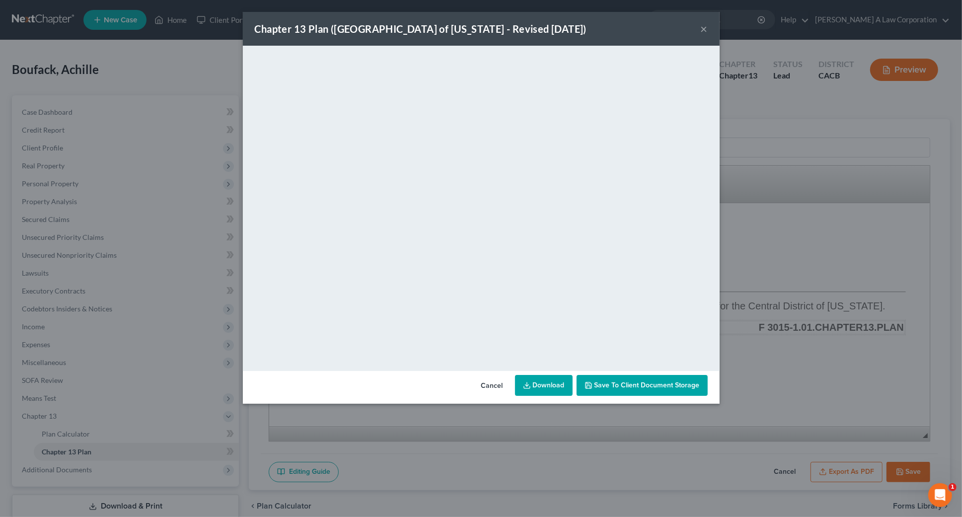
click at [554, 385] on link "Download" at bounding box center [544, 385] width 58 height 21
click at [655, 383] on span "Save to Client Document Storage" at bounding box center [647, 385] width 105 height 8
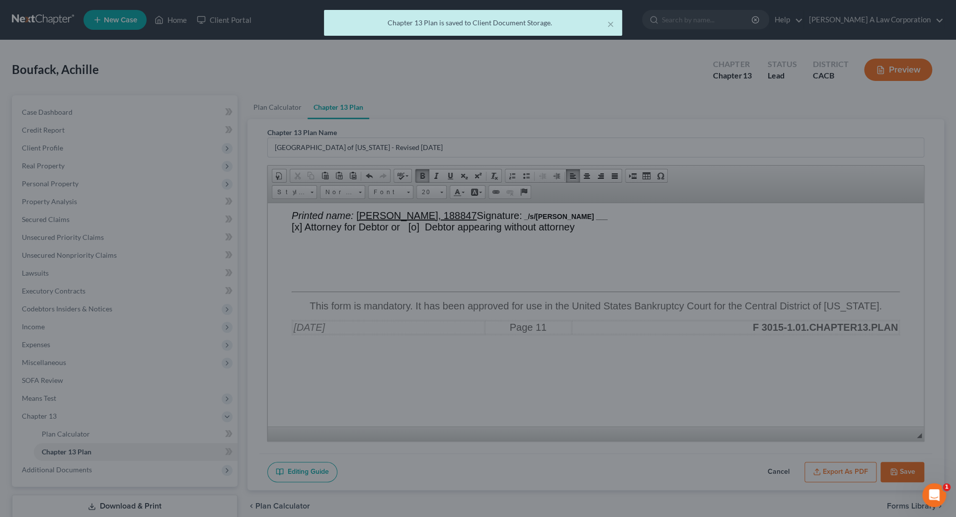
scroll to position [10660, 0]
